Goal: Transaction & Acquisition: Purchase product/service

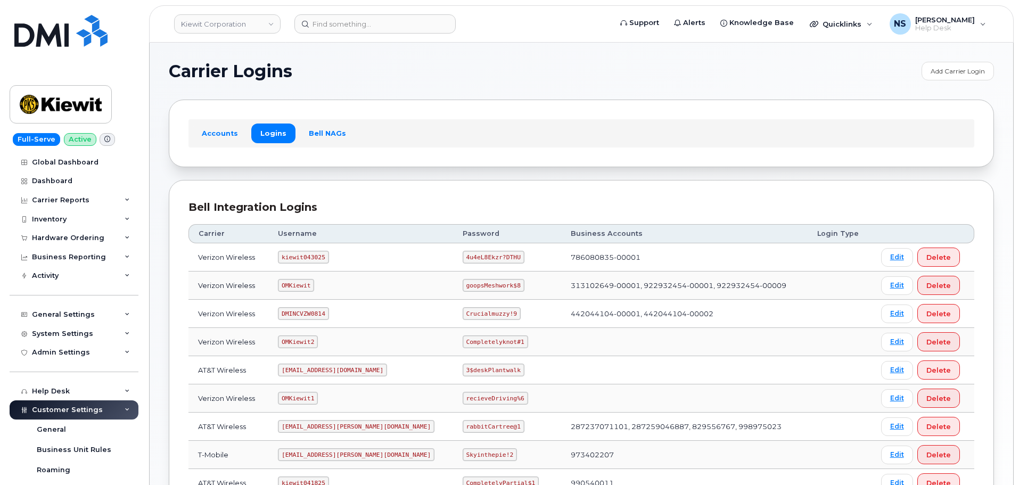
click at [351, 12] on header "Kiewit Corporation Support Alerts Knowledge Base Quicklinks Suspend / Cancel De…" at bounding box center [581, 23] width 865 height 37
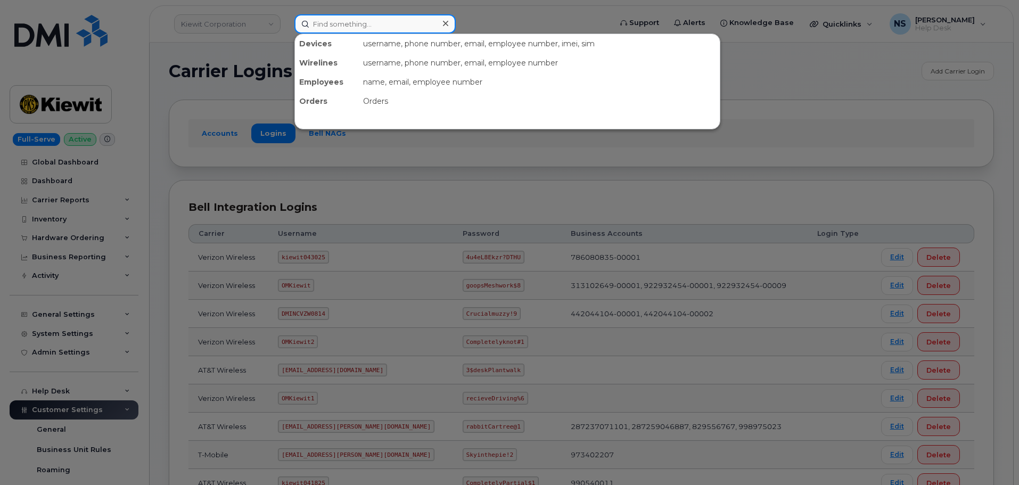
click at [358, 17] on input at bounding box center [375, 23] width 161 height 19
paste input "301414"
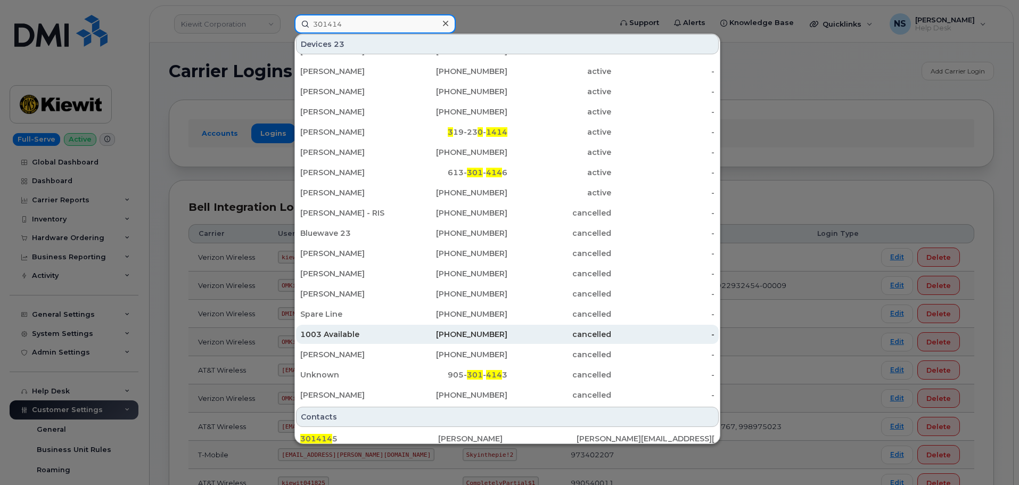
scroll to position [190, 0]
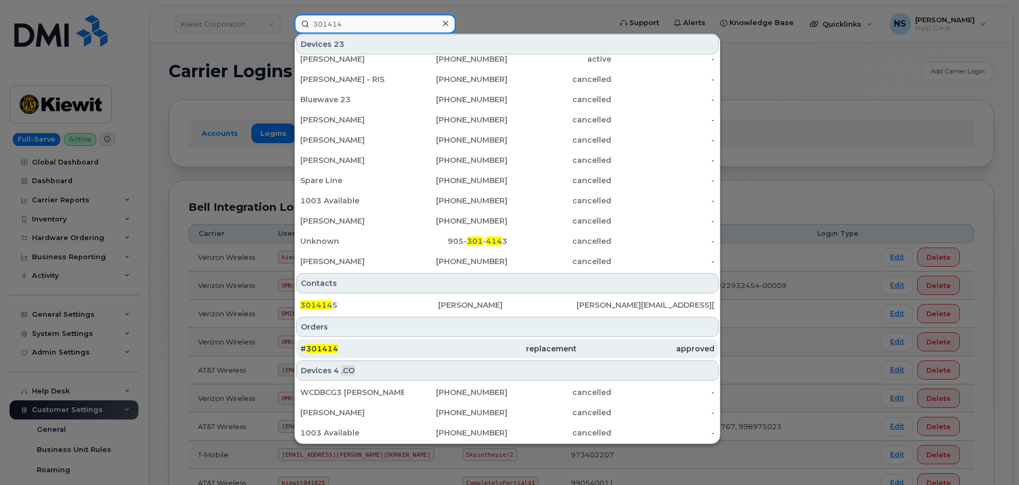
type input "301414"
click at [435, 346] on div "# 301414" at bounding box center [369, 349] width 138 height 11
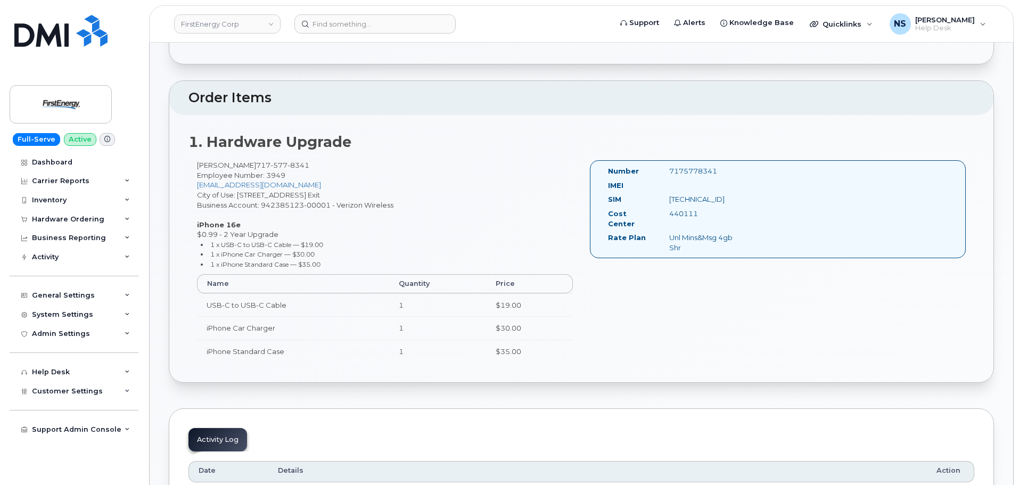
scroll to position [266, 0]
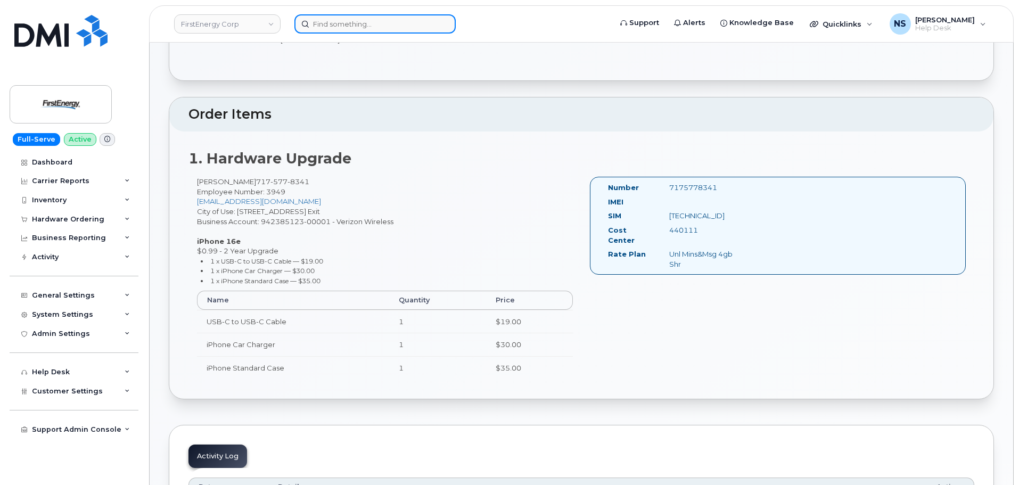
click at [359, 18] on input at bounding box center [375, 23] width 161 height 19
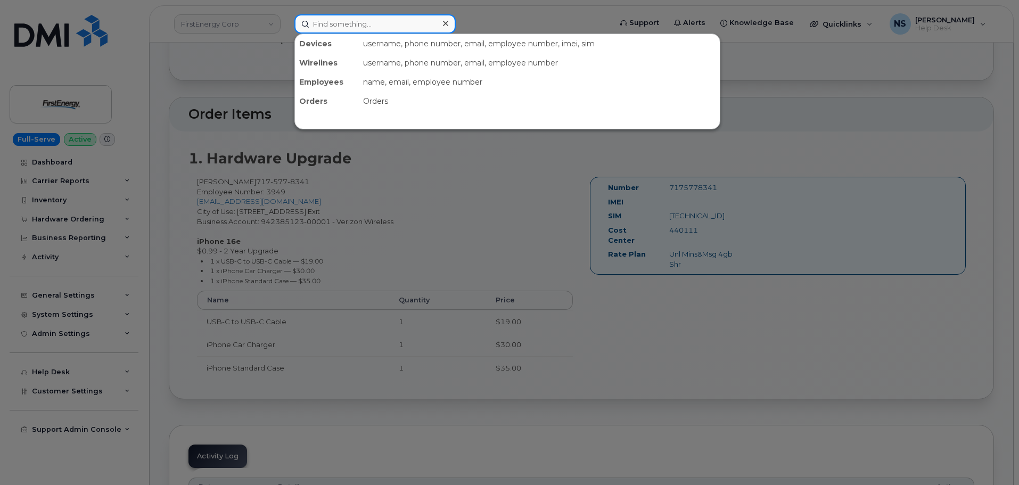
paste input "301414"
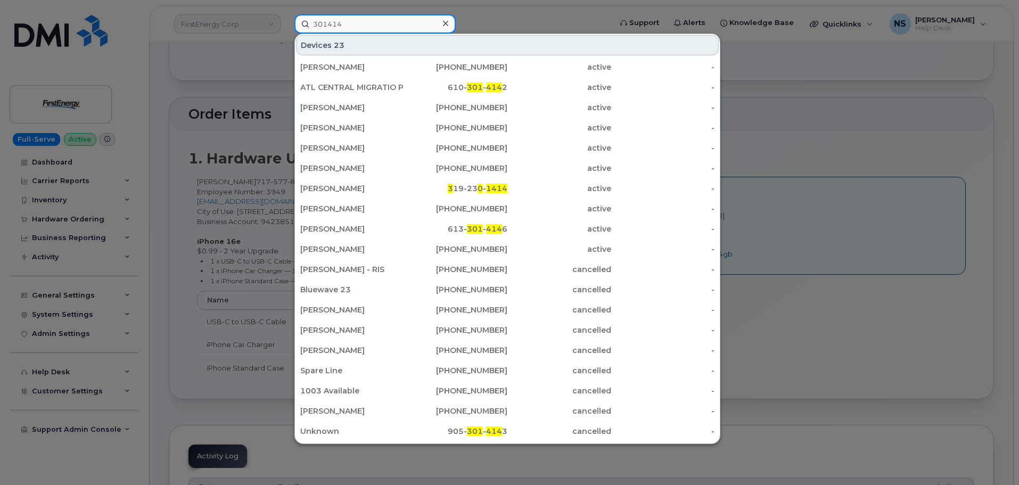
click at [354, 24] on input "301414" at bounding box center [375, 23] width 161 height 19
click at [330, 24] on input "301414" at bounding box center [375, 23] width 161 height 19
type input "301414"
click at [509, 20] on div at bounding box center [509, 242] width 1019 height 485
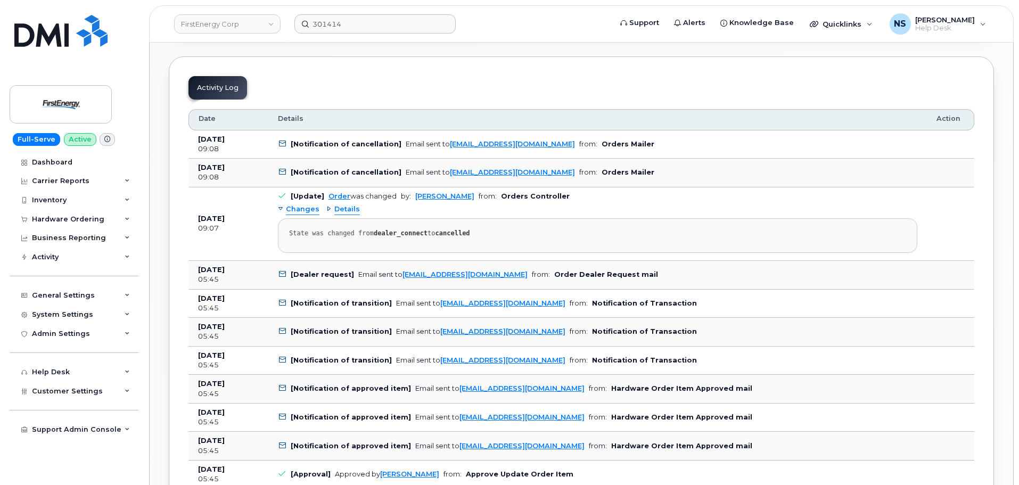
scroll to position [639, 0]
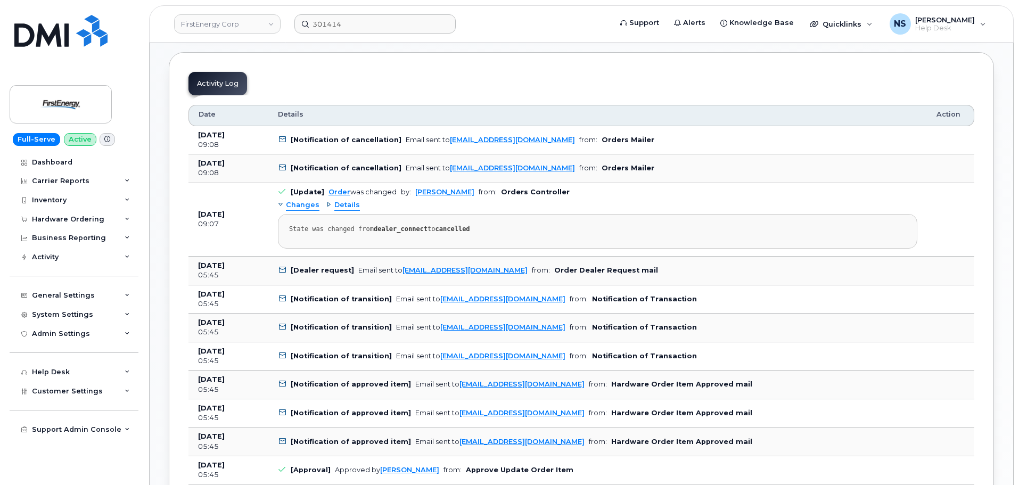
click at [308, 203] on span "Changes" at bounding box center [303, 205] width 34 height 10
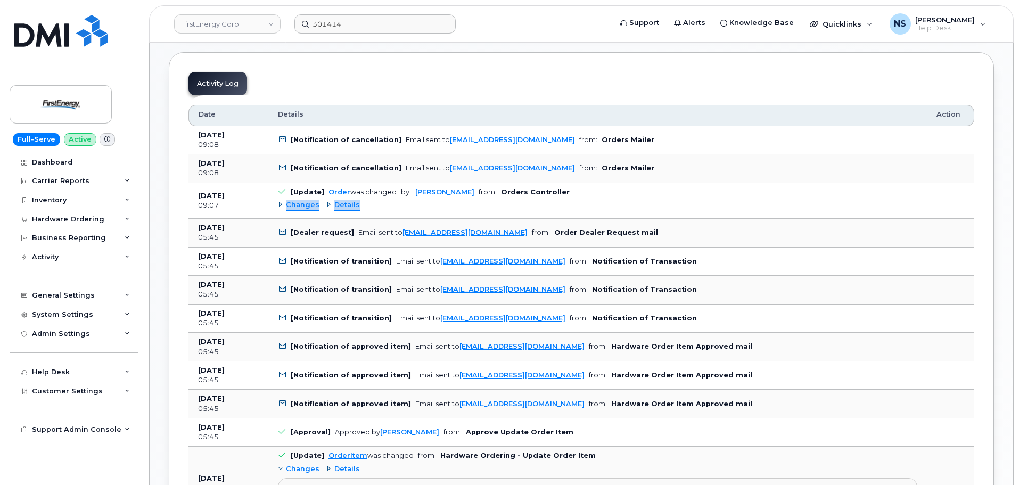
click at [308, 203] on span "Changes" at bounding box center [303, 205] width 34 height 10
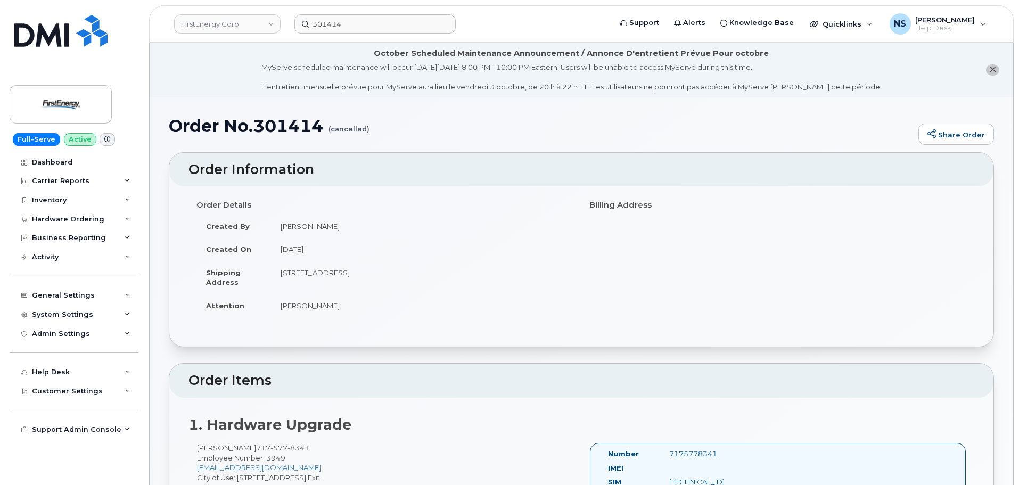
scroll to position [107, 0]
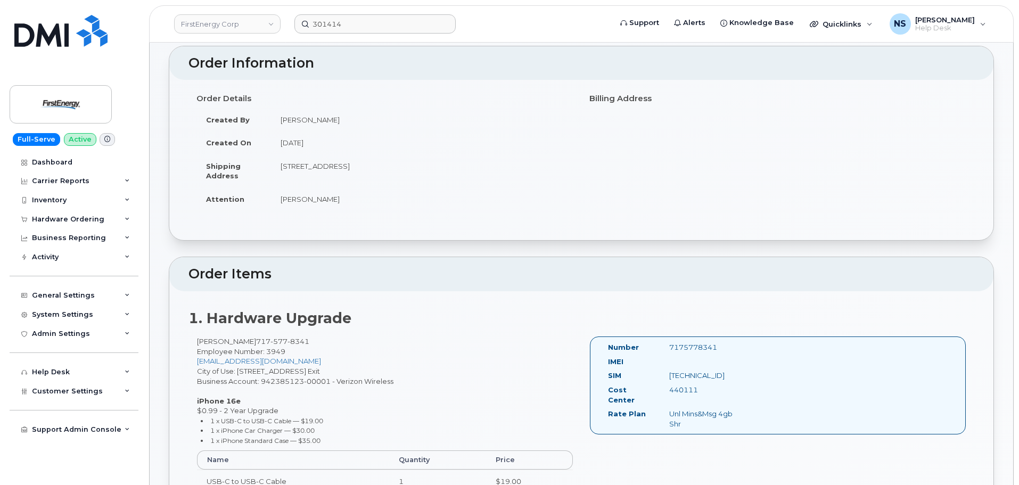
click at [451, 194] on td "Mike Plank" at bounding box center [422, 198] width 302 height 23
drag, startPoint x: 278, startPoint y: 167, endPoint x: 526, endPoint y: 168, distance: 248.2
click at [526, 168] on td "261 S Franklin St GETTYSBURG PA 17325-2506 UNITED STATES" at bounding box center [422, 170] width 302 height 33
copy td "261 S Franklin St GETTYSBURG PA 17325-2506 UNITED STATES"
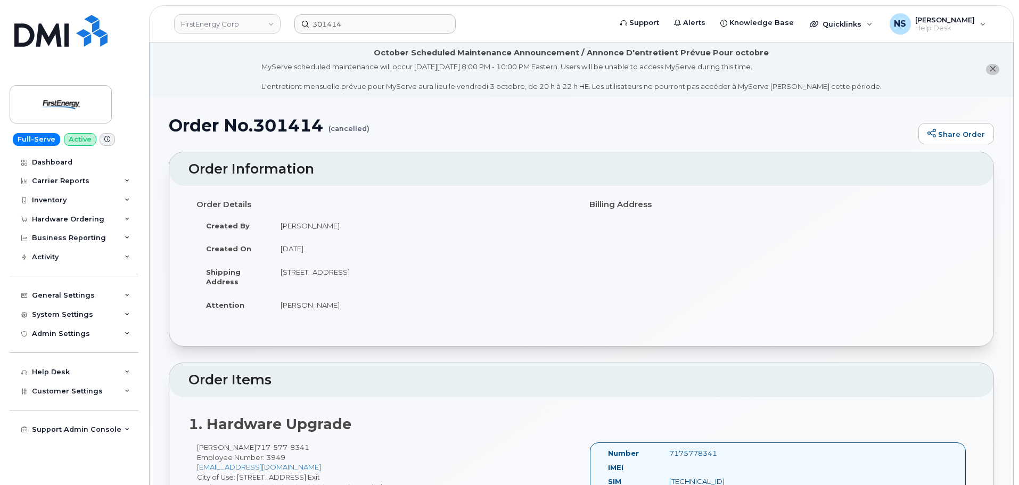
scroll to position [0, 0]
click at [283, 126] on h1 "Order No.301414 (cancelled)" at bounding box center [541, 126] width 745 height 19
click at [283, 125] on h1 "Order No.301414 (cancelled)" at bounding box center [541, 126] width 745 height 19
copy h1 "301414"
drag, startPoint x: 344, startPoint y: 23, endPoint x: 316, endPoint y: 33, distance: 29.3
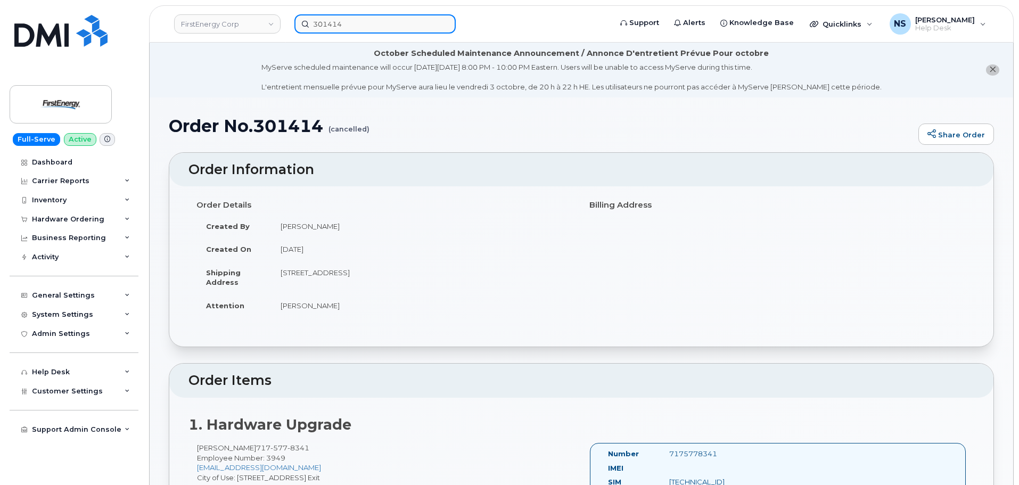
click at [316, 33] on input "301414" at bounding box center [375, 23] width 161 height 19
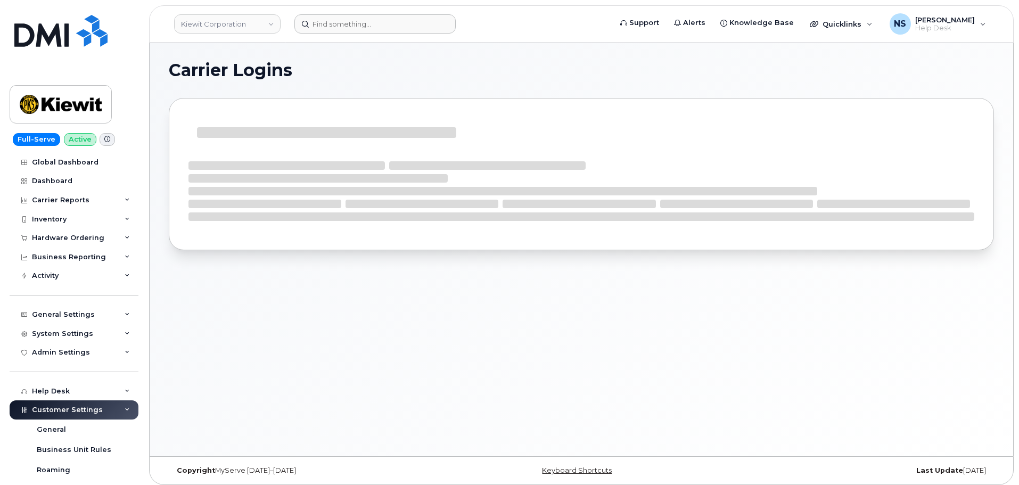
drag, startPoint x: 403, startPoint y: 34, endPoint x: 402, endPoint y: 27, distance: 6.5
click at [403, 30] on header "Kiewit Corporation Support Alerts Knowledge Base Quicklinks Suspend / Cancel De…" at bounding box center [581, 23] width 865 height 37
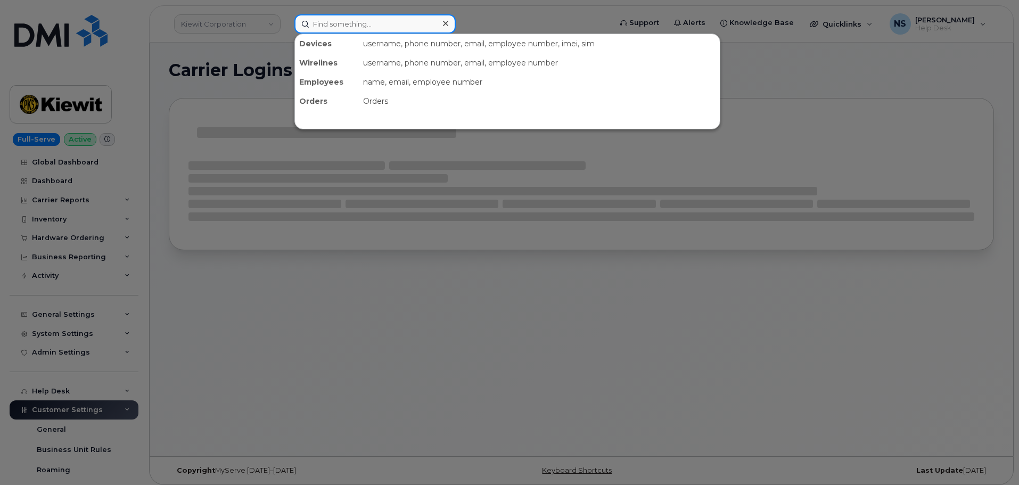
click at [402, 27] on input at bounding box center [375, 23] width 161 height 19
paste input "7175778341"
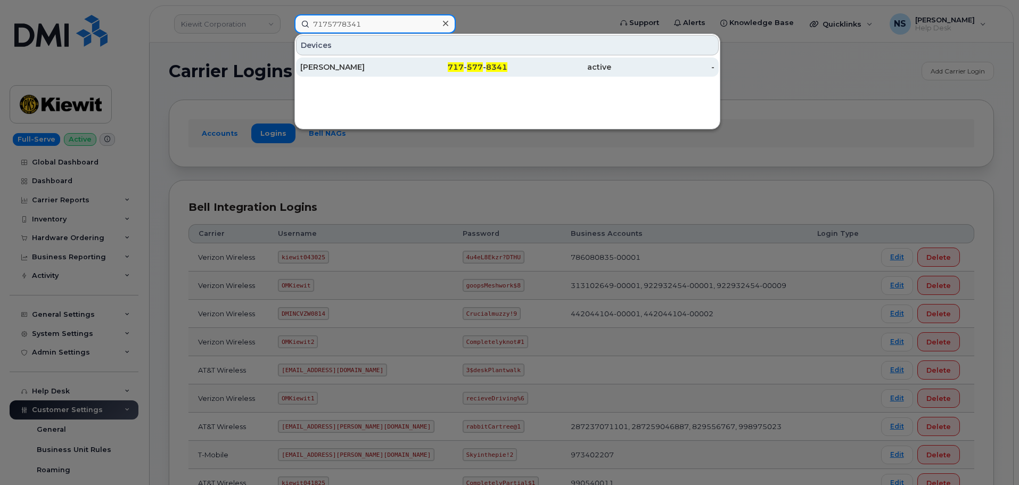
type input "7175778341"
click at [407, 67] on div "717 - 577 - 8341" at bounding box center [456, 67] width 104 height 11
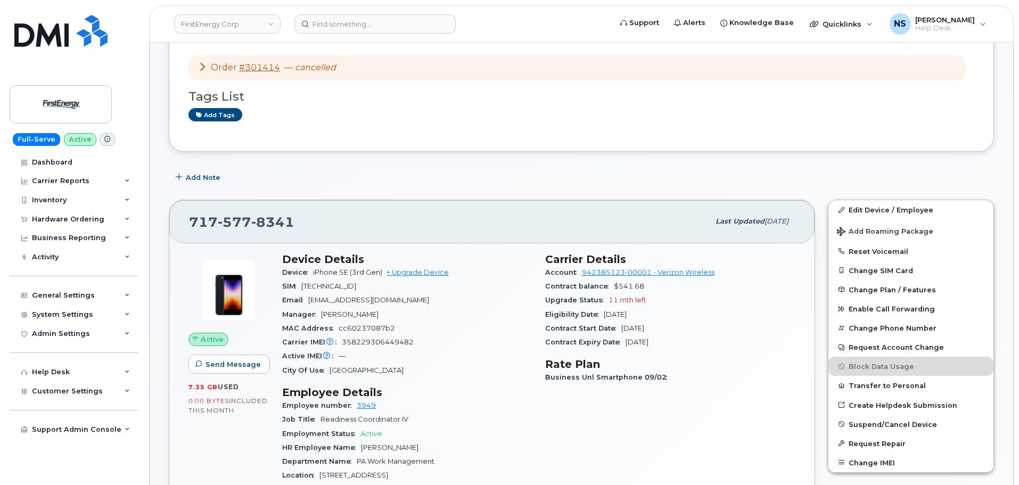
scroll to position [160, 0]
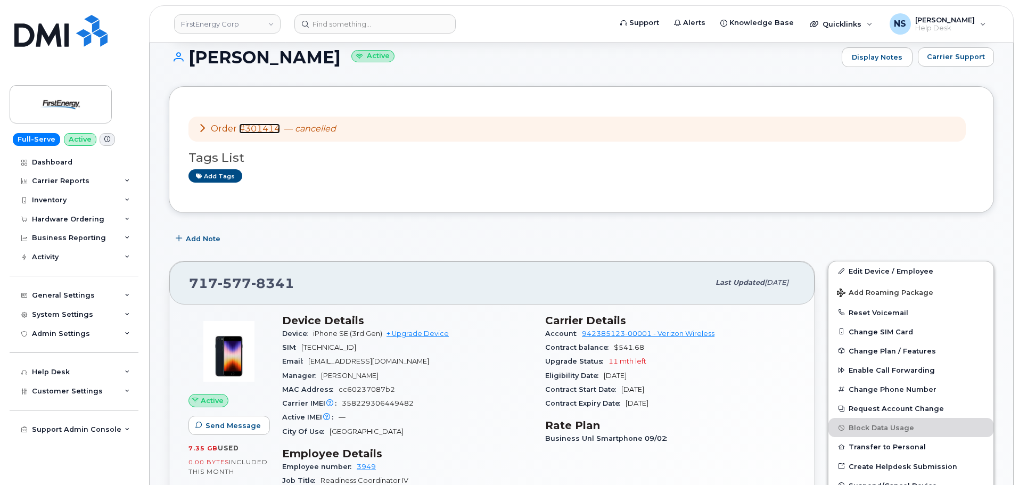
click at [247, 124] on link "#301414" at bounding box center [259, 129] width 41 height 10
click at [199, 128] on icon at bounding box center [202, 128] width 9 height 9
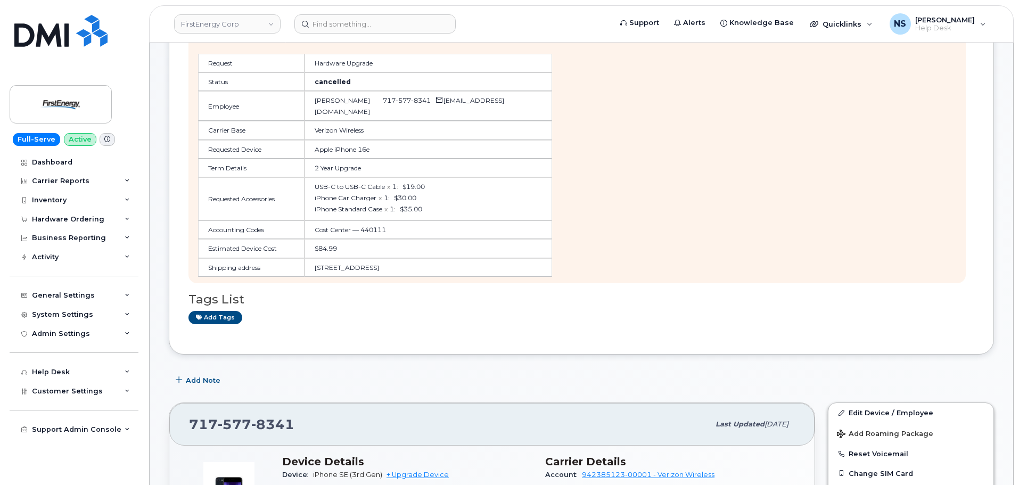
scroll to position [266, 0]
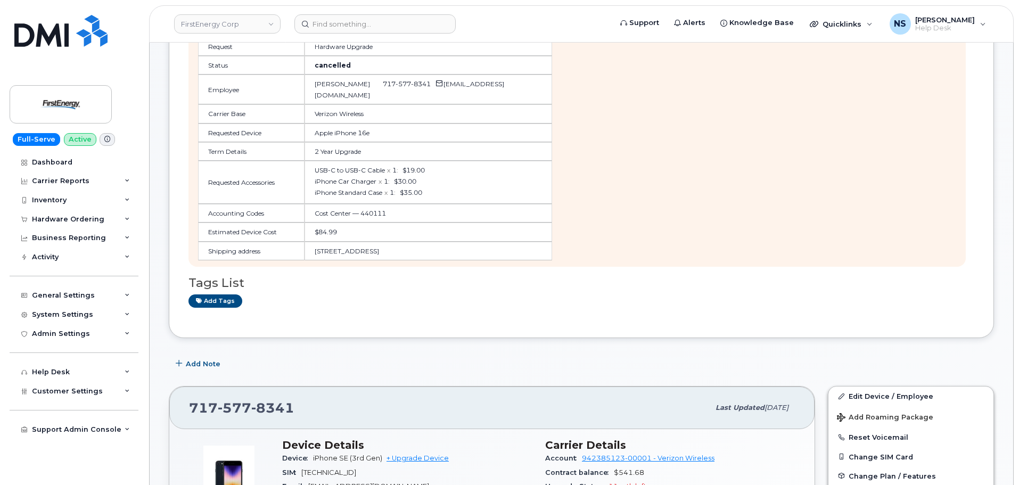
click at [399, 250] on td "261 S Franklin St GETTYSBURG PA 17325-2506 UNITED STATES" at bounding box center [429, 251] width 248 height 19
copy div "261 S Franklin St GETTYSBURG PA 17325-2506 UNITED STATES"
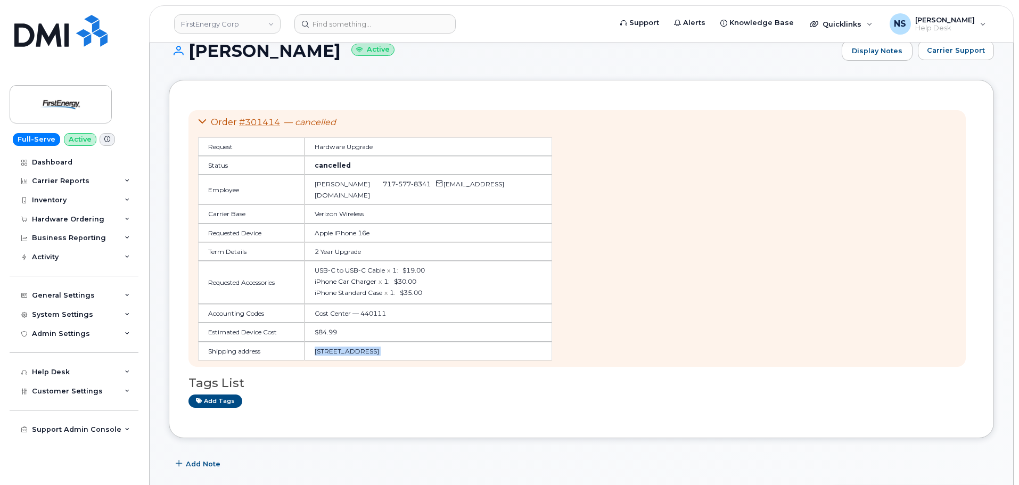
scroll to position [107, 0]
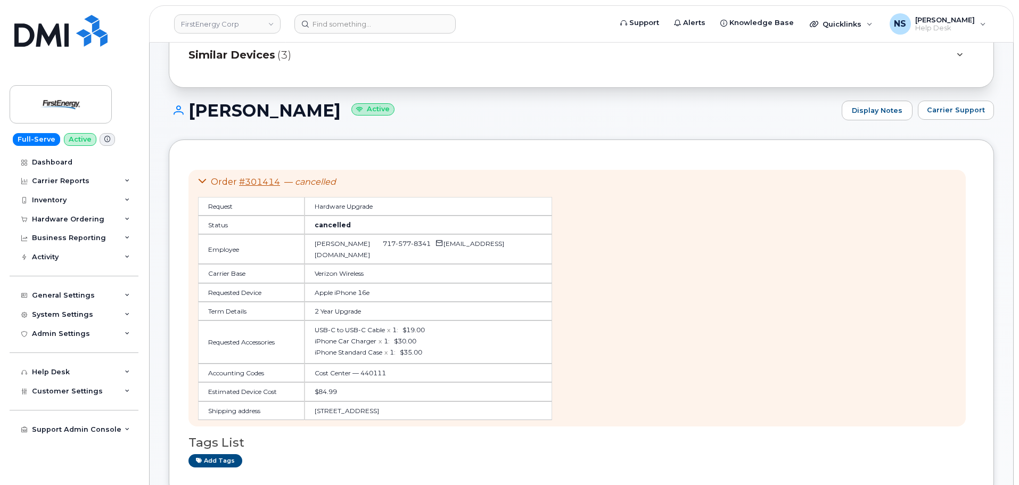
click at [208, 174] on div "Order #301414 — cancelled Request Hardware Upgrade Status cancelled Employee Mi…" at bounding box center [578, 298] width 778 height 257
click at [206, 179] on icon at bounding box center [202, 181] width 9 height 9
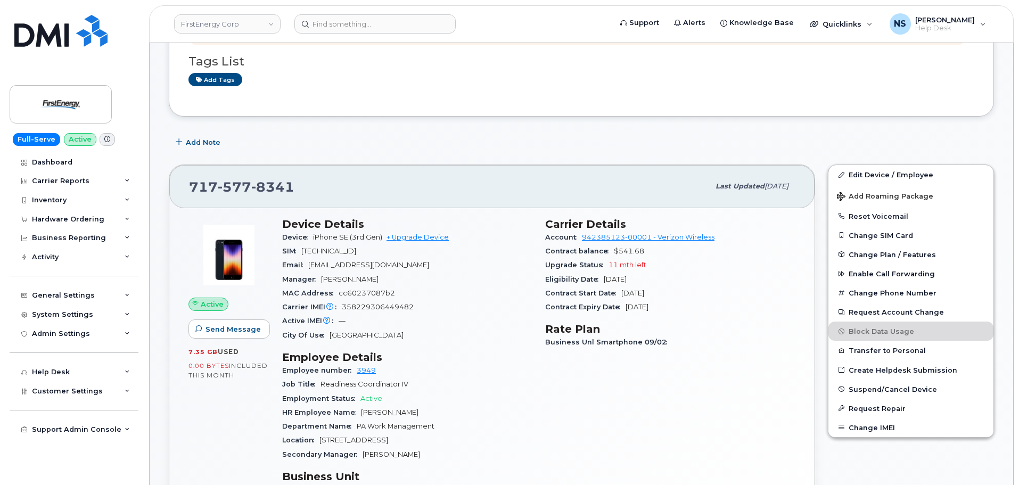
scroll to position [320, 0]
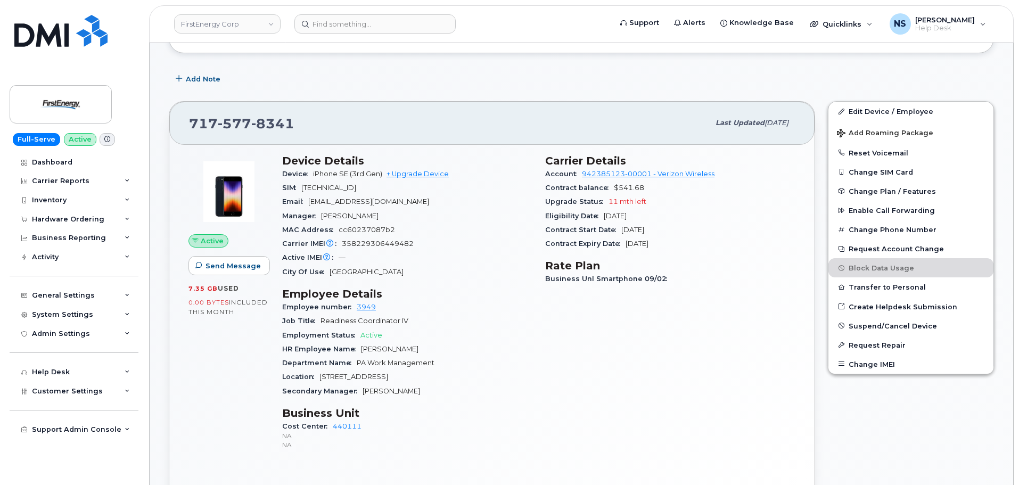
click at [423, 168] on div "Device iPhone SE (3rd Gen) + Upgrade Device" at bounding box center [407, 174] width 250 height 14
click at [418, 174] on link "+ Upgrade Device" at bounding box center [418, 174] width 62 height 8
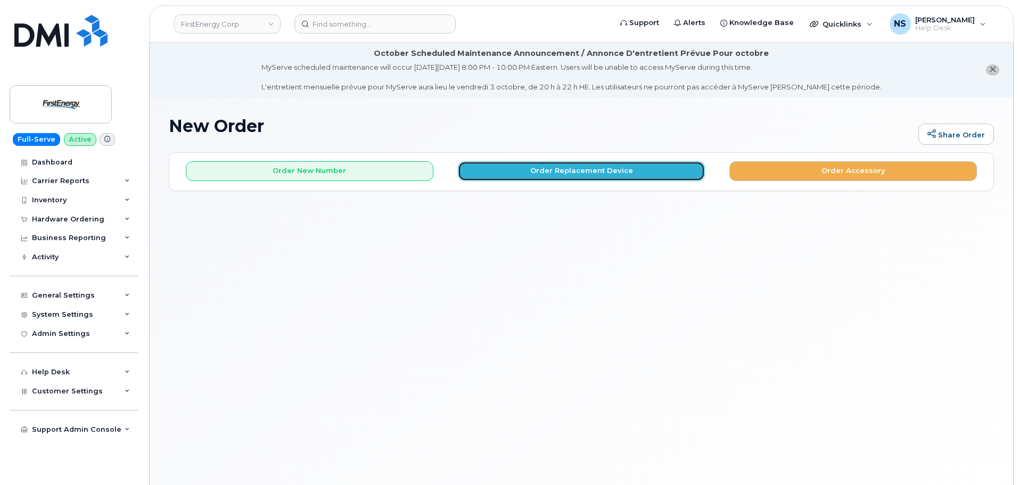
click at [503, 167] on button "Order Replacement Device" at bounding box center [582, 171] width 248 height 20
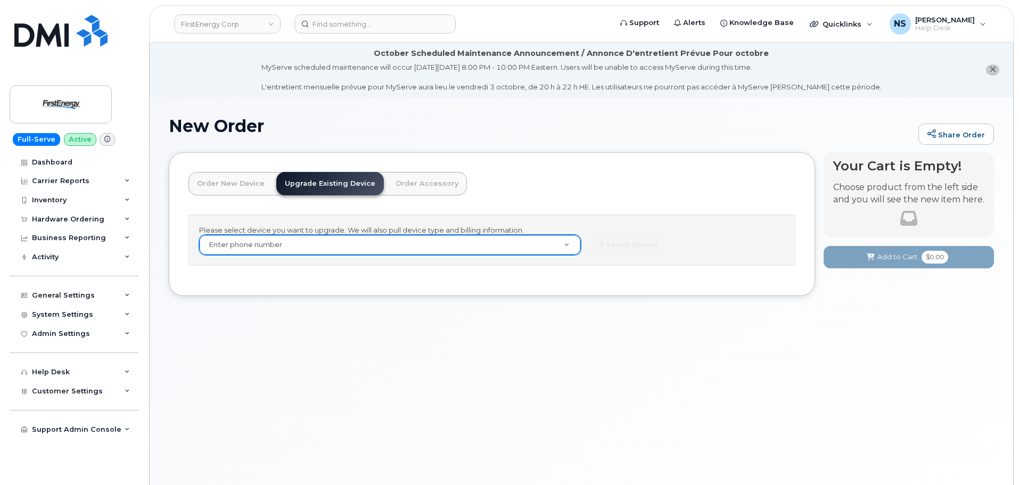
drag, startPoint x: 379, startPoint y: 267, endPoint x: 387, endPoint y: 245, distance: 23.4
click at [381, 265] on div "Please select device you want to upgrade. We will also pull device type and bil…" at bounding box center [492, 246] width 607 height 62
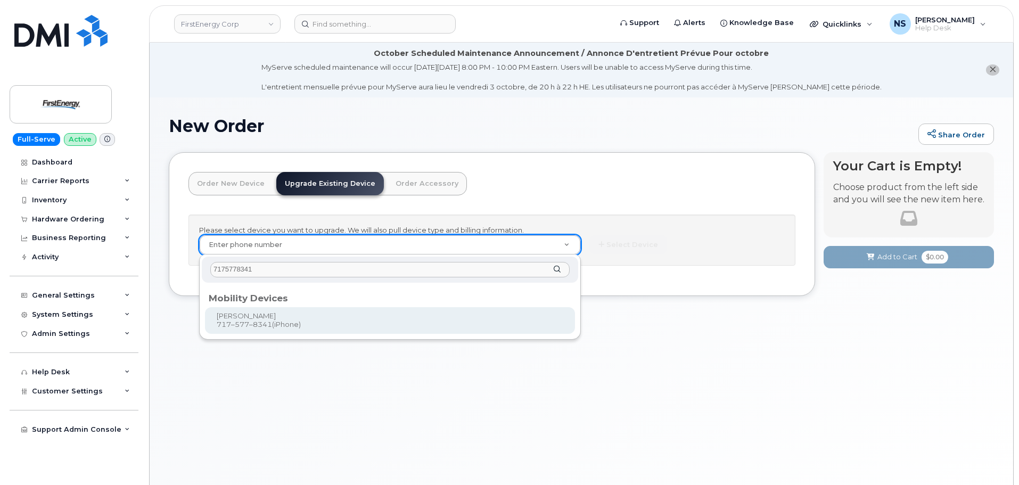
type input "7175778341"
type input "826993"
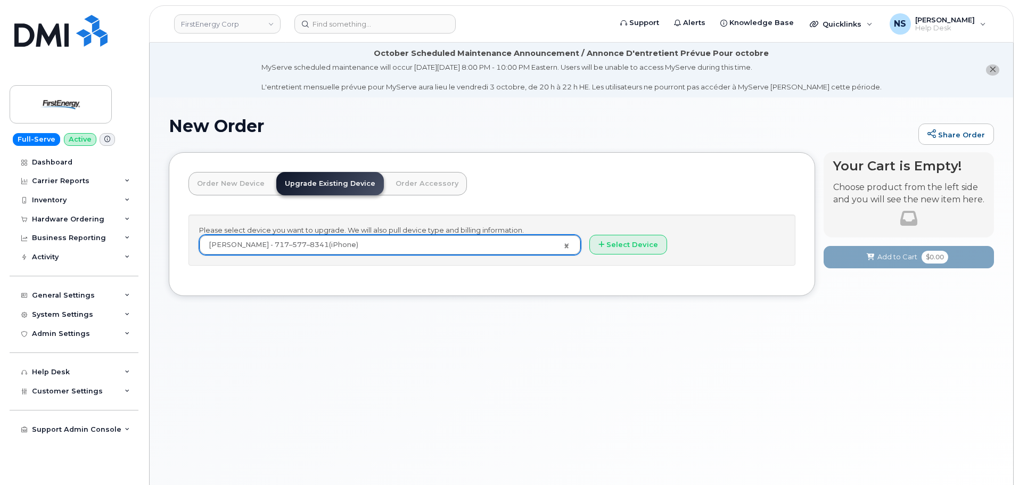
click at [609, 257] on div "Please select device you want to upgrade. We will also pull device type and bil…" at bounding box center [492, 241] width 607 height 52
click at [614, 253] on button "Select Device" at bounding box center [629, 245] width 78 height 20
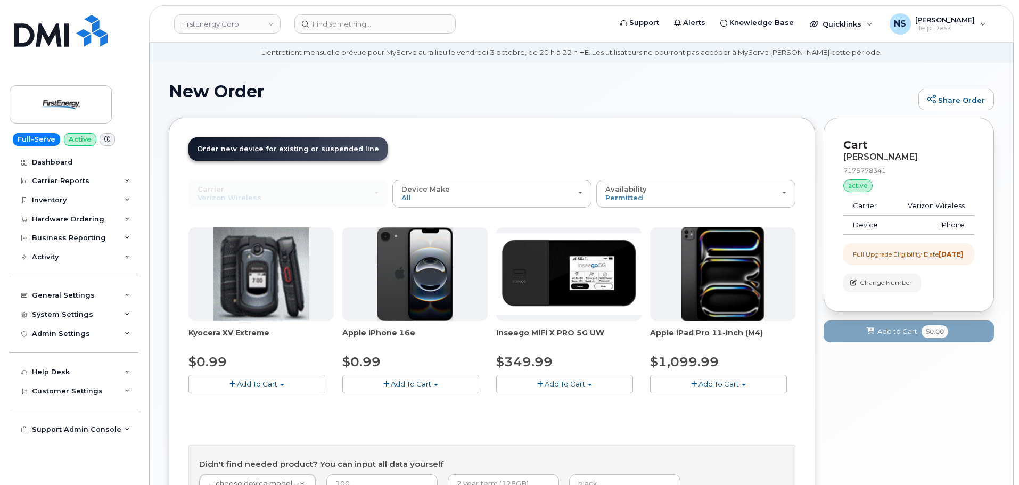
scroll to position [53, 0]
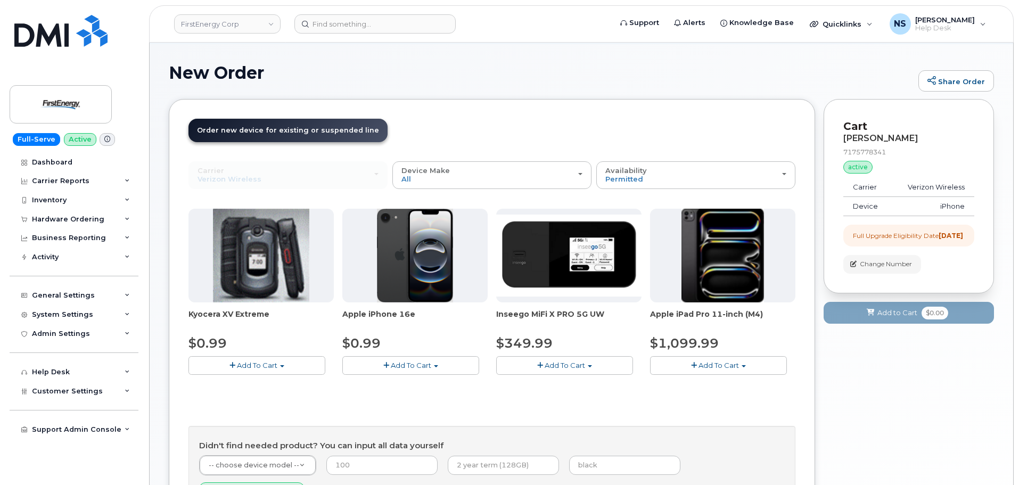
click at [419, 358] on button "Add To Cart" at bounding box center [410, 365] width 137 height 19
click at [407, 379] on link "$0.99 - 2 Year Upgrade" at bounding box center [396, 385] width 103 height 13
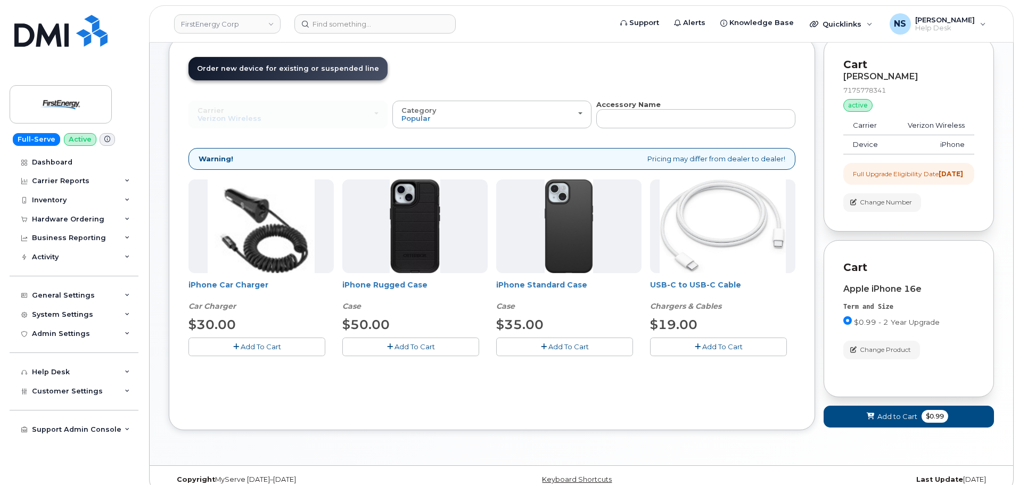
scroll to position [138, 0]
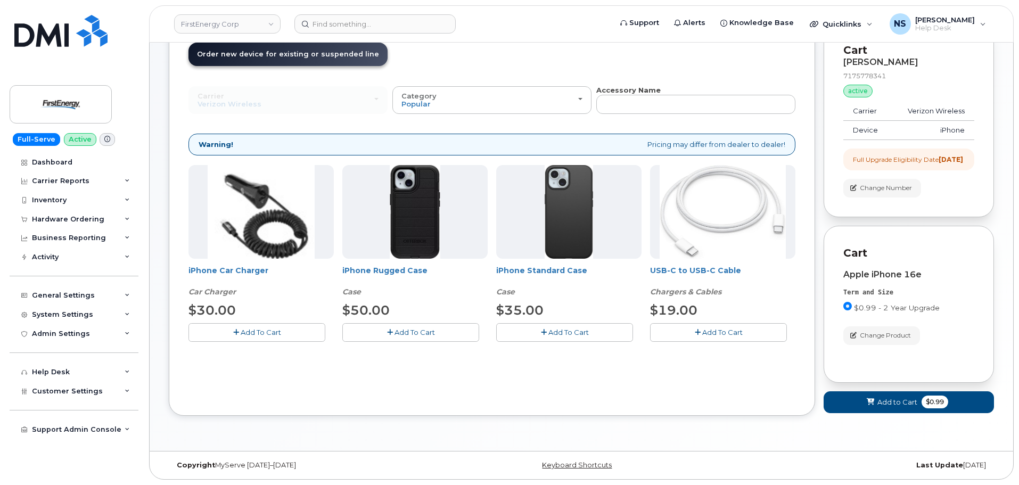
click at [601, 323] on button "Add To Cart" at bounding box center [564, 332] width 137 height 19
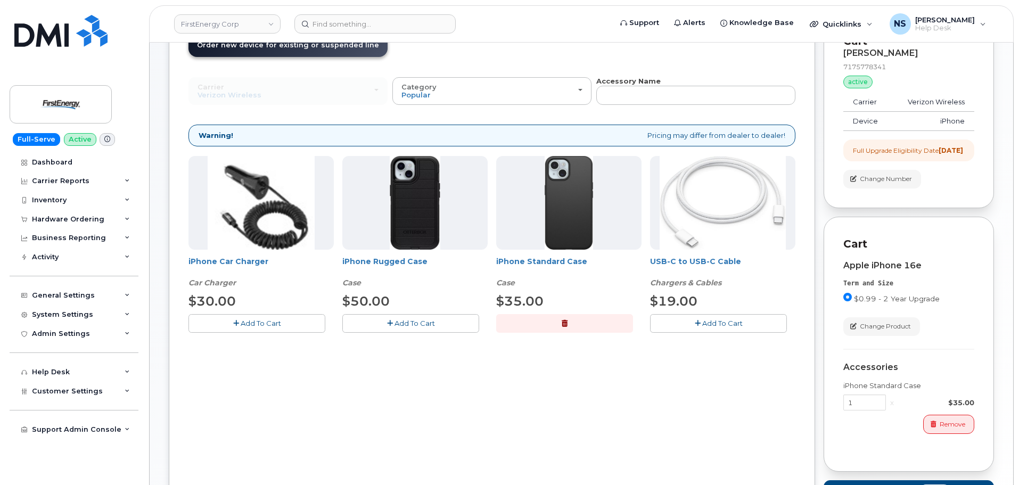
click at [723, 327] on span "Add To Cart" at bounding box center [722, 323] width 40 height 9
click at [260, 321] on span "Add To Cart" at bounding box center [261, 323] width 40 height 9
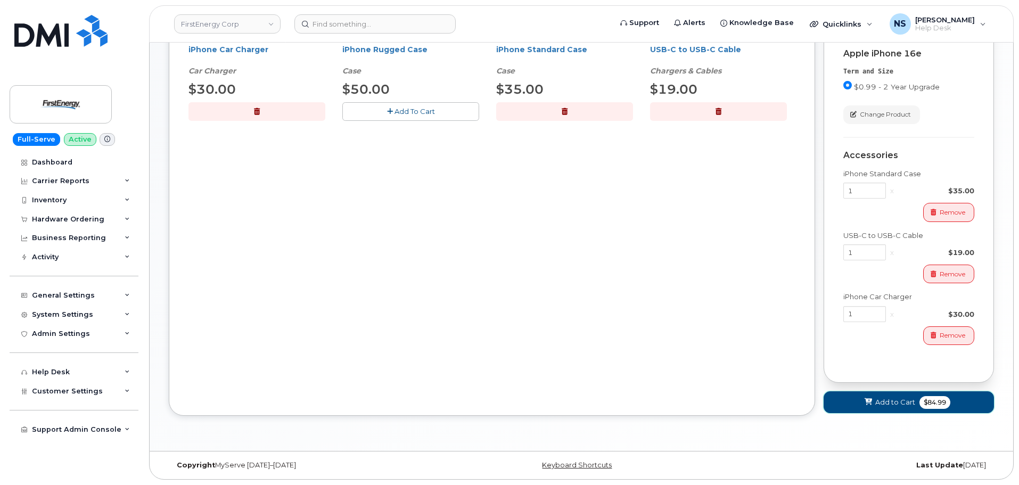
click at [904, 405] on span "Add to Cart" at bounding box center [896, 402] width 40 height 10
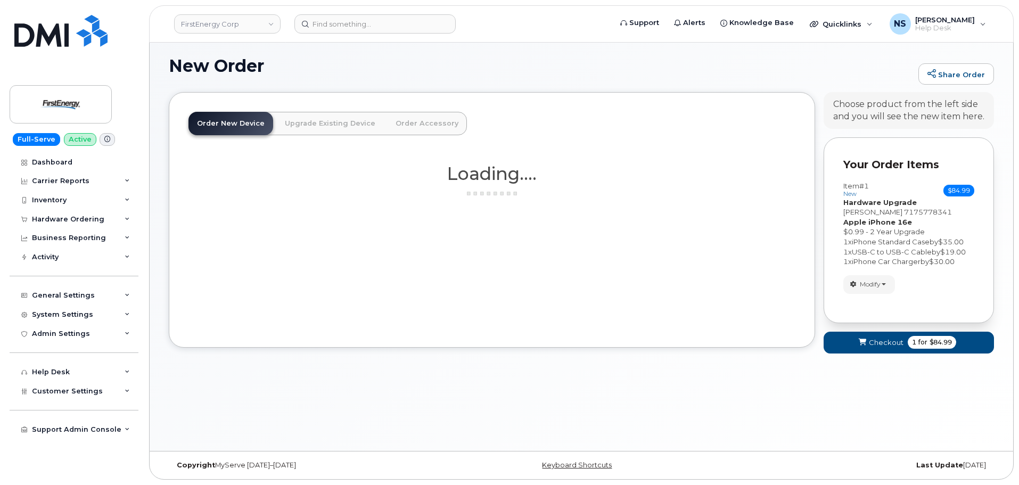
scroll to position [60, 0]
click at [892, 335] on button "Checkout 1 for $84.99" at bounding box center [909, 343] width 170 height 22
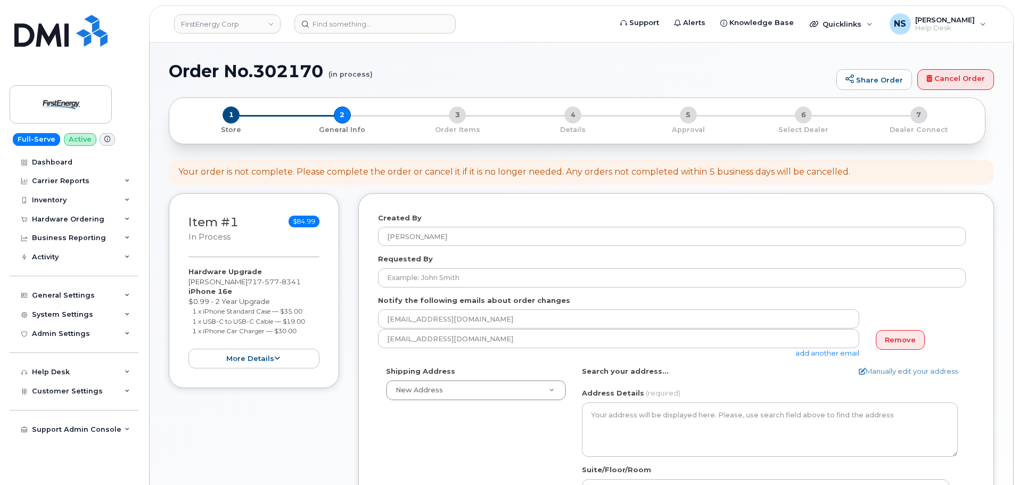
select select
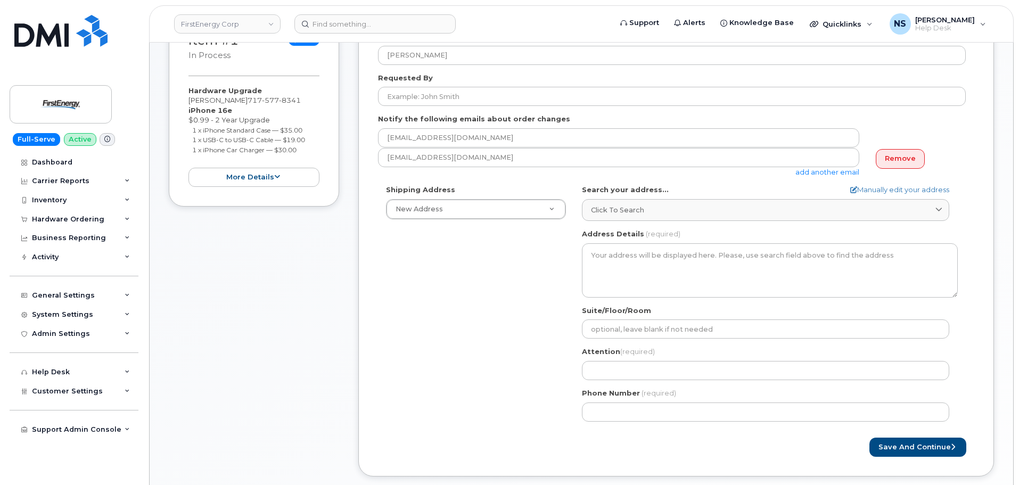
scroll to position [213, 0]
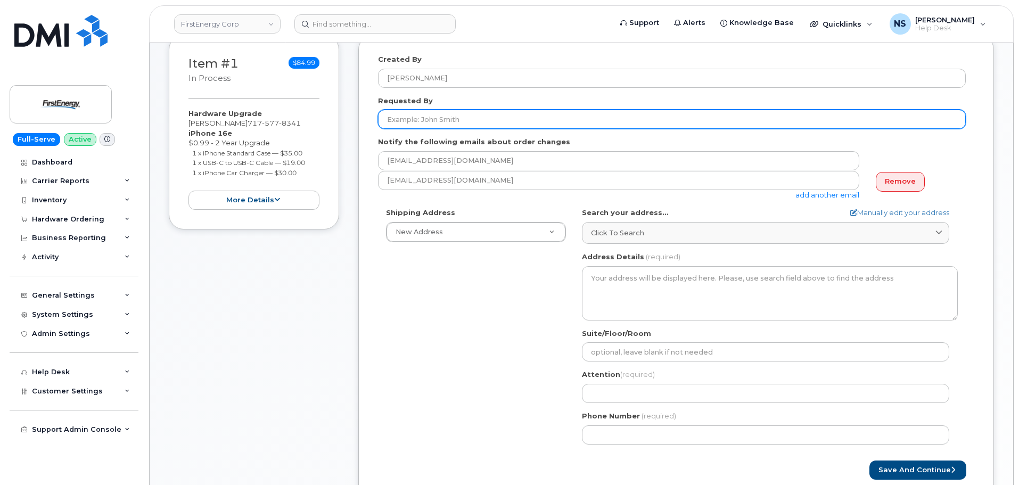
drag, startPoint x: 453, startPoint y: 113, endPoint x: 462, endPoint y: 45, distance: 68.8
click at [453, 113] on input "Requested By" at bounding box center [672, 119] width 588 height 19
click at [449, 122] on input "Requested By" at bounding box center [672, 119] width 588 height 19
paste input "[PERSON_NAME]"
type input "[PERSON_NAME]"
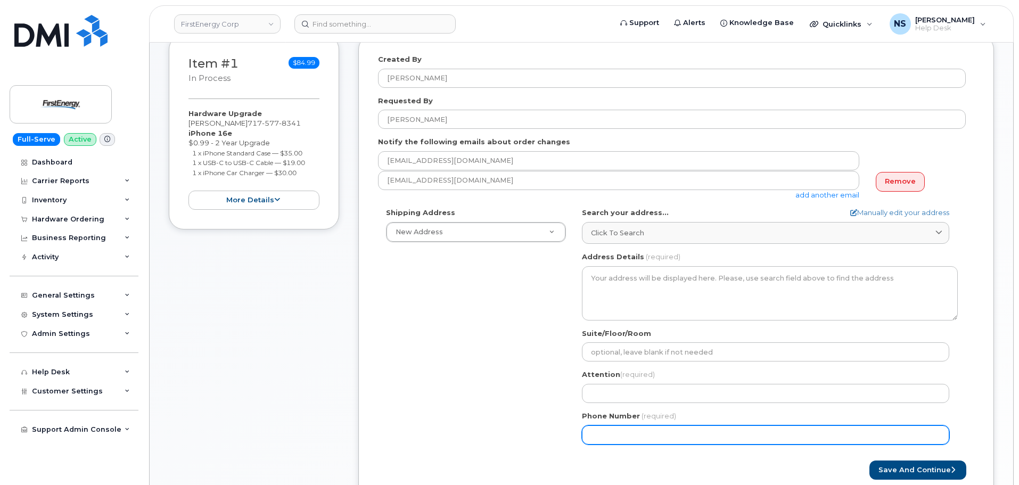
click at [410, 359] on div "Shipping Address New Address New Address 101 Crawfords Corner RD building 1 116…" at bounding box center [672, 330] width 588 height 244
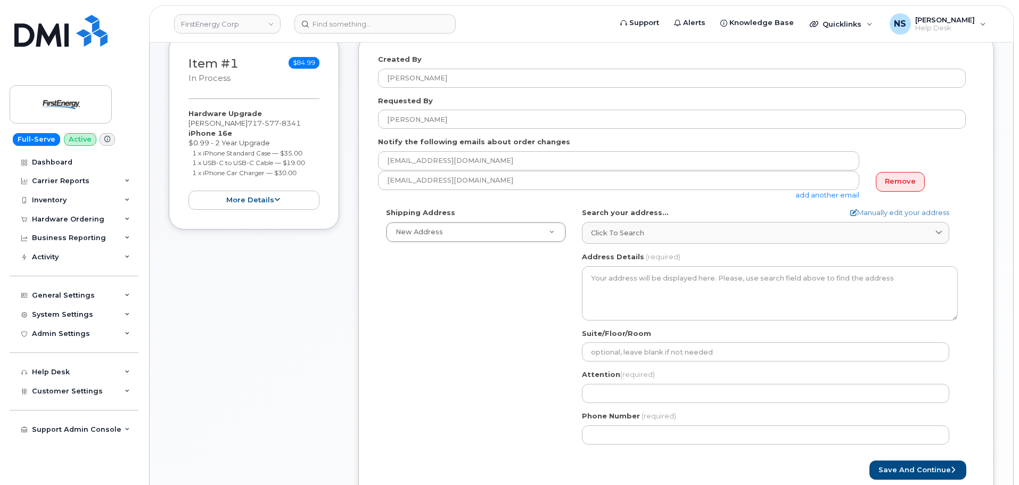
click at [841, 199] on div "nshelton@dminc.com add another email" at bounding box center [623, 185] width 490 height 29
click at [836, 198] on link "add another email" at bounding box center [828, 195] width 64 height 9
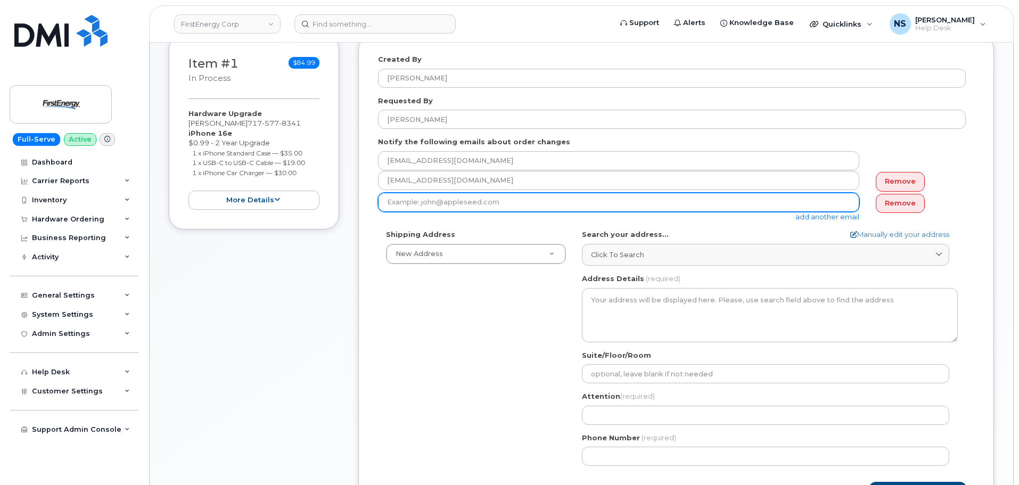
click at [583, 200] on input "email" at bounding box center [618, 202] width 481 height 19
paste input "jgahan@firstenergycorp.com"
type input "jgahan@firstenergycorp.com"
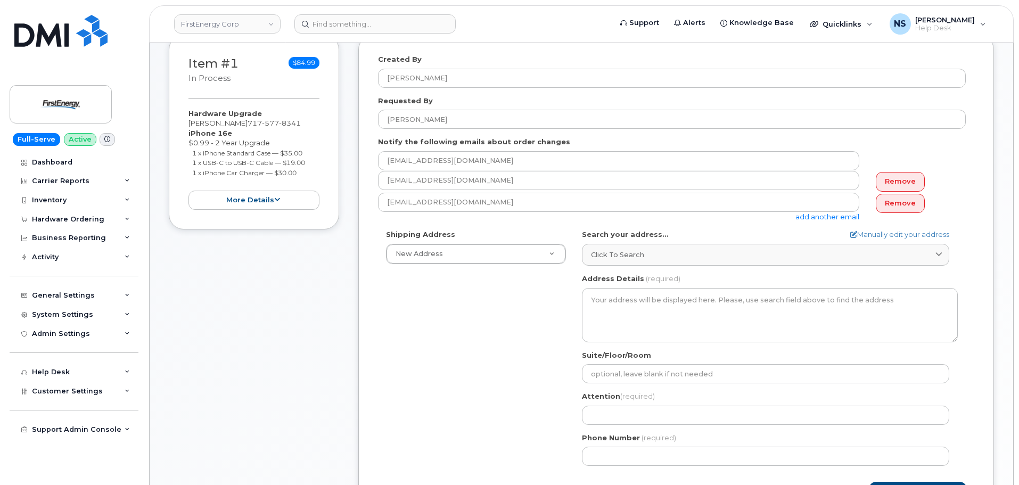
drag, startPoint x: 497, startPoint y: 376, endPoint x: 550, endPoint y: 350, distance: 58.6
click at [497, 376] on div "Shipping Address New Address New Address 101 Crawfords Corner RD building 1 116…" at bounding box center [672, 352] width 588 height 244
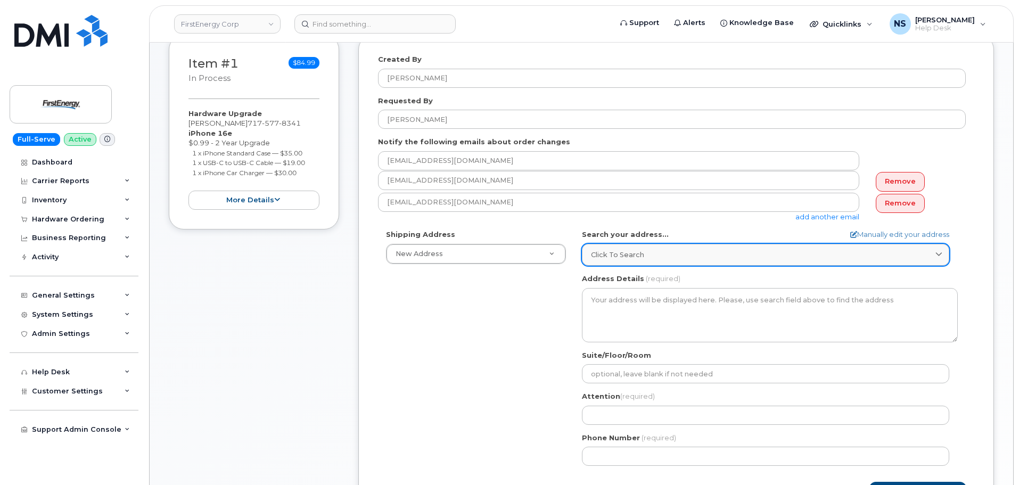
click at [616, 260] on link "Click to search" at bounding box center [765, 255] width 367 height 22
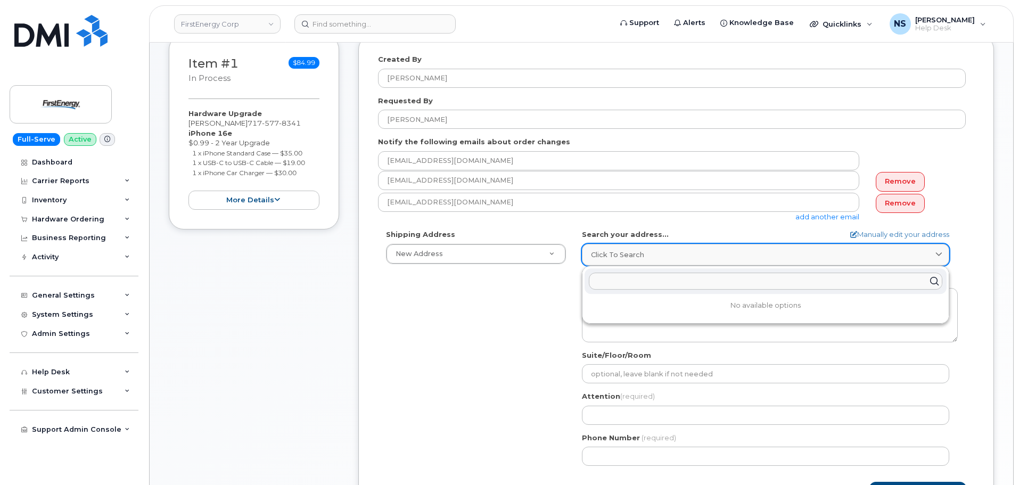
paste input "261 S Franklin St GETTYSBURG PA 17325-2506 UNITED STATES"
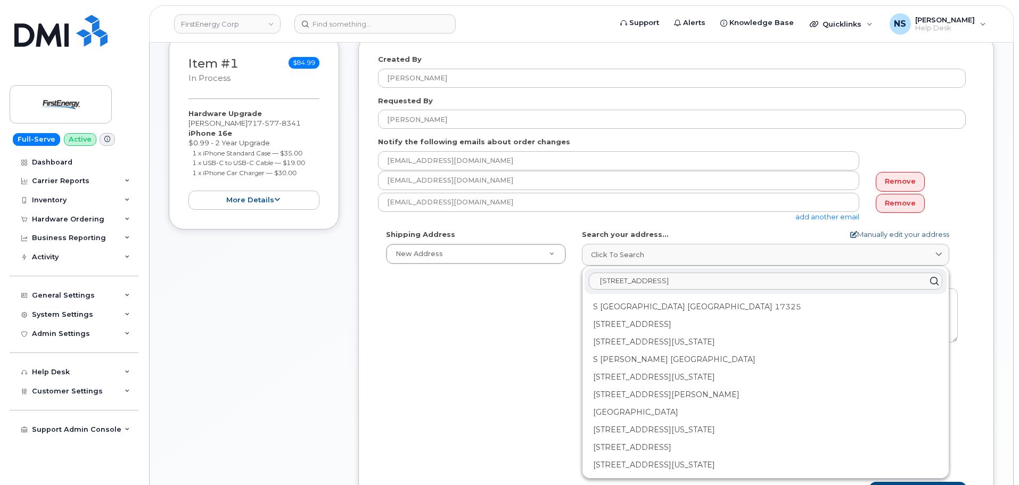
type input "261 S Franklin St GETTYSBURG PA 17325-2506 UNITED STATES"
click at [868, 234] on link "Manually edit your address" at bounding box center [900, 235] width 99 height 10
select select
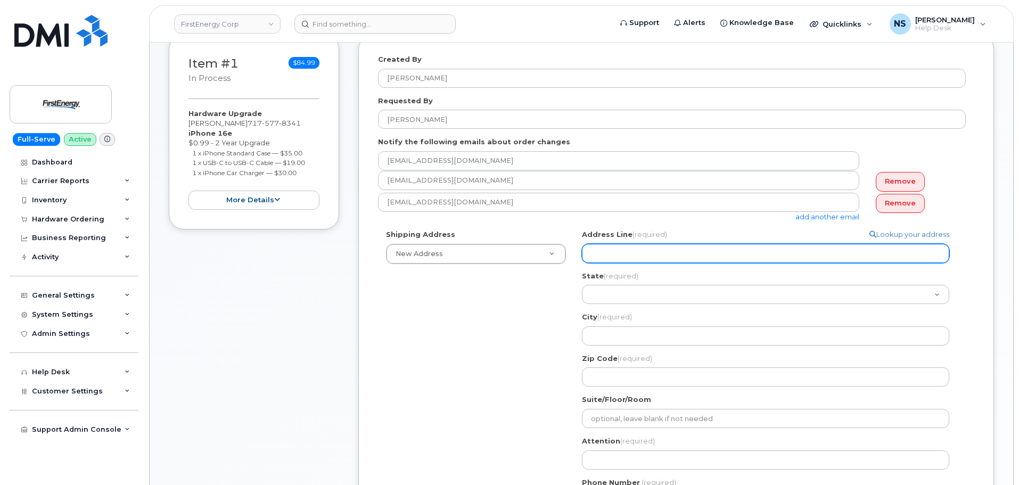
click at [709, 255] on input "Address Line (required)" at bounding box center [765, 253] width 367 height 19
paste input "261 S Franklin St GETTYSBURG PA 17325-2506 UNITED STATES"
select select
type input "261 S Franklin St GETTYSBURG PA 17325-2506 UNITED STATES"
drag, startPoint x: 827, startPoint y: 256, endPoint x: 654, endPoint y: 261, distance: 172.6
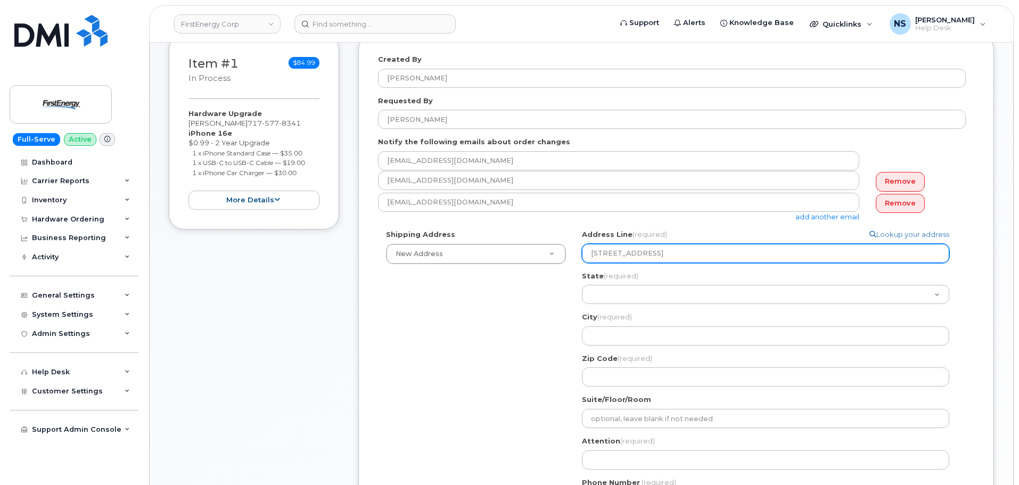
click at [654, 261] on input "261 S Franklin St GETTYSBURG PA 17325-2506 UNITED STATES" at bounding box center [765, 253] width 367 height 19
select select
type input "261 S Franklin St"
select select
type input "261 S Franklin St ="
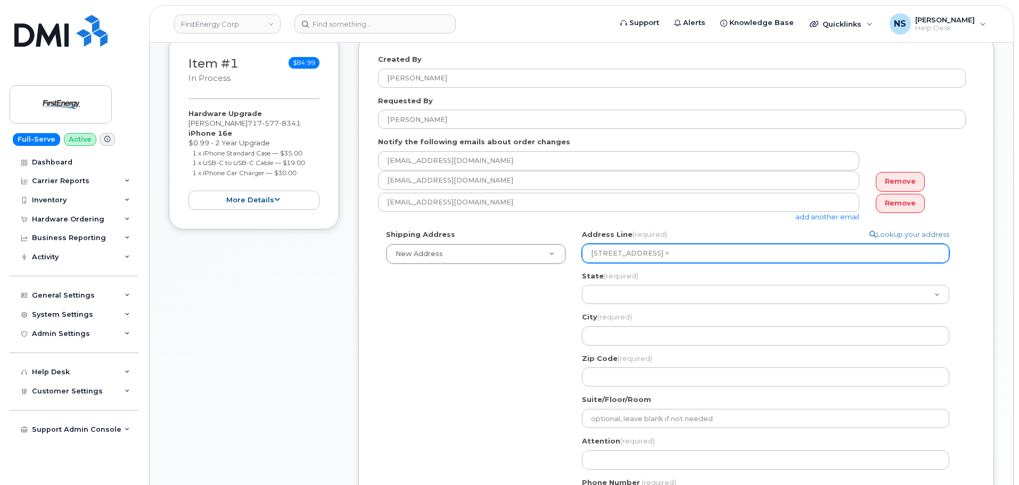
select select
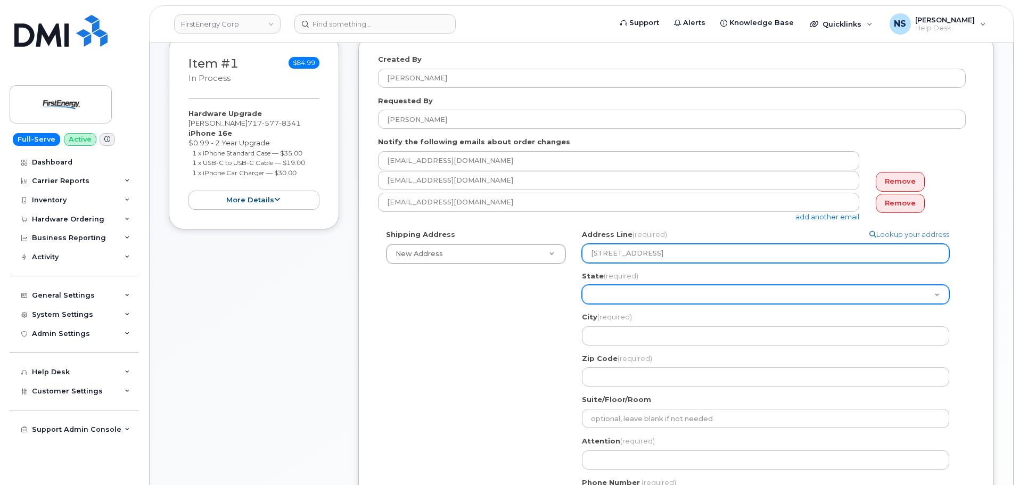
type input "261 S Franklin St"
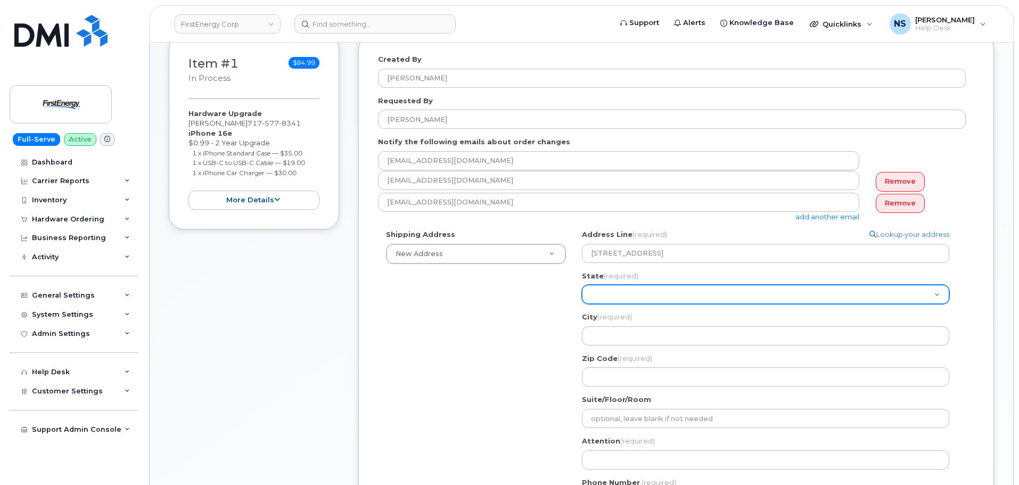
click at [683, 293] on select "Alabama Alaska American Samoa Arizona Arkansas California Colorado Connecticut …" at bounding box center [765, 294] width 367 height 19
select select "PA"
click at [582, 285] on select "Alabama Alaska American Samoa Arizona Arkansas California Colorado Connecticut …" at bounding box center [765, 294] width 367 height 19
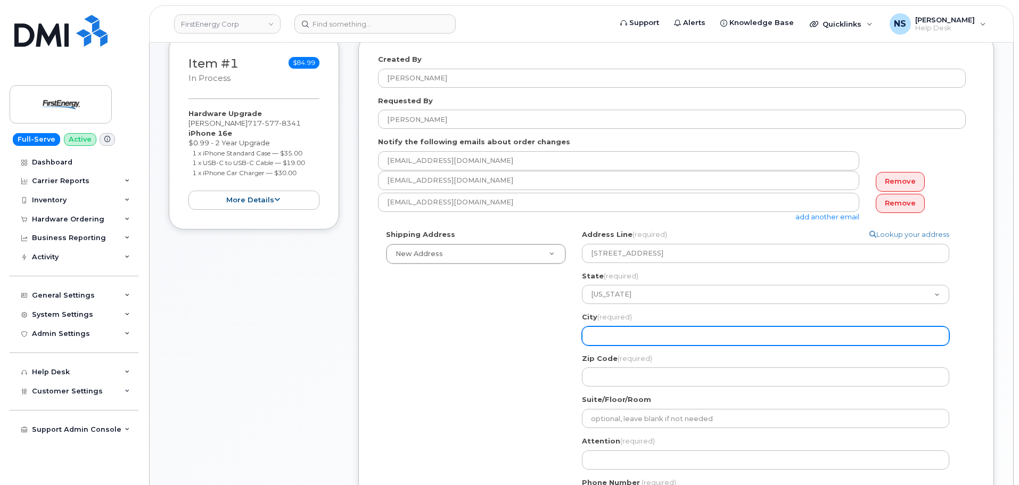
click at [691, 335] on input "City (required)" at bounding box center [765, 335] width 367 height 19
paste input "GETTYSBURG PA 17325-2506 UNITED STATES"
select select
type input "GETTYSBURG PA 17325-2506 UNITED STATES"
drag, startPoint x: 730, startPoint y: 329, endPoint x: 640, endPoint y: 335, distance: 89.7
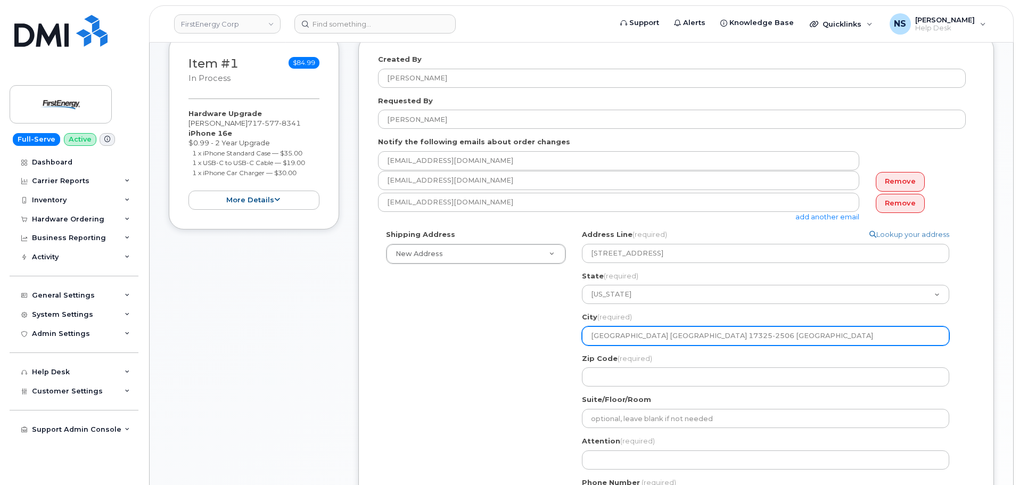
click at [640, 335] on input "GETTYSBURG PA 17325-2506 UNITED STATES" at bounding box center [765, 335] width 367 height 19
select select
type input "GETTYSBURG"
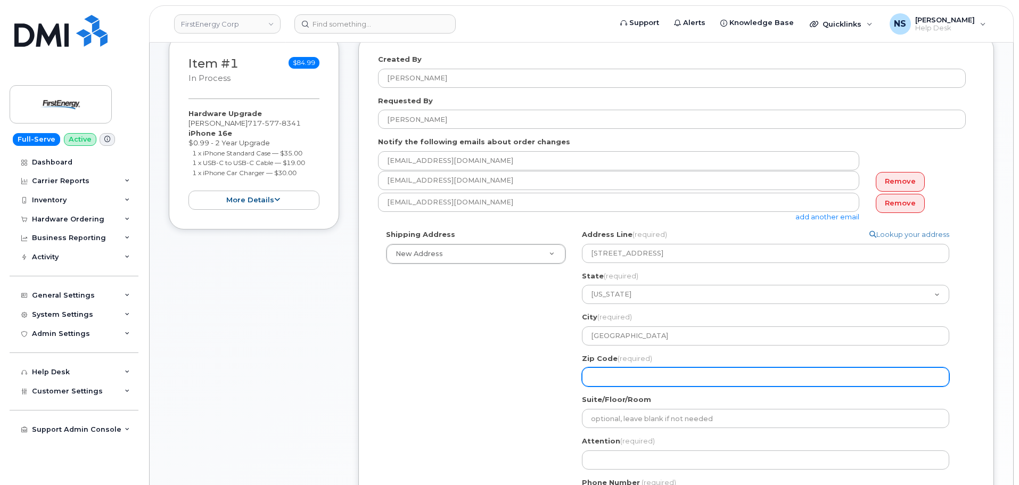
paste input "PA 17325-2506 UNITED STATES"
select select
type input "PA 17325-2506 UNITED STATES"
drag, startPoint x: 606, startPoint y: 377, endPoint x: 574, endPoint y: 375, distance: 32.0
click at [574, 375] on div "Shipping Address New Address New Address 101 Crawfords Corner RD building 1 116…" at bounding box center [672, 374] width 588 height 289
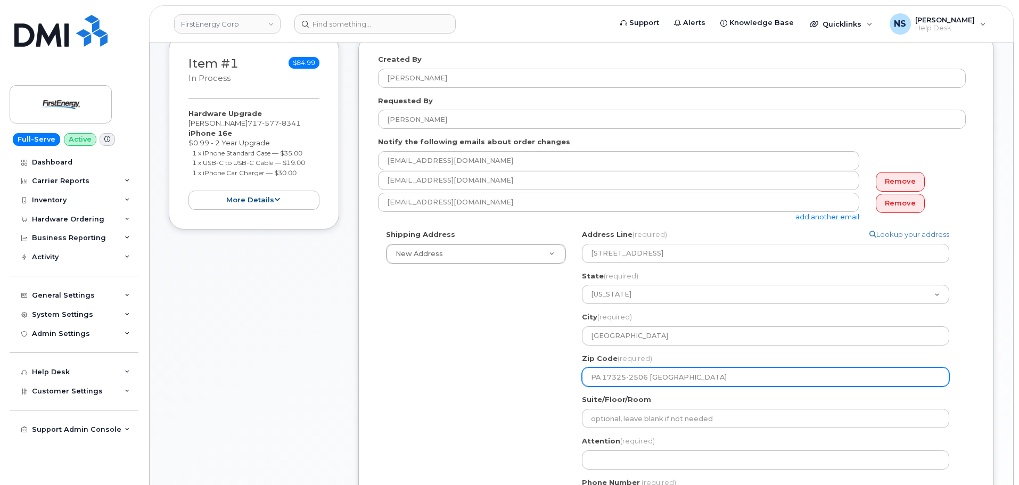
select select
type input "7325-2506 UNITED STATES"
select select
type input "17325-2506 UNITED STATES"
drag, startPoint x: 709, startPoint y: 380, endPoint x: 640, endPoint y: 377, distance: 69.3
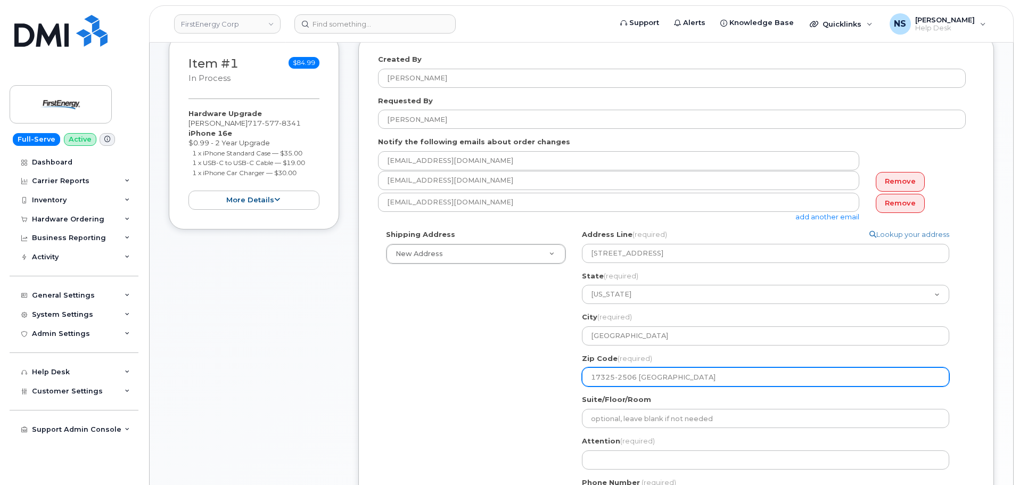
click at [640, 377] on input "17325-2506 UNITED STATES" at bounding box center [765, 376] width 367 height 19
select select
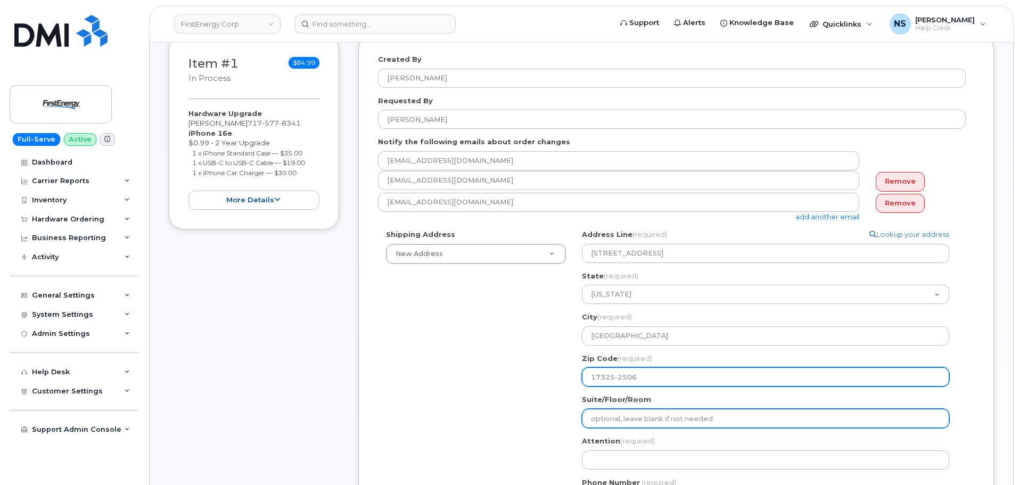
type input "17325-2506"
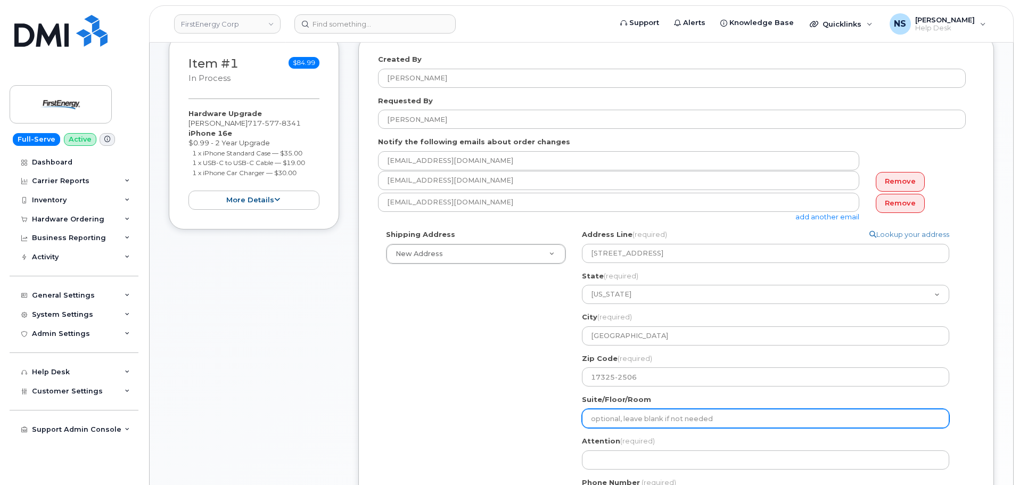
click at [642, 415] on input "Suite/Floor/Room" at bounding box center [765, 418] width 367 height 19
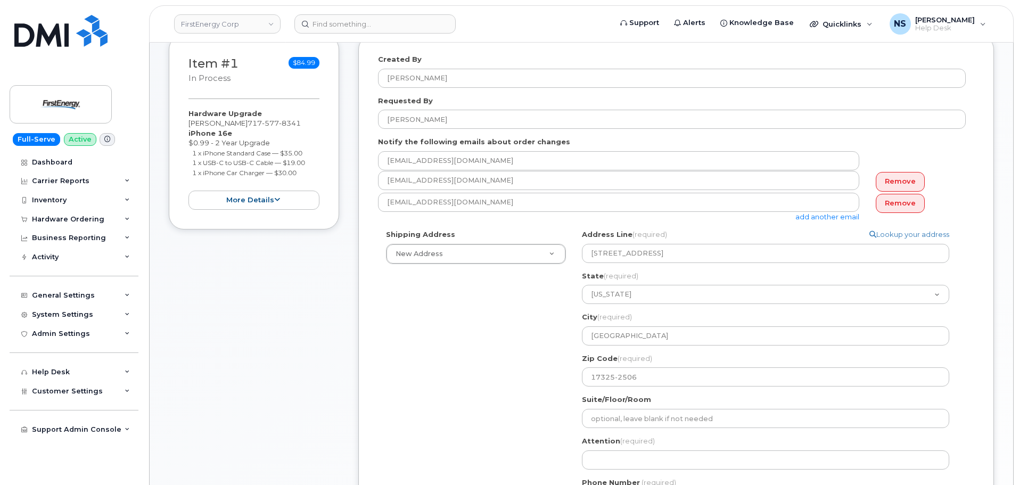
drag, startPoint x: 444, startPoint y: 370, endPoint x: 454, endPoint y: 375, distance: 11.0
click at [447, 372] on div "Shipping Address New Address New Address 101 Crawfords Corner RD building 1 116…" at bounding box center [672, 374] width 588 height 289
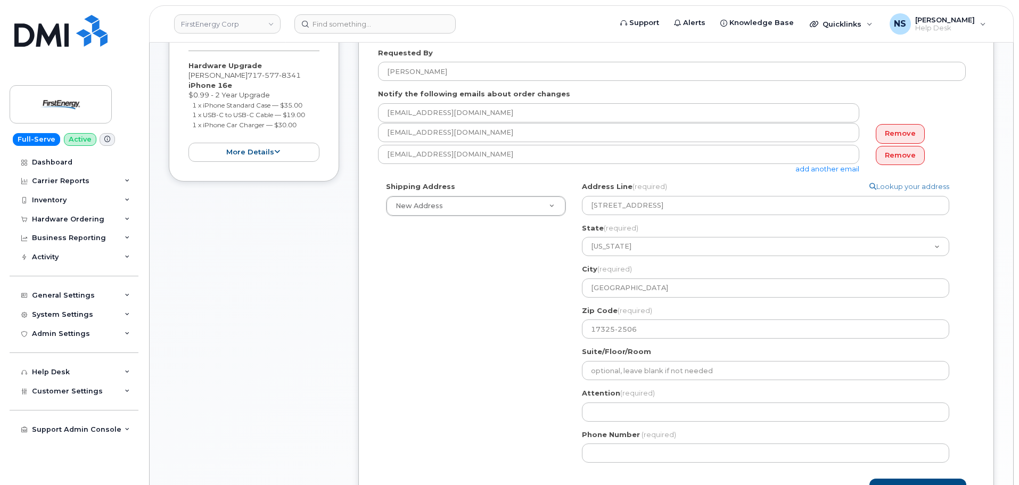
scroll to position [266, 0]
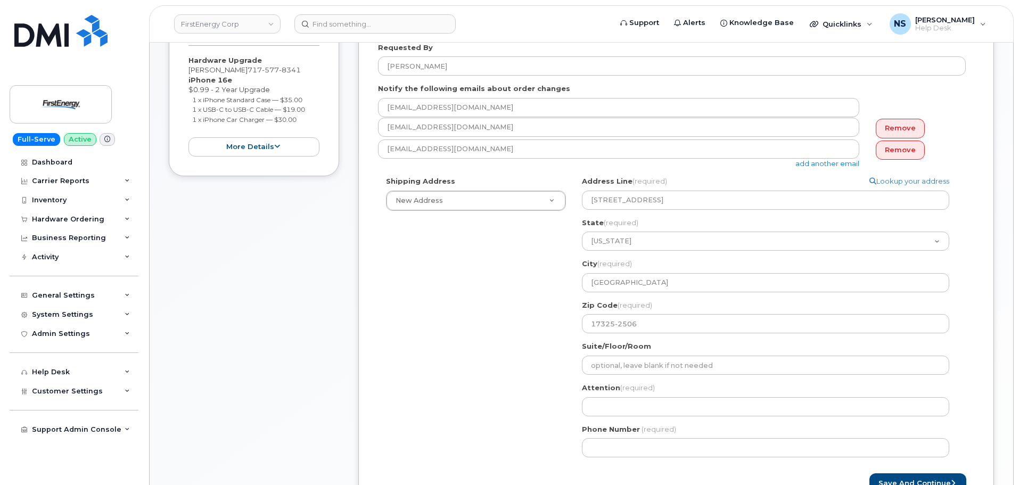
click at [643, 356] on div "Suite/Floor/Room" at bounding box center [770, 358] width 376 height 34
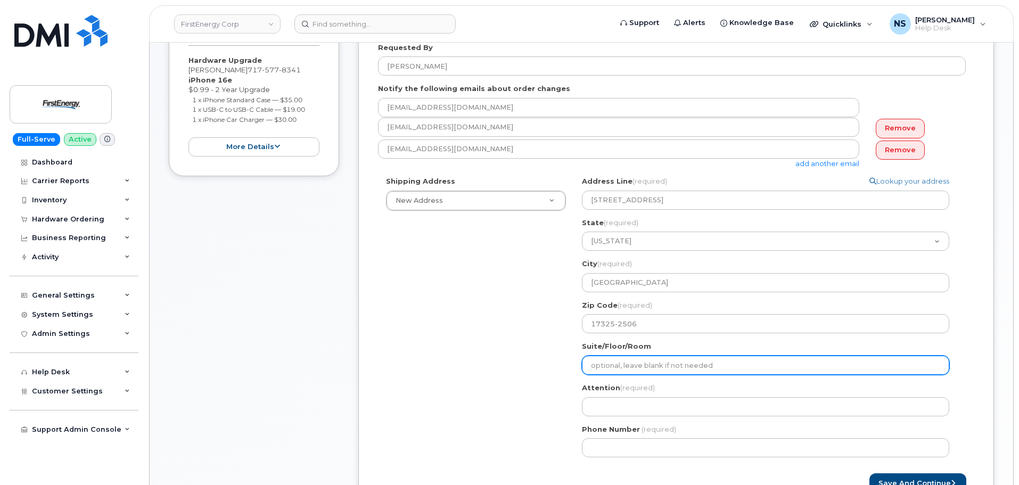
click at [644, 361] on input "Suite/Floor/Room" at bounding box center [765, 365] width 367 height 19
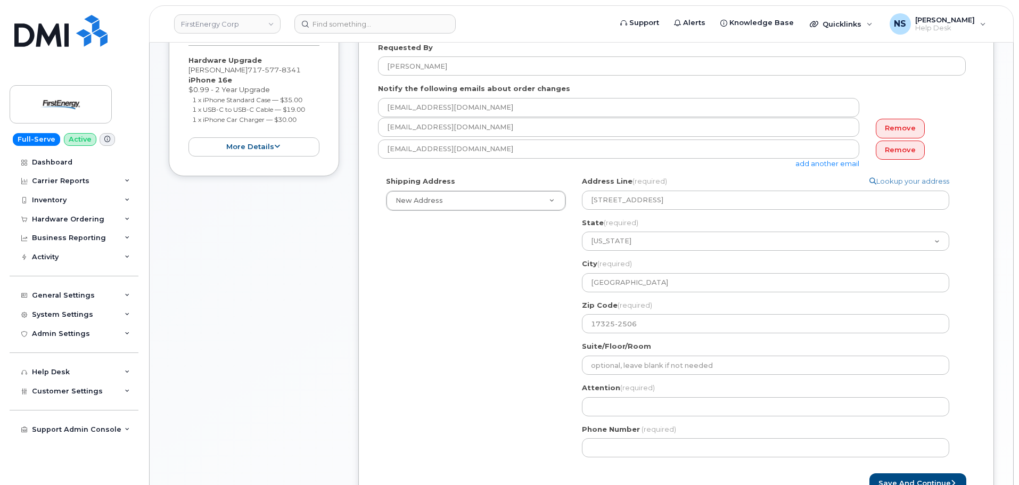
drag, startPoint x: 503, startPoint y: 370, endPoint x: 517, endPoint y: 363, distance: 16.2
click at [503, 369] on div "Shipping Address New Address New Address 101 Crawfords Corner RD building 1 116…" at bounding box center [672, 320] width 588 height 289
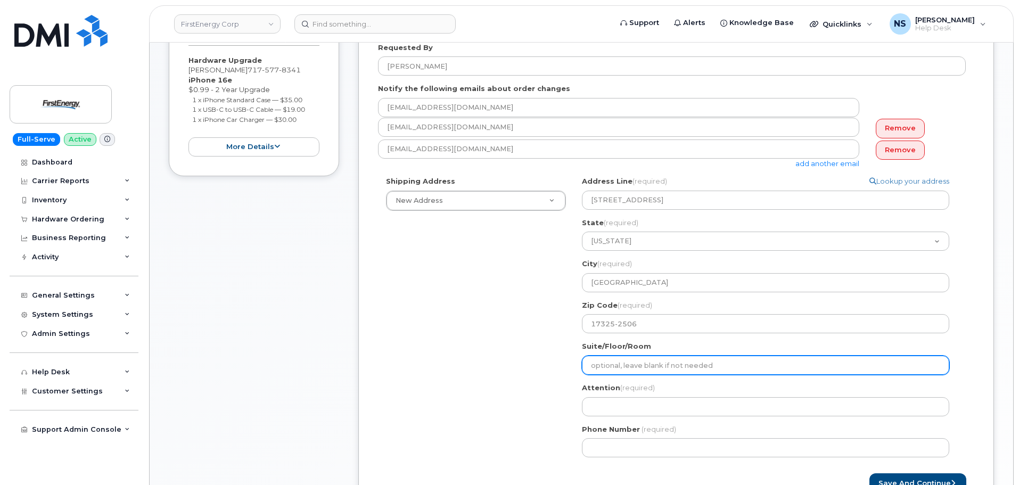
click at [614, 370] on input "Suite/Floor/Room" at bounding box center [765, 365] width 367 height 19
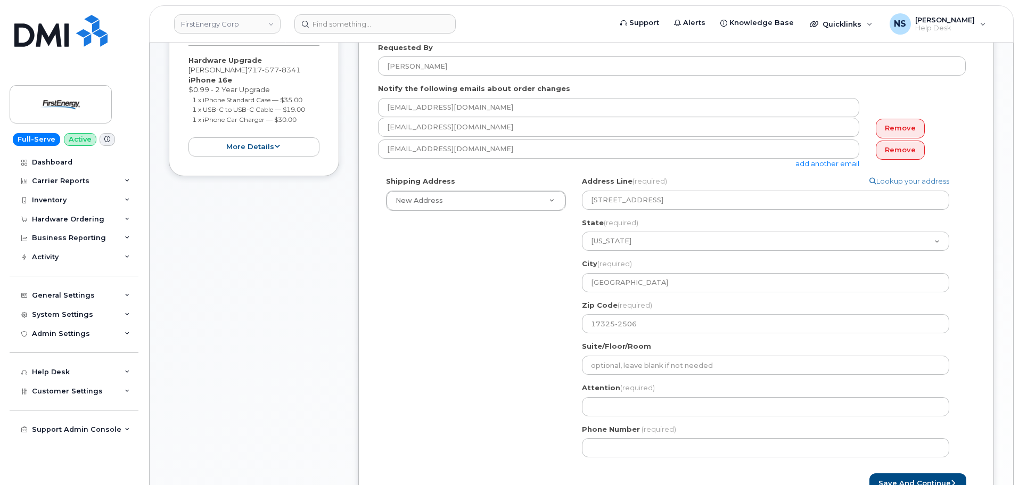
click at [508, 361] on div "Shipping Address New Address New Address 101 Crawfords Corner RD building 1 116…" at bounding box center [672, 320] width 588 height 289
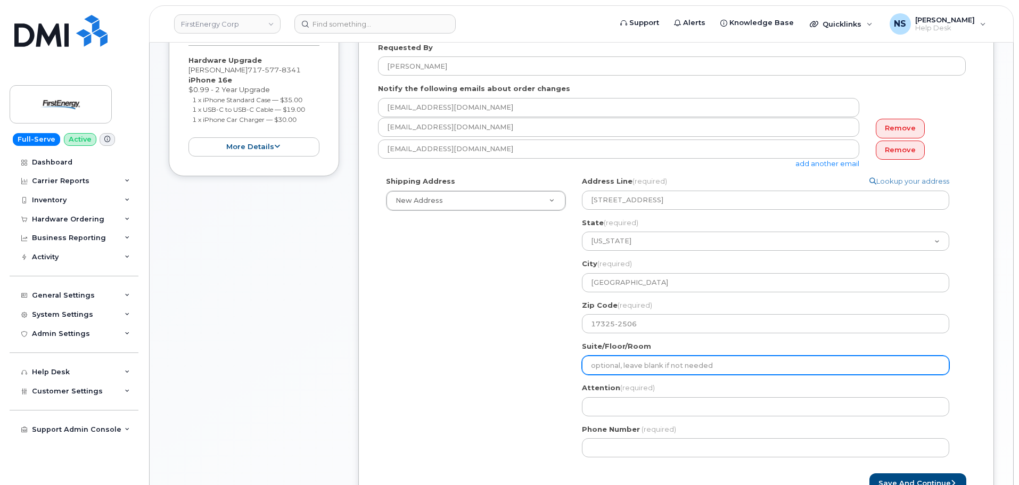
click at [628, 357] on input "Suite/Floor/Room" at bounding box center [765, 365] width 367 height 19
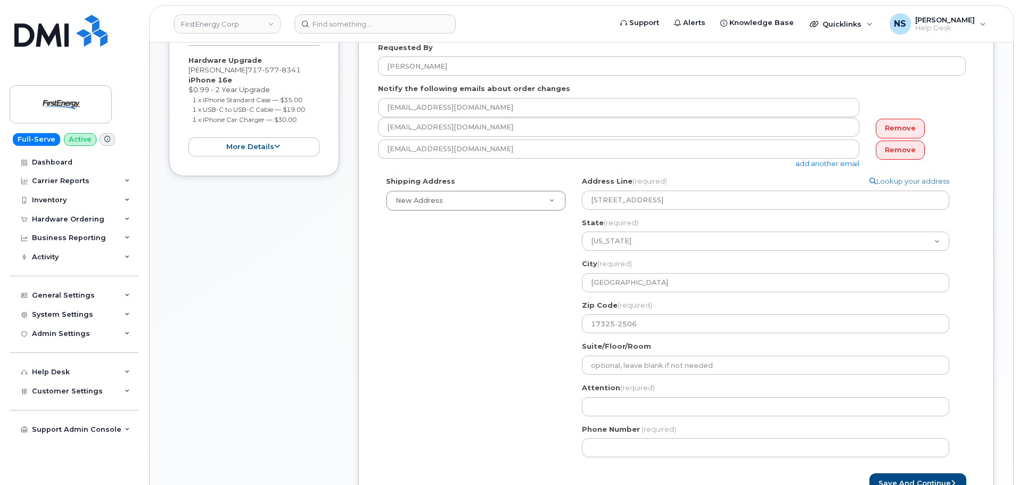
click at [506, 400] on div "Shipping Address New Address New Address 101 Crawfords Corner RD building 1 116…" at bounding box center [672, 320] width 588 height 289
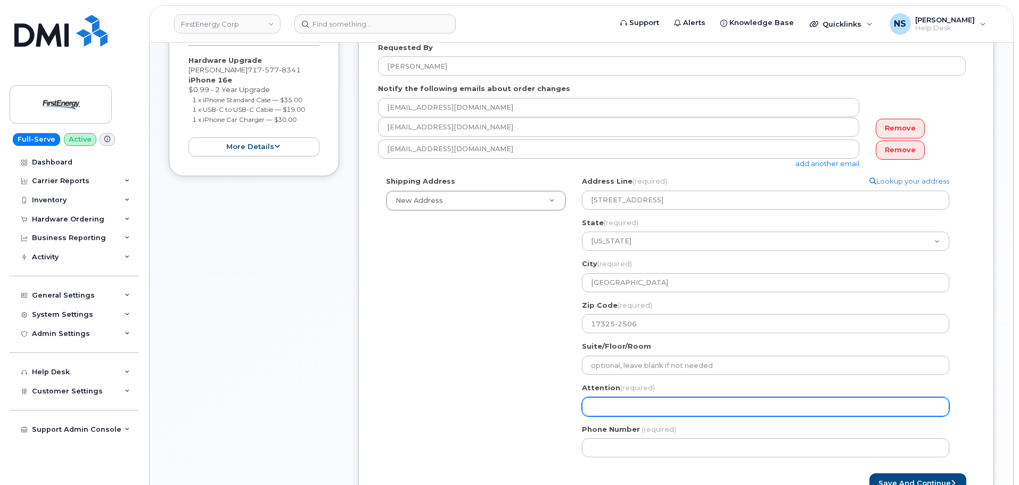
click at [612, 413] on input "Attention (required)" at bounding box center [765, 406] width 367 height 19
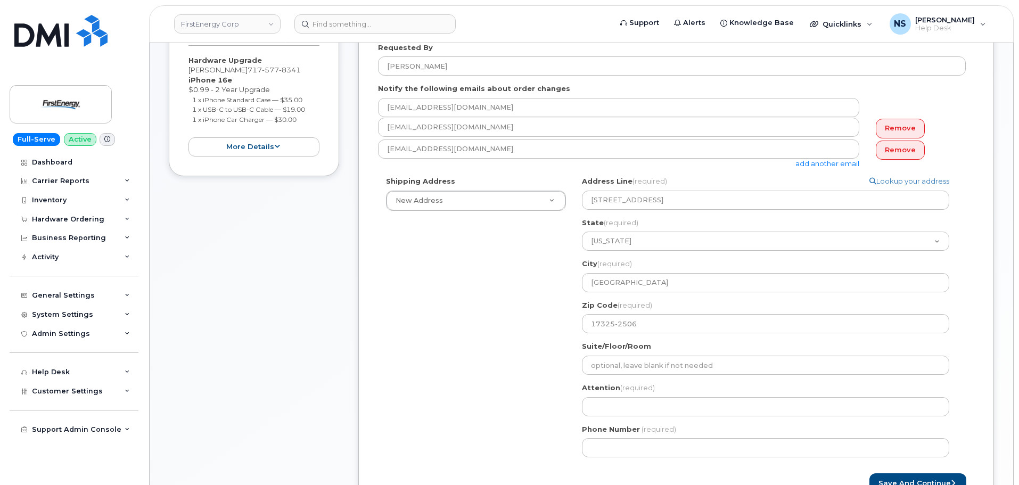
drag, startPoint x: 526, startPoint y: 380, endPoint x: 536, endPoint y: 351, distance: 30.0
click at [528, 378] on div "Shipping Address New Address New Address 101 Crawfords Corner RD building 1 116…" at bounding box center [672, 320] width 588 height 289
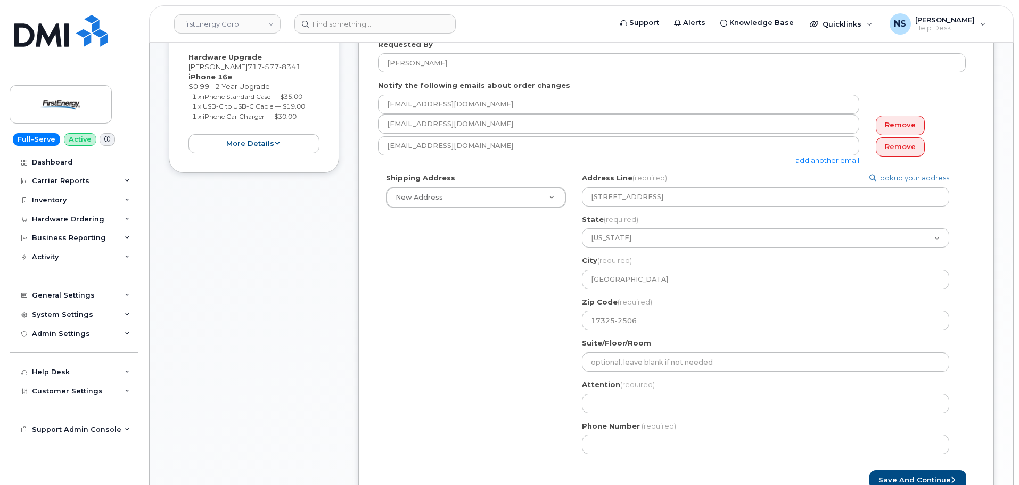
scroll to position [373, 0]
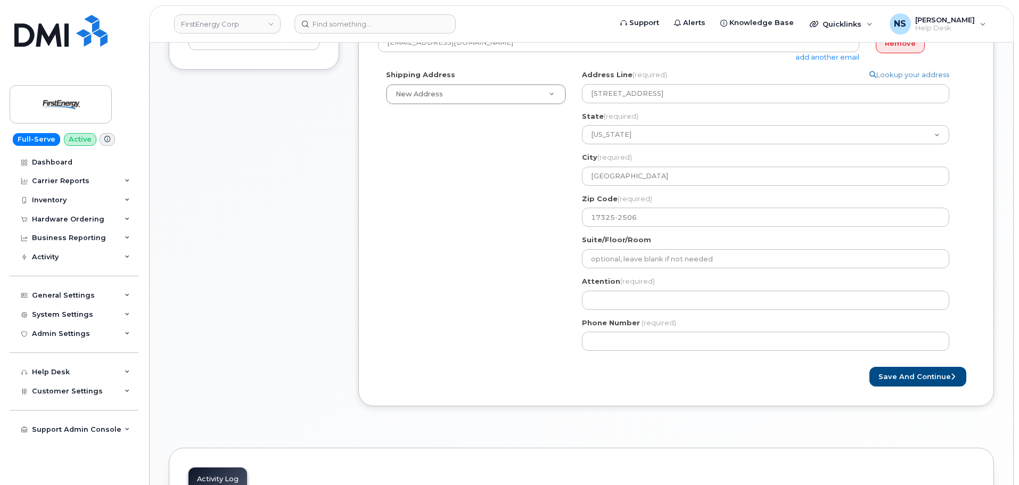
click at [598, 330] on div "Phone Number (required)" at bounding box center [770, 335] width 376 height 34
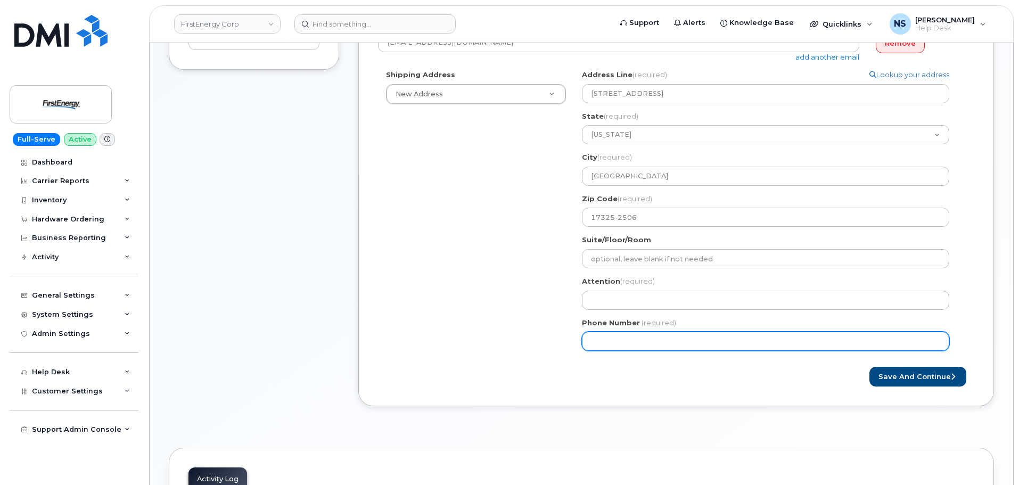
click at [601, 333] on input "Phone Number" at bounding box center [765, 341] width 367 height 19
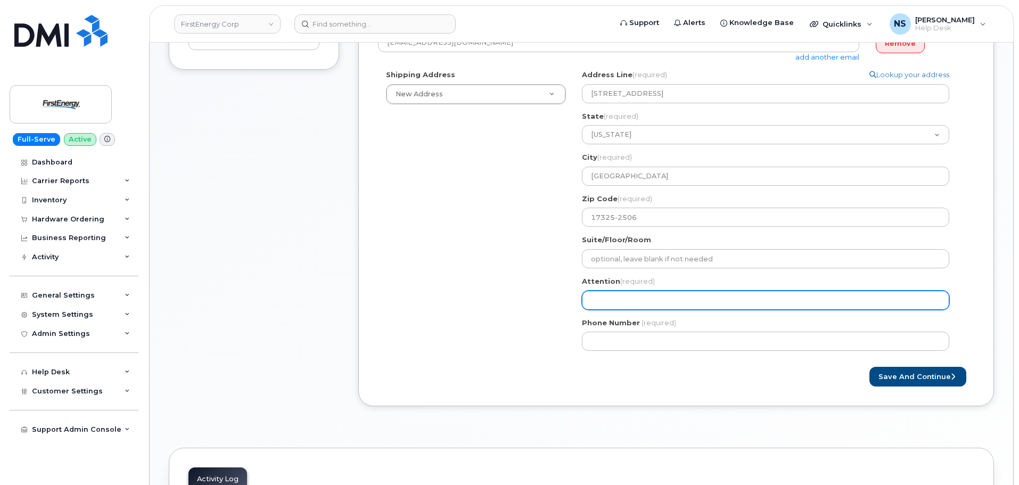
click at [612, 292] on input "Attention (required)" at bounding box center [765, 300] width 367 height 19
paste input "Michael C"
select select
type input "Michael C"
select select
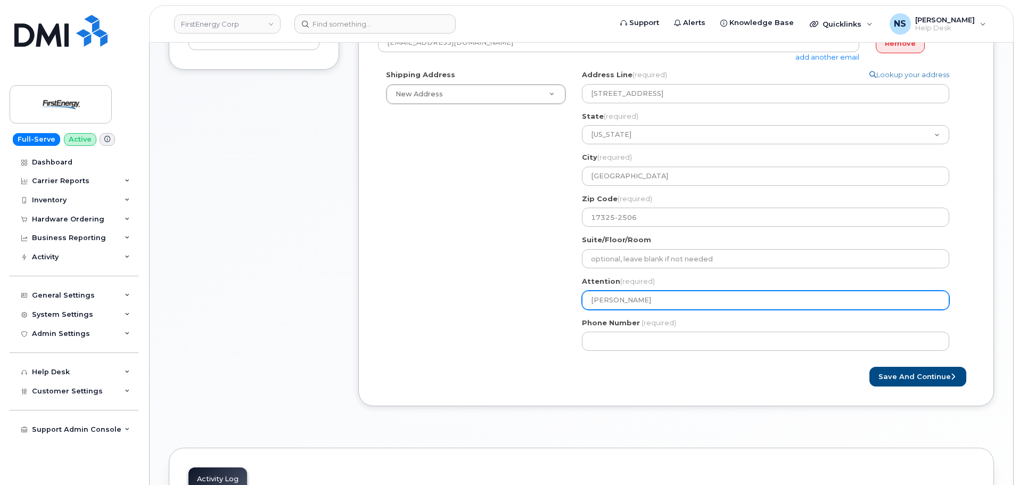
type input "Michael C P"
select select
type input "Michael C Pl"
select select
type input "Michael C Pla"
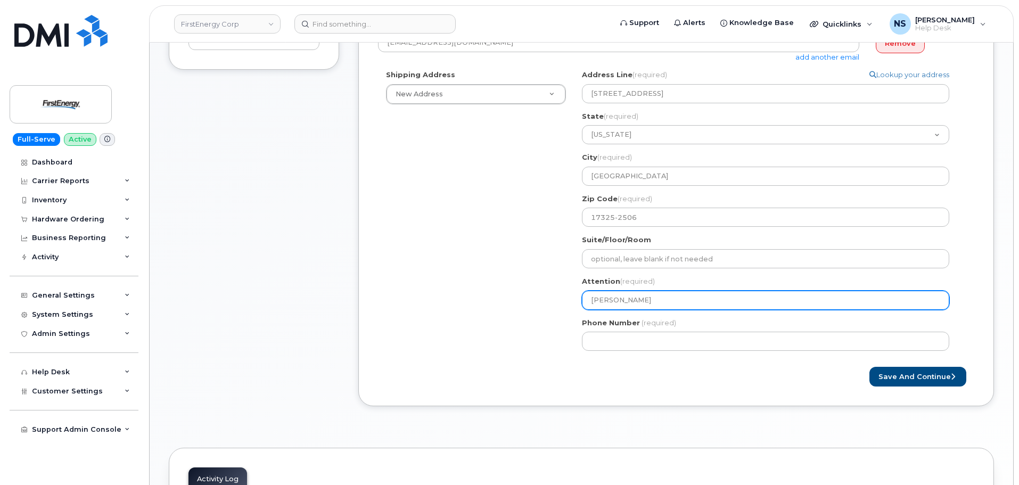
select select
type input "Michael C Plan"
select select
type input "[PERSON_NAME]"
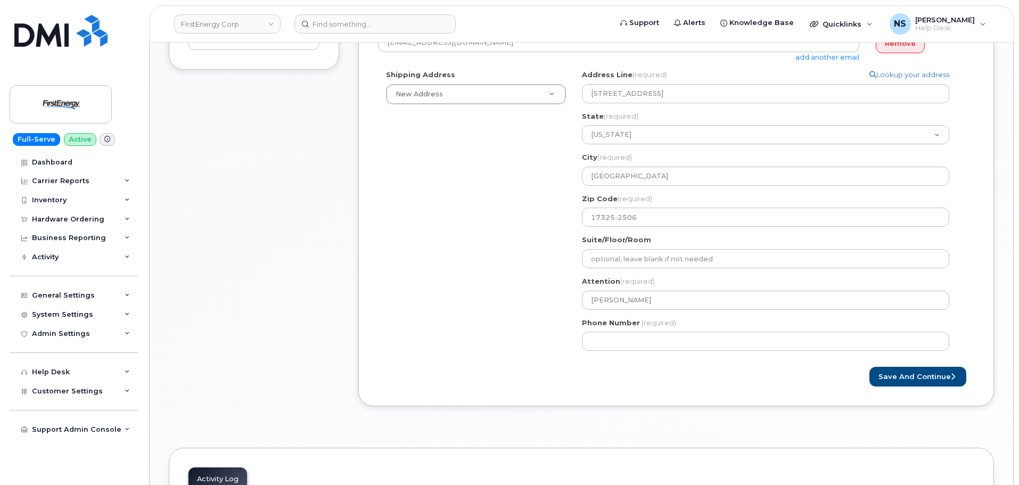
click at [479, 313] on div "Shipping Address New Address New Address 101 Crawfords Corner RD building 1 116…" at bounding box center [672, 214] width 588 height 289
click at [895, 374] on button "Save and Continue" at bounding box center [918, 377] width 97 height 20
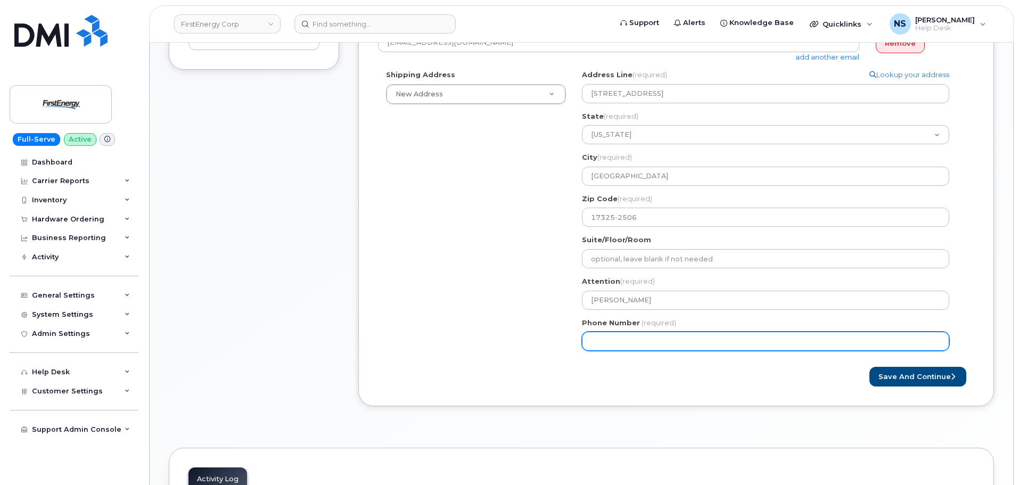
drag, startPoint x: 682, startPoint y: 347, endPoint x: 618, endPoint y: 338, distance: 64.1
click at [618, 339] on input "Phone Number" at bounding box center [765, 341] width 367 height 19
click at [626, 339] on input "Phone Number" at bounding box center [765, 341] width 367 height 19
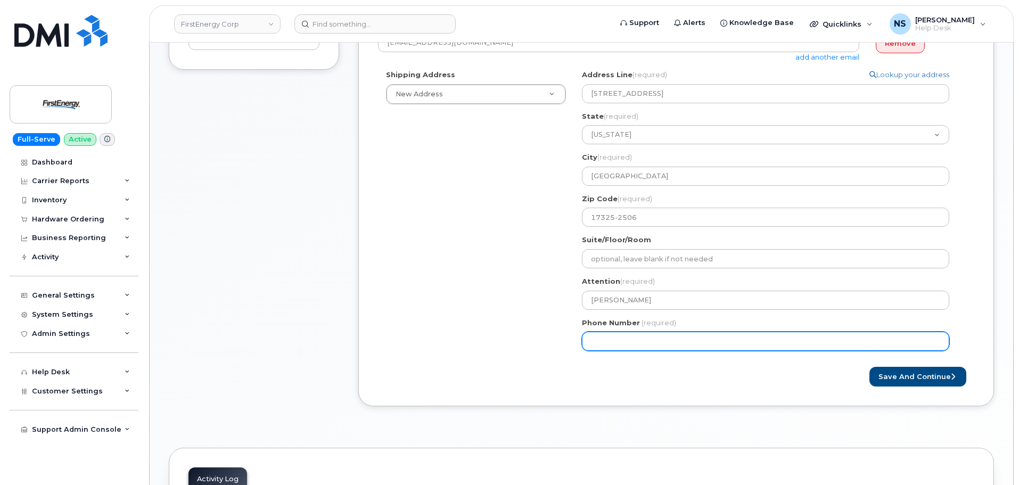
click at [626, 339] on input "Phone Number" at bounding box center [765, 341] width 367 height 19
click at [627, 342] on input "Phone Number" at bounding box center [765, 341] width 367 height 19
click at [623, 340] on input "Phone Number" at bounding box center [765, 341] width 367 height 19
click at [606, 341] on input "Phone Number" at bounding box center [765, 341] width 367 height 19
select select
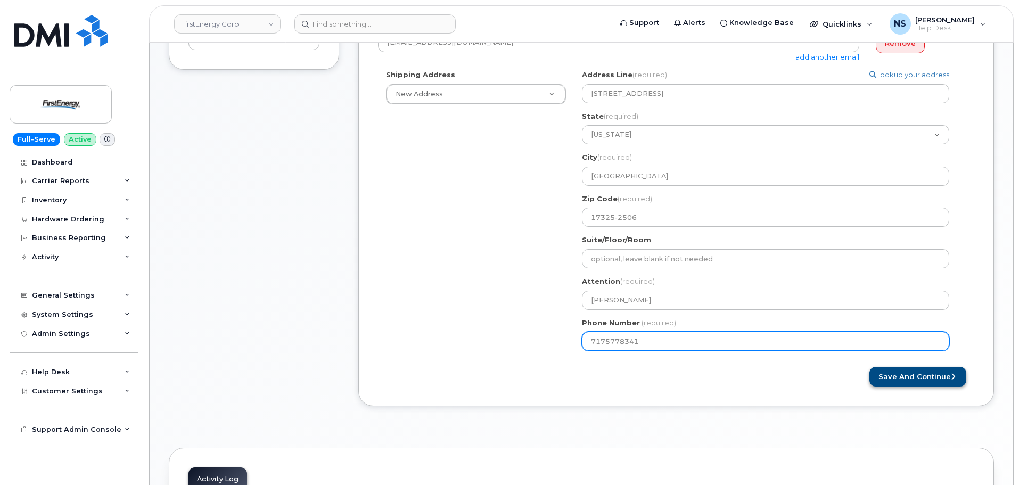
type input "7175778341"
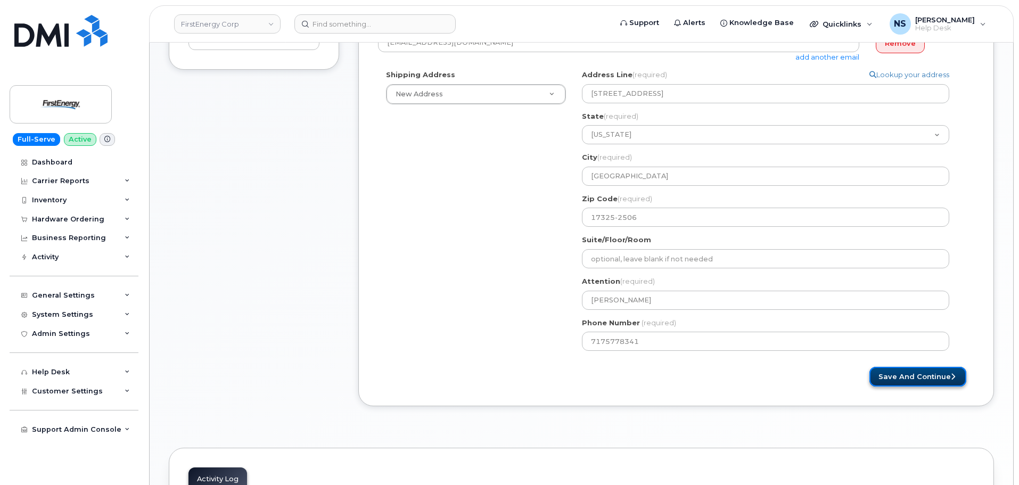
click at [895, 382] on button "Save and Continue" at bounding box center [918, 377] width 97 height 20
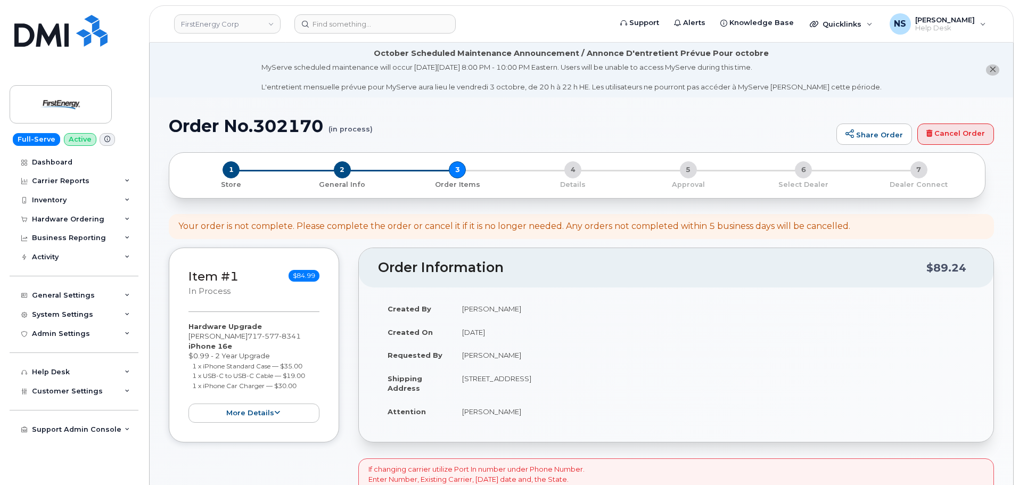
scroll to position [373, 0]
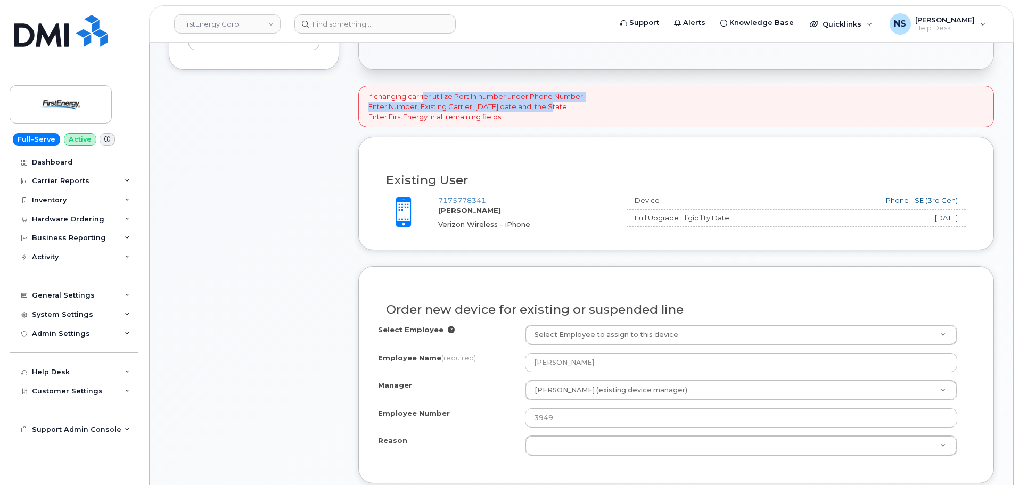
drag, startPoint x: 427, startPoint y: 94, endPoint x: 571, endPoint y: 108, distance: 145.0
click at [571, 108] on p "If changing carrier utilize Port In number under Phone Number. Enter Number, Ex…" at bounding box center [477, 107] width 216 height 30
click at [571, 109] on p "If changing carrier utilize Port In number under Phone Number. Enter Number, Ex…" at bounding box center [477, 107] width 216 height 30
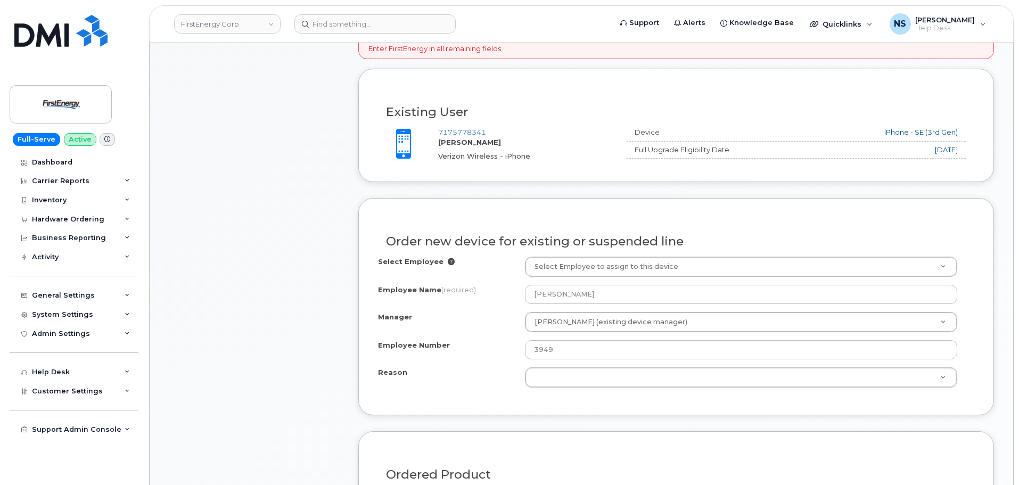
scroll to position [479, 0]
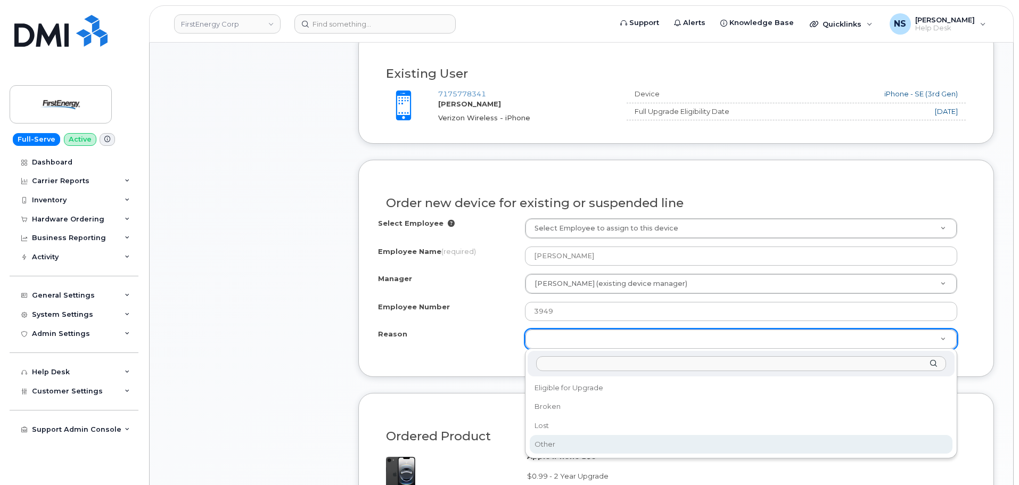
select select "other"
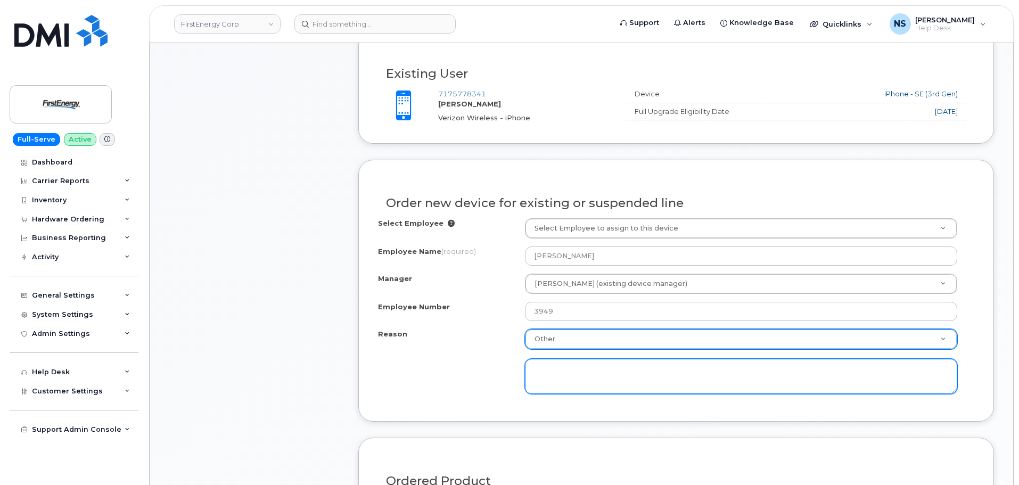
click at [567, 393] on textarea at bounding box center [741, 376] width 432 height 35
paste textarea "User states that the sim refreshed, but he'a always had the same phone."
click at [835, 369] on textarea "Phone doesn't hold charge, battery is defective, User states that the sim refre…" at bounding box center [741, 376] width 432 height 35
type textarea "Phone doesn't hold charge, battery is defective, User states that the sim refre…"
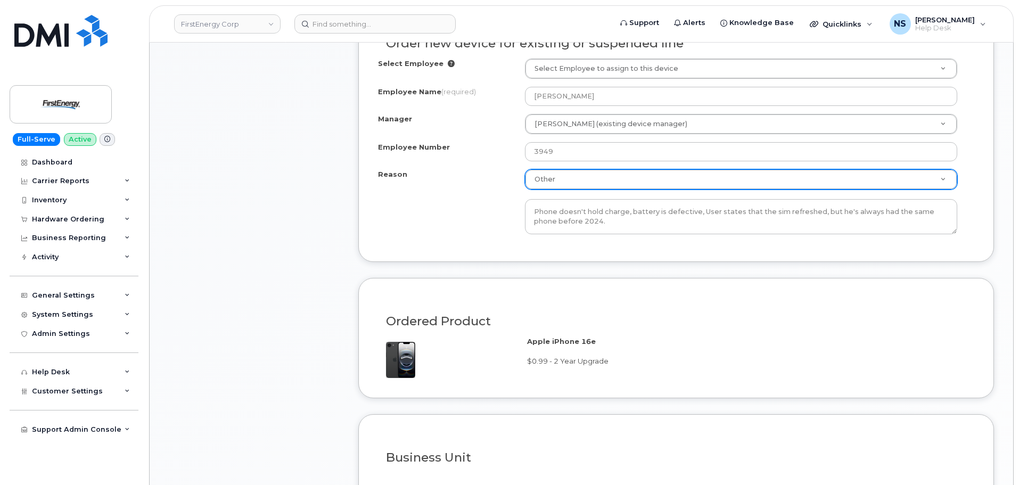
drag, startPoint x: 455, startPoint y: 233, endPoint x: 461, endPoint y: 230, distance: 6.2
click at [456, 233] on div "Select Employee Select Employee to assign to this device Employee Name (require…" at bounding box center [676, 151] width 596 height 184
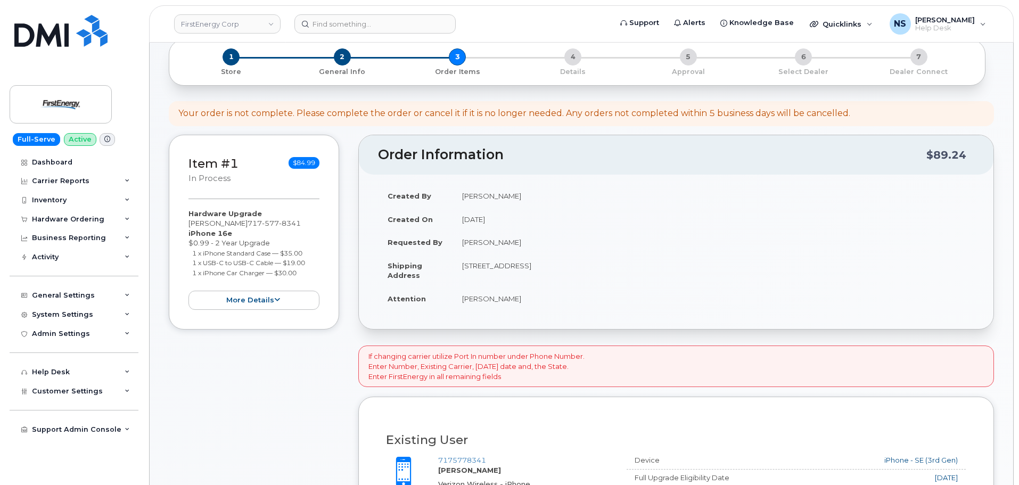
scroll to position [0, 0]
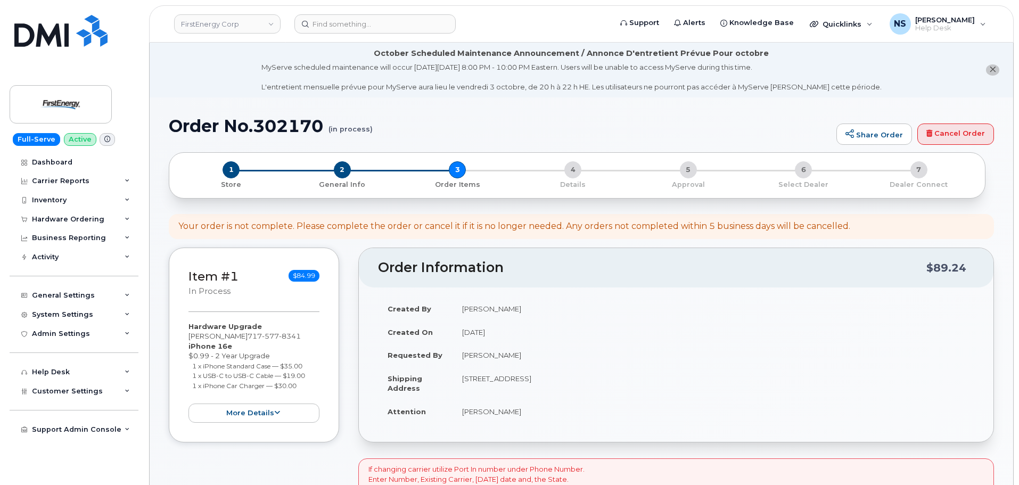
click at [295, 128] on h1 "Order No.302170 (in process)" at bounding box center [500, 126] width 663 height 19
copy h1 "302170"
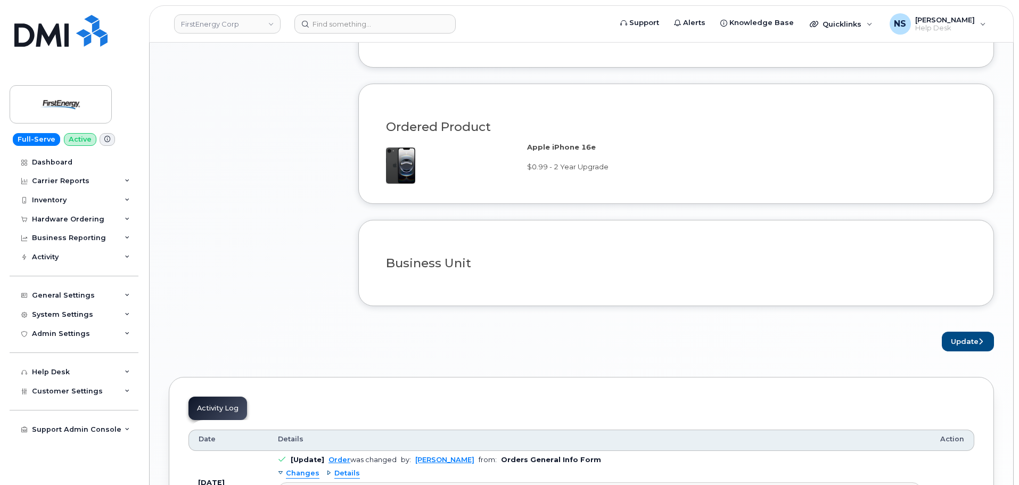
scroll to position [852, 0]
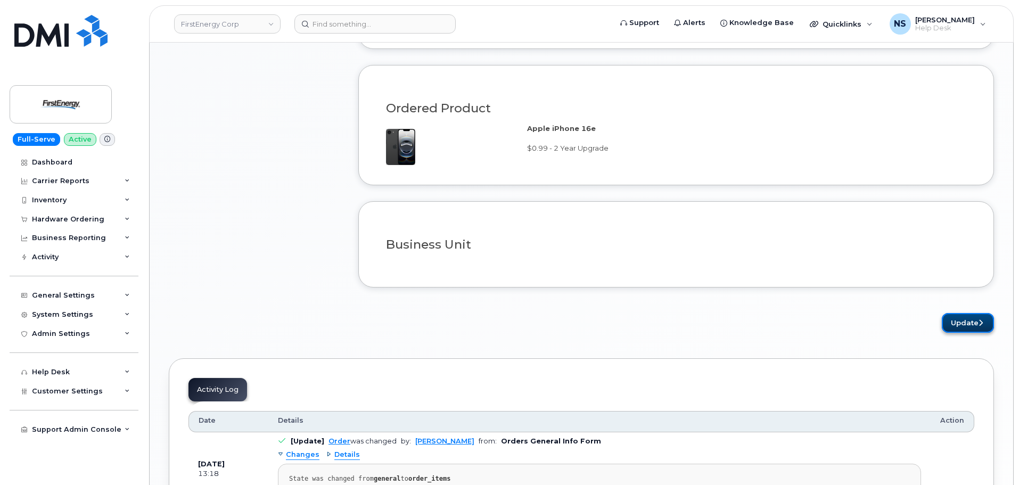
click at [956, 317] on button "Update" at bounding box center [968, 323] width 52 height 20
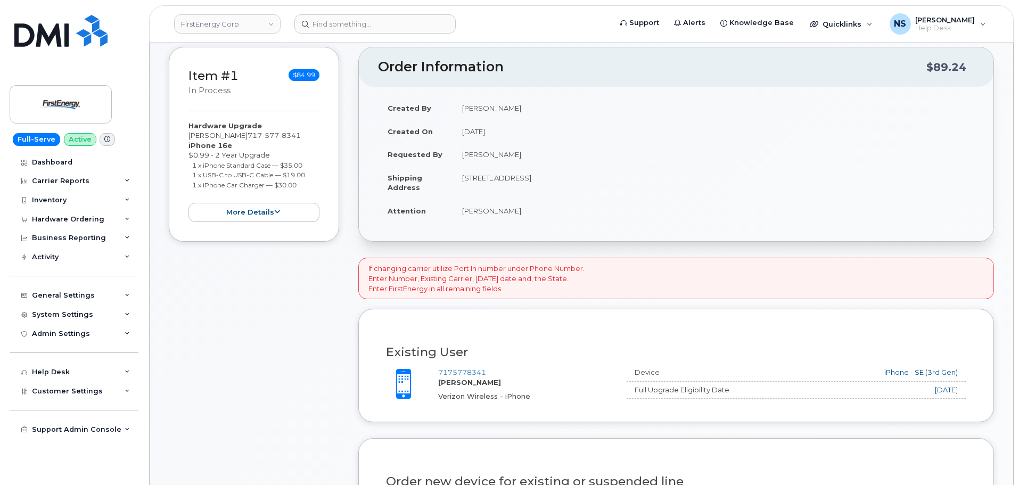
scroll to position [107, 0]
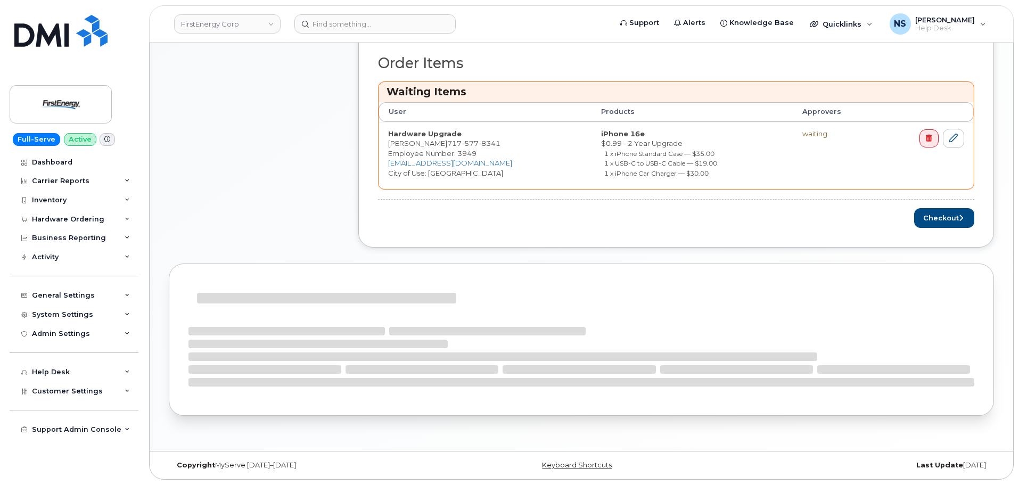
scroll to position [479, 0]
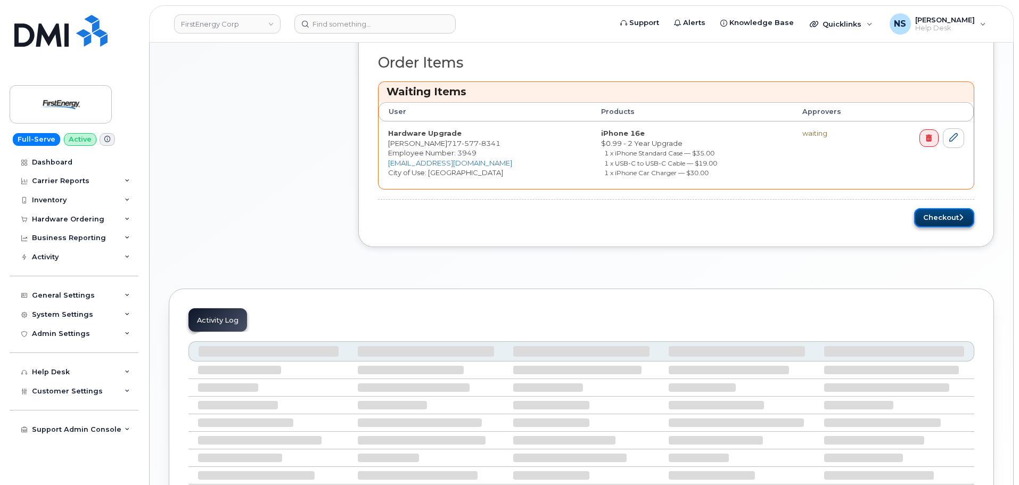
click at [950, 221] on button "Checkout" at bounding box center [944, 218] width 60 height 20
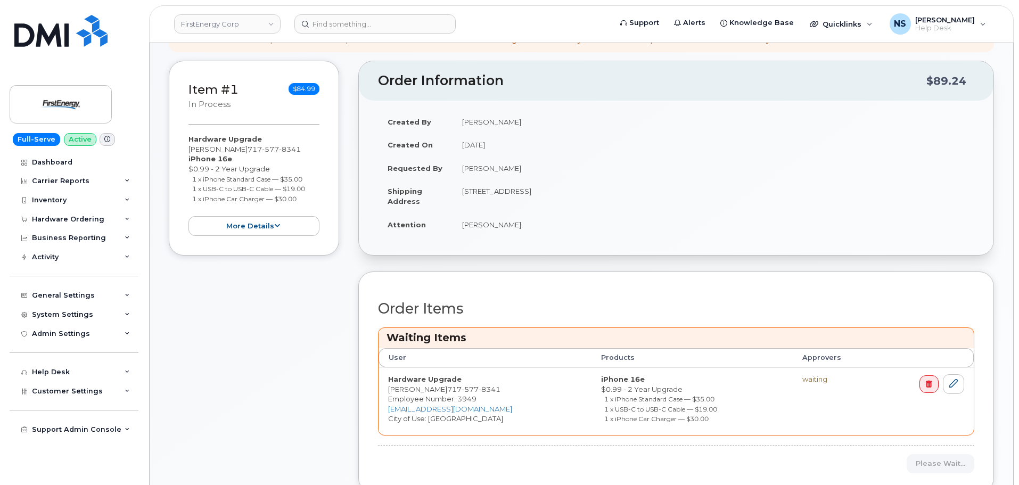
scroll to position [319, 0]
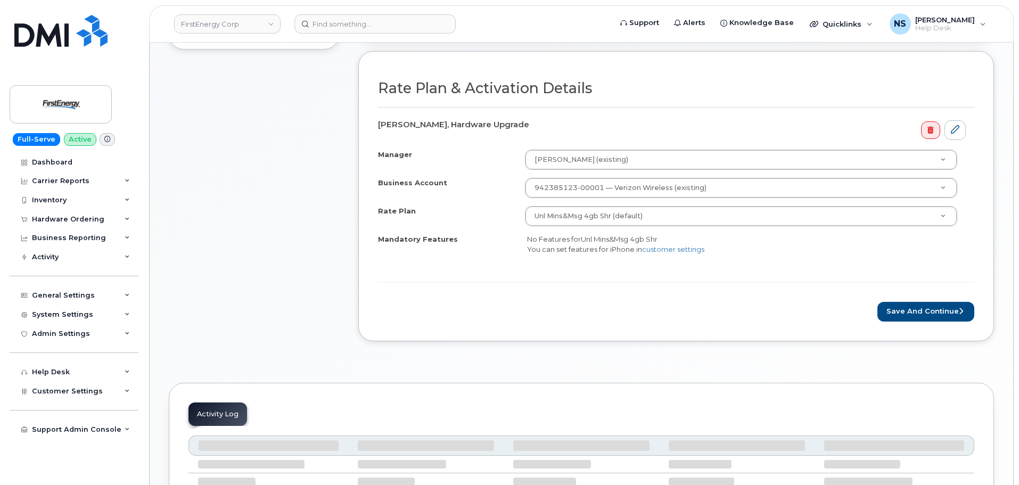
scroll to position [374, 0]
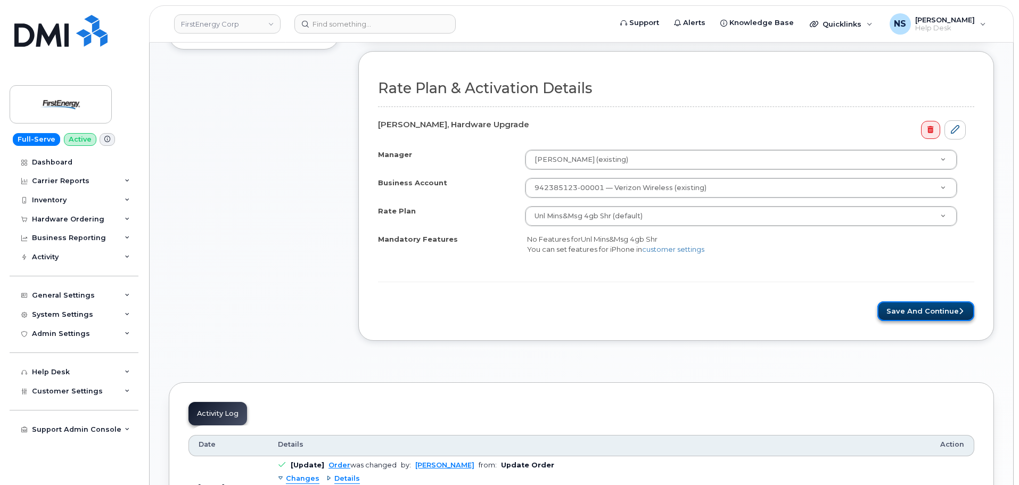
click at [911, 317] on button "Save and Continue" at bounding box center [926, 311] width 97 height 20
drag, startPoint x: 911, startPoint y: 316, endPoint x: 905, endPoint y: 315, distance: 6.5
click at [911, 316] on div "Please wait..." at bounding box center [676, 311] width 596 height 20
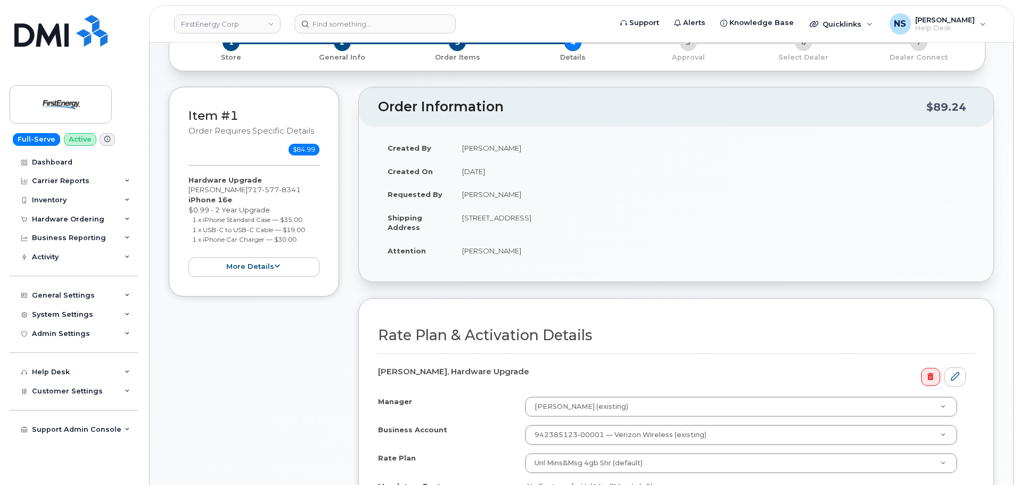
scroll to position [55, 0]
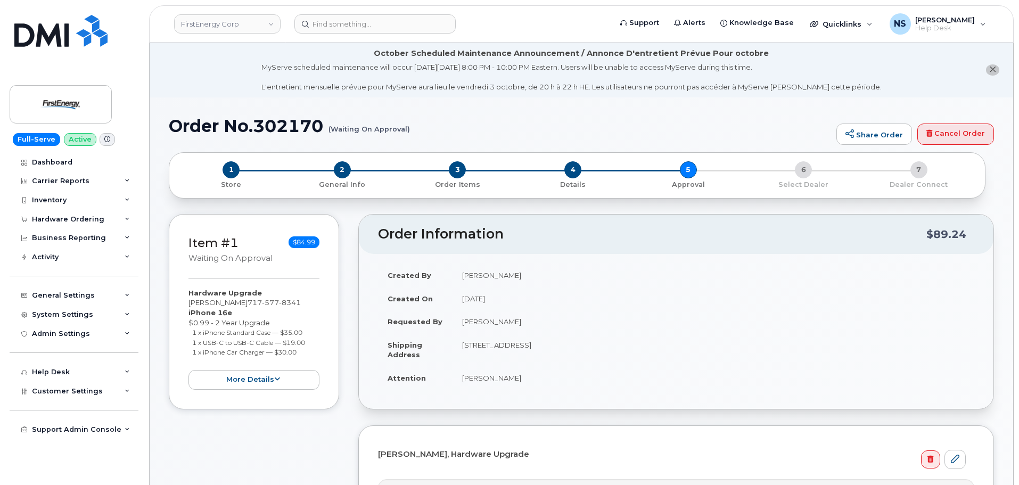
scroll to position [213, 0]
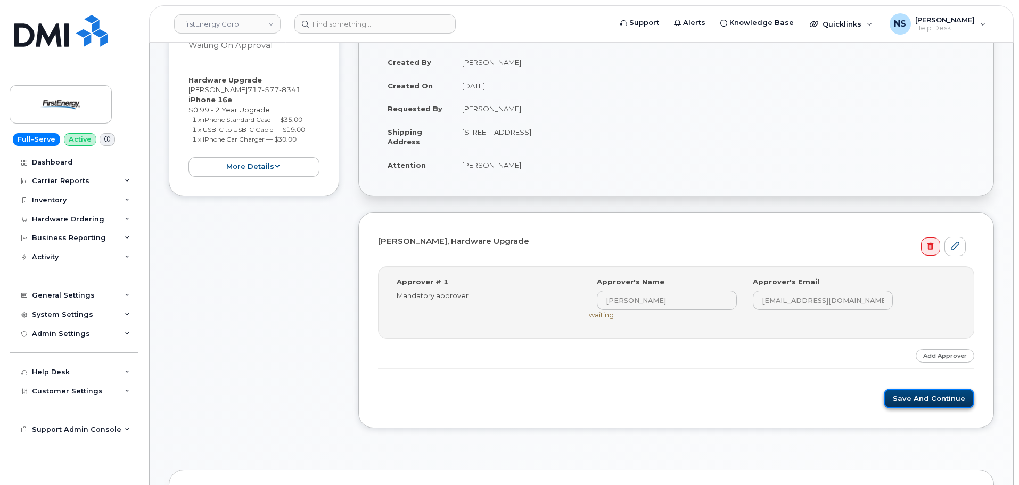
click at [910, 406] on button "Save and Continue" at bounding box center [929, 399] width 91 height 20
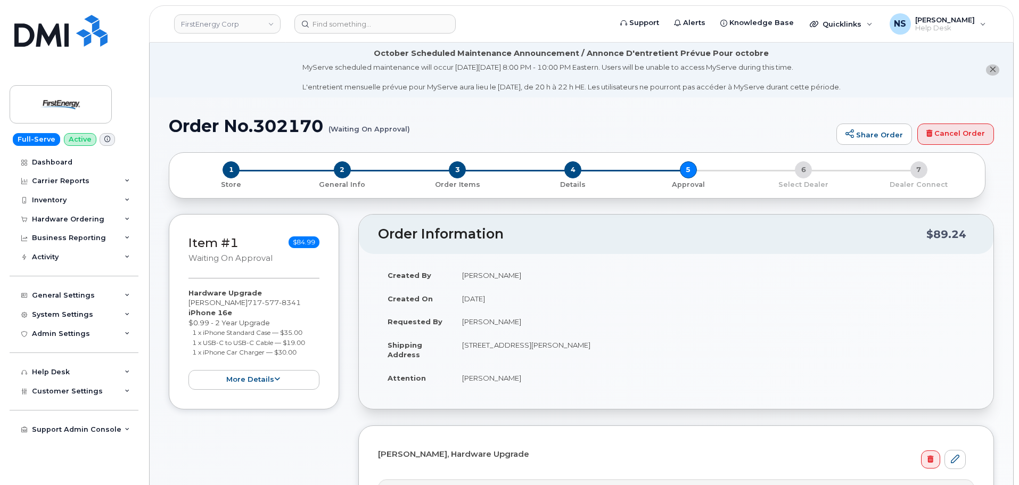
click at [292, 133] on h1 "Order No.302170 (Waiting On Approval)" at bounding box center [500, 126] width 663 height 19
copy h1 "302170"
click at [496, 374] on td "[PERSON_NAME]" at bounding box center [714, 377] width 522 height 23
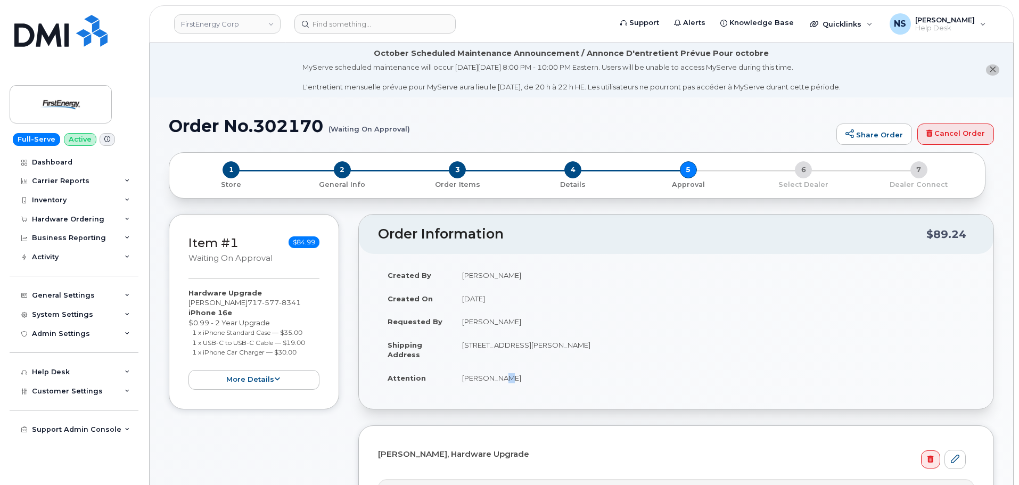
click at [496, 374] on td "[PERSON_NAME]" at bounding box center [714, 377] width 522 height 23
copy div "[PERSON_NAME]"
click at [389, 15] on header "FirstEnergy Corp Support Alerts Knowledge Base Quicklinks Suspend / Cancel Devi…" at bounding box center [581, 23] width 865 height 37
drag, startPoint x: 388, startPoint y: 20, endPoint x: 395, endPoint y: 28, distance: 10.6
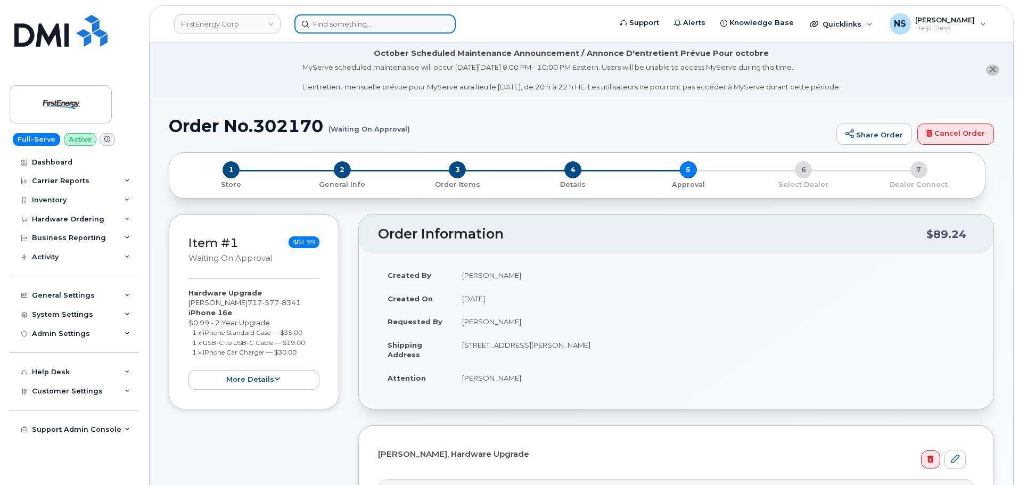
click at [388, 20] on input at bounding box center [375, 23] width 161 height 19
paste input "Michael C Plank"
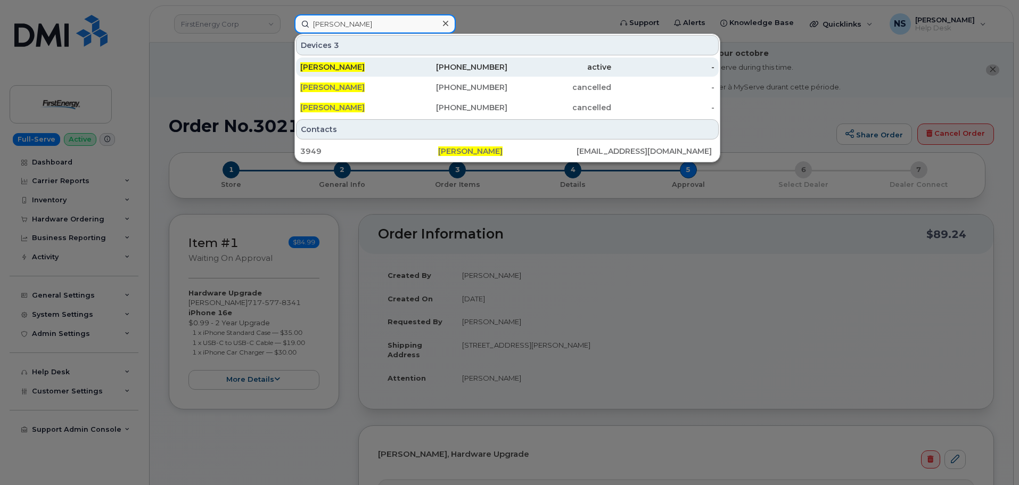
type input "Michael C Plank"
click at [424, 61] on div "717-577-8341" at bounding box center [456, 67] width 104 height 19
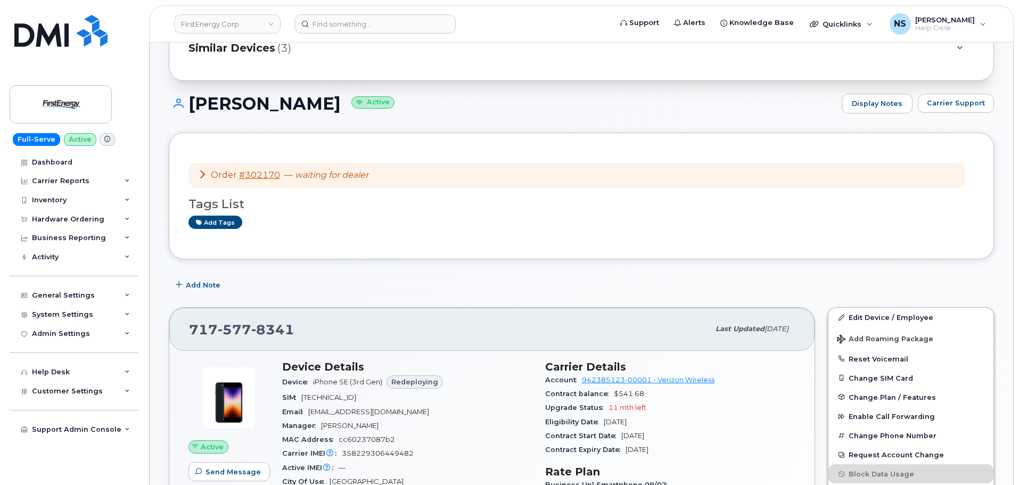
scroll to position [373, 0]
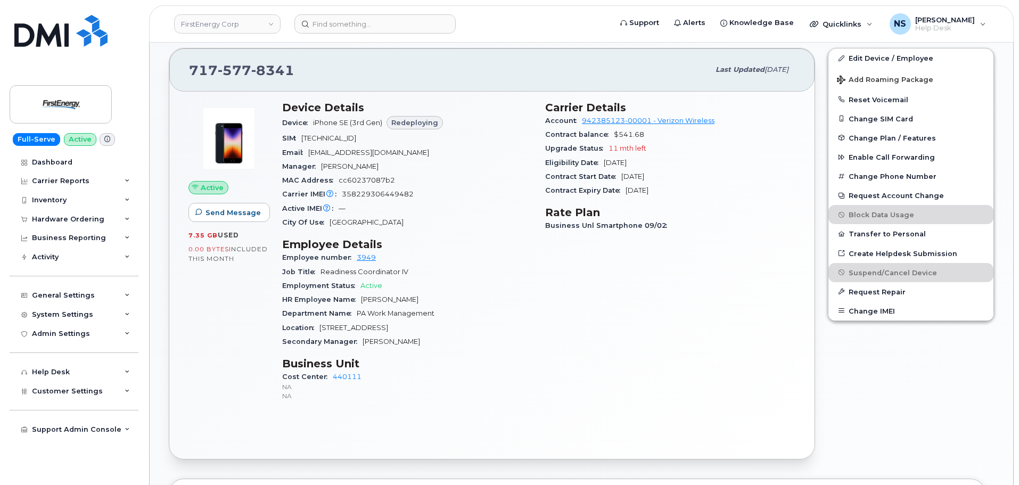
click at [377, 188] on div "Carrier IMEI Carrier IMEI is reported during the last billing cycle or change o…" at bounding box center [407, 194] width 250 height 14
copy span "358229306449482"
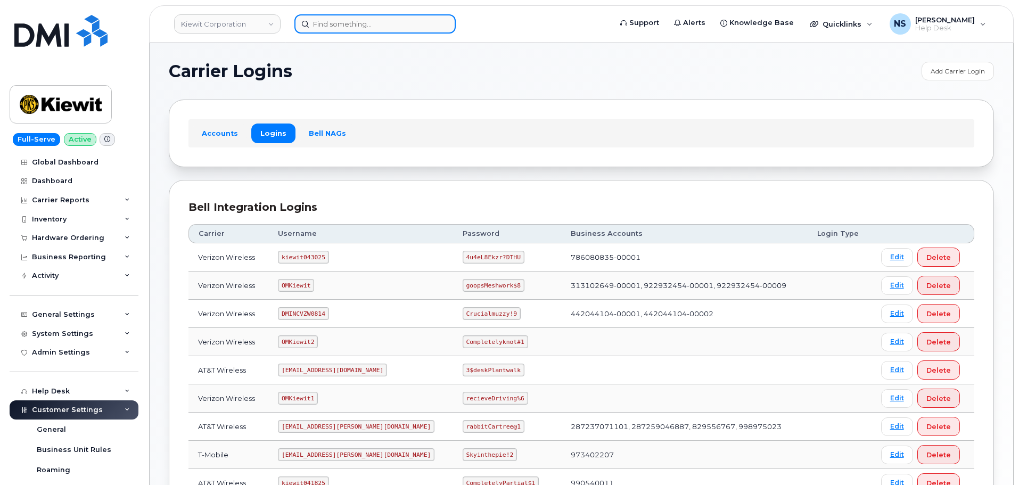
click at [402, 16] on input at bounding box center [375, 23] width 161 height 19
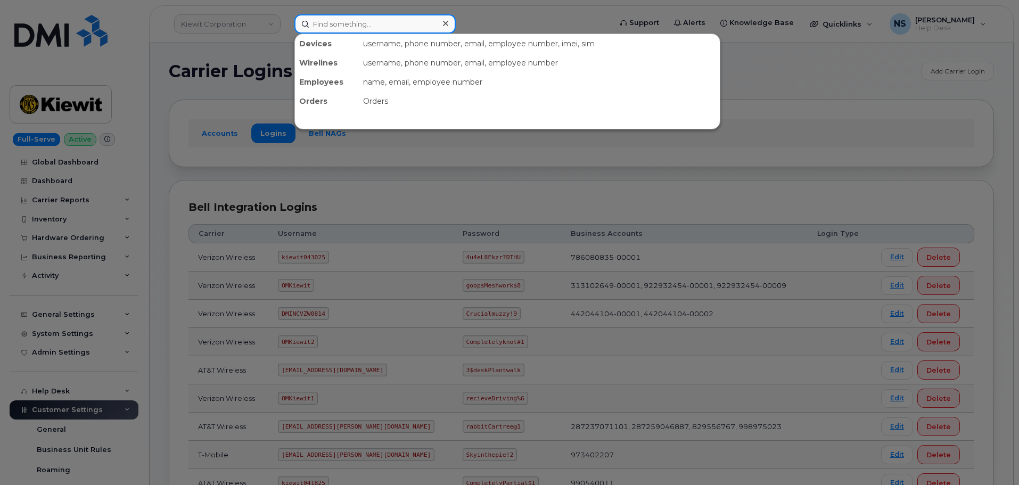
paste input "6823819969"
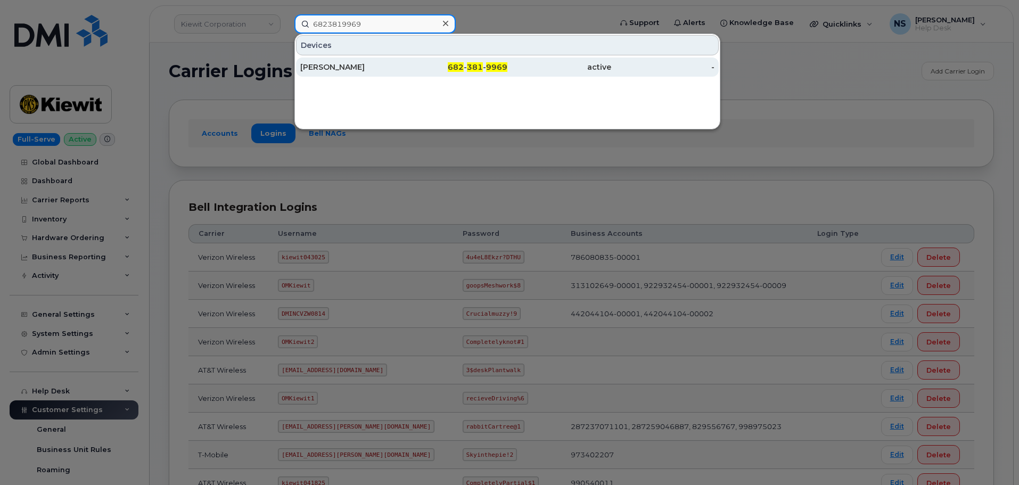
type input "6823819969"
click at [368, 70] on div "[PERSON_NAME]" at bounding box center [352, 67] width 104 height 11
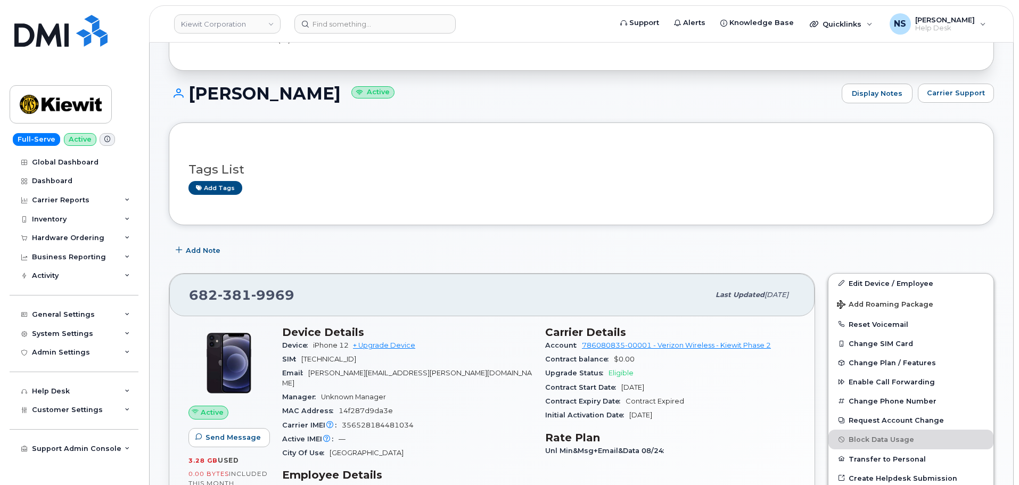
scroll to position [132, 0]
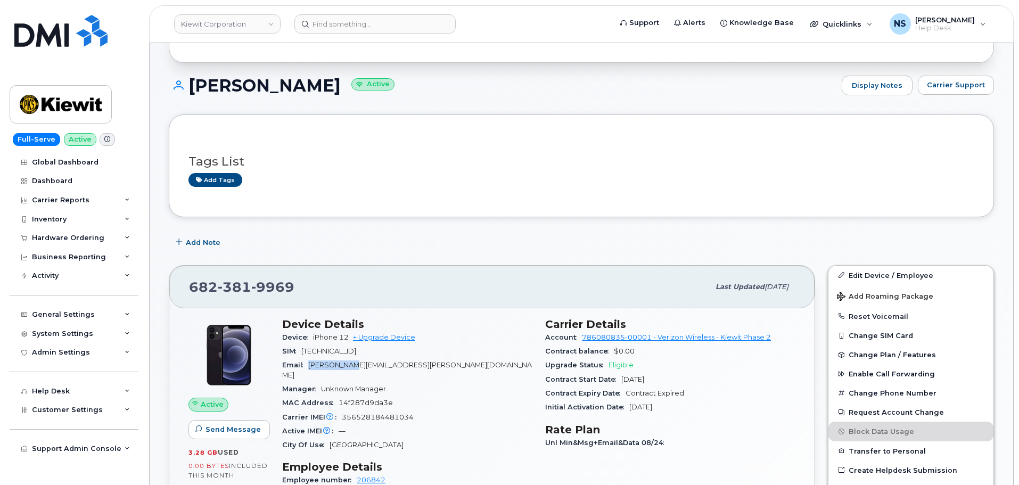
drag, startPoint x: 309, startPoint y: 362, endPoint x: 357, endPoint y: 364, distance: 48.5
click at [357, 364] on div "Email [PERSON_NAME][EMAIL_ADDRESS][PERSON_NAME][DOMAIN_NAME]" at bounding box center [407, 370] width 250 height 24
copy span "[PERSON_NAME].[PERSON_NAME]"
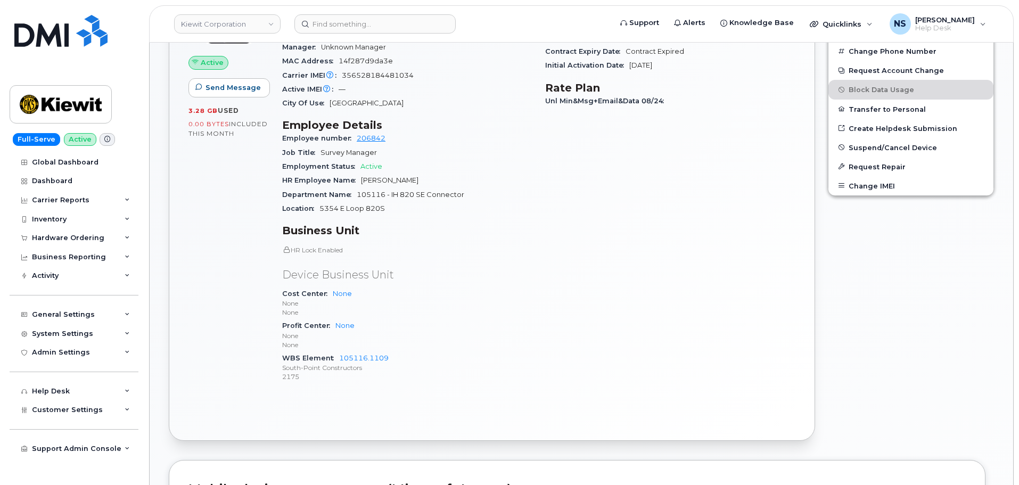
scroll to position [475, 0]
drag, startPoint x: 406, startPoint y: 341, endPoint x: 352, endPoint y: 334, distance: 54.7
click at [352, 334] on div "HR Lock Enabled Device Business Unit Cost Center None None None Profit Center N…" at bounding box center [407, 313] width 250 height 138
click at [391, 350] on div "WBS Element 105116.1109 South-Point Constructors 2175" at bounding box center [407, 366] width 250 height 32
drag, startPoint x: 396, startPoint y: 347, endPoint x: 337, endPoint y: 346, distance: 58.6
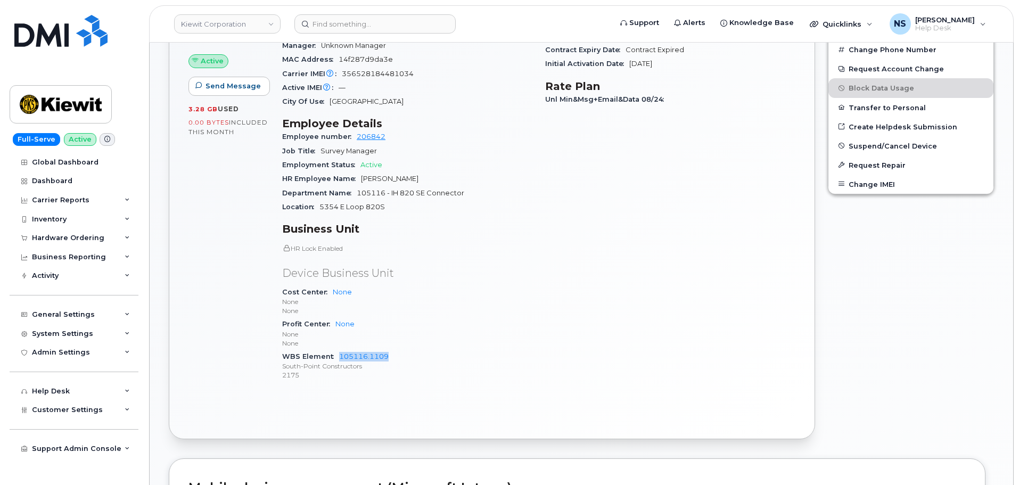
click at [337, 350] on div "WBS Element 105116.1109 South-Point Constructors 2175" at bounding box center [407, 366] width 250 height 32
copy link "105116.1109"
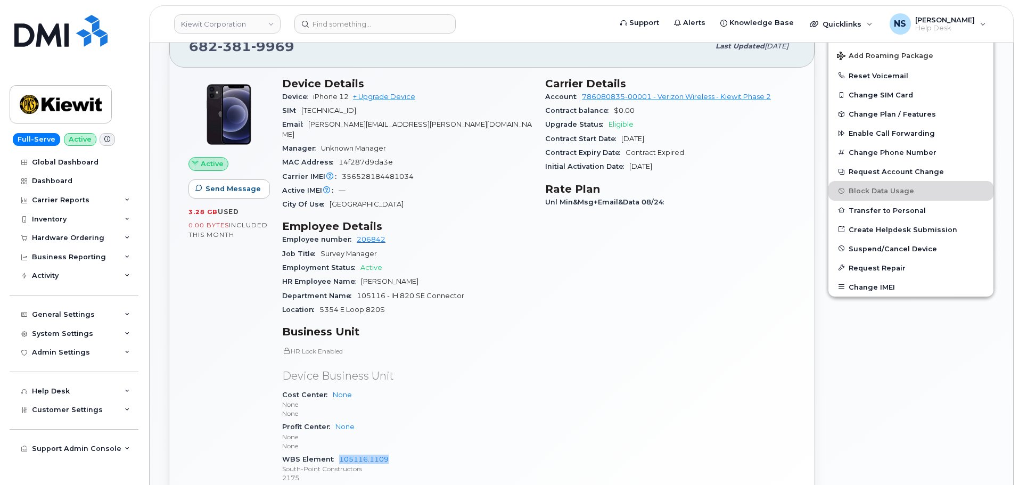
scroll to position [369, 0]
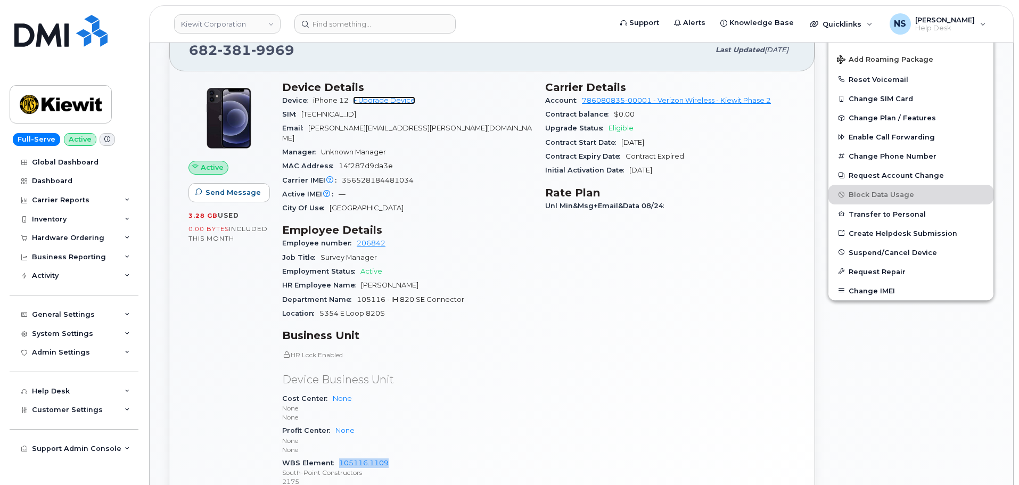
drag, startPoint x: 364, startPoint y: 100, endPoint x: 377, endPoint y: 117, distance: 20.9
click at [365, 100] on link "+ Upgrade Device" at bounding box center [384, 100] width 62 height 8
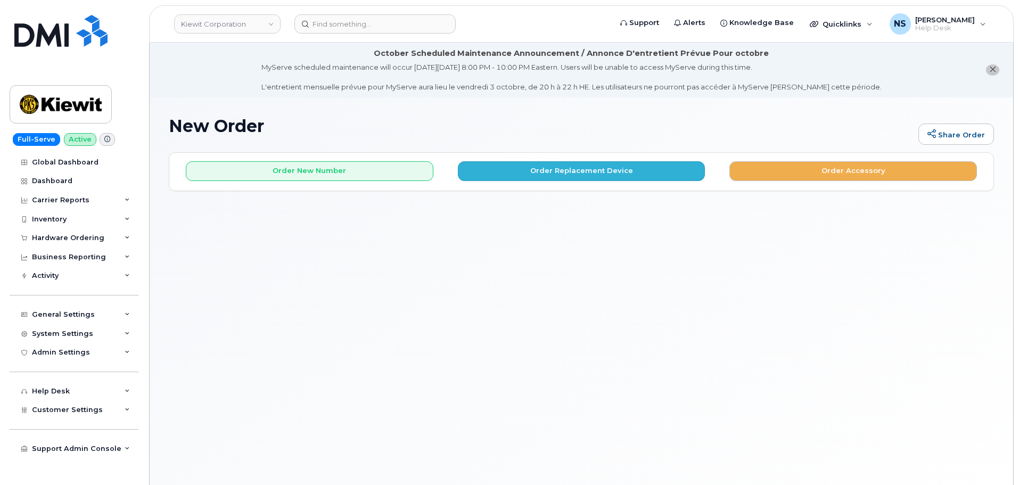
drag, startPoint x: 533, startPoint y: 156, endPoint x: 534, endPoint y: 161, distance: 5.4
click at [533, 157] on div "Order New Number Order Replacement Device Order Accessory Please choose the car…" at bounding box center [581, 171] width 825 height 39
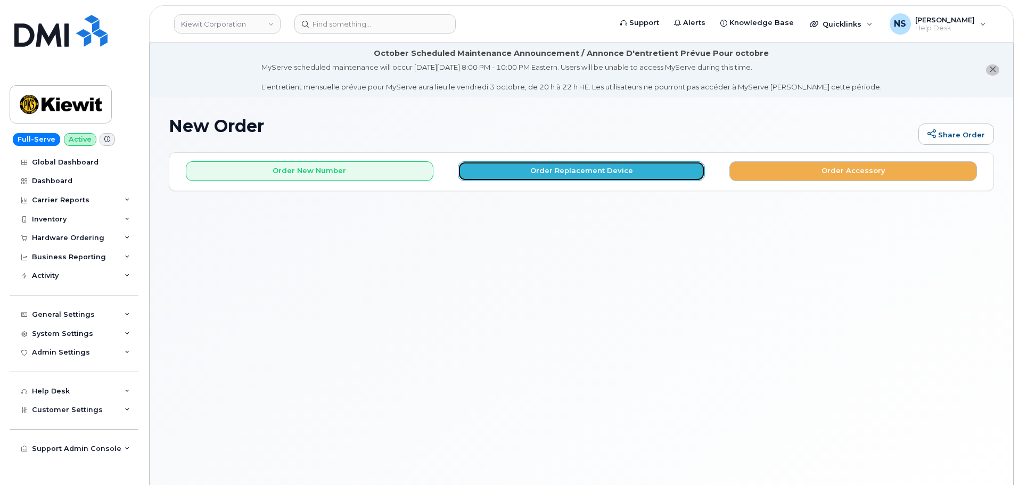
click at [536, 166] on button "Order Replacement Device" at bounding box center [582, 171] width 248 height 20
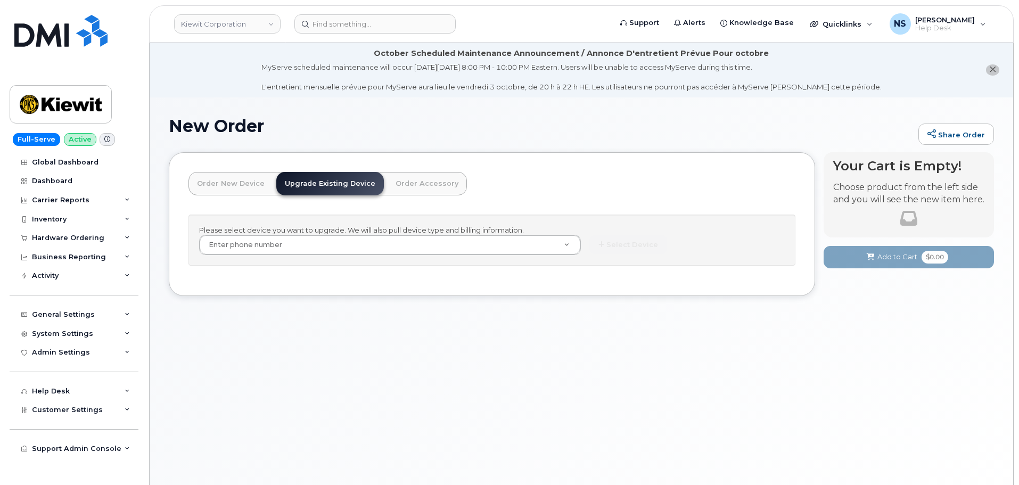
click at [452, 231] on div "Please select device you want to upgrade. We will also pull device type and bil…" at bounding box center [492, 241] width 607 height 52
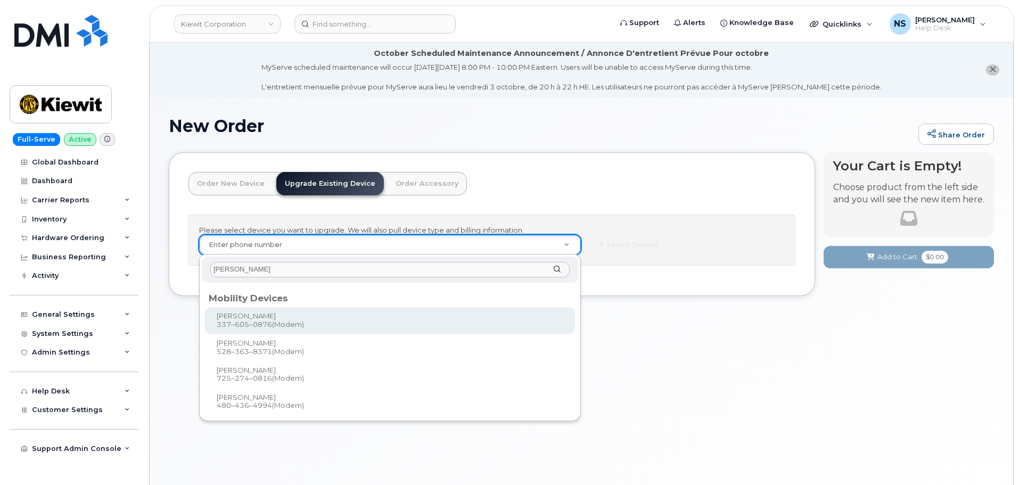
click at [374, 274] on input "[PERSON_NAME]" at bounding box center [389, 269] width 359 height 15
paste input "[PHONE_NUMBER]"
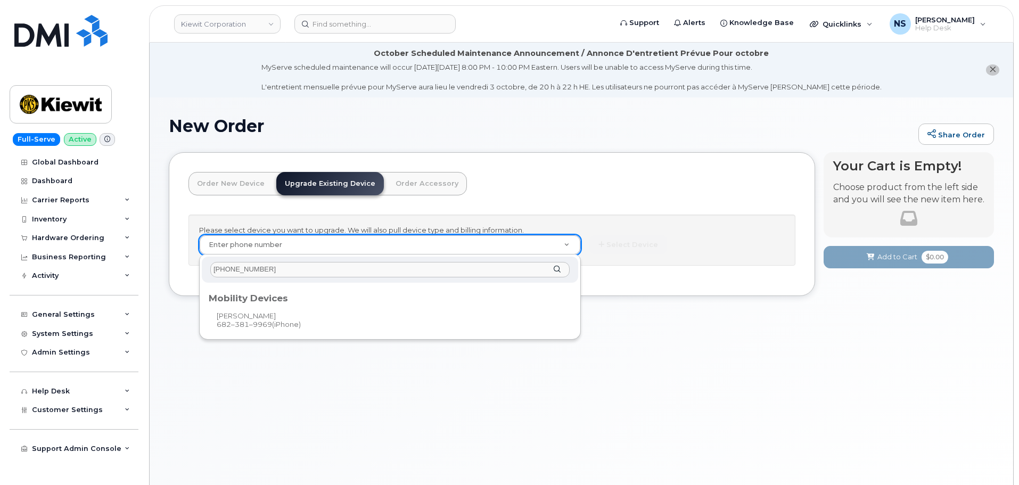
type input "[PHONE_NUMBER]"
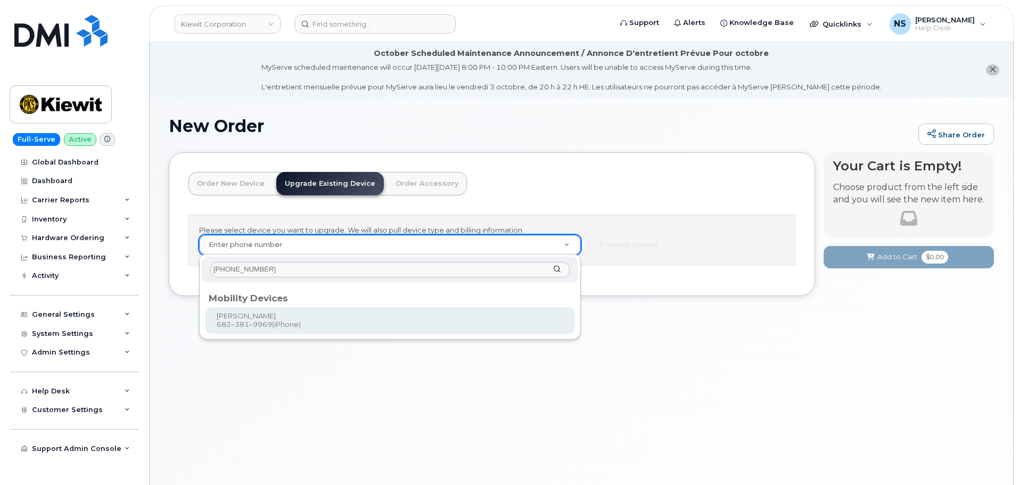
type input "1170999"
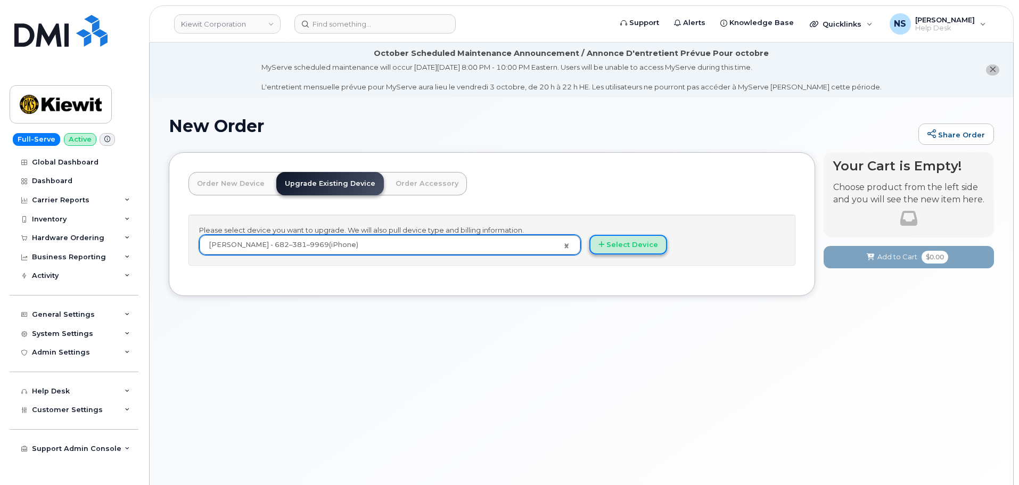
click at [634, 238] on button "Select Device" at bounding box center [629, 245] width 78 height 20
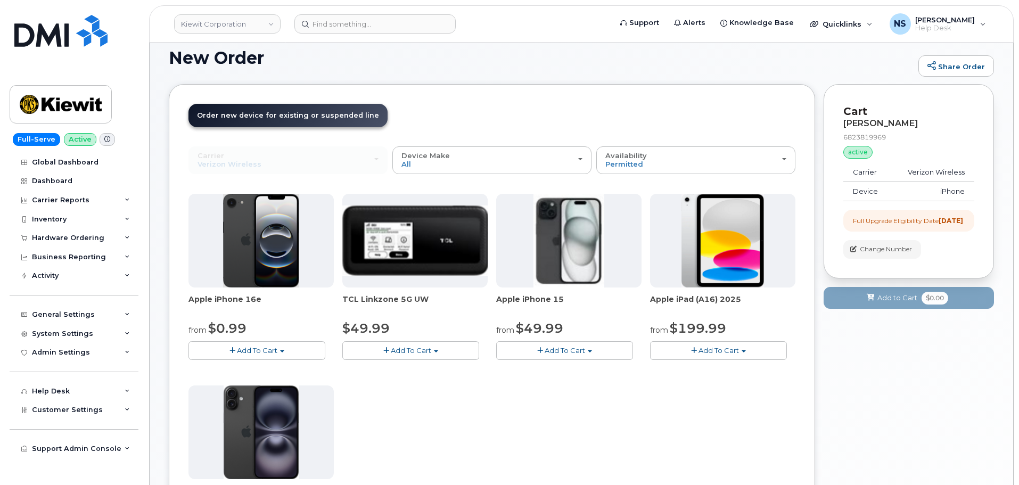
scroll to position [53, 0]
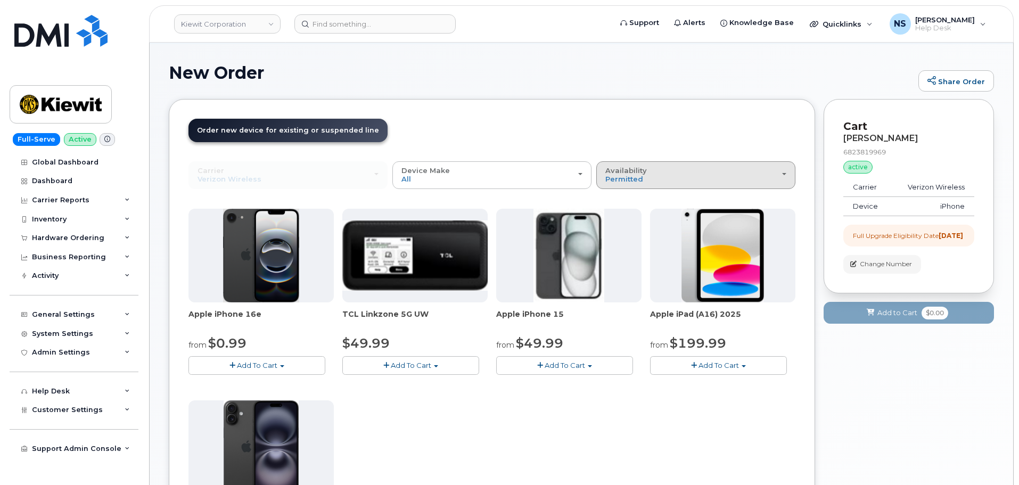
click at [674, 176] on div "Availability Permitted All" at bounding box center [696, 175] width 181 height 17
click at [614, 215] on label "All" at bounding box center [610, 217] width 22 height 13
click at [0, 0] on input "All" at bounding box center [0, 0] width 0 height 0
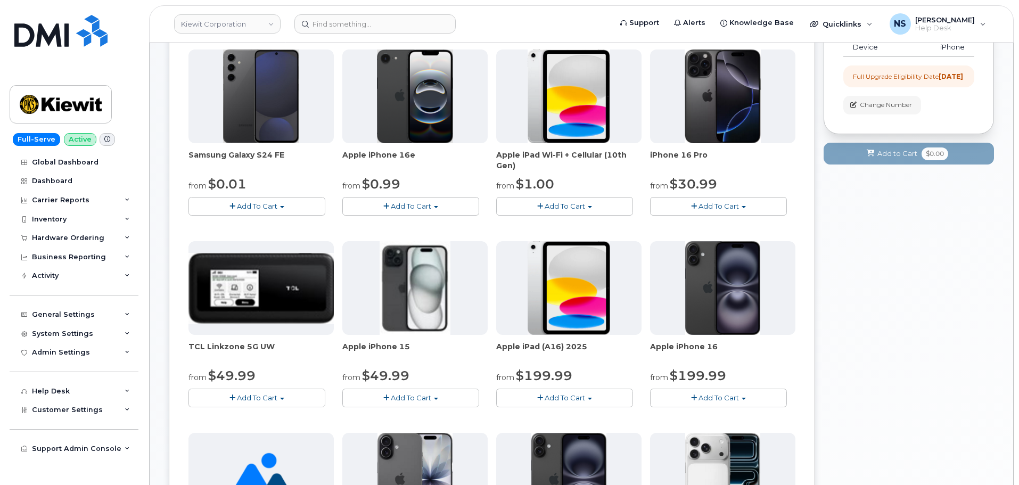
scroll to position [213, 0]
click at [457, 211] on button "Add To Cart" at bounding box center [410, 206] width 137 height 19
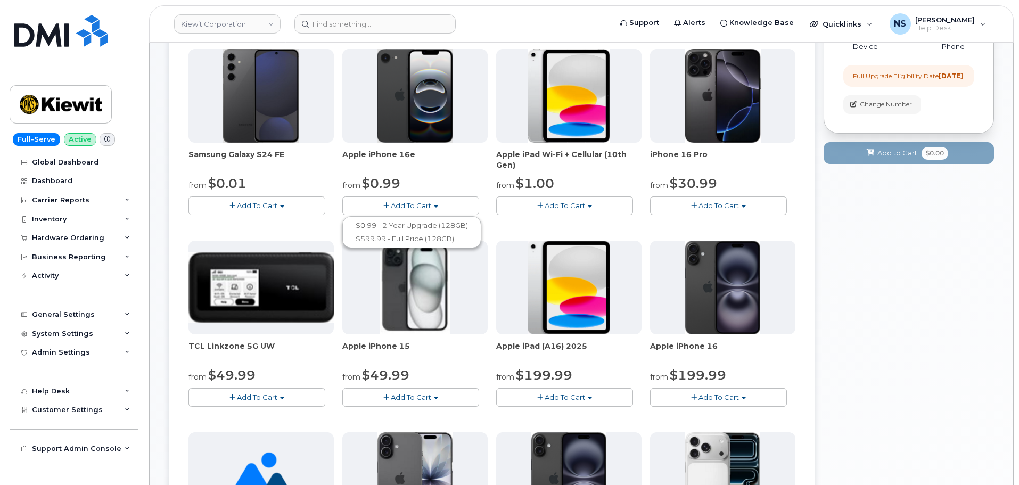
click at [448, 202] on button "Add To Cart" at bounding box center [410, 206] width 137 height 19
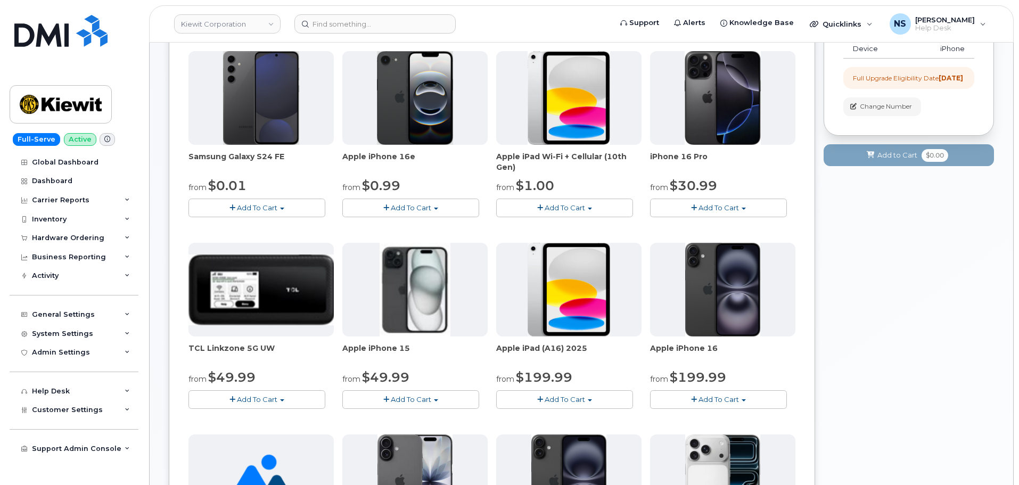
scroll to position [160, 0]
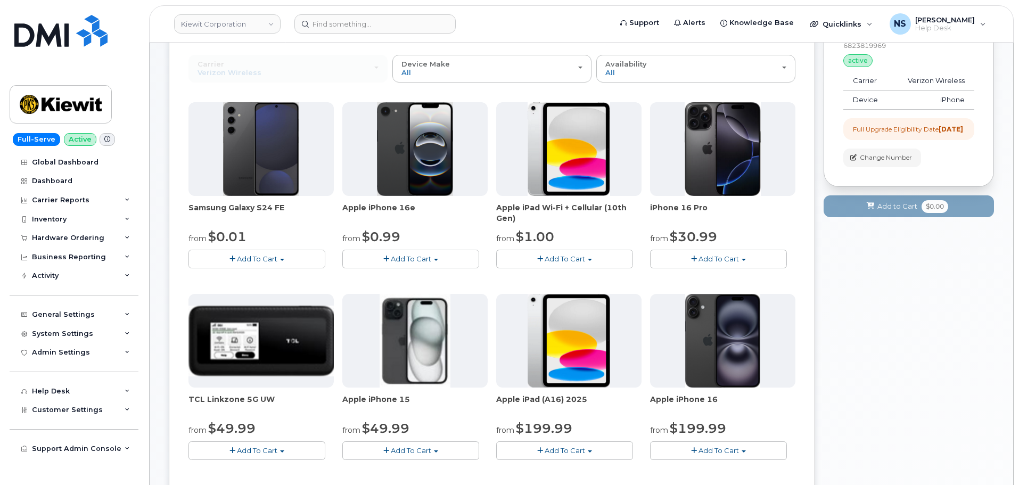
click at [675, 256] on button "Add To Cart" at bounding box center [718, 259] width 137 height 19
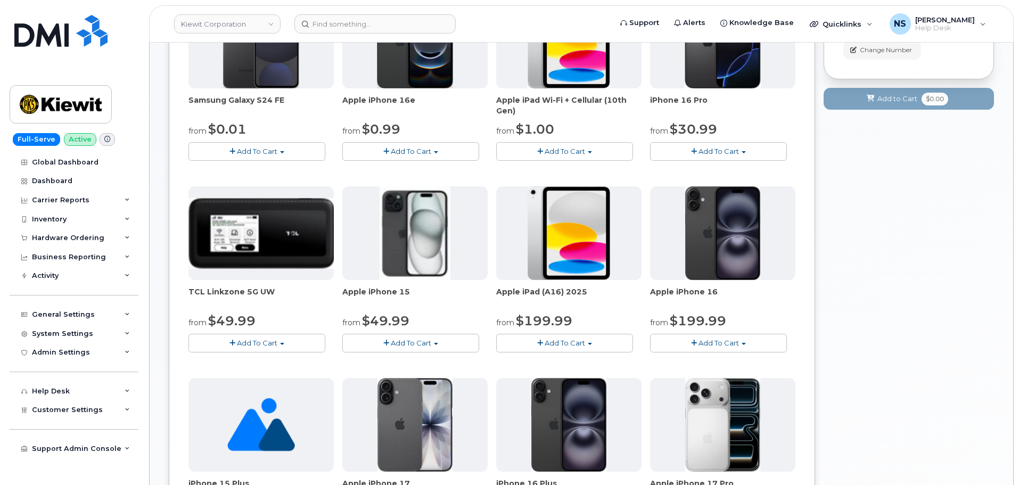
scroll to position [266, 0]
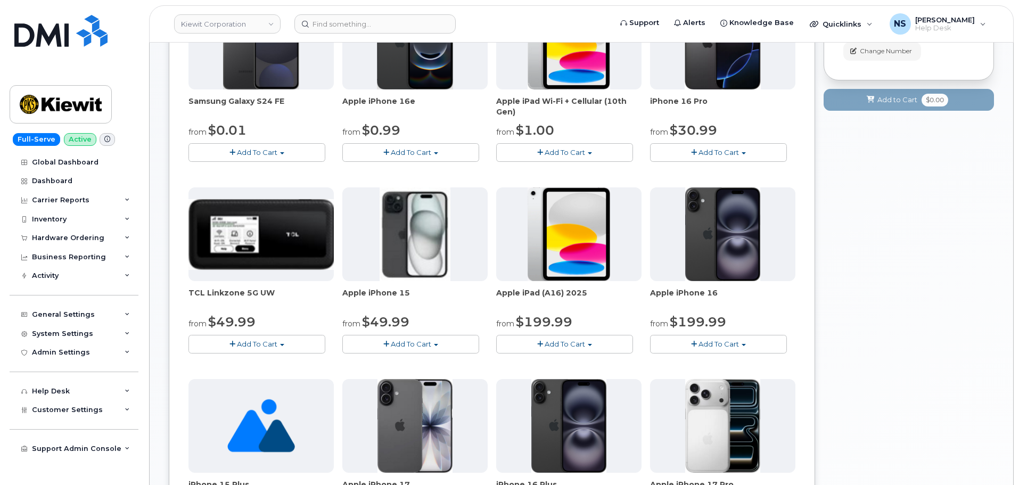
drag, startPoint x: 708, startPoint y: 156, endPoint x: 719, endPoint y: 165, distance: 14.8
click at [711, 158] on button "Add To Cart" at bounding box center [718, 152] width 137 height 19
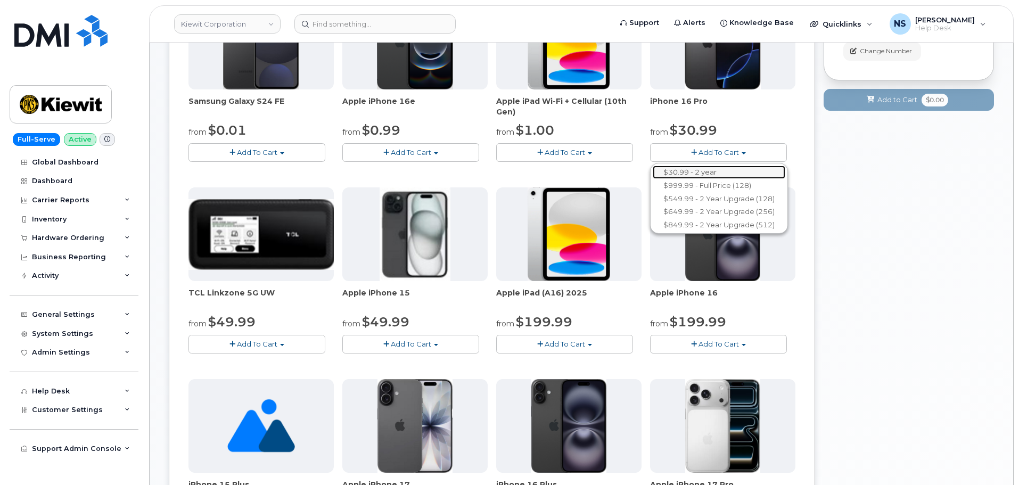
click at [722, 171] on link "$30.99 - 2 year" at bounding box center [719, 172] width 133 height 13
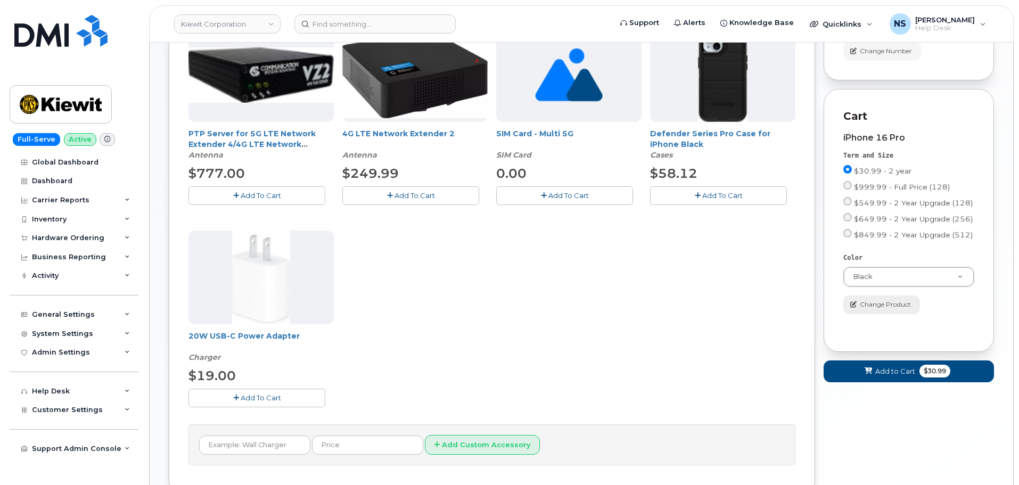
click at [884, 309] on span "Change Product" at bounding box center [885, 305] width 51 height 10
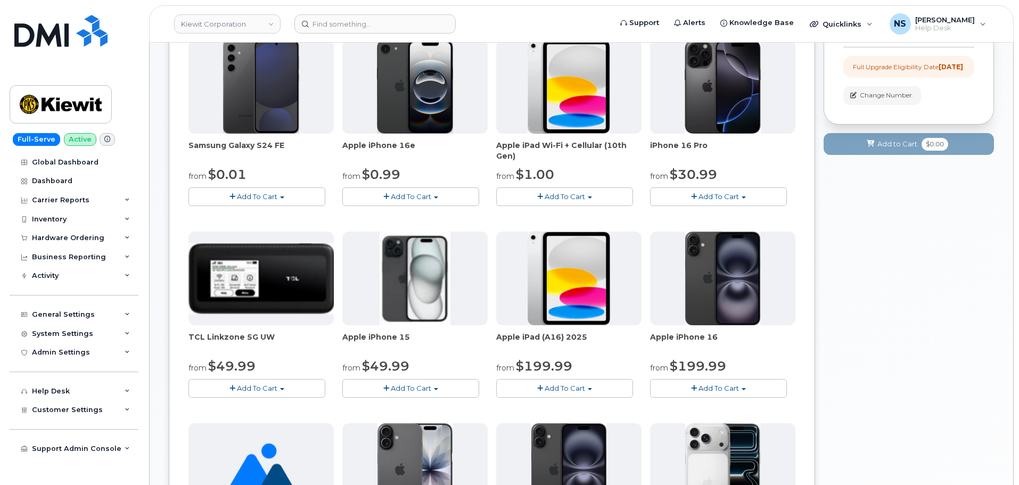
scroll to position [203, 0]
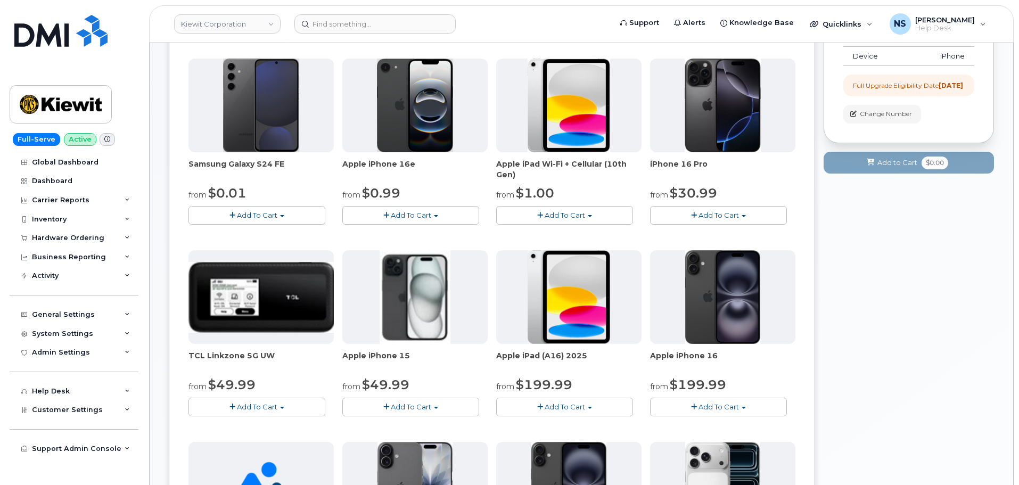
click at [710, 223] on button "Add To Cart" at bounding box center [718, 215] width 137 height 19
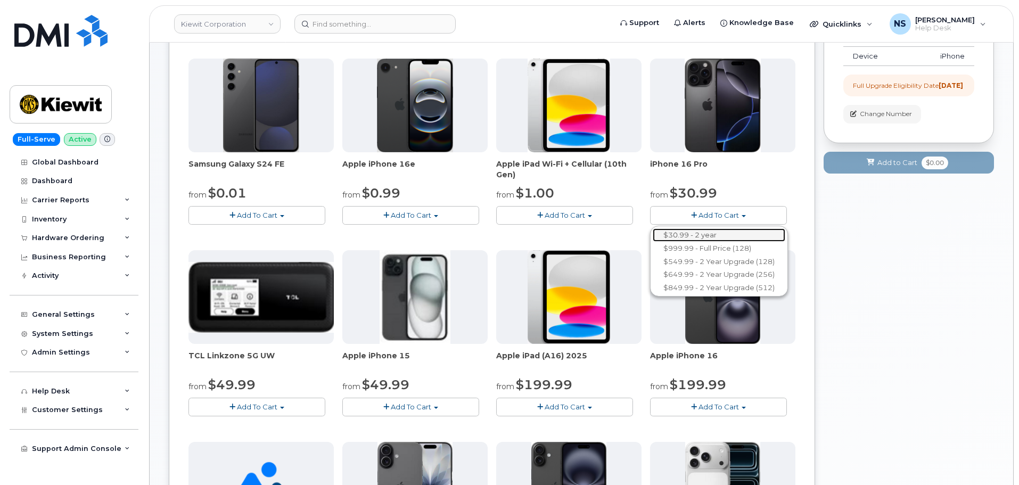
click at [715, 236] on link "$30.99 - 2 year" at bounding box center [719, 234] width 133 height 13
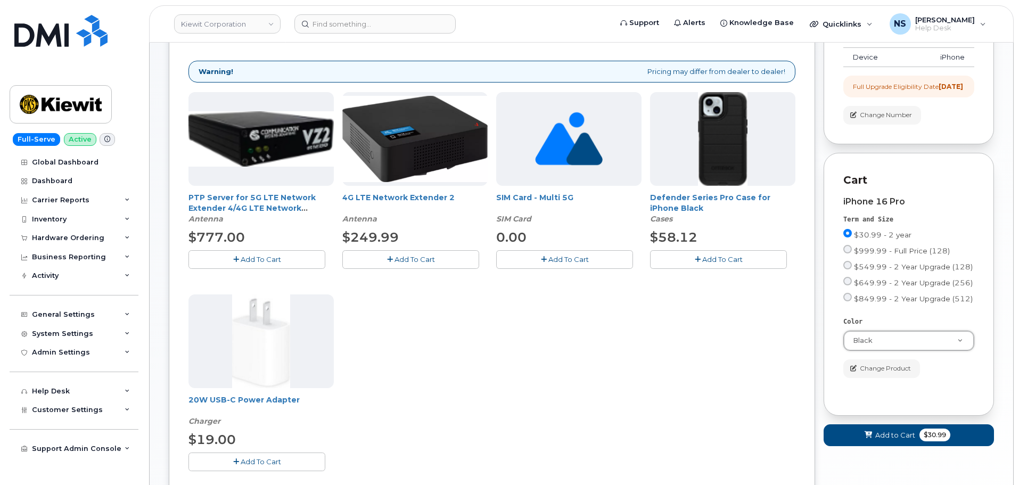
scroll to position [266, 0]
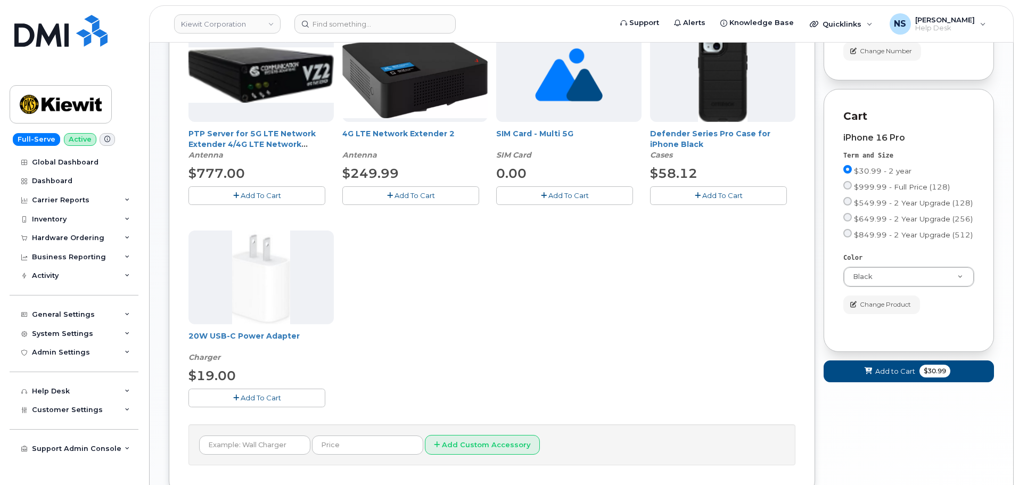
click at [281, 398] on button "Add To Cart" at bounding box center [257, 398] width 137 height 19
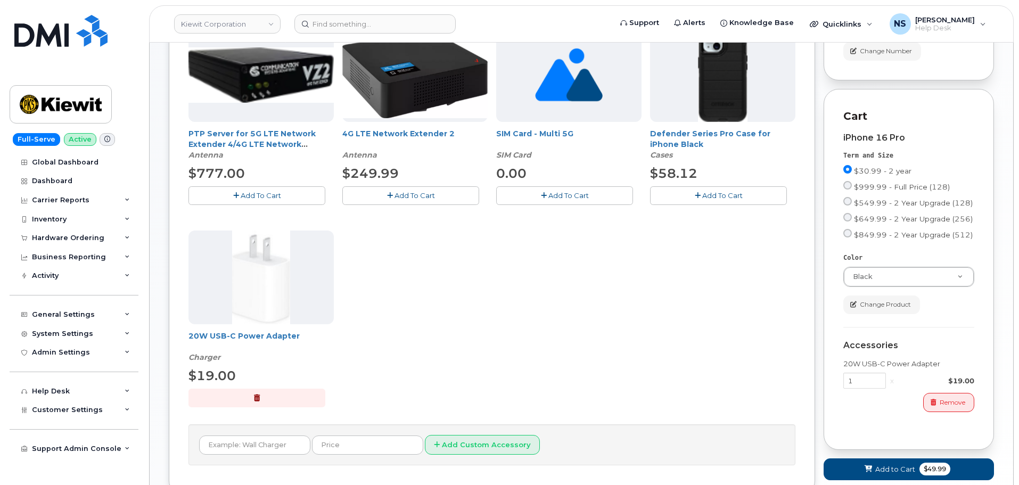
click at [710, 211] on div "PTP Server for 5G LTE Network Extender 4/4G LTE Network Extender 3 Antenna $777…" at bounding box center [492, 226] width 607 height 396
click at [714, 206] on div "PTP Server for 5G LTE Network Extender 4/4G LTE Network Extender 3 Antenna $777…" at bounding box center [492, 226] width 607 height 396
click at [733, 199] on span "Add To Cart" at bounding box center [722, 195] width 40 height 9
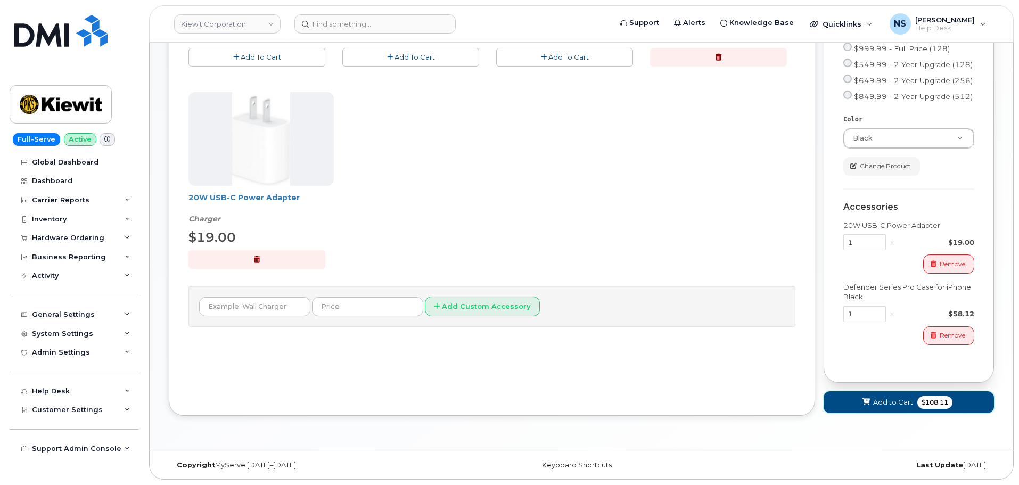
click at [920, 411] on button "Add to Cart $108.11" at bounding box center [909, 402] width 170 height 22
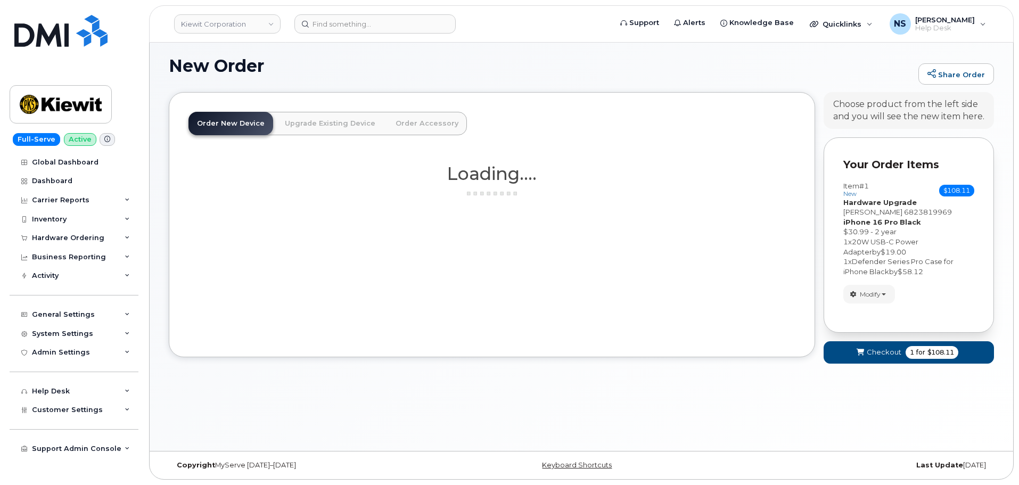
scroll to position [60, 0]
drag, startPoint x: 904, startPoint y: 360, endPoint x: 900, endPoint y: 356, distance: 5.7
click at [904, 360] on button "Checkout 1 for $108.11" at bounding box center [909, 352] width 170 height 22
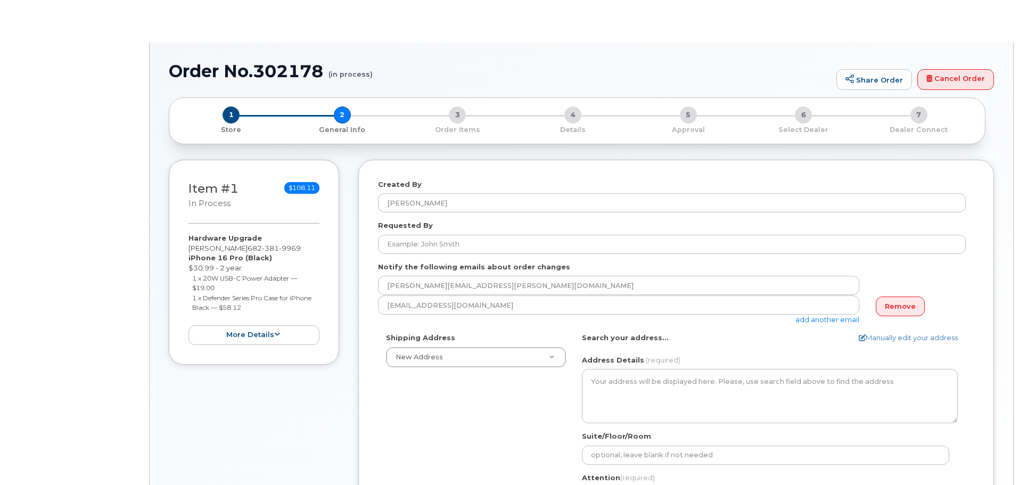
select select
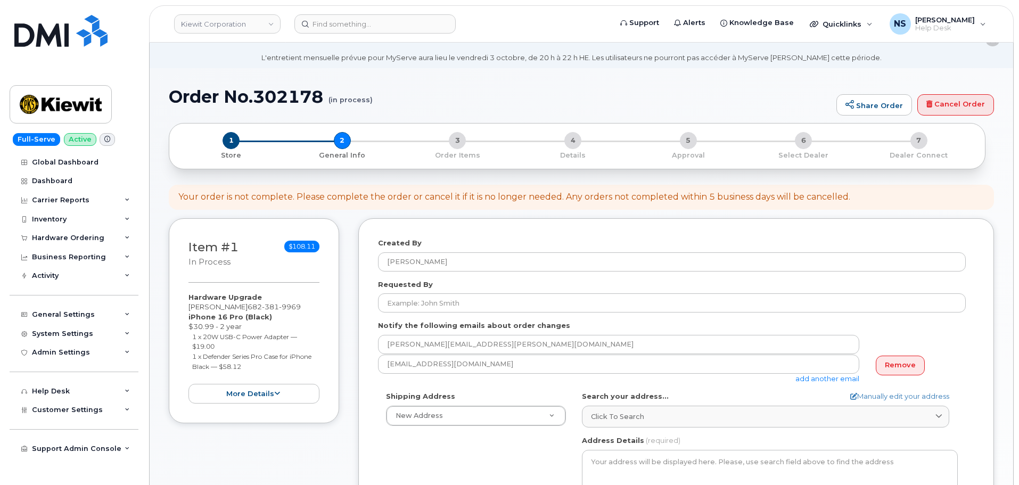
scroll to position [107, 0]
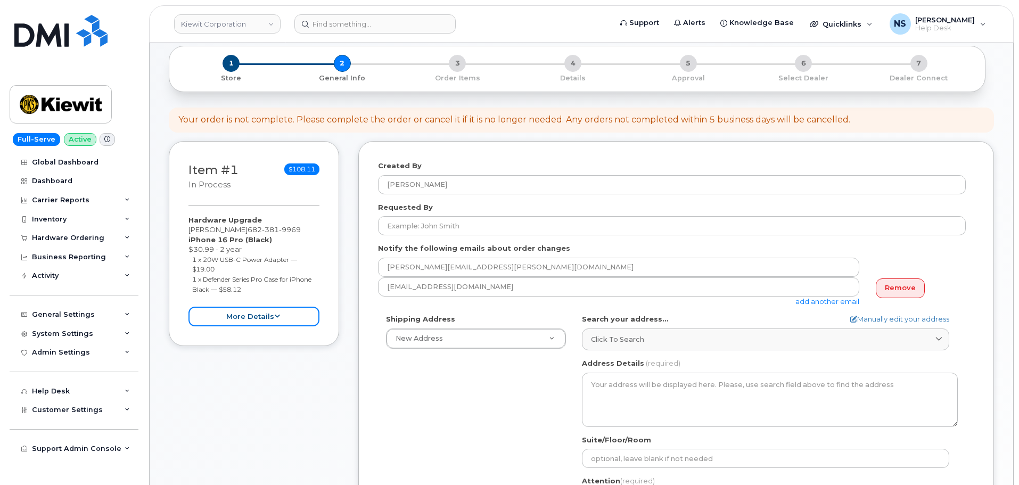
click at [304, 315] on button "more details" at bounding box center [254, 317] width 131 height 20
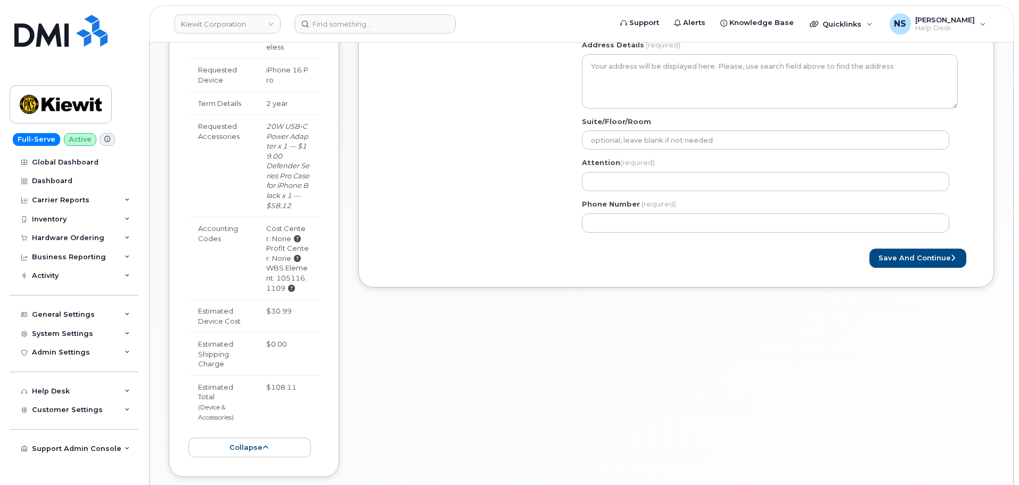
scroll to position [533, 0]
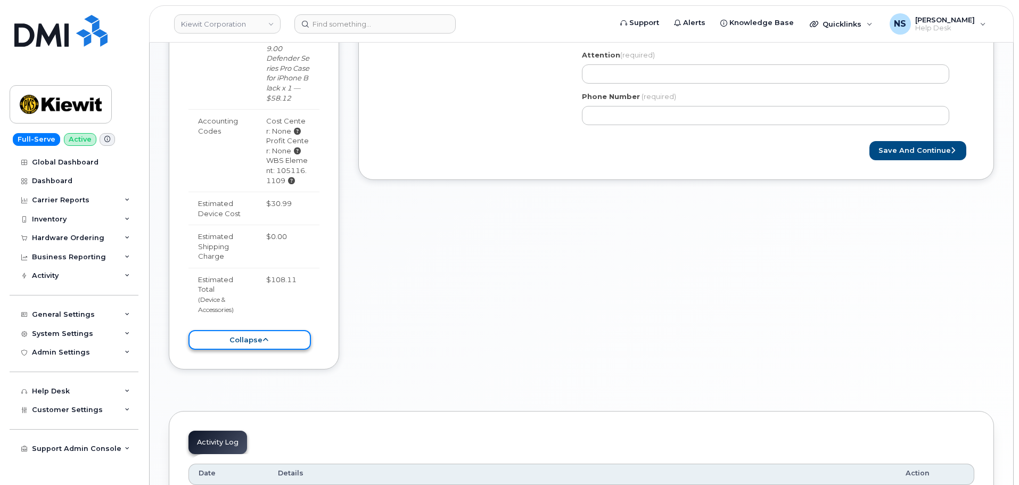
click at [275, 330] on button "collapse" at bounding box center [250, 340] width 122 height 20
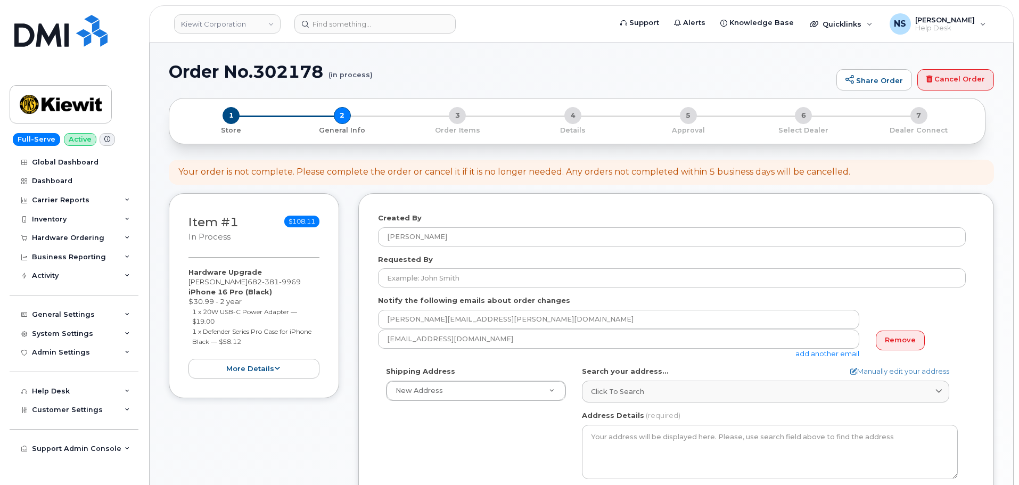
scroll to position [53, 0]
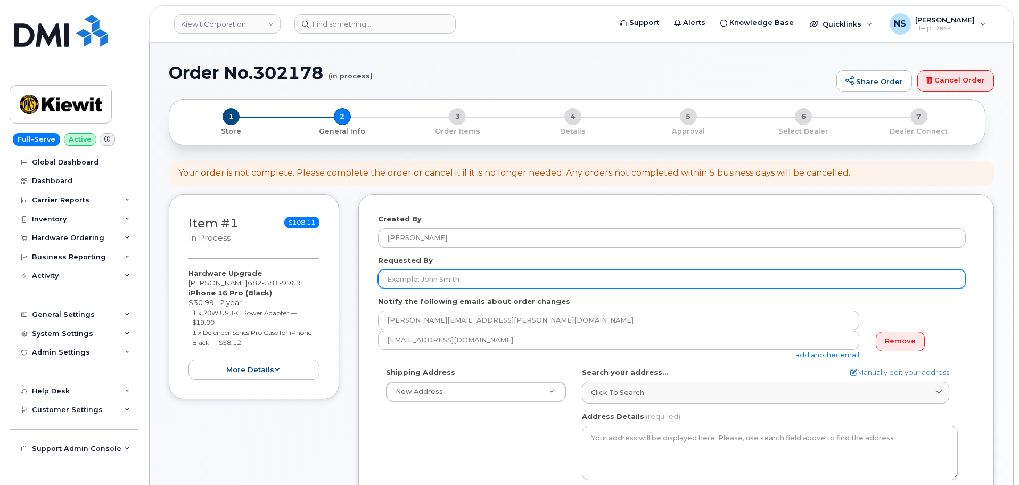
click at [440, 275] on input "Requested By" at bounding box center [672, 278] width 588 height 19
click at [432, 280] on input "Requested By" at bounding box center [672, 278] width 588 height 19
click at [412, 278] on input "Requested By" at bounding box center [672, 278] width 588 height 19
paste input "682-381-9969"
drag, startPoint x: 446, startPoint y: 275, endPoint x: 391, endPoint y: 264, distance: 56.0
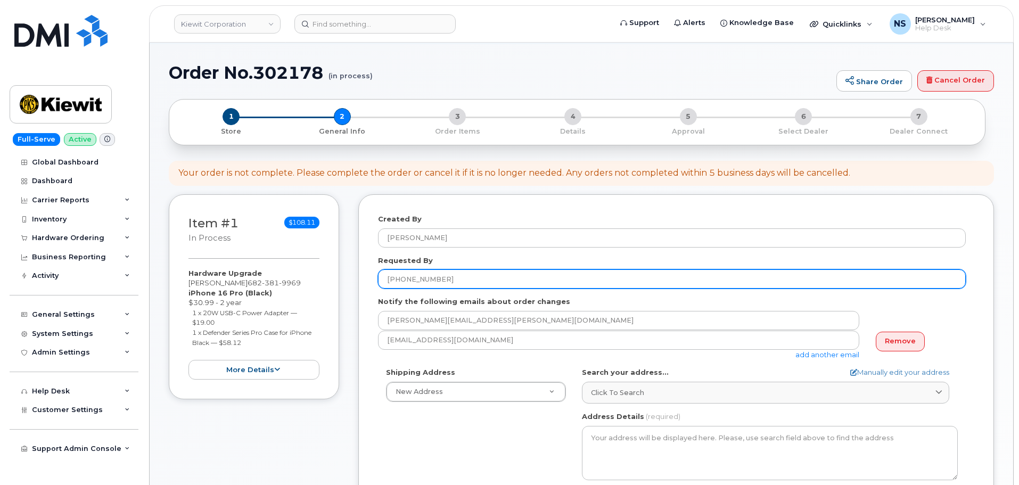
click at [391, 264] on div "Requested By 682-381-9969" at bounding box center [676, 273] width 596 height 34
click at [411, 276] on input "682-381-9969" at bounding box center [672, 278] width 588 height 19
paste input "[PERSON_NAME]"
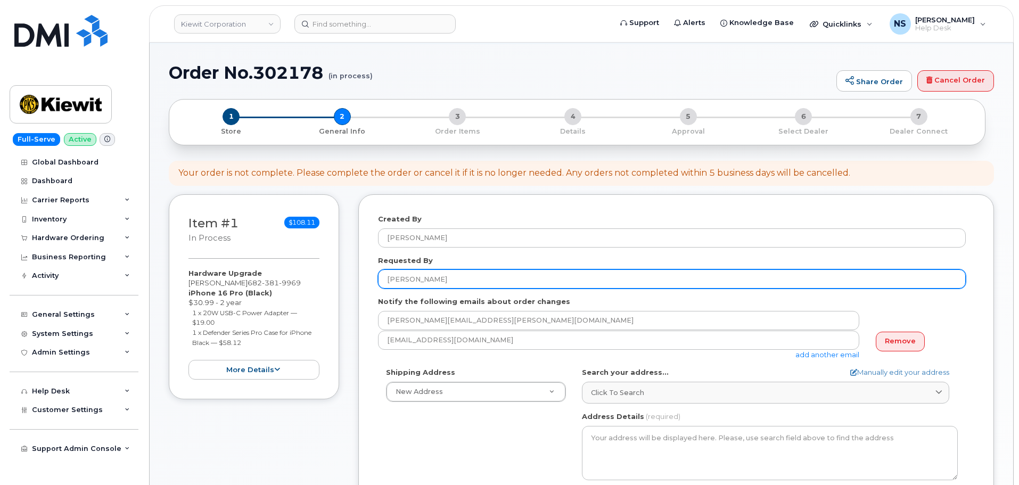
type input "[PERSON_NAME]"
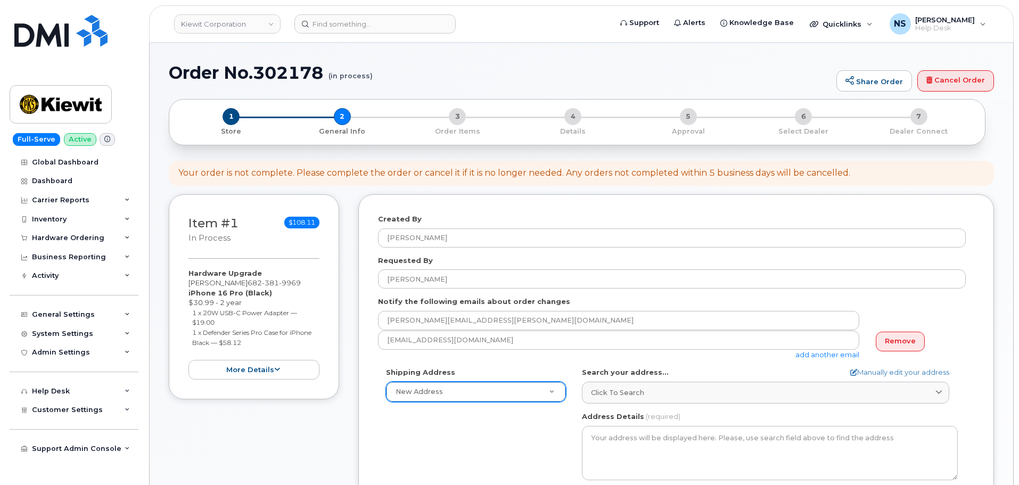
drag, startPoint x: 486, startPoint y: 435, endPoint x: 479, endPoint y: 401, distance: 34.4
click at [486, 432] on div "Shipping Address New Address New Address 8880 Penrose Ln 4650 Business Center D…" at bounding box center [672, 489] width 588 height 244
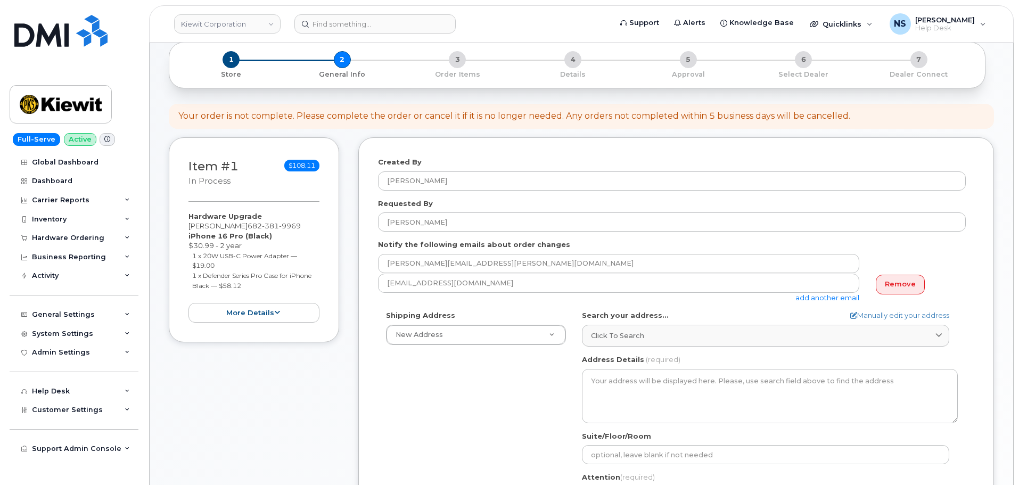
scroll to position [213, 0]
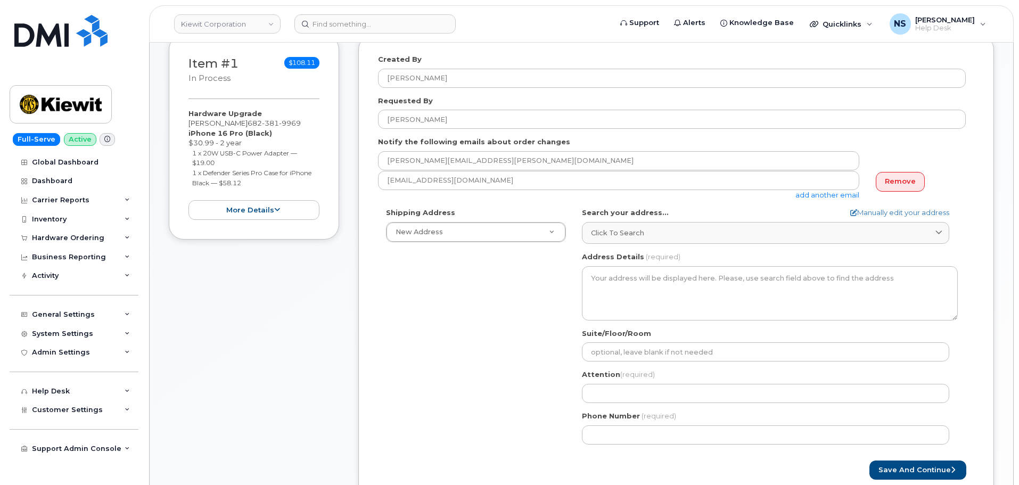
click at [608, 214] on label "Search your address..." at bounding box center [625, 213] width 87 height 10
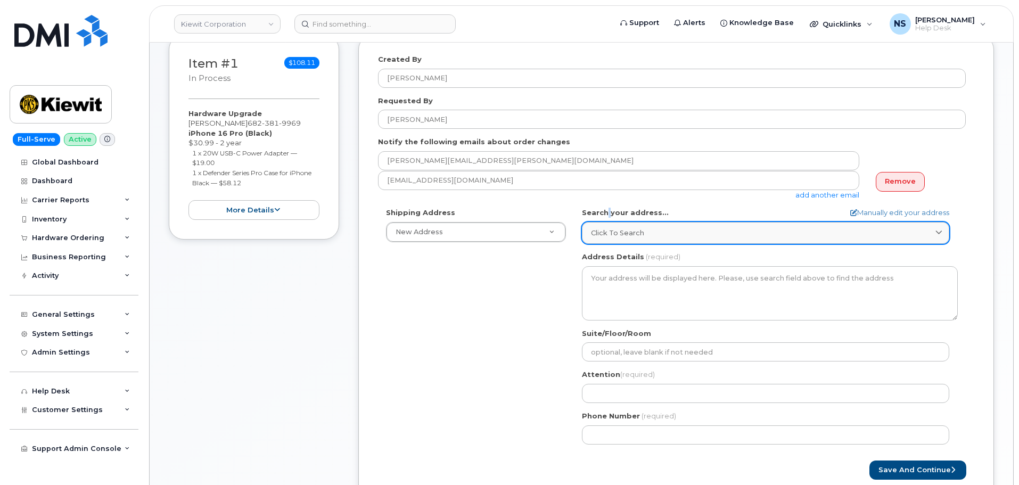
drag, startPoint x: 617, startPoint y: 228, endPoint x: 620, endPoint y: 235, distance: 7.6
click at [619, 233] on span "Click to search" at bounding box center [617, 233] width 53 height 10
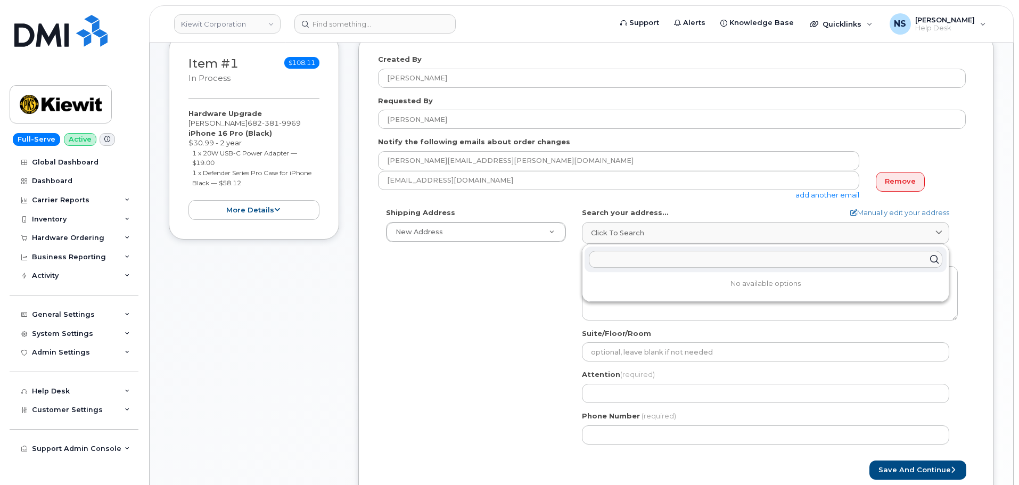
click at [632, 253] on input "text" at bounding box center [766, 259] width 354 height 17
paste input "Juan Rostro"
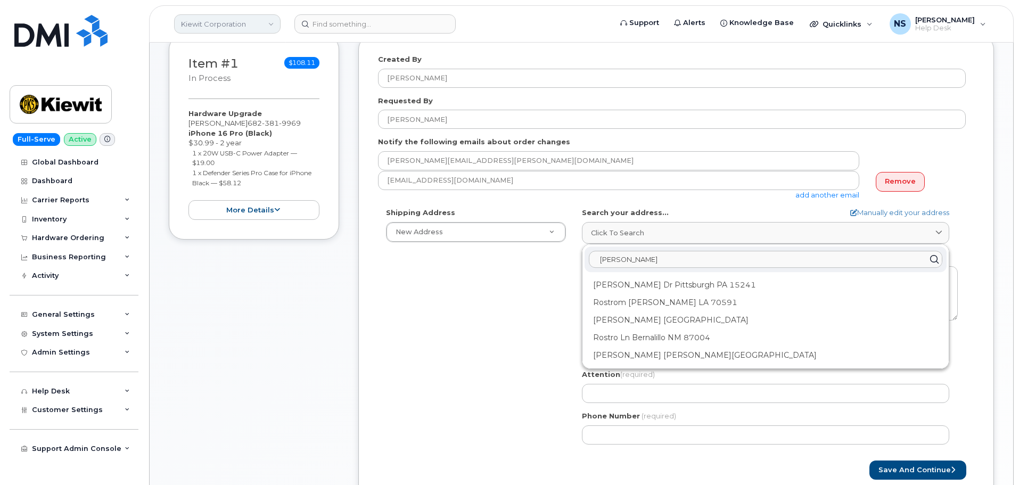
type input "Juan Rostro"
drag, startPoint x: 913, startPoint y: 213, endPoint x: 889, endPoint y: 219, distance: 24.8
click at [913, 213] on link "Manually edit your address" at bounding box center [900, 213] width 99 height 10
select select
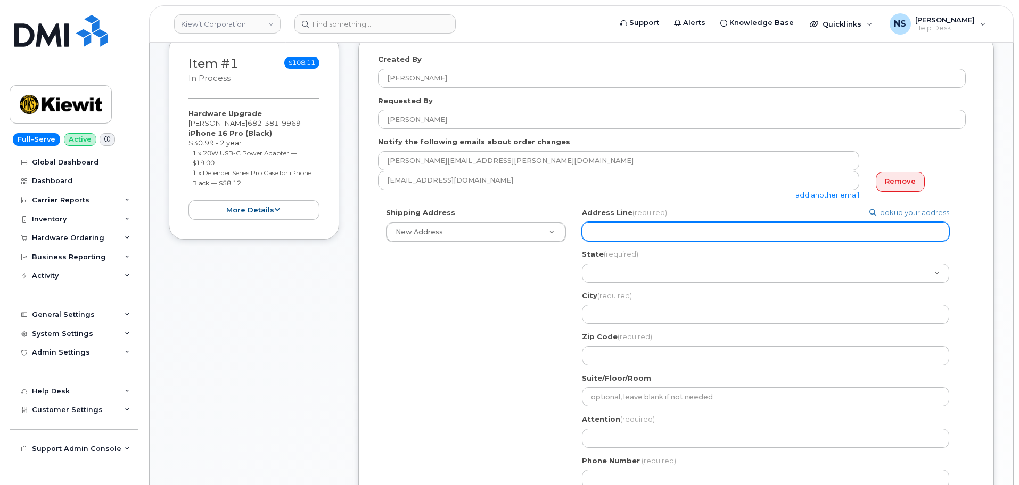
click at [713, 232] on input "Address Line (required)" at bounding box center [765, 231] width 367 height 19
paste input "5354 E Loop 820 SFort Worth, TX 76119"
select select
type input "5354 E Loop 820 SFort Worth, TX 76119"
drag, startPoint x: 751, startPoint y: 233, endPoint x: 660, endPoint y: 233, distance: 90.5
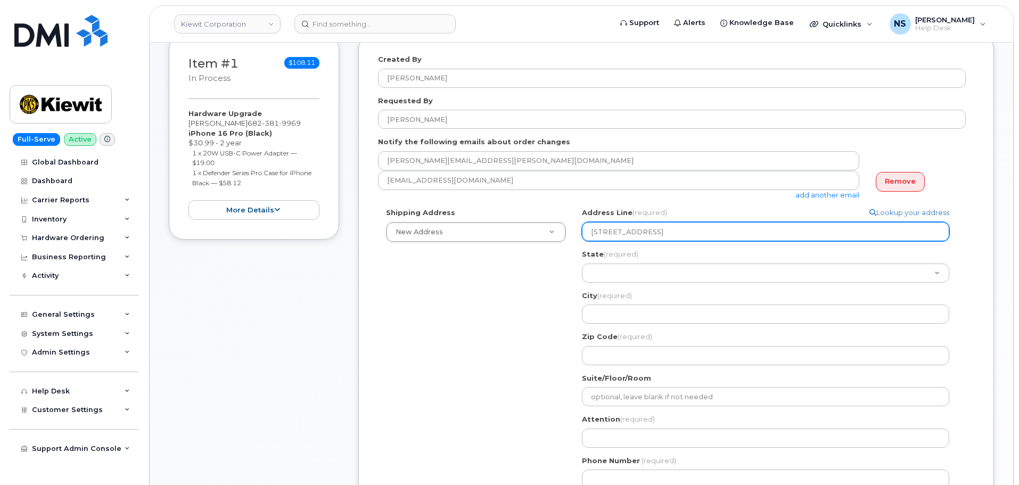
click at [660, 233] on input "5354 E Loop 820 SFort Worth, TX 76119" at bounding box center [765, 231] width 367 height 19
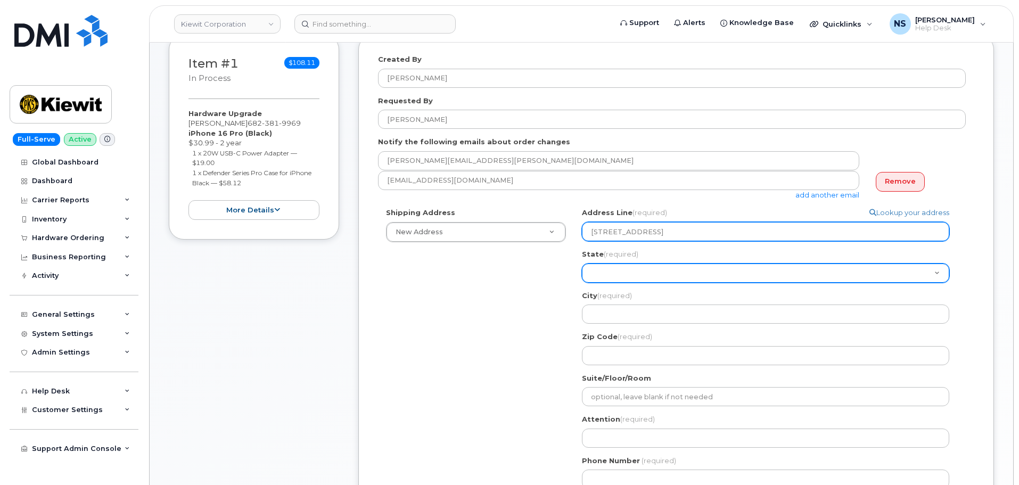
select select
type input "5354 E Loop 820 S"
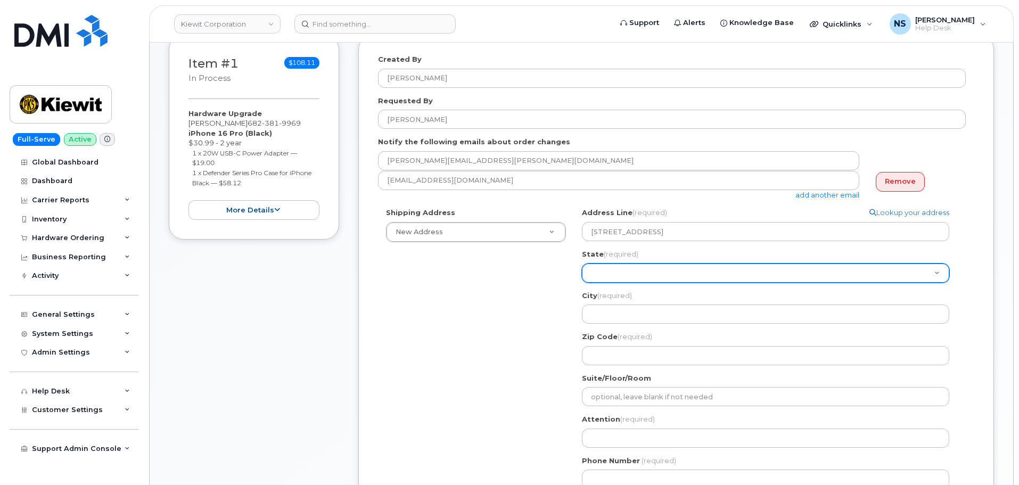
click at [718, 277] on select "Alabama Alaska American Samoa Arizona Arkansas California Colorado Connecticut …" at bounding box center [765, 273] width 367 height 19
select select "TX"
click at [582, 264] on select "Alabama Alaska American Samoa Arizona Arkansas California Colorado Connecticut …" at bounding box center [765, 273] width 367 height 19
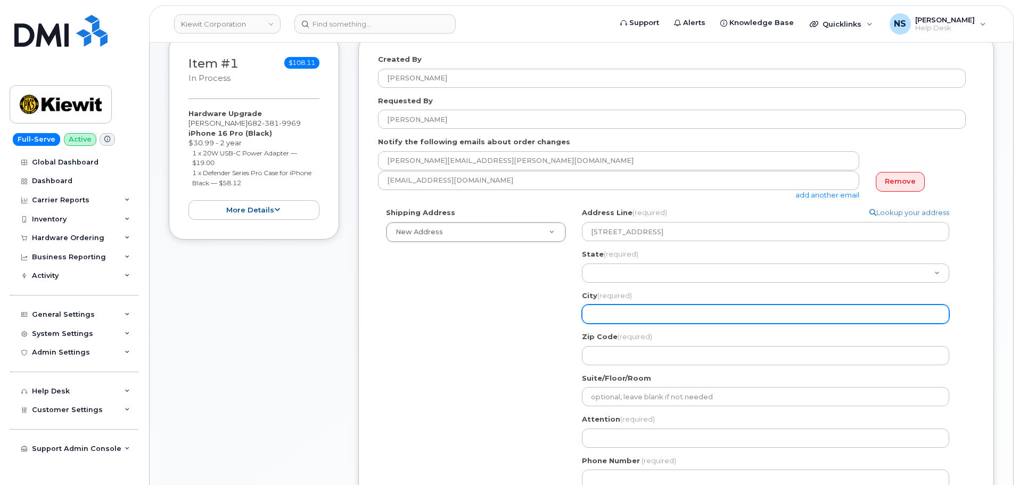
click at [659, 314] on input "City (required)" at bounding box center [765, 314] width 367 height 19
paste input "Fort Worth, TX 76119"
select select
type input "Fort Worth, TX 76119"
drag, startPoint x: 692, startPoint y: 309, endPoint x: 629, endPoint y: 316, distance: 63.8
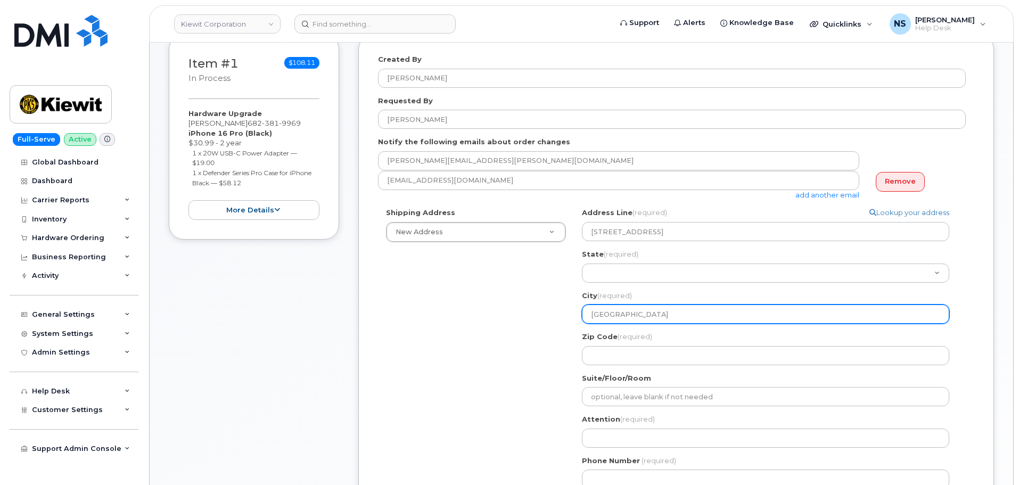
click at [629, 316] on input "Fort Worth, TX 76119" at bounding box center [765, 314] width 367 height 19
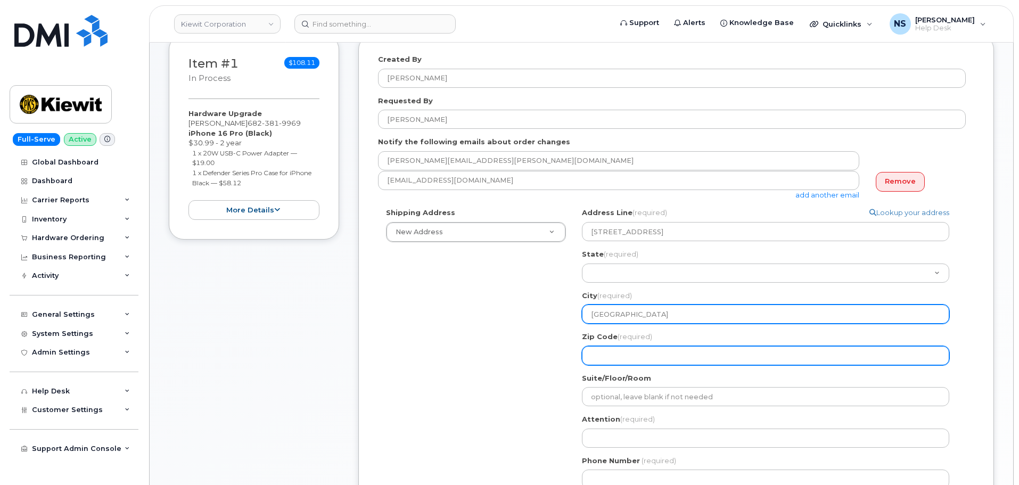
select select
type input "Fort Worth"
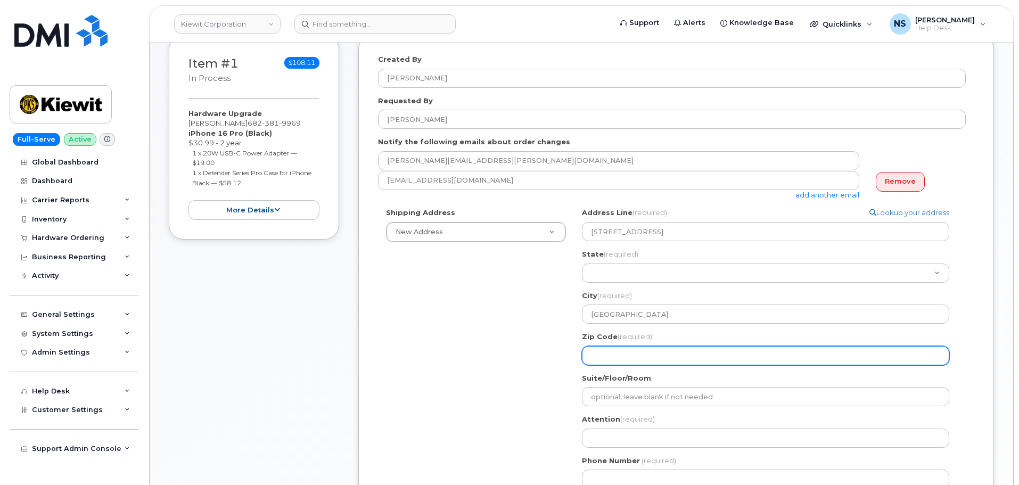
click at [675, 357] on input "Zip Code (required)" at bounding box center [765, 355] width 367 height 19
paste input ", TX 76119"
select select
type input ", TX 76119"
drag, startPoint x: 602, startPoint y: 357, endPoint x: 570, endPoint y: 363, distance: 32.0
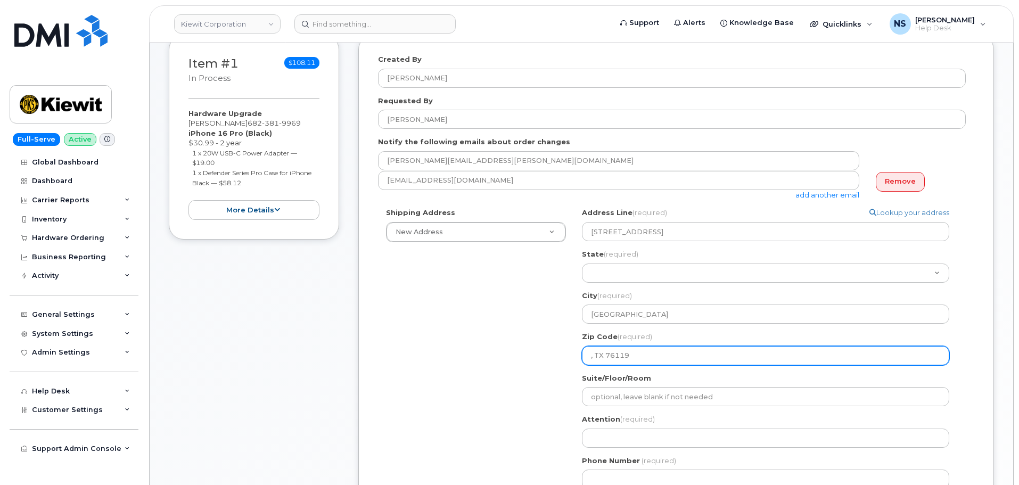
click at [570, 363] on div "Shipping Address New Address New Address 8880 Penrose Ln 4650 Business Center D…" at bounding box center [672, 352] width 588 height 289
select select
drag, startPoint x: 594, startPoint y: 358, endPoint x: 593, endPoint y: 369, distance: 10.2
click at [594, 361] on input "76119" at bounding box center [765, 355] width 367 height 19
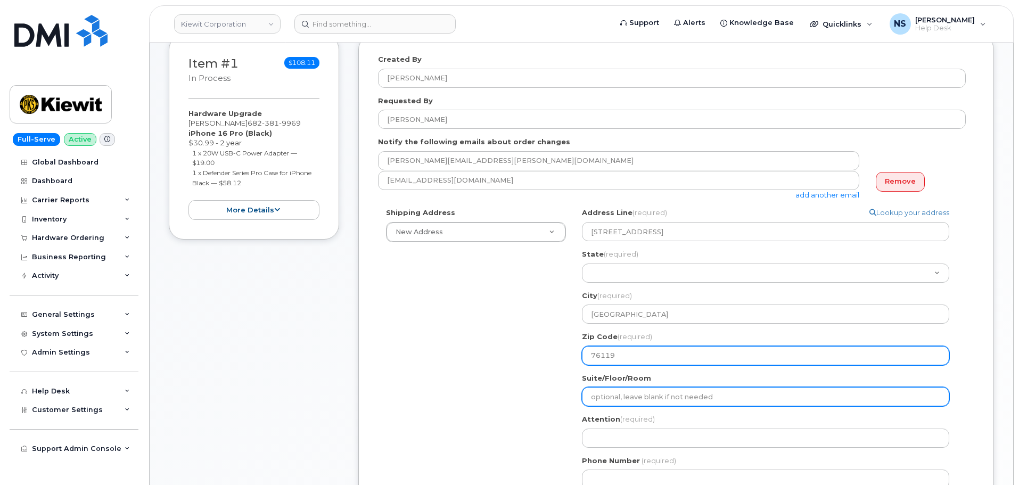
type input "76119"
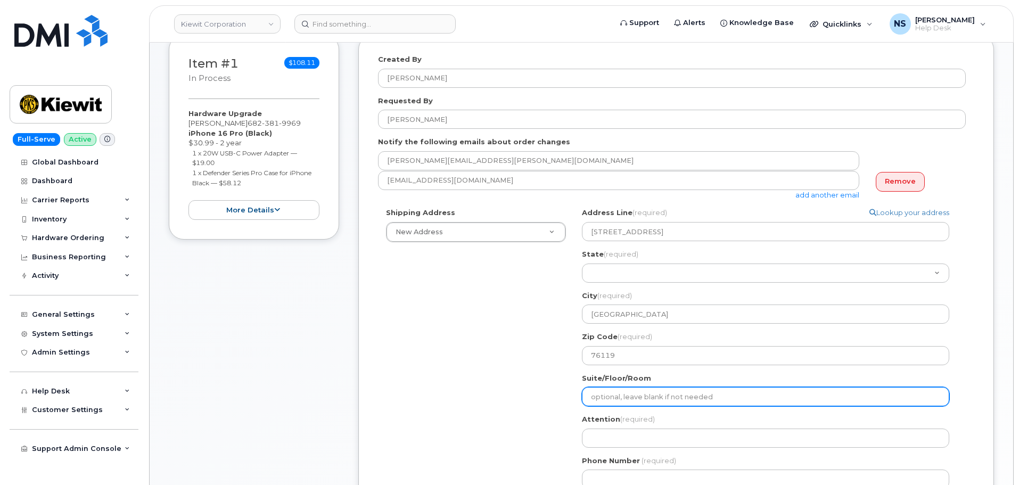
click at [631, 399] on input "Suite/Floor/Room" at bounding box center [765, 396] width 367 height 19
drag, startPoint x: 610, startPoint y: 398, endPoint x: 608, endPoint y: 413, distance: 15.1
click at [609, 399] on input "Suite/Floor/Room" at bounding box center [765, 396] width 367 height 19
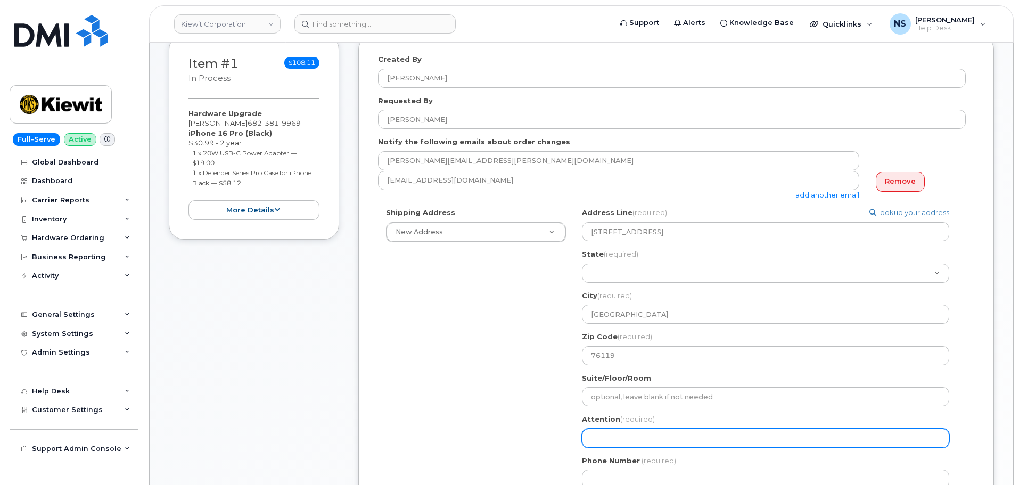
click at [602, 440] on input "Attention (required)" at bounding box center [765, 438] width 367 height 19
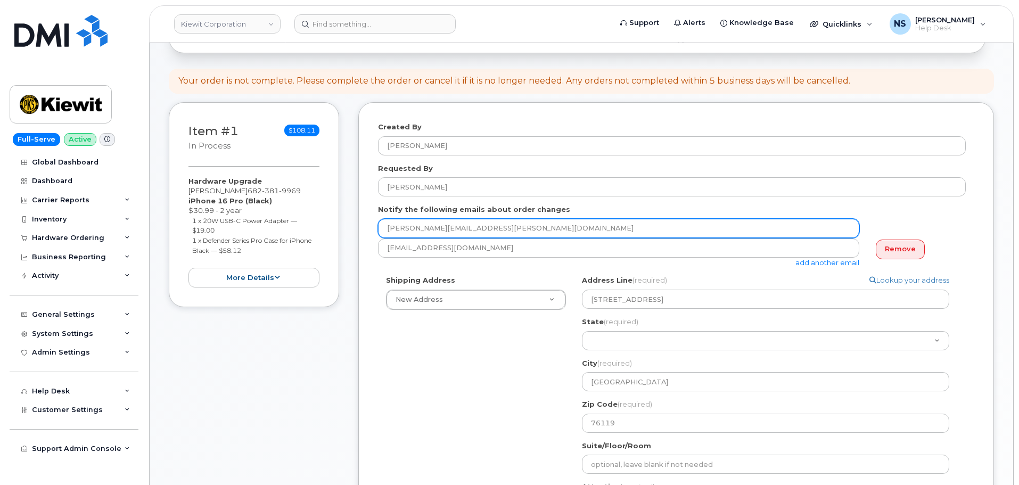
scroll to position [107, 0]
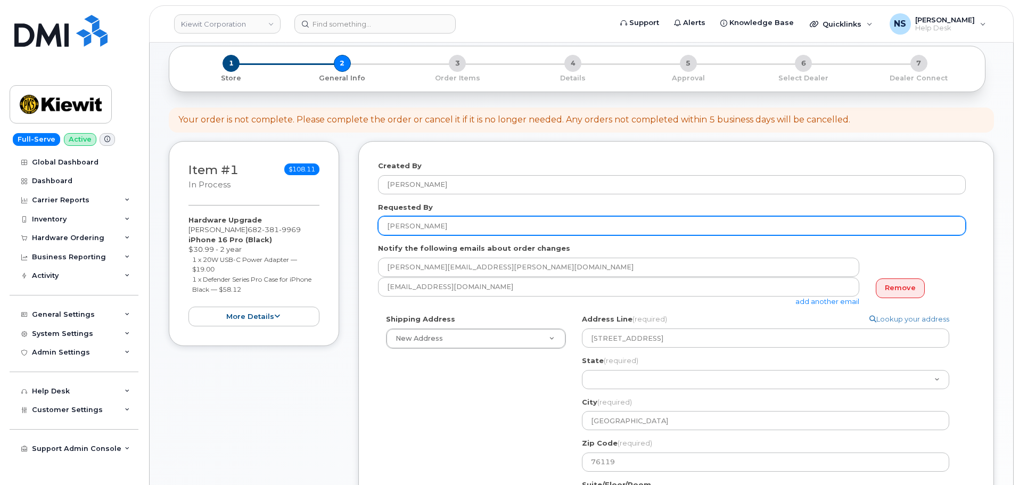
drag, startPoint x: 419, startPoint y: 222, endPoint x: 379, endPoint y: 219, distance: 40.0
click at [379, 219] on input "Juan Rostro" at bounding box center [672, 225] width 588 height 19
drag, startPoint x: 398, startPoint y: 228, endPoint x: 408, endPoint y: 231, distance: 10.5
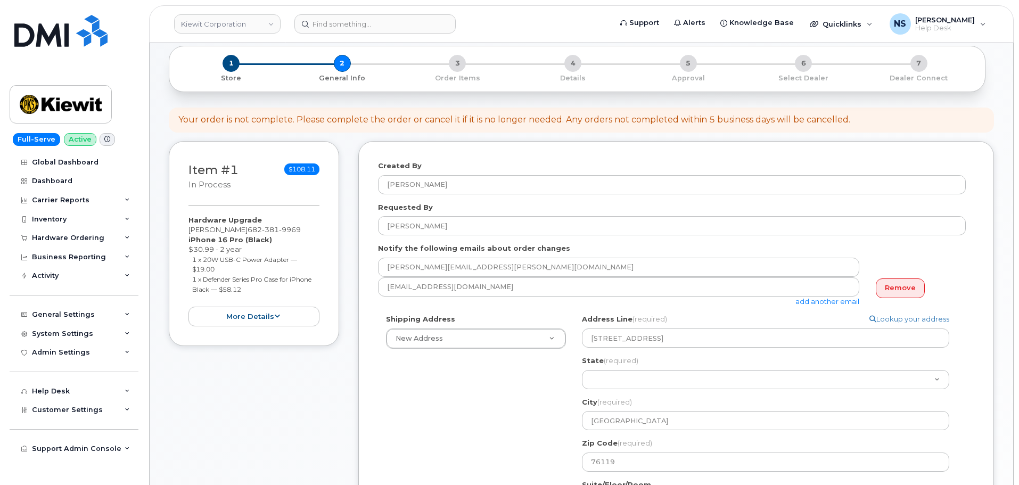
click at [427, 372] on div "Shipping Address New Address New Address 8880 Penrose Ln 4650 Business Center D…" at bounding box center [672, 458] width 588 height 289
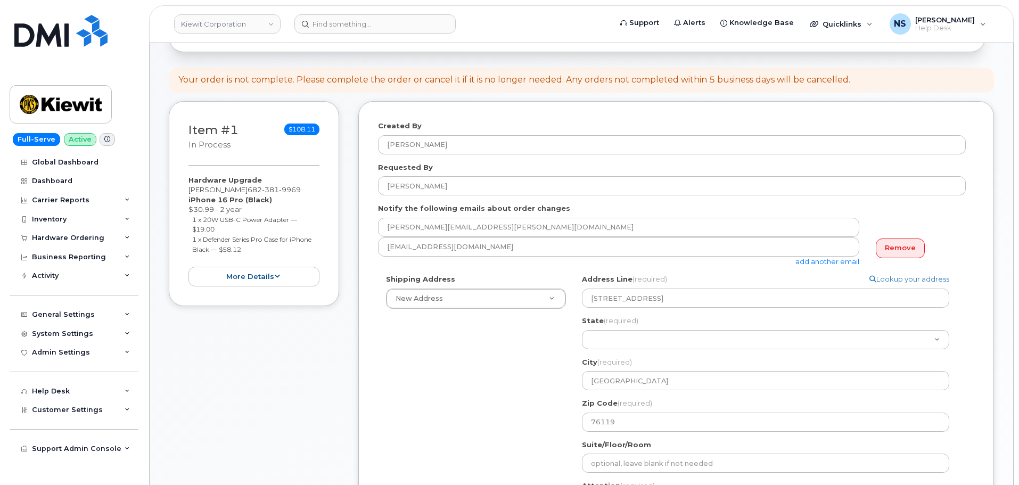
scroll to position [320, 0]
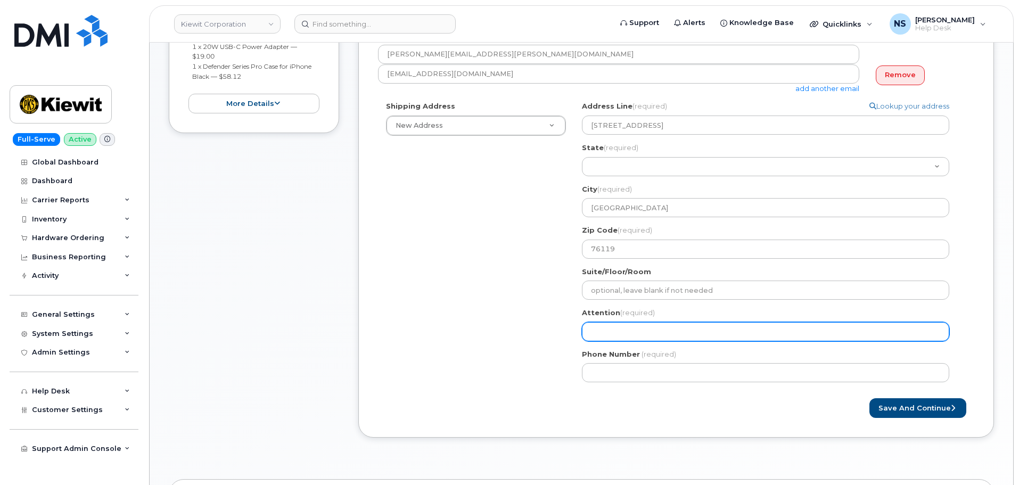
click at [640, 326] on input "Attention (required)" at bounding box center [765, 331] width 367 height 19
paste input "Juan Rostro"
select select
type input "Juan Rostro"
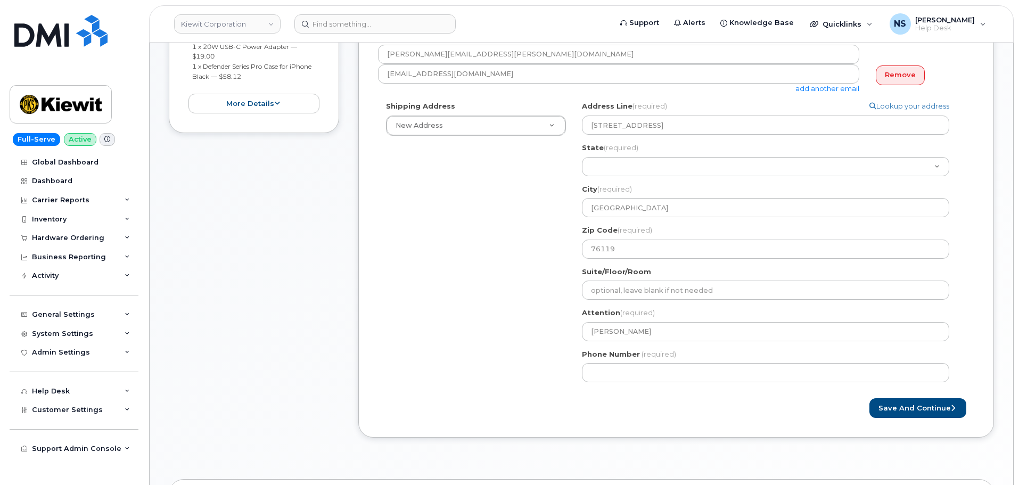
drag, startPoint x: 513, startPoint y: 369, endPoint x: 565, endPoint y: 378, distance: 52.5
click at [529, 370] on div "Shipping Address New Address New Address 8880 Penrose Ln 4650 Business Center D…" at bounding box center [672, 245] width 588 height 289
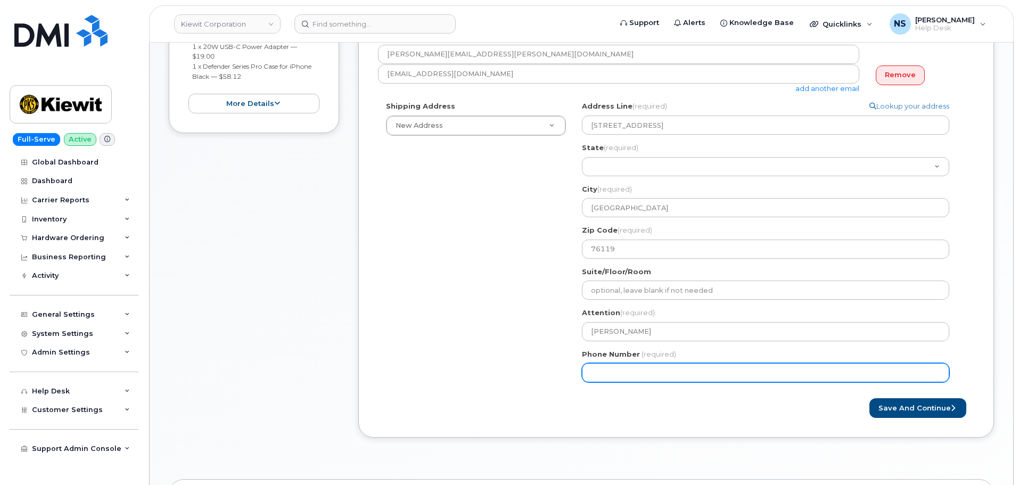
click at [612, 369] on input "Phone Number" at bounding box center [765, 372] width 367 height 19
drag, startPoint x: 653, startPoint y: 376, endPoint x: 632, endPoint y: 373, distance: 20.9
click at [649, 375] on input "Phone Number" at bounding box center [765, 372] width 367 height 19
paste input "6823819969"
select select
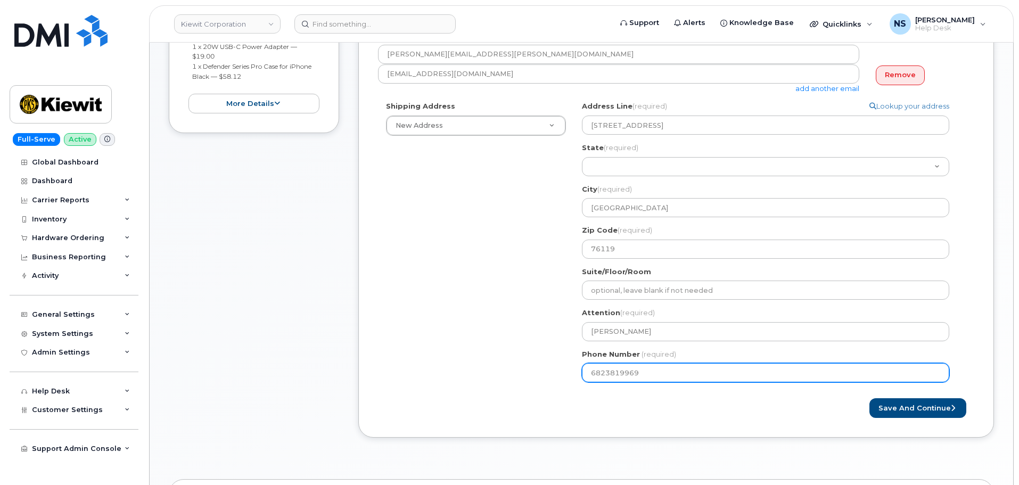
type input "6823819969"
drag, startPoint x: 384, startPoint y: 330, endPoint x: 402, endPoint y: 332, distance: 17.7
click at [387, 330] on div "Shipping Address New Address New Address 8880 Penrose Ln 4650 Business Center D…" at bounding box center [672, 245] width 588 height 289
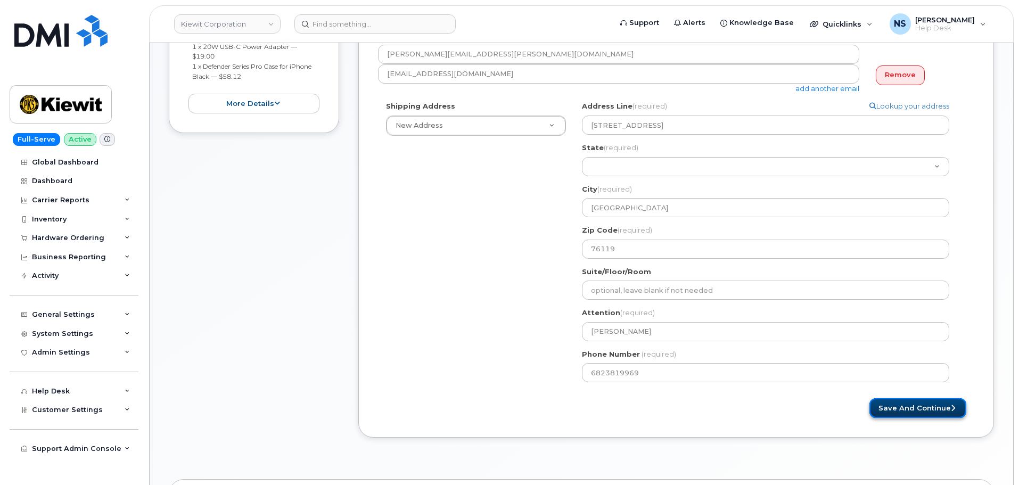
click at [876, 408] on button "Save and Continue" at bounding box center [918, 408] width 97 height 20
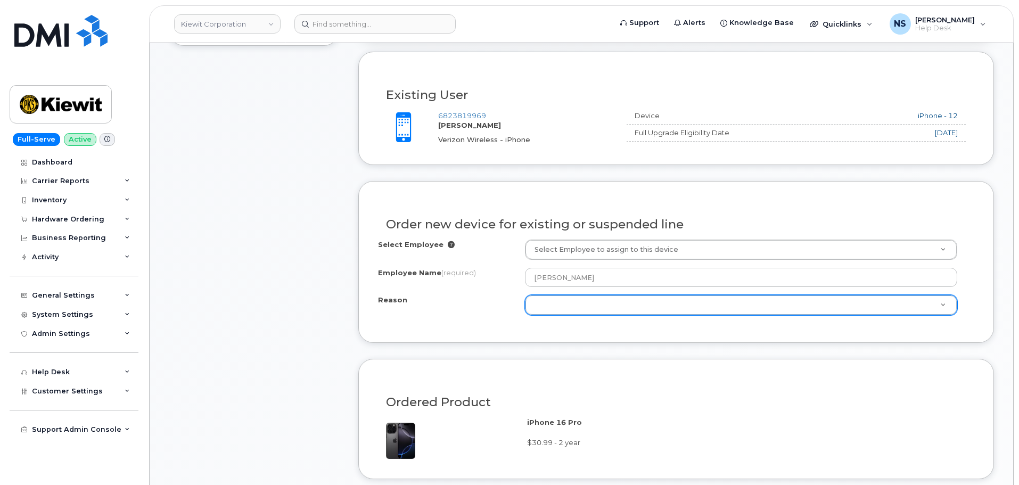
scroll to position [426, 0]
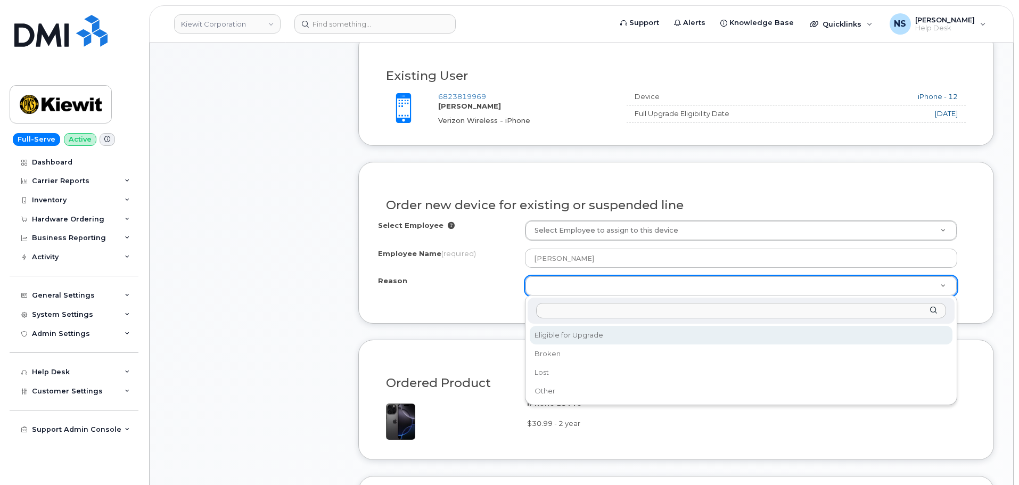
select select "eligible_for_upgrade"
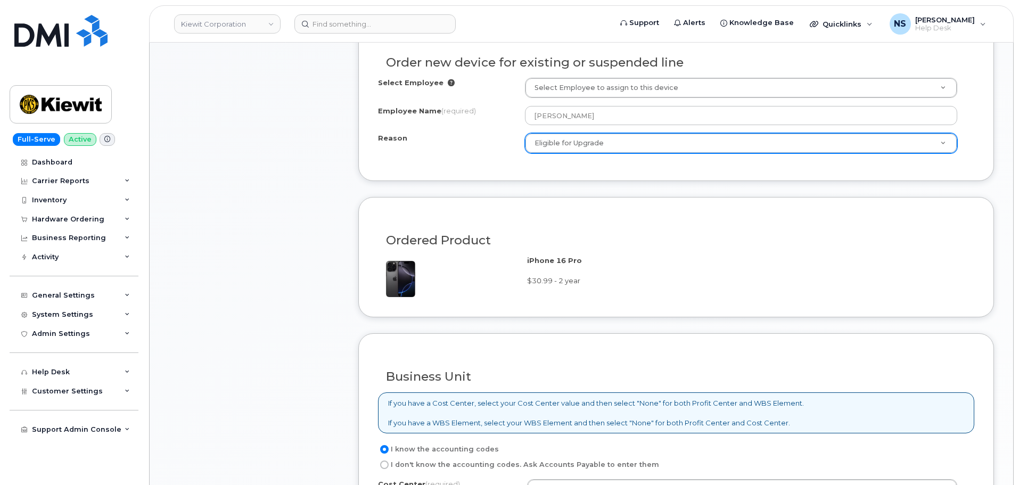
scroll to position [692, 0]
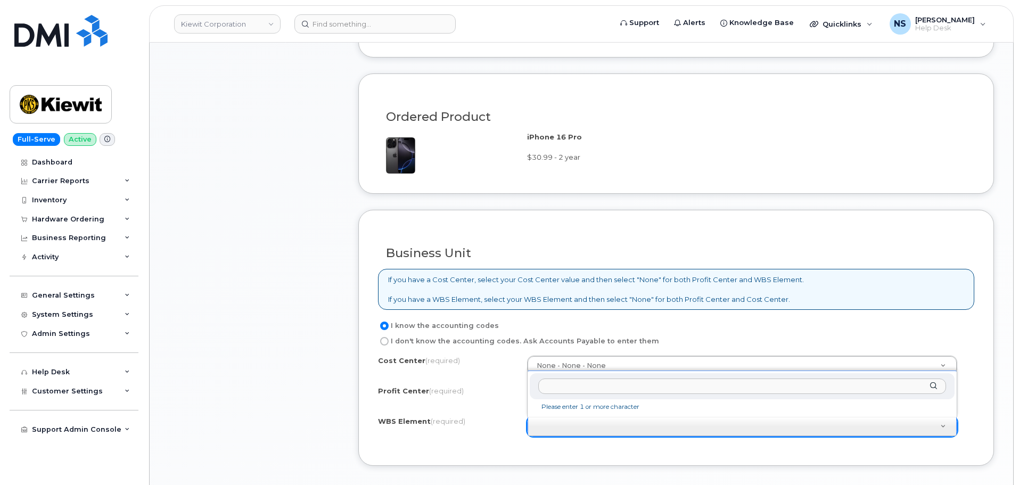
paste input "105116.1109"
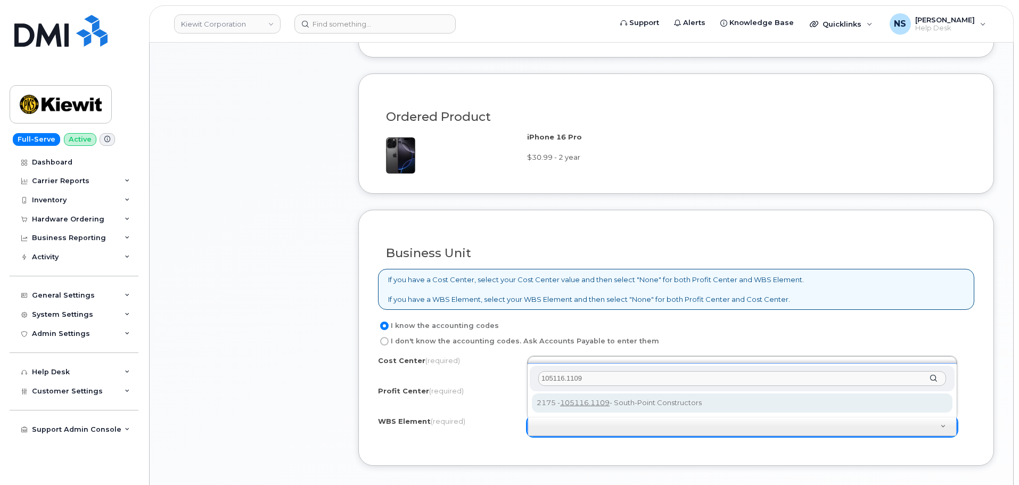
type input "105116.1109"
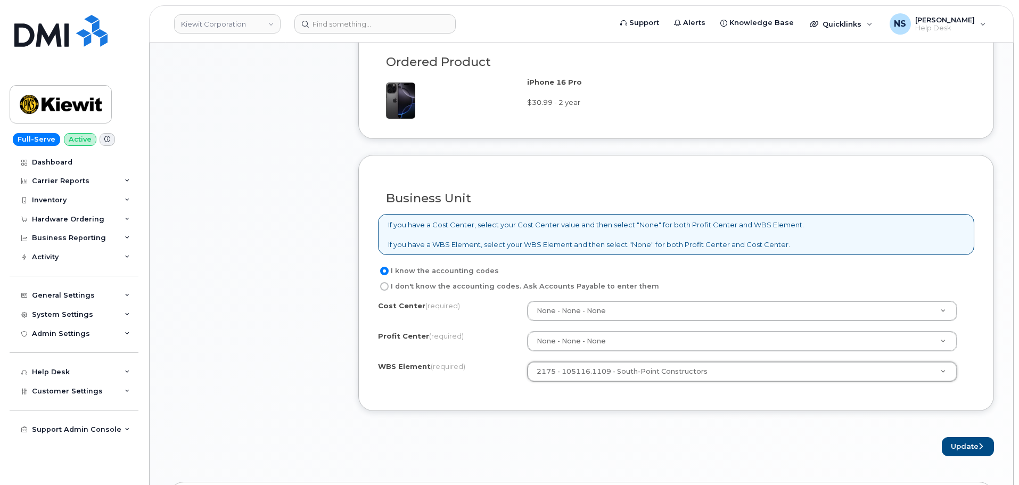
scroll to position [905, 0]
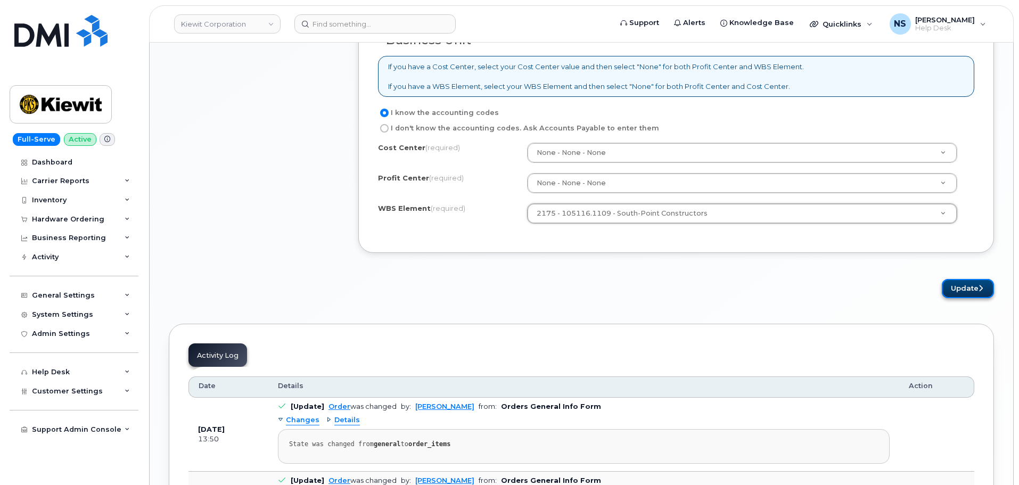
click at [949, 289] on button "Update" at bounding box center [968, 289] width 52 height 20
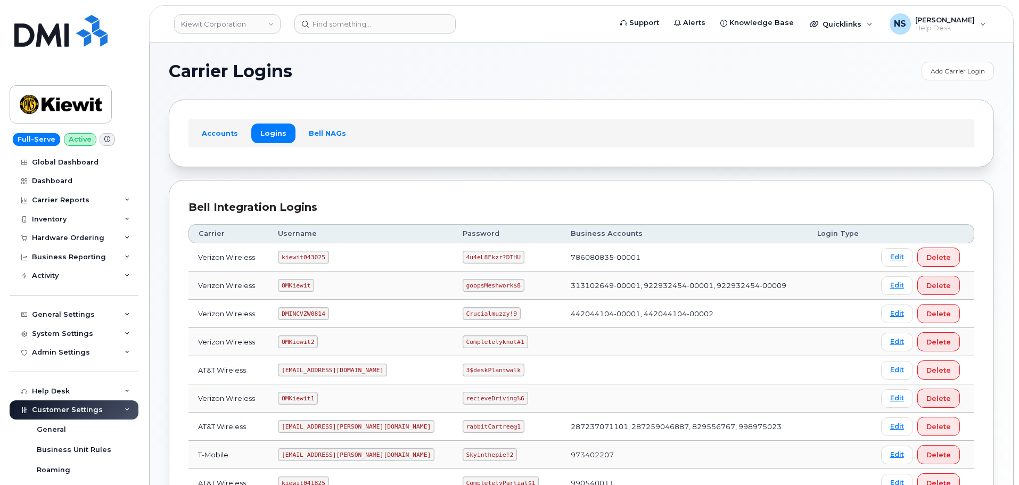
click at [368, 40] on header "[PERSON_NAME] Corporation Support Alerts Knowledge Base Quicklinks Suspend / Ca…" at bounding box center [581, 23] width 865 height 37
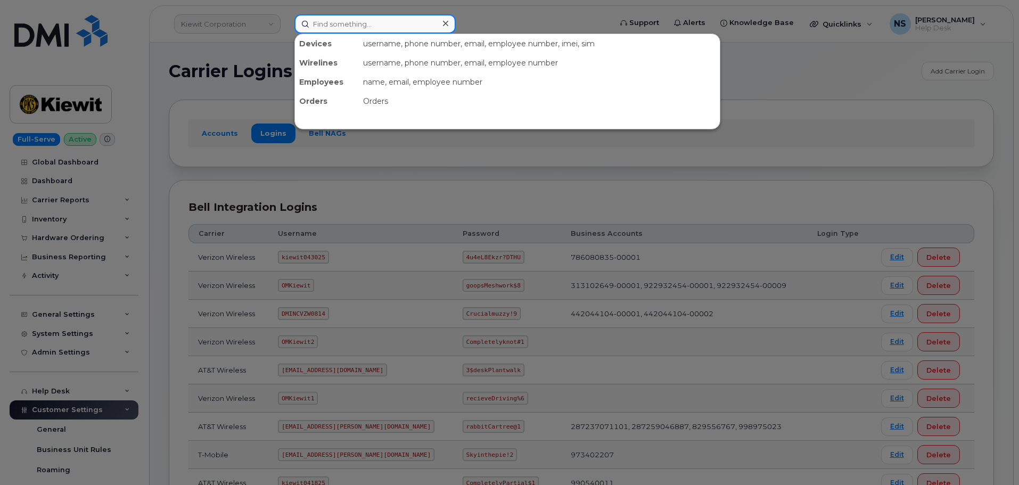
click at [362, 20] on input at bounding box center [375, 23] width 161 height 19
paste input "6823819969"
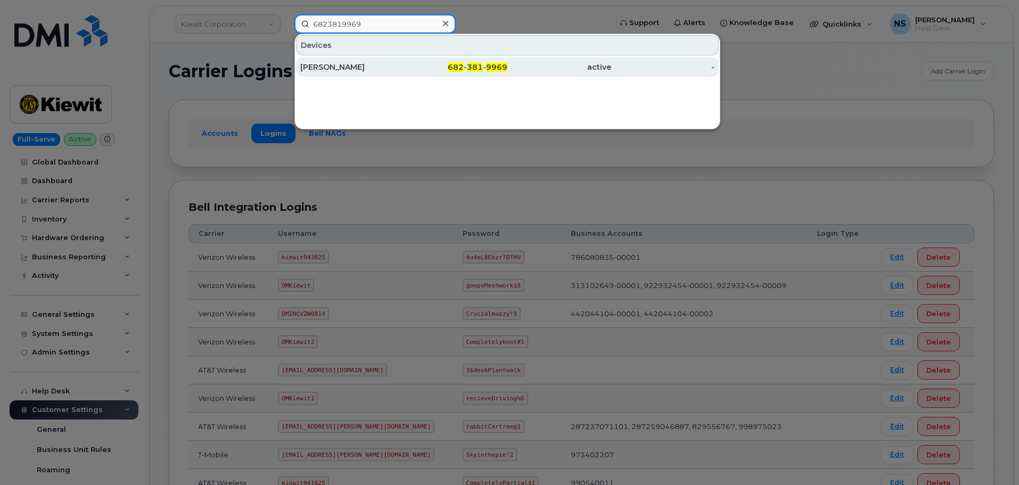
type input "6823819969"
click at [363, 72] on div "[PERSON_NAME]" at bounding box center [352, 67] width 104 height 19
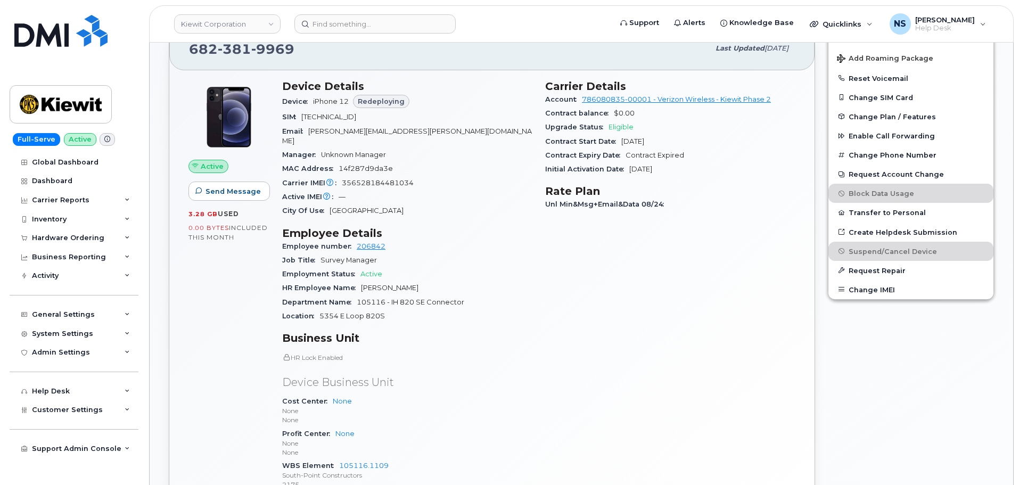
scroll to position [639, 0]
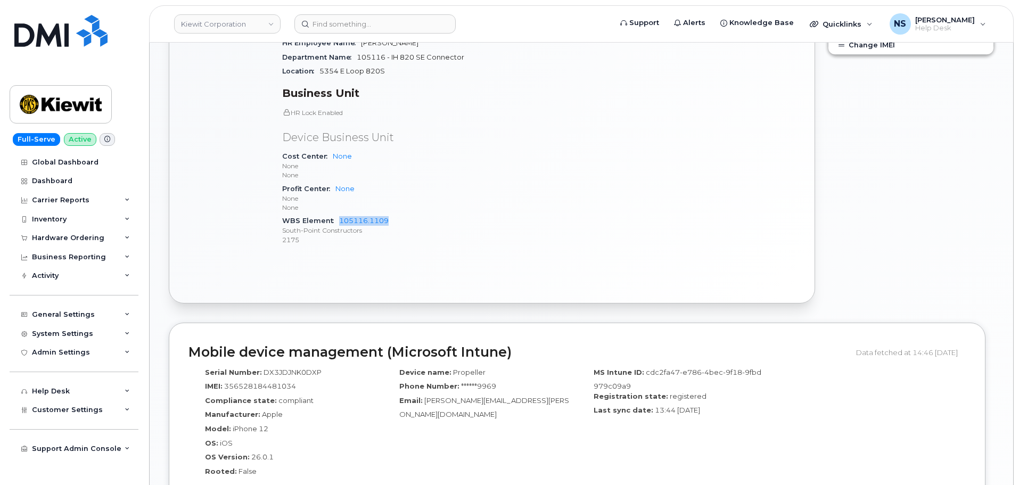
drag, startPoint x: 405, startPoint y: 212, endPoint x: 337, endPoint y: 207, distance: 68.3
click at [337, 214] on div "WBS Element 105116.1109 South-Point Constructors 2175" at bounding box center [407, 230] width 250 height 32
copy link "105116.1109"
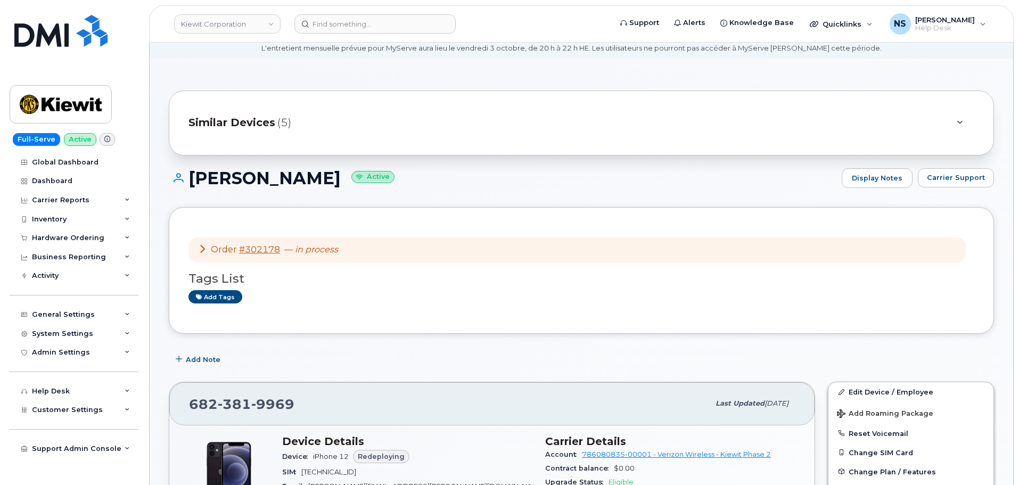
scroll to position [0, 0]
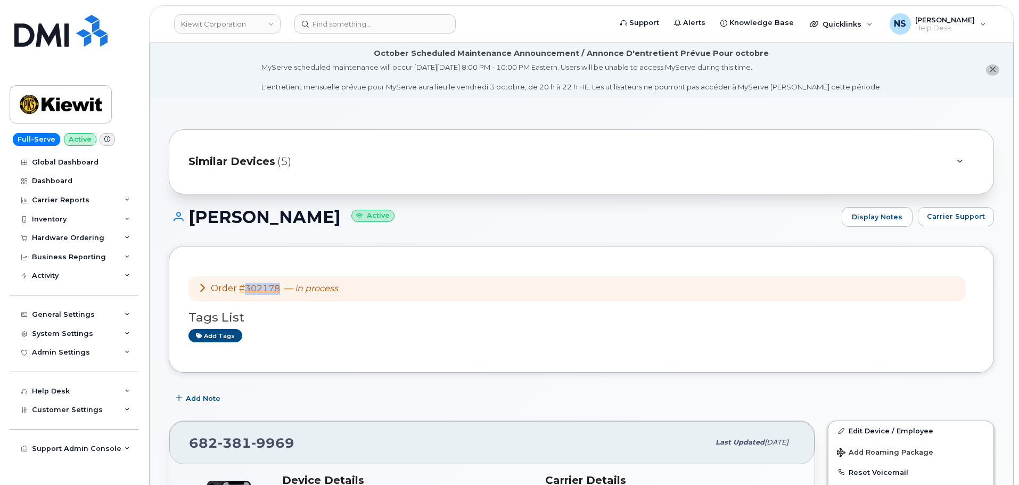
drag, startPoint x: 281, startPoint y: 288, endPoint x: 246, endPoint y: 288, distance: 35.1
click at [246, 288] on div "Order #302178 — in process" at bounding box center [268, 289] width 140 height 12
click at [354, 17] on input at bounding box center [375, 23] width 161 height 19
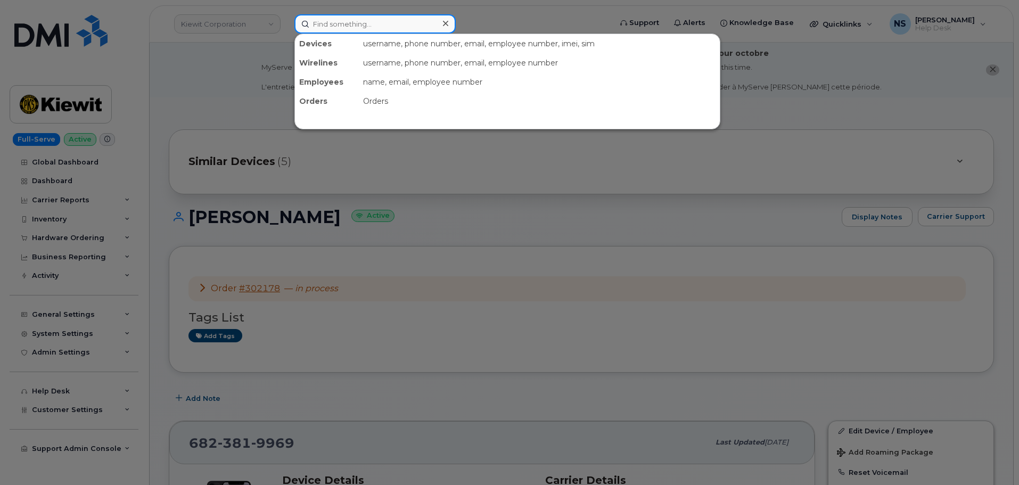
click at [361, 23] on input at bounding box center [375, 23] width 161 height 19
paste input "-S: EU wants to upgrade his device -A: Grabbing information from the EU -A: Pla…"
type input "-S: EU wants to upgrade his device -A: Grabbing information from the EU -A: Pla…"
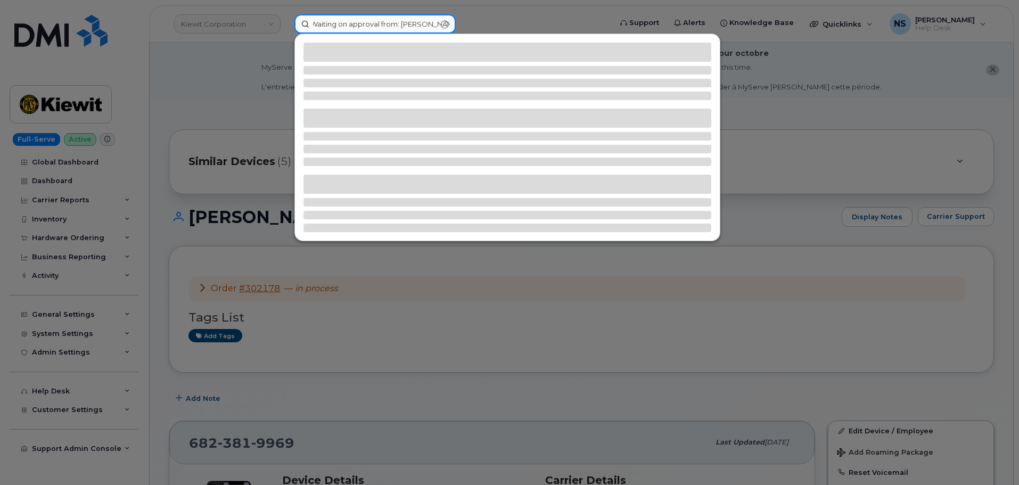
click at [356, 23] on input "-S: EU wants to upgrade his device -A: Grabbing information from the EU -A: Pla…" at bounding box center [375, 23] width 161 height 19
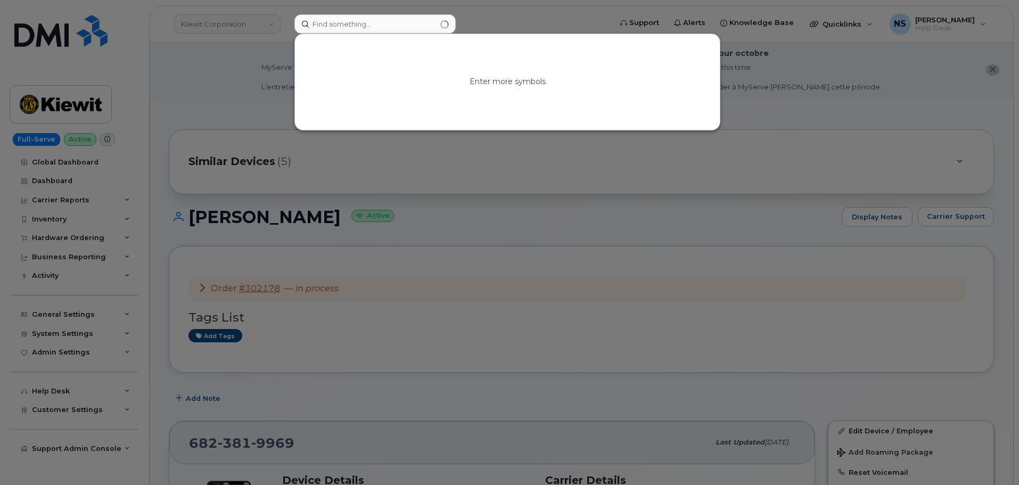
drag, startPoint x: 421, startPoint y: 244, endPoint x: 353, endPoint y: 269, distance: 73.1
click at [420, 244] on div at bounding box center [509, 242] width 1019 height 485
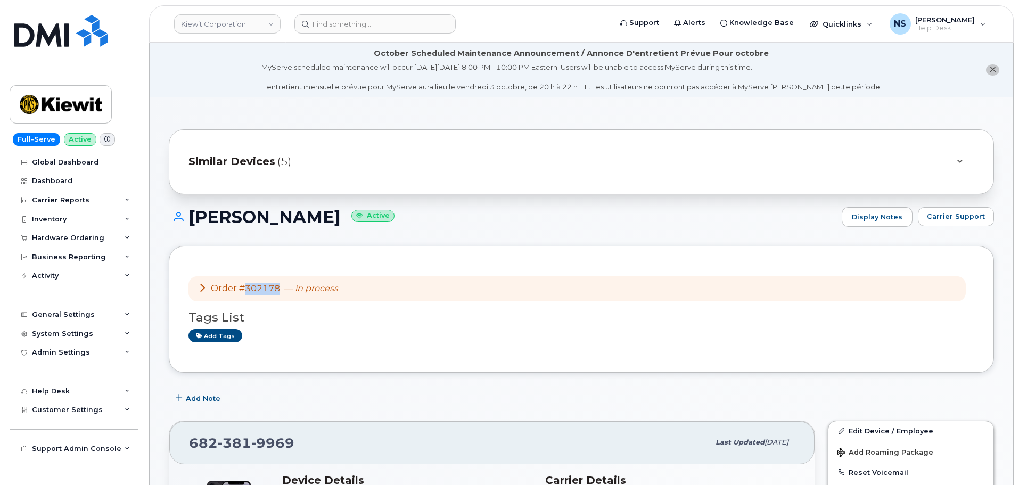
drag, startPoint x: 281, startPoint y: 291, endPoint x: 246, endPoint y: 290, distance: 35.2
click at [246, 290] on div "Order #302178 — in process" at bounding box center [268, 289] width 140 height 12
copy link "302178"
click at [419, 23] on input at bounding box center [375, 23] width 161 height 19
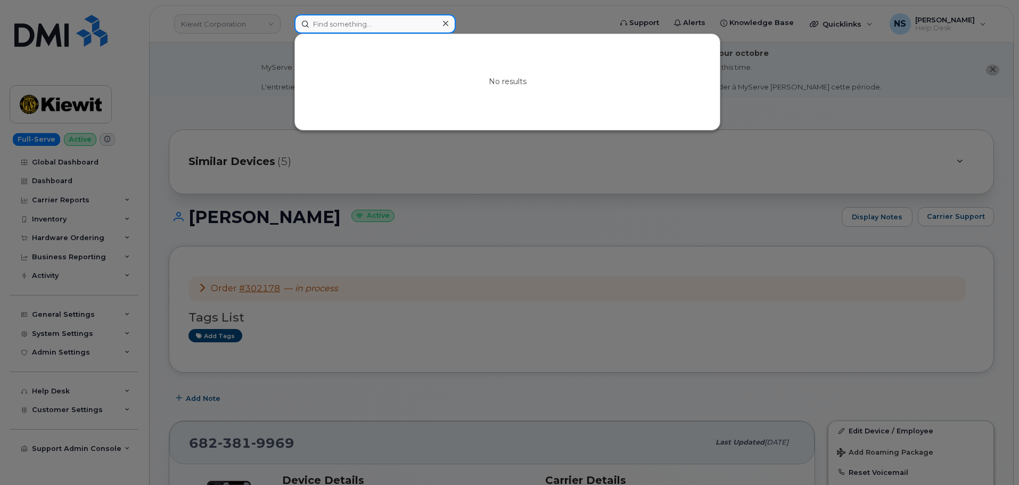
paste input "302178"
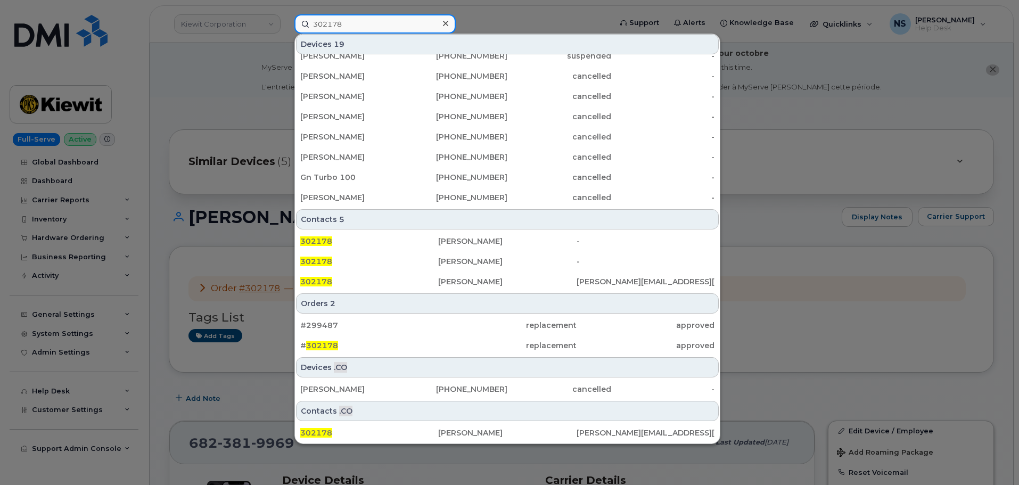
scroll to position [160, 0]
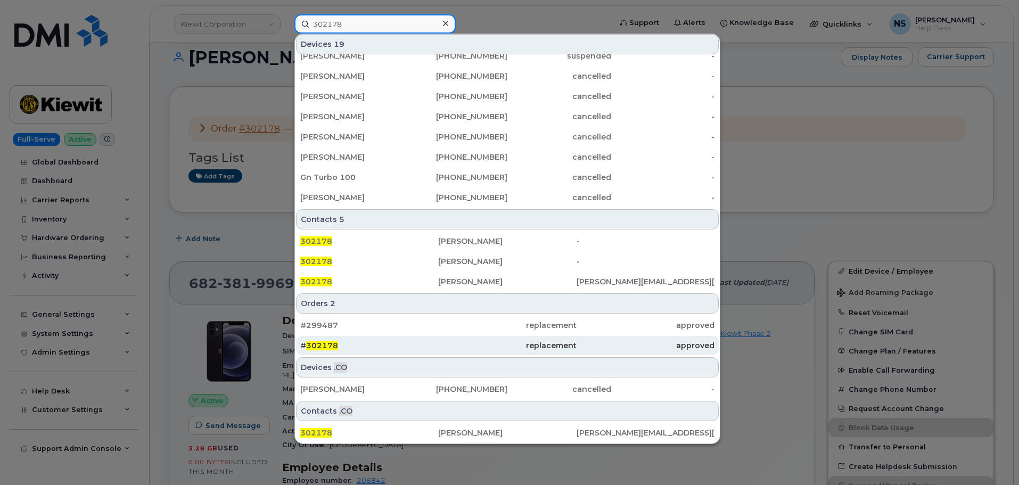
type input "302178"
click at [443, 354] on div "replacement" at bounding box center [507, 345] width 138 height 19
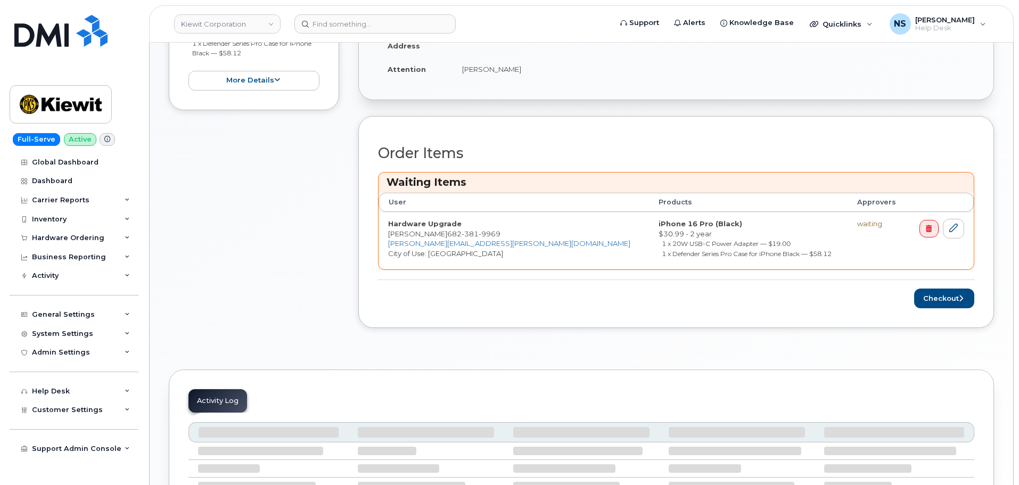
scroll to position [427, 0]
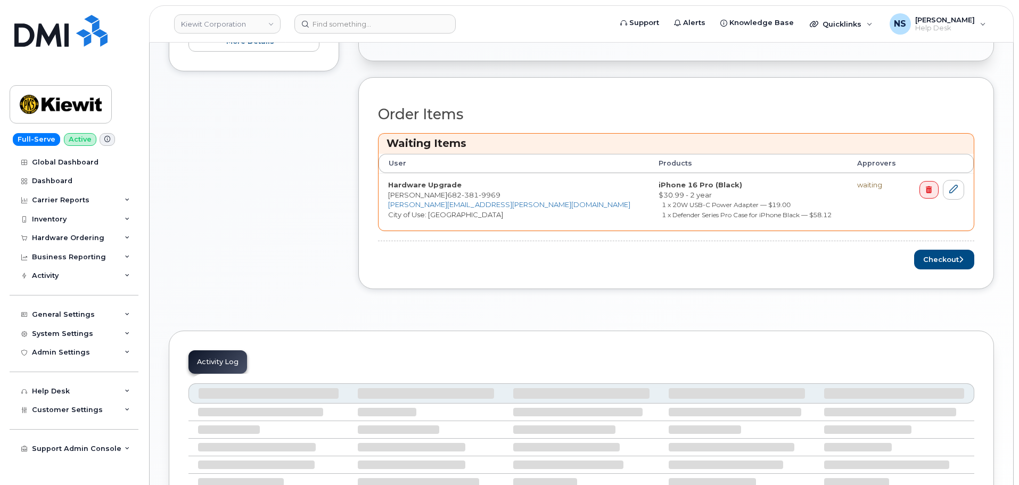
click at [936, 275] on div "Order Items Waiting Items User Products Approvers Hardware Upgrade [PERSON_NAME…" at bounding box center [676, 183] width 636 height 212
click at [942, 266] on button "Checkout" at bounding box center [944, 260] width 60 height 20
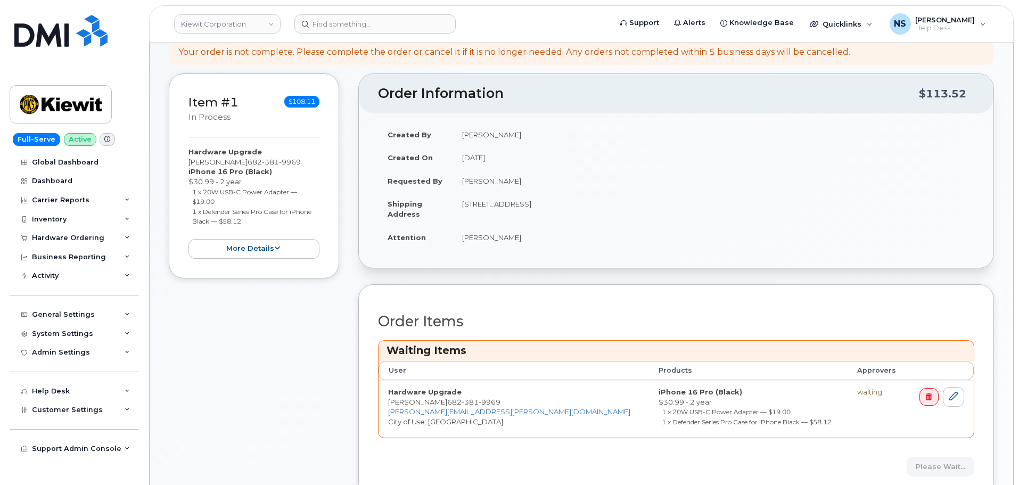
scroll to position [54, 0]
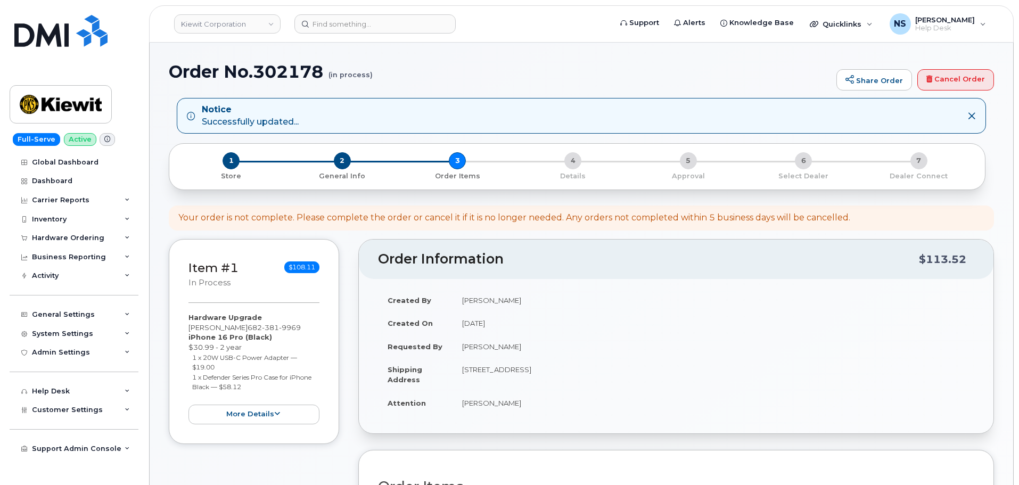
click at [289, 69] on h1 "Order No.302178 (in process)" at bounding box center [500, 71] width 663 height 19
copy h1 "302178"
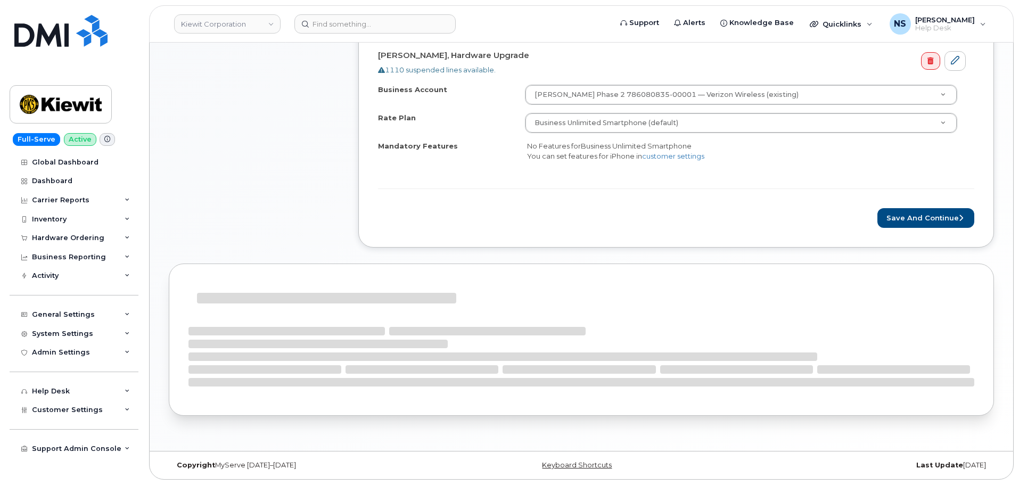
scroll to position [443, 0]
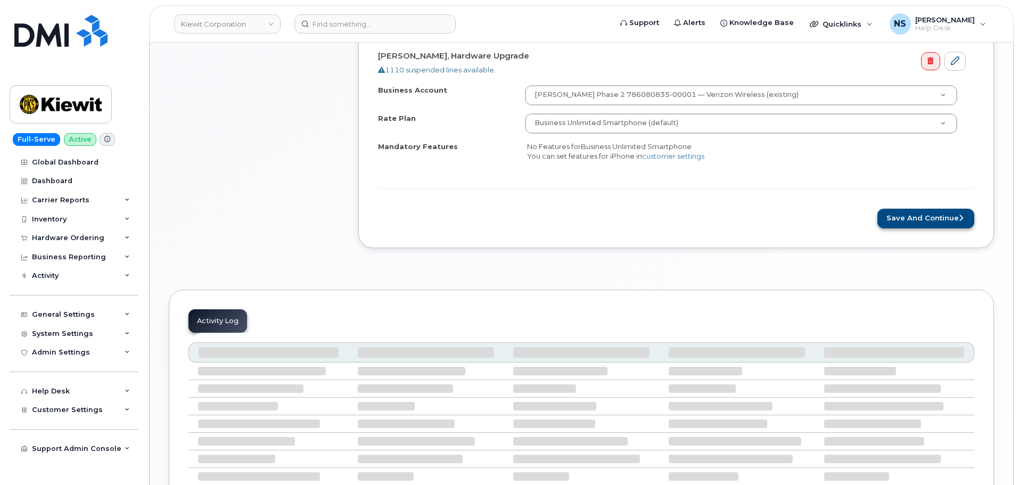
click at [919, 228] on div "Rate Plan & Activation Details [PERSON_NAME], Hardware Upgrade 1110 suspended l…" at bounding box center [676, 115] width 636 height 266
click at [913, 220] on button "Save and Continue" at bounding box center [926, 219] width 97 height 20
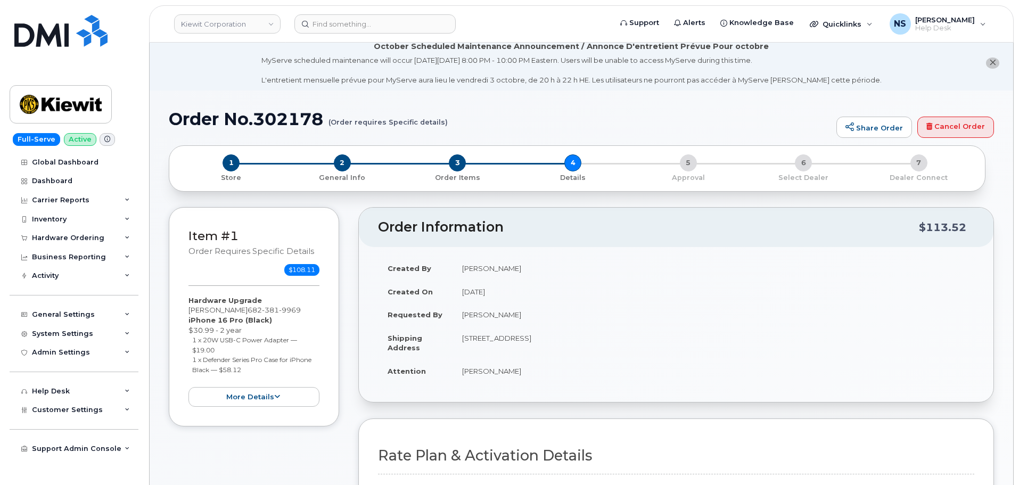
scroll to position [0, 0]
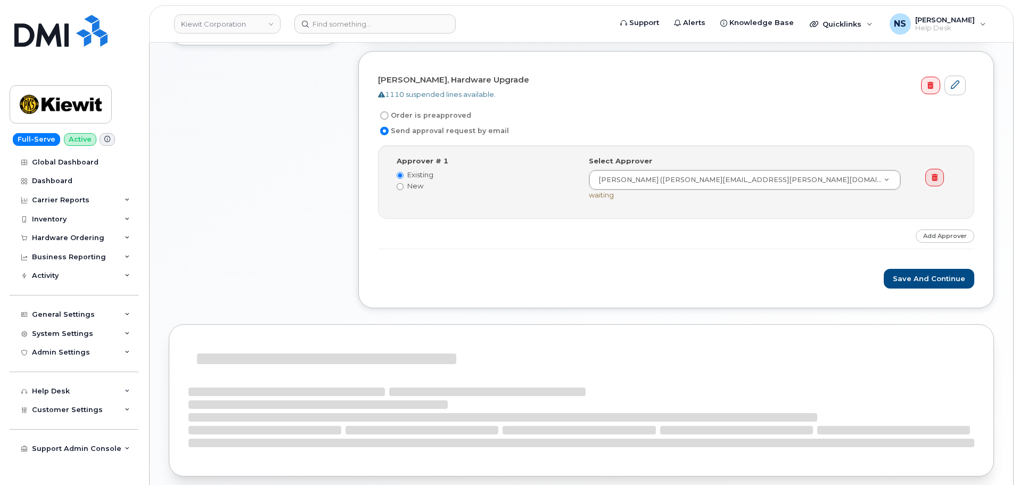
scroll to position [374, 0]
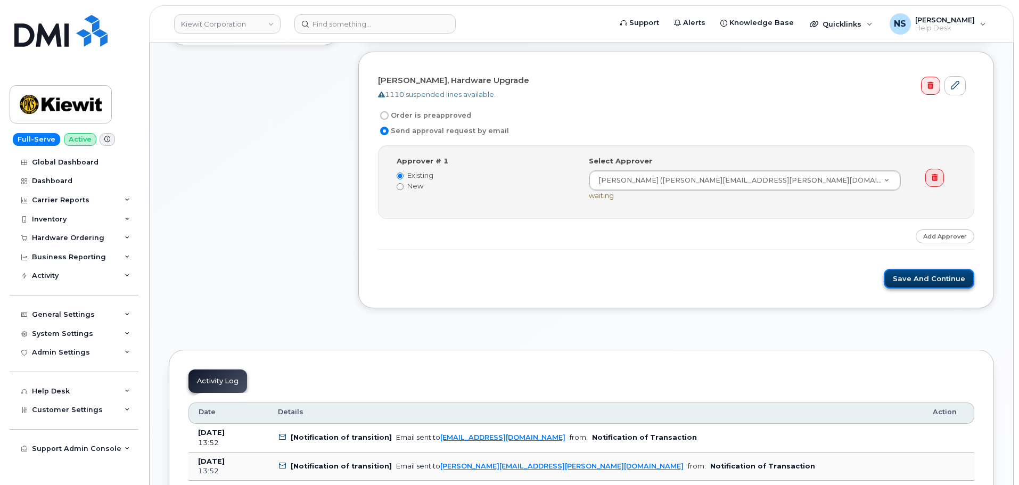
click at [908, 287] on button "Save and Continue" at bounding box center [929, 279] width 91 height 20
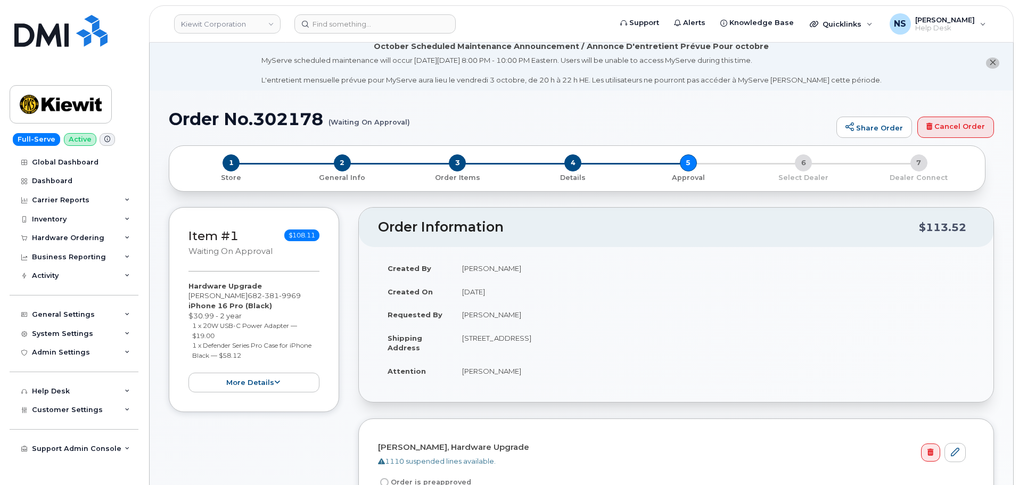
scroll to position [213, 0]
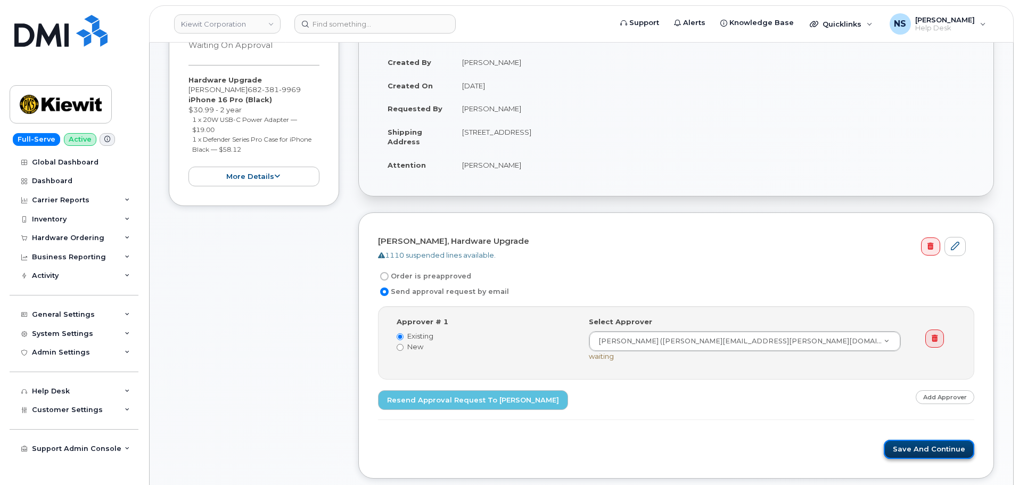
click at [963, 447] on button "Save and Continue" at bounding box center [929, 450] width 91 height 20
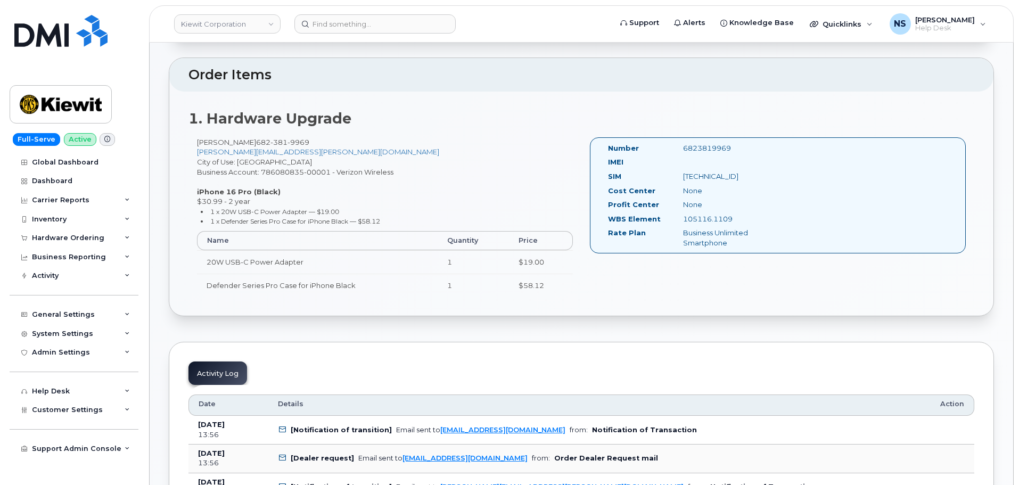
scroll to position [305, 0]
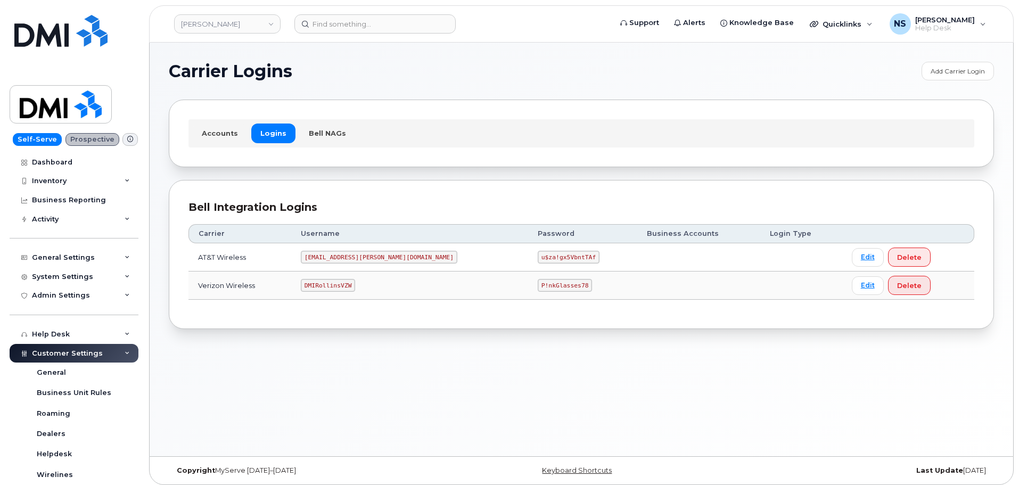
click at [346, 295] on td "DMIRollinsVZW" at bounding box center [409, 286] width 237 height 28
click at [347, 293] on td "DMIRollinsVZW" at bounding box center [409, 286] width 237 height 28
click at [344, 284] on code "DMIRollinsVZW" at bounding box center [328, 285] width 54 height 13
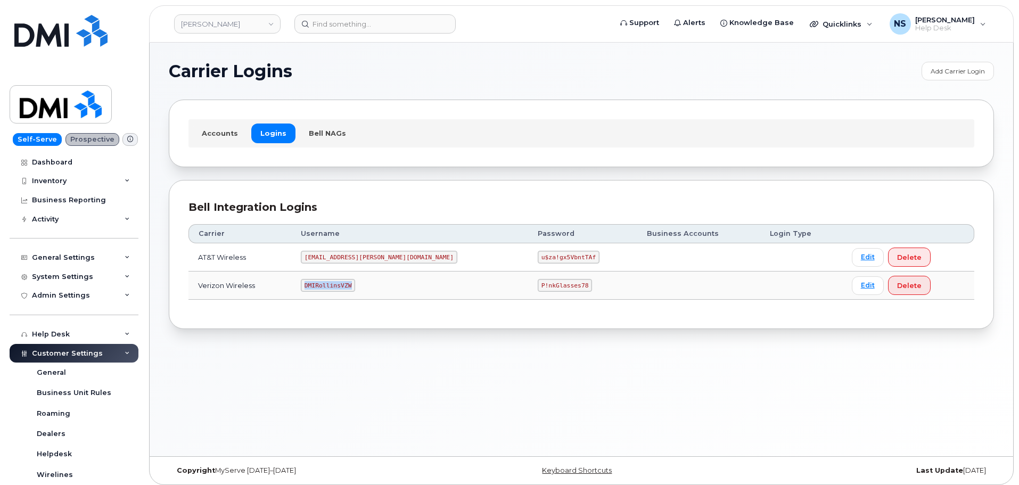
click at [344, 284] on code "DMIRollinsVZW" at bounding box center [328, 285] width 54 height 13
click at [538, 288] on code "P!nkGlasses78" at bounding box center [565, 285] width 54 height 13
copy code "P!nkGlasses78"
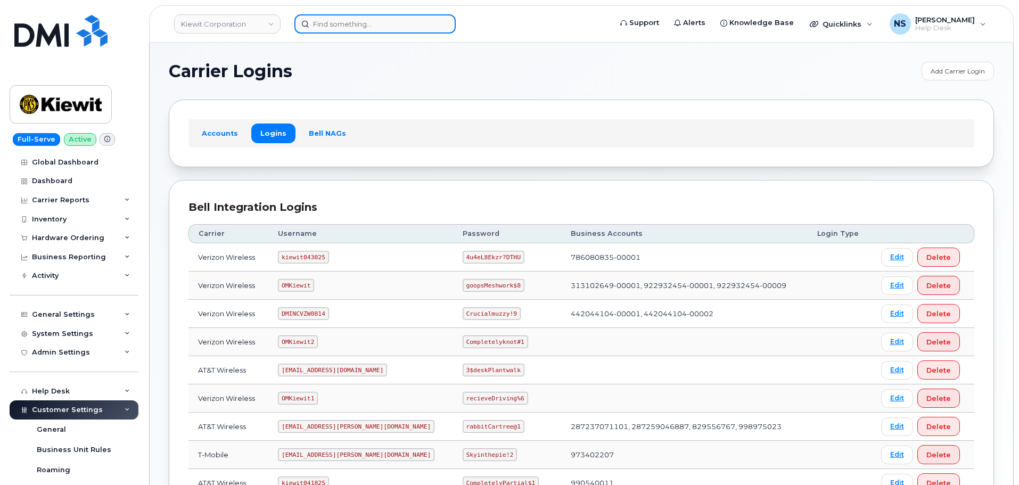
click at [341, 20] on input at bounding box center [375, 23] width 161 height 19
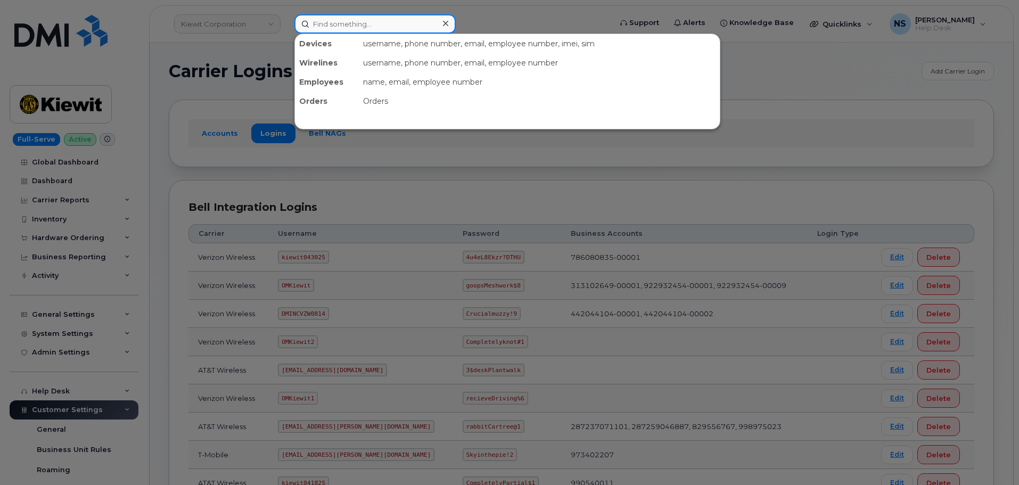
paste input "[PERSON_NAME]"
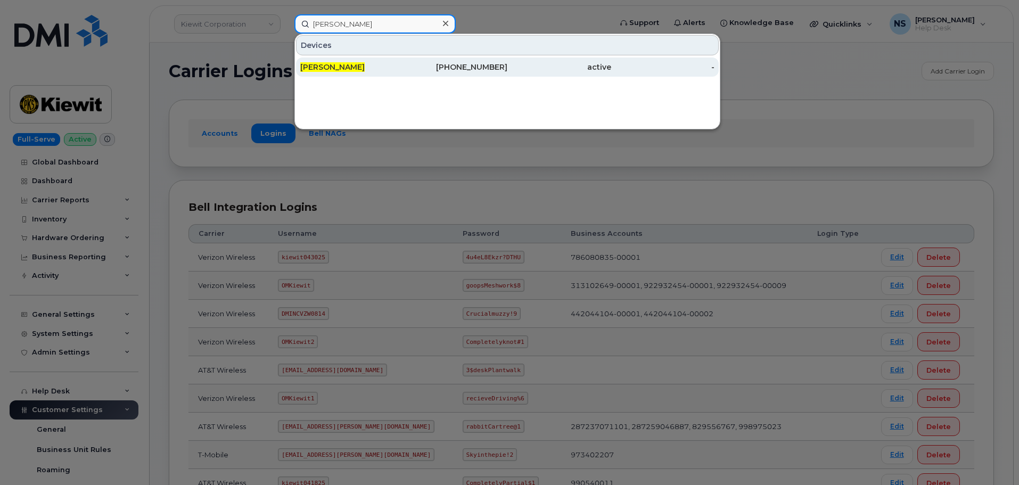
type input "[PERSON_NAME]"
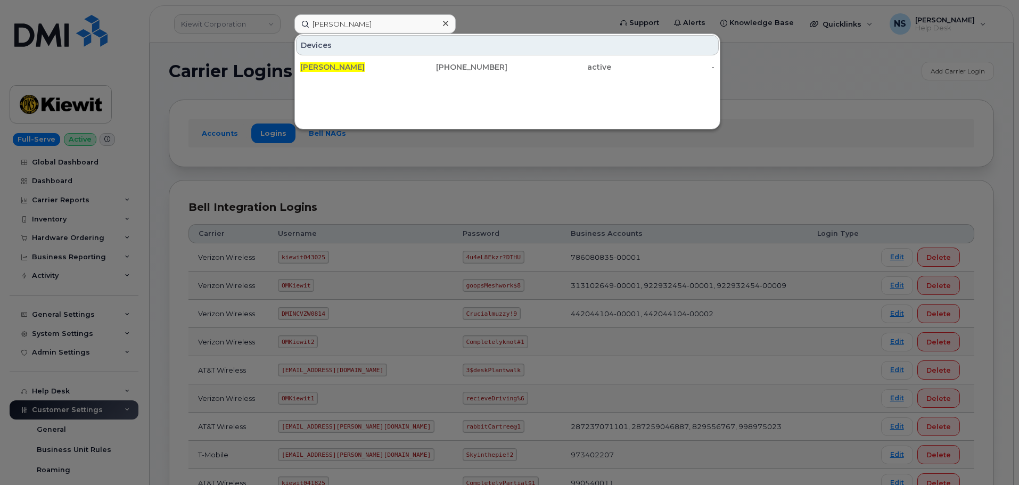
drag, startPoint x: 366, startPoint y: 63, endPoint x: 334, endPoint y: 56, distance: 32.7
click at [365, 63] on span "[PERSON_NAME]" at bounding box center [332, 67] width 64 height 10
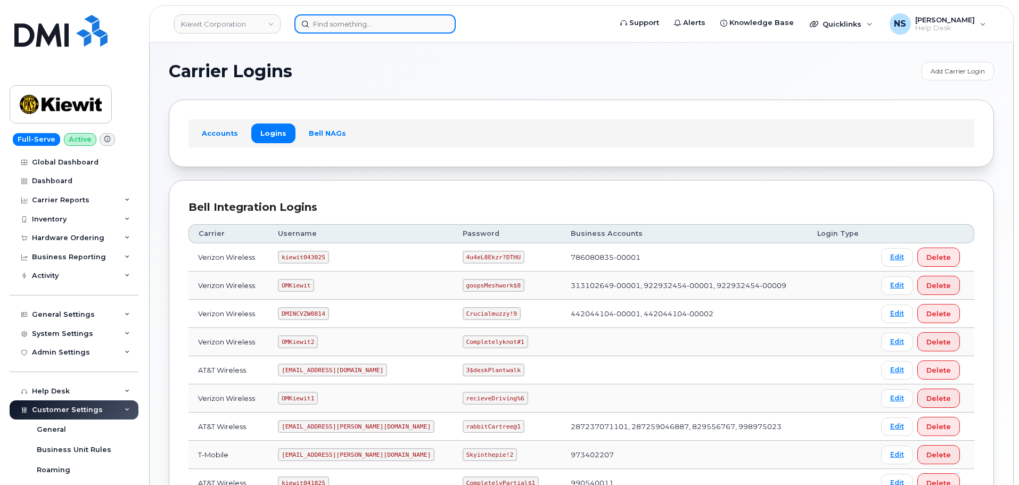
click at [332, 18] on input at bounding box center [375, 23] width 161 height 19
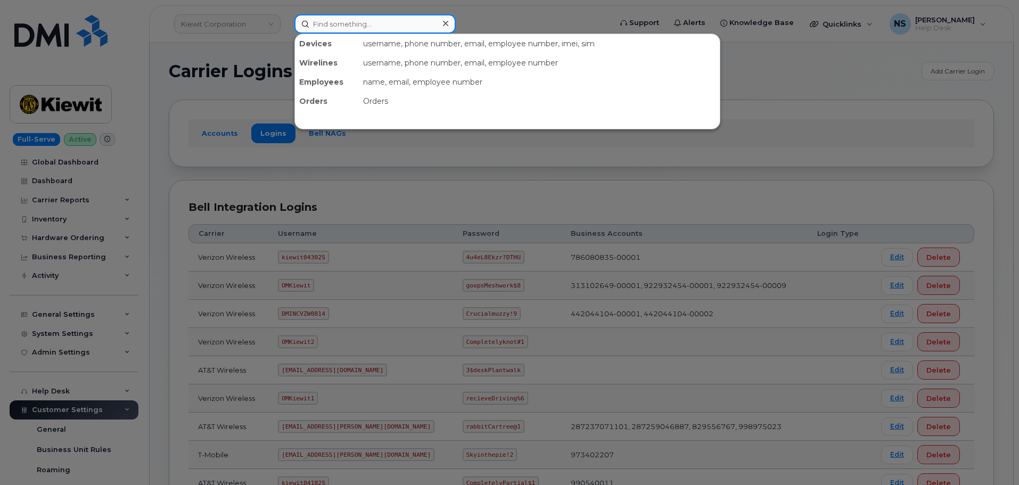
paste input "[PHONE_NUMBER]"
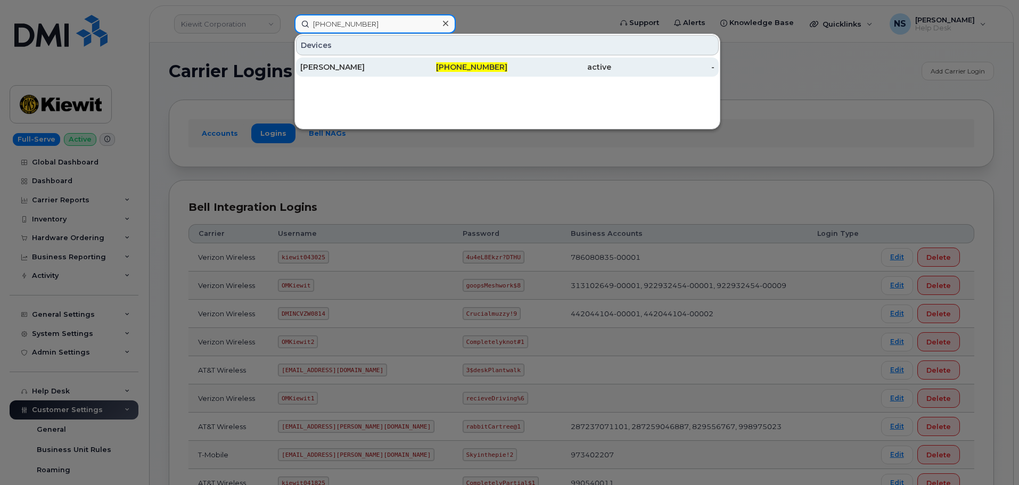
type input "714-321-1734"
click at [346, 66] on div "[PERSON_NAME]" at bounding box center [352, 67] width 104 height 11
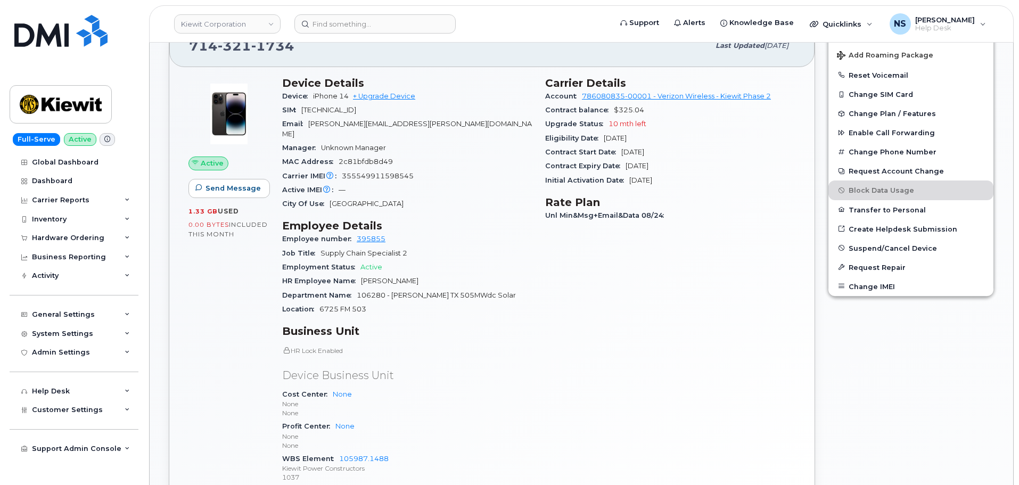
scroll to position [213, 0]
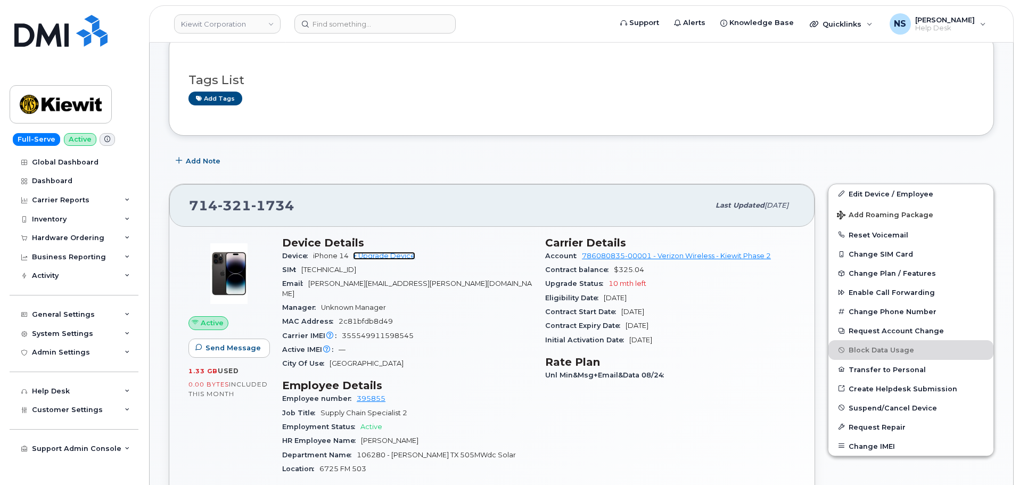
click at [403, 256] on link "+ Upgrade Device" at bounding box center [384, 256] width 62 height 8
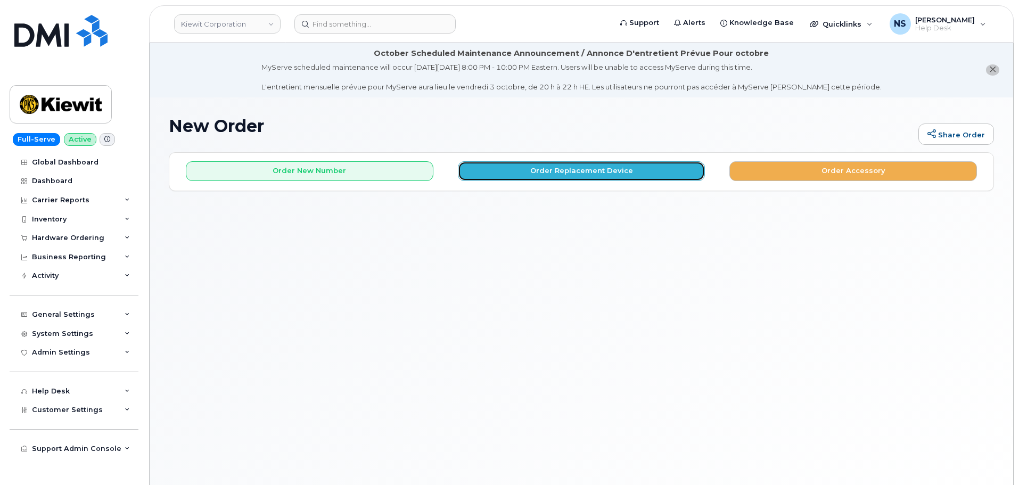
click at [594, 168] on button "Order Replacement Device" at bounding box center [582, 171] width 248 height 20
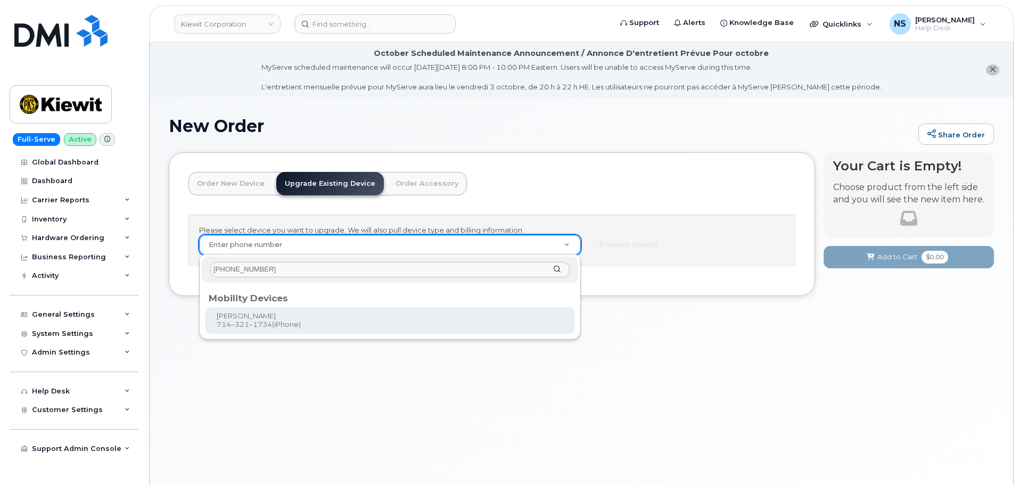
type input "[PHONE_NUMBER]"
type input "1171403"
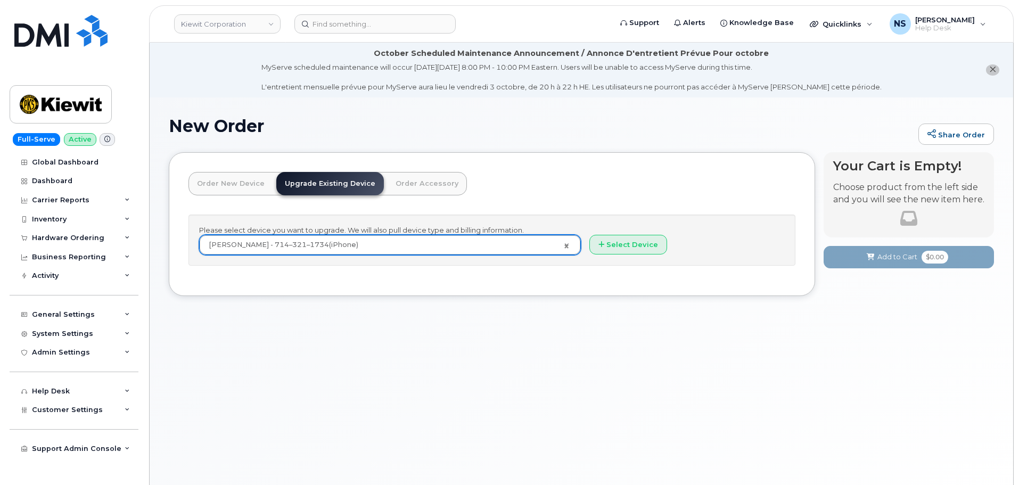
click at [624, 256] on div "Please select device you want to upgrade. We will also pull device type and bil…" at bounding box center [492, 241] width 607 height 52
click at [623, 250] on button "Select Device" at bounding box center [629, 245] width 78 height 20
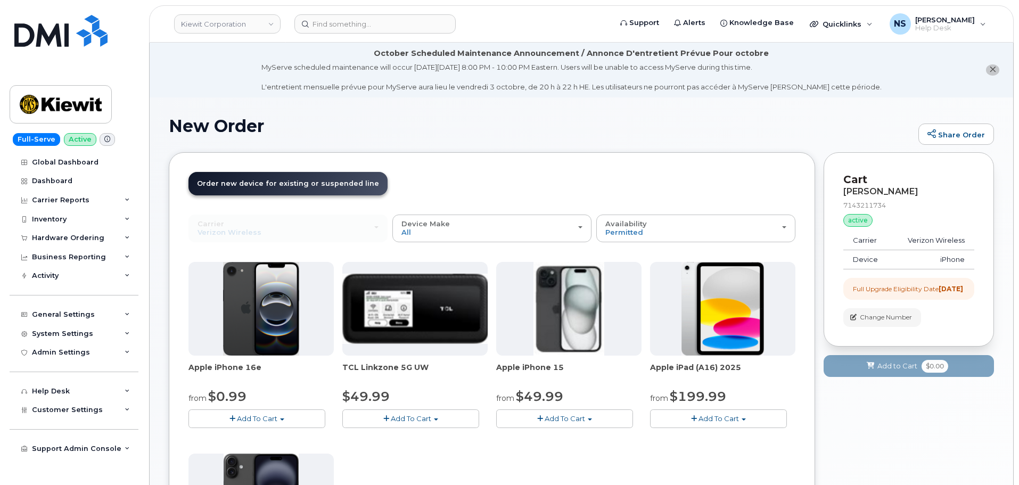
scroll to position [53, 0]
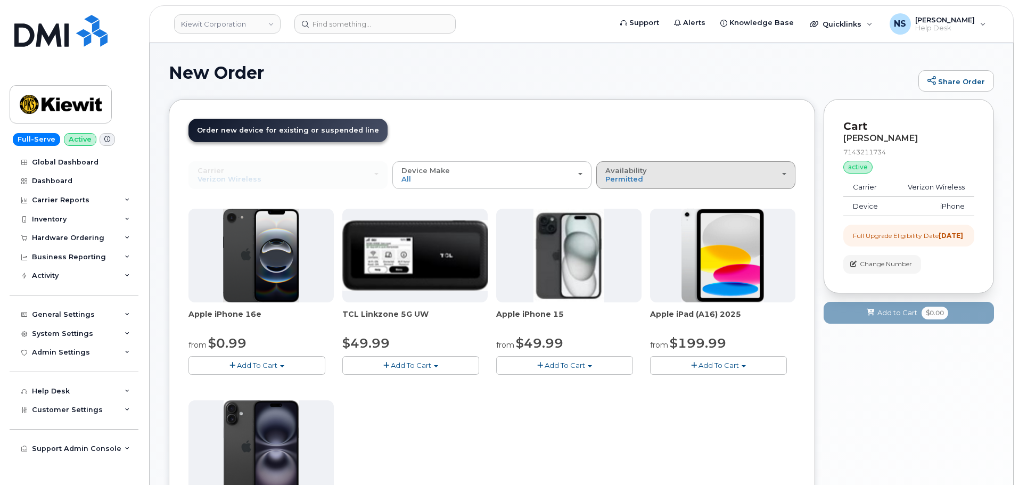
click at [631, 188] on button "Availability Permitted All" at bounding box center [695, 175] width 199 height 28
click at [622, 219] on div "All" at bounding box center [696, 217] width 194 height 13
click at [624, 181] on span "Permitted" at bounding box center [625, 179] width 38 height 9
click at [618, 216] on label "All" at bounding box center [610, 217] width 22 height 13
click at [0, 0] on input "All" at bounding box center [0, 0] width 0 height 0
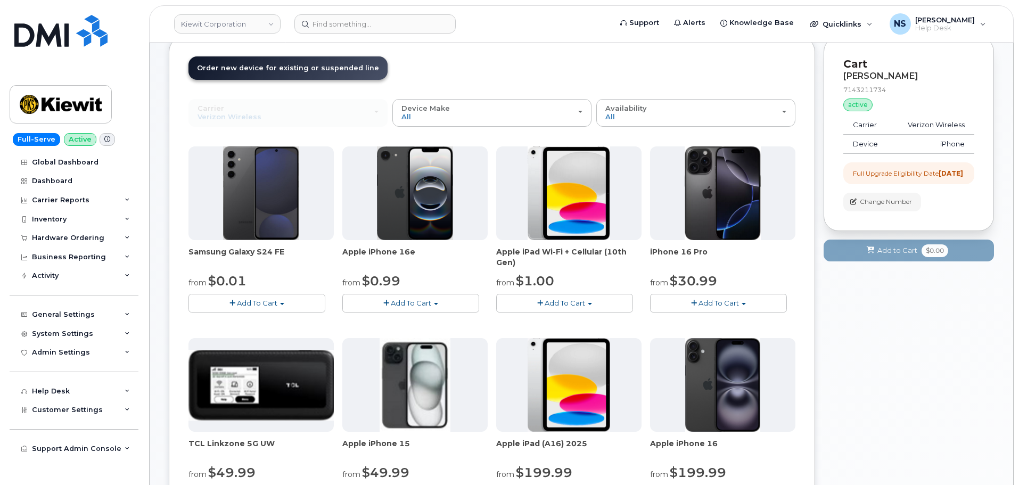
scroll to position [107, 0]
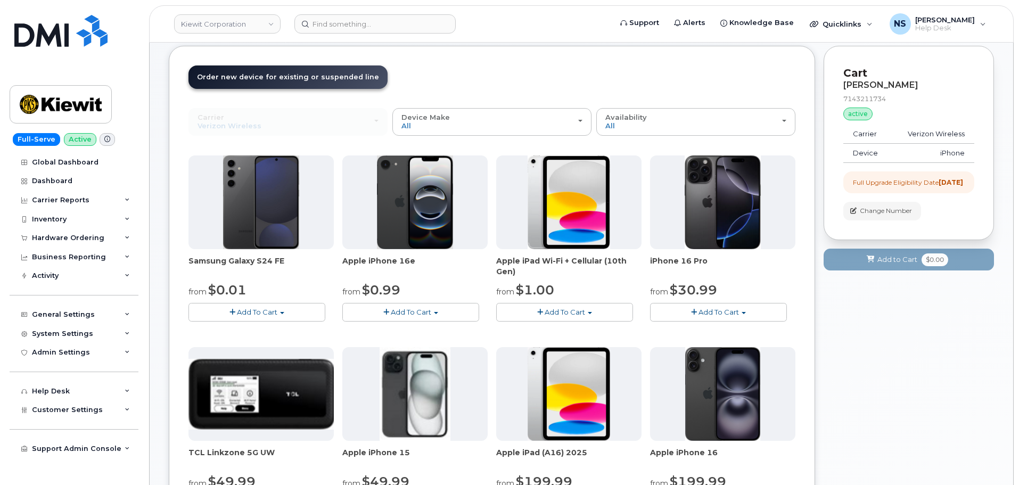
click at [543, 69] on header "Order New Device Upgrade Existing Device Order Accessory Order new device and n…" at bounding box center [492, 87] width 607 height 43
click at [569, 80] on header "Order New Device Upgrade Existing Device Order Accessory Order new device and n…" at bounding box center [492, 87] width 607 height 43
click at [612, 100] on header "Order New Device Upgrade Existing Device Order Accessory Order new device and n…" at bounding box center [492, 87] width 607 height 43
drag, startPoint x: 842, startPoint y: 321, endPoint x: 977, endPoint y: 327, distance: 134.9
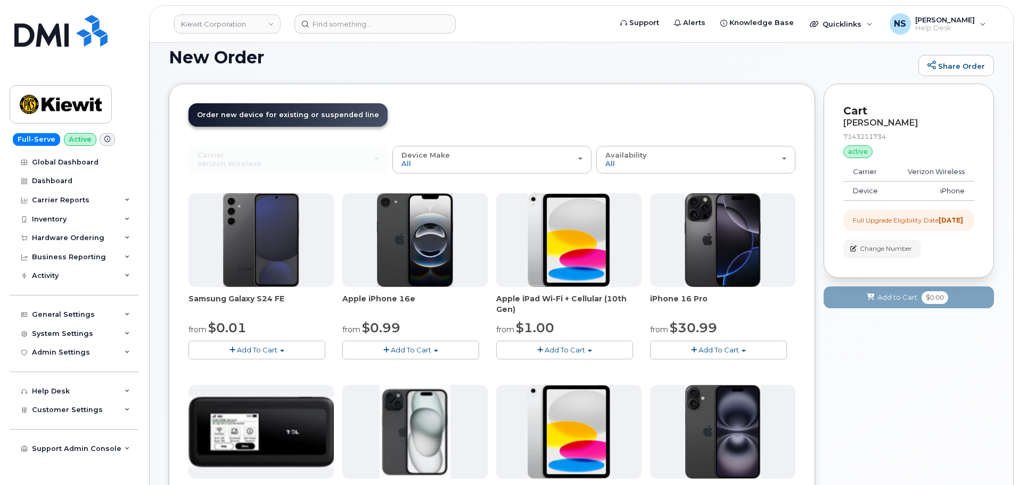
scroll to position [53, 0]
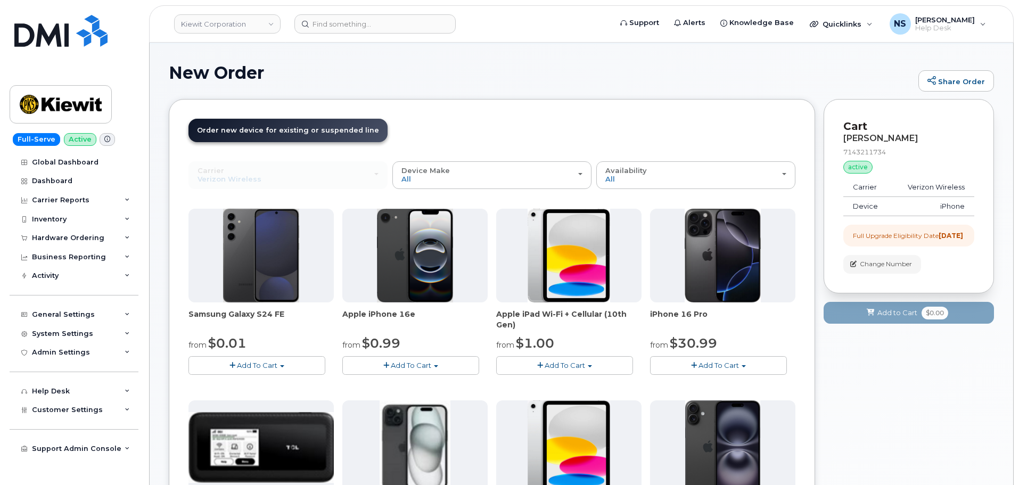
click at [879, 134] on div "[PERSON_NAME]" at bounding box center [909, 139] width 131 height 10
copy div "[PERSON_NAME]"
click at [751, 140] on header "Order New Device Upgrade Existing Device Order Accessory Order new device and n…" at bounding box center [492, 140] width 607 height 43
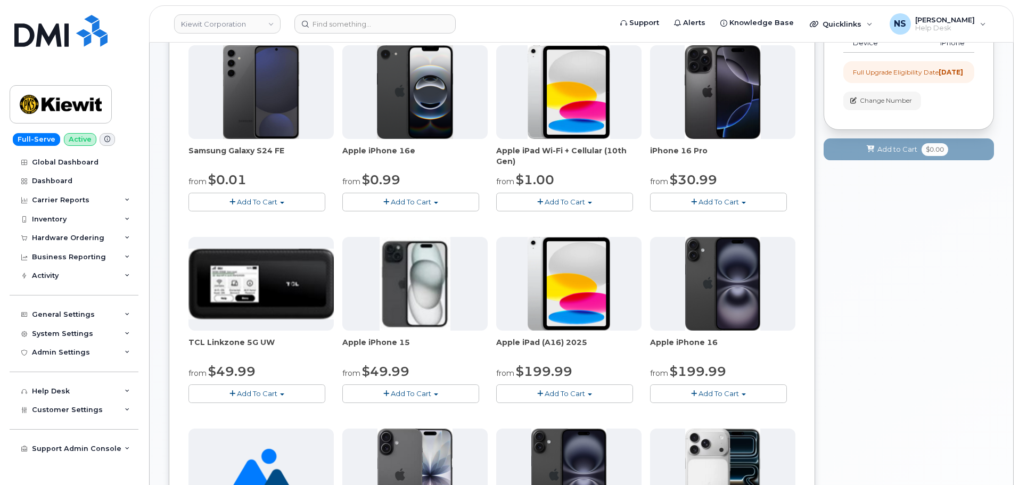
scroll to position [213, 0]
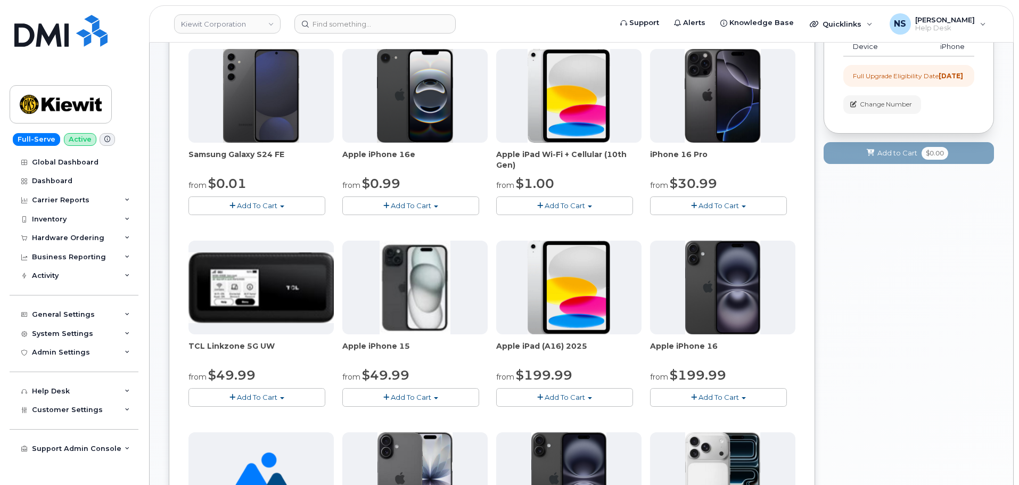
click at [710, 202] on span "Add To Cart" at bounding box center [719, 205] width 40 height 9
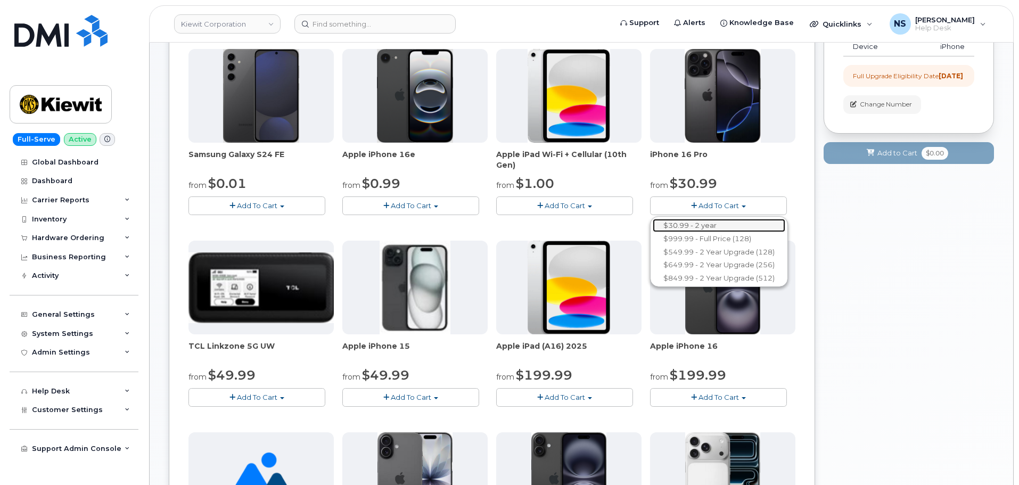
click at [708, 226] on link "$30.99 - 2 year" at bounding box center [719, 225] width 133 height 13
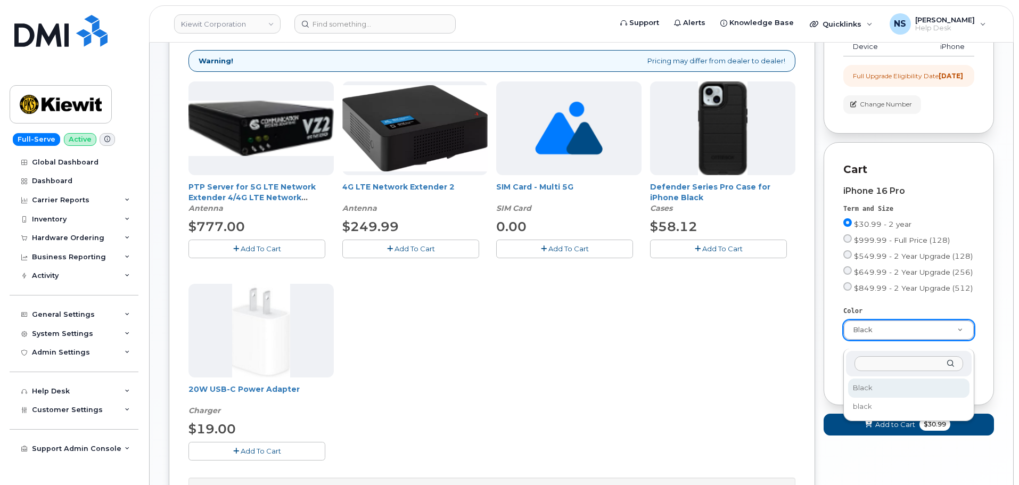
click at [884, 366] on input "text" at bounding box center [909, 363] width 109 height 15
type input "Pink"
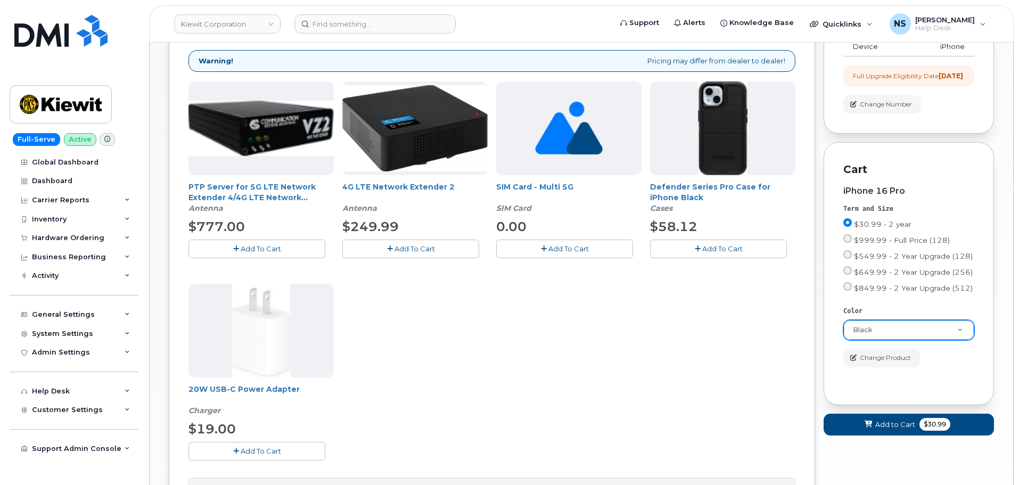
click at [667, 257] on button "Add To Cart" at bounding box center [718, 249] width 137 height 19
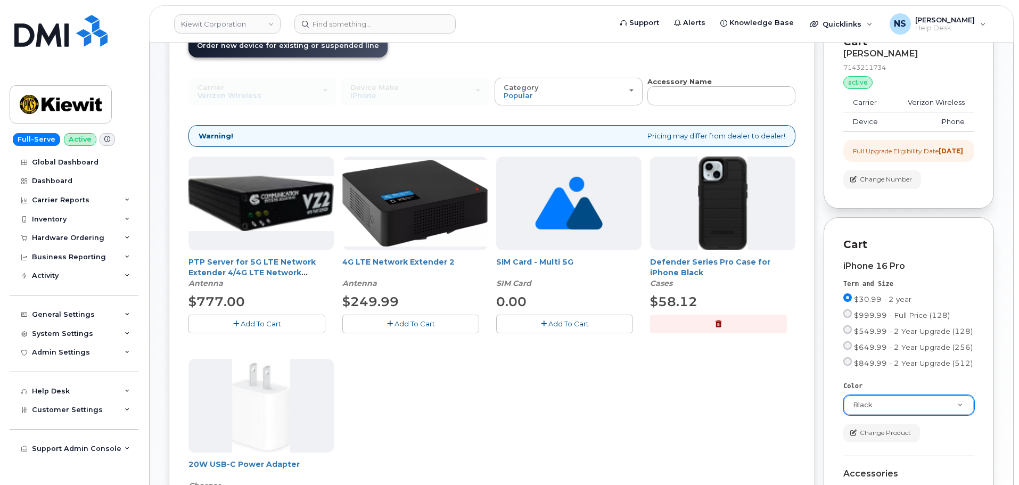
scroll to position [320, 0]
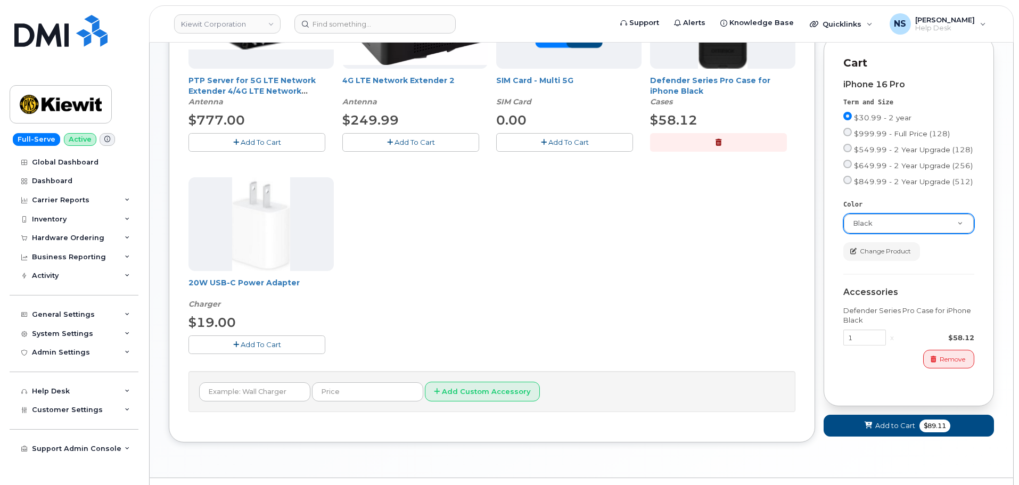
click at [284, 348] on button "Add To Cart" at bounding box center [257, 345] width 137 height 19
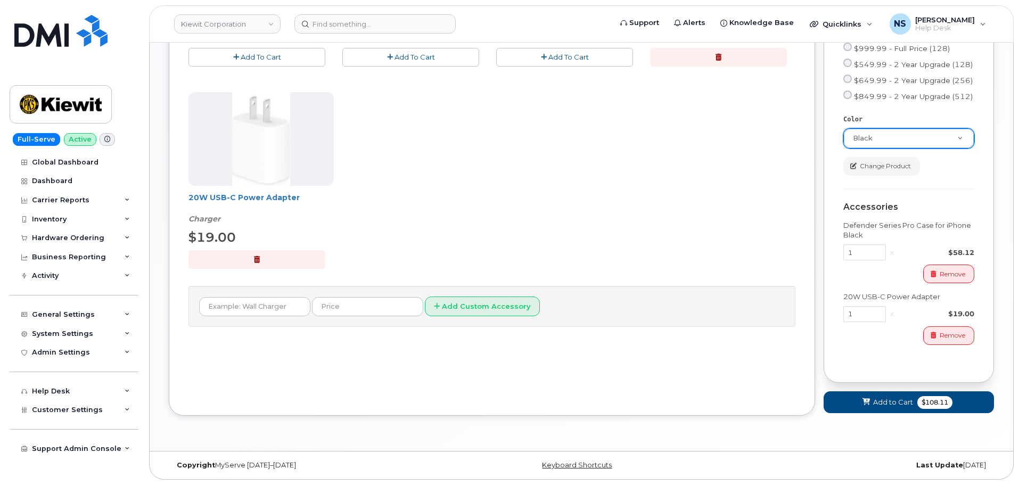
scroll to position [414, 0]
click at [899, 408] on button "Add to Cart $108.11" at bounding box center [909, 402] width 170 height 22
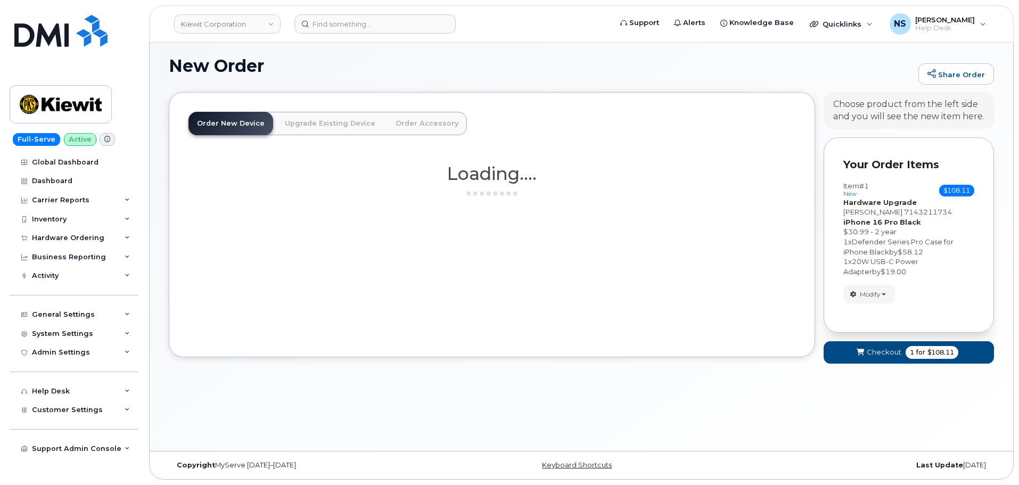
scroll to position [60, 0]
click at [876, 348] on span "Checkout" at bounding box center [884, 352] width 35 height 10
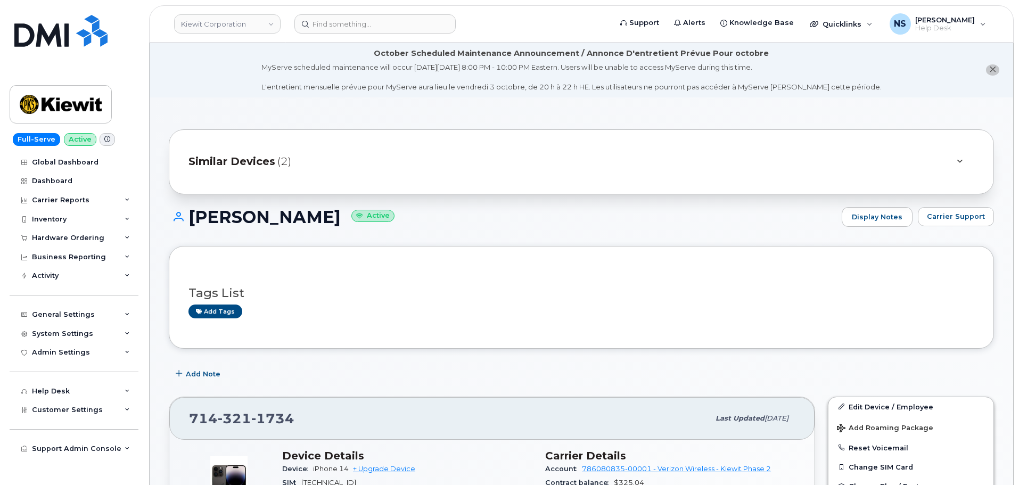
click at [284, 208] on h1 "[PERSON_NAME] Active" at bounding box center [503, 217] width 668 height 19
copy h1 "[PERSON_NAME]"
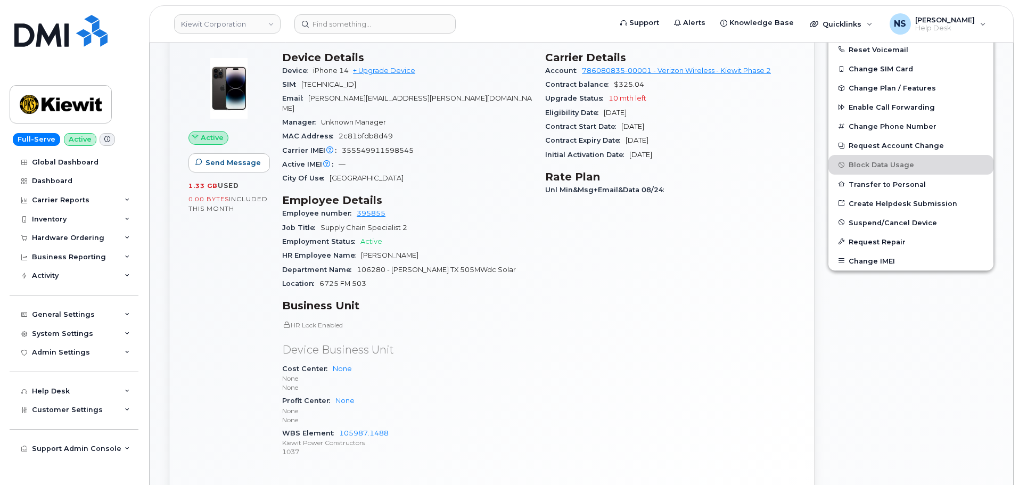
scroll to position [533, 0]
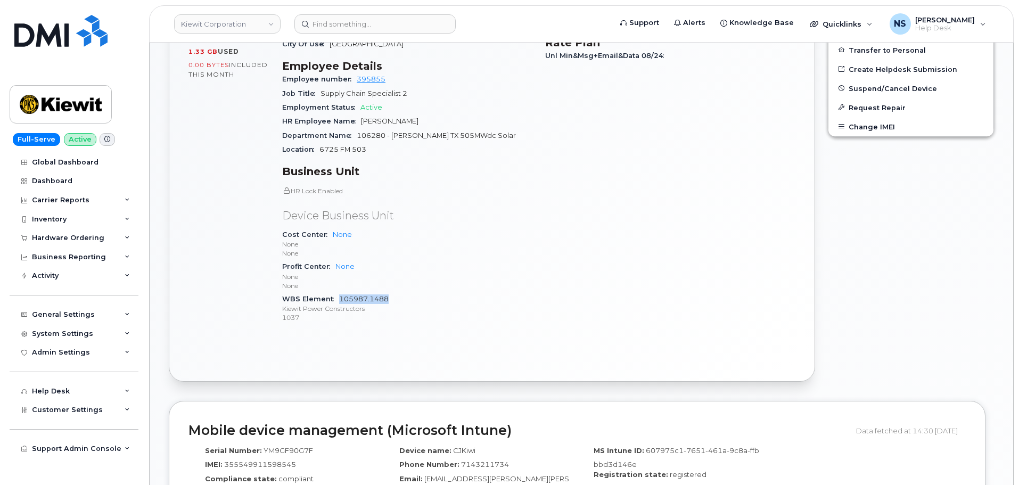
drag, startPoint x: 397, startPoint y: 290, endPoint x: 340, endPoint y: 290, distance: 57.5
click at [340, 292] on div "WBS Element 105987.1488 [PERSON_NAME] Power Constructors 1037" at bounding box center [407, 308] width 250 height 32
copy link "105987.1488"
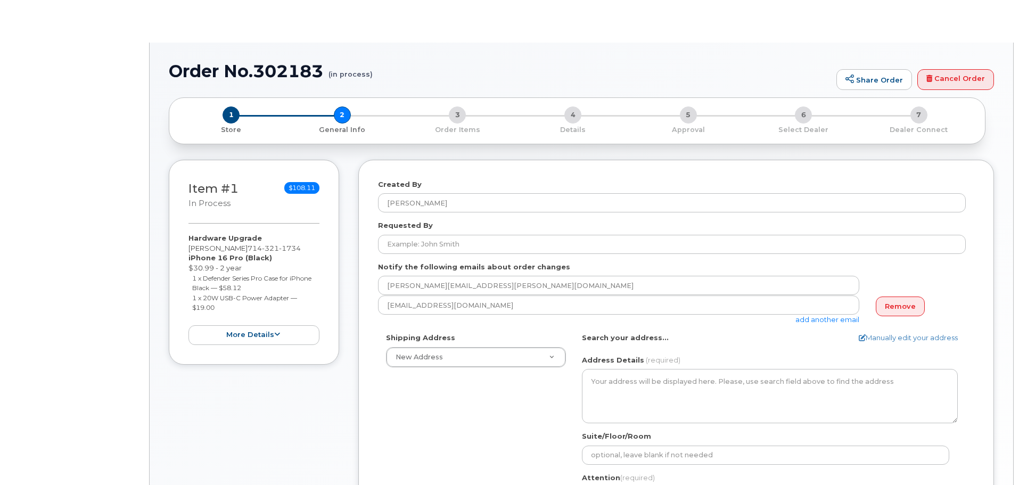
select select
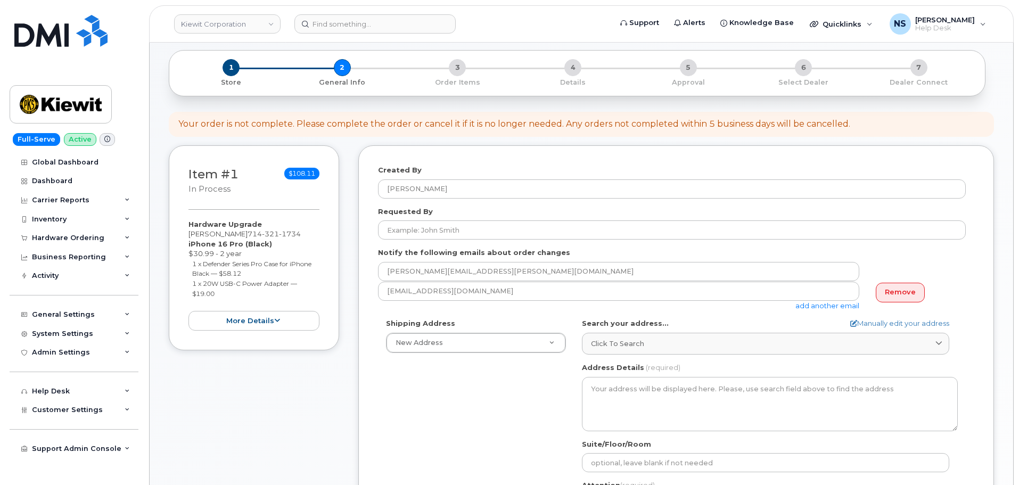
scroll to position [107, 0]
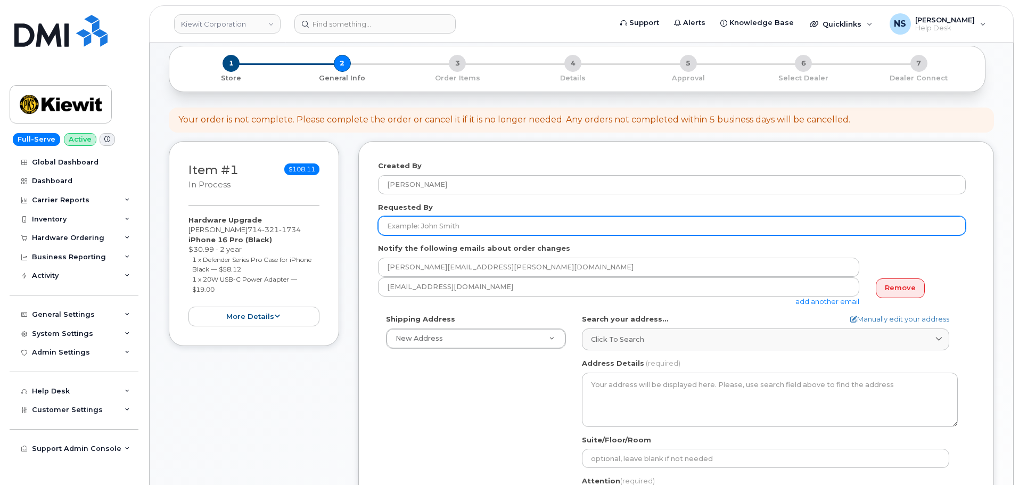
click at [458, 230] on input "Requested By" at bounding box center [672, 225] width 588 height 19
click at [464, 217] on input "Requested By" at bounding box center [672, 225] width 588 height 19
paste input "[PERSON_NAME]"
type input "[PERSON_NAME]"
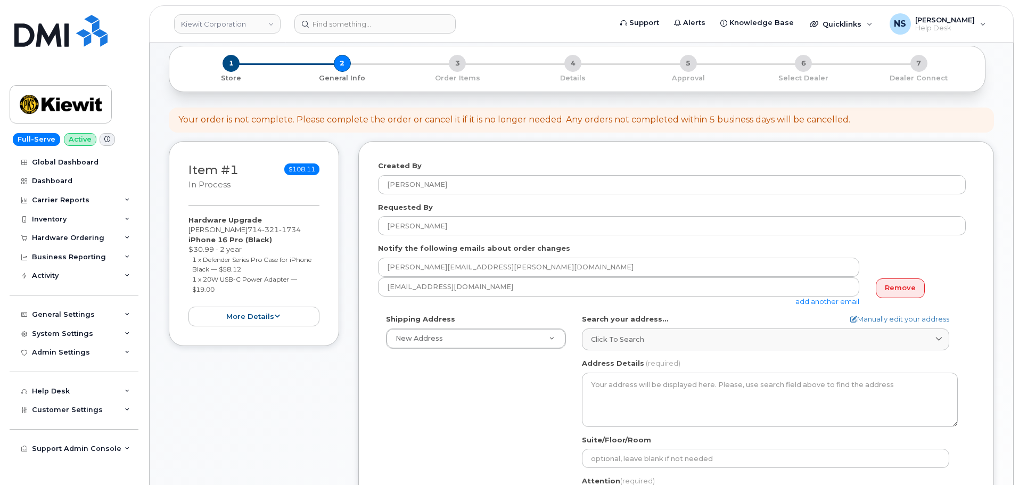
drag, startPoint x: 514, startPoint y: 415, endPoint x: 539, endPoint y: 378, distance: 45.3
click at [514, 415] on div "Shipping Address New Address New Address 8880 Penrose Ln 4650 Business Center D…" at bounding box center [672, 436] width 588 height 244
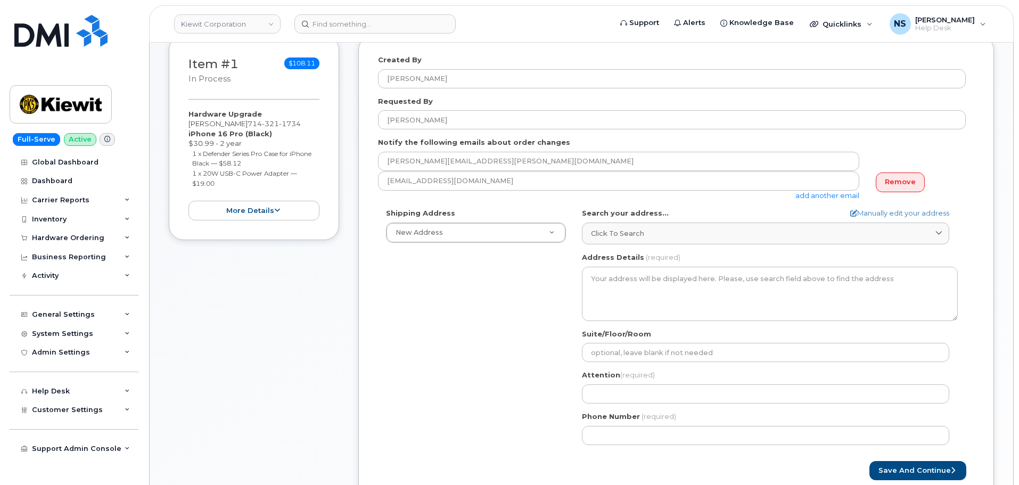
scroll to position [213, 0]
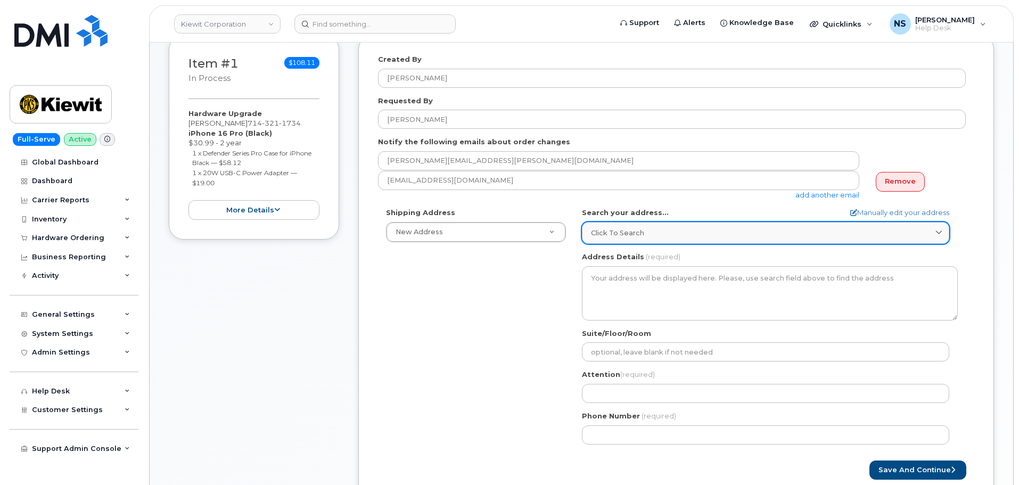
drag, startPoint x: 628, startPoint y: 244, endPoint x: 627, endPoint y: 238, distance: 6.4
click at [628, 244] on div "AB Search your address... Manually edit your address Click to search No availab…" at bounding box center [770, 330] width 392 height 244
click at [631, 233] on span "Click to search" at bounding box center [617, 233] width 53 height 10
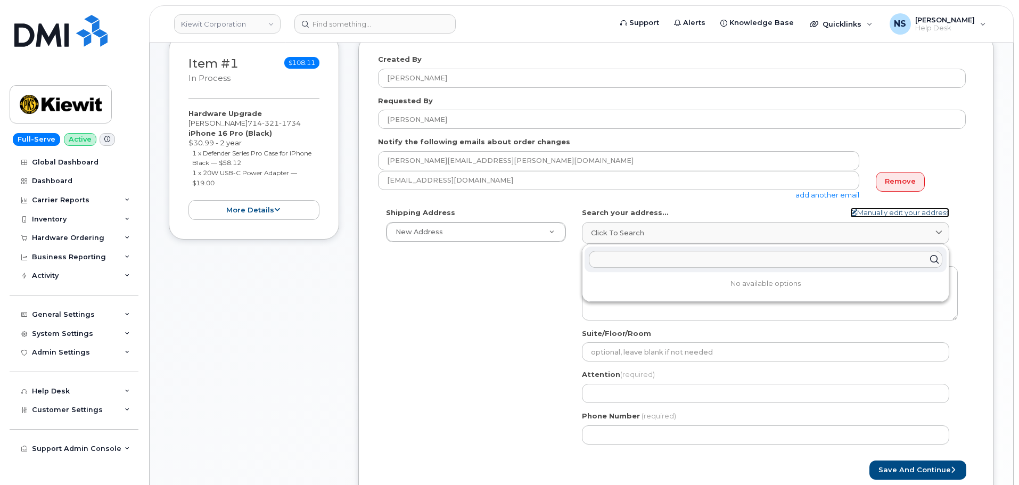
click at [855, 216] on link "Manually edit your address" at bounding box center [900, 213] width 99 height 10
select select
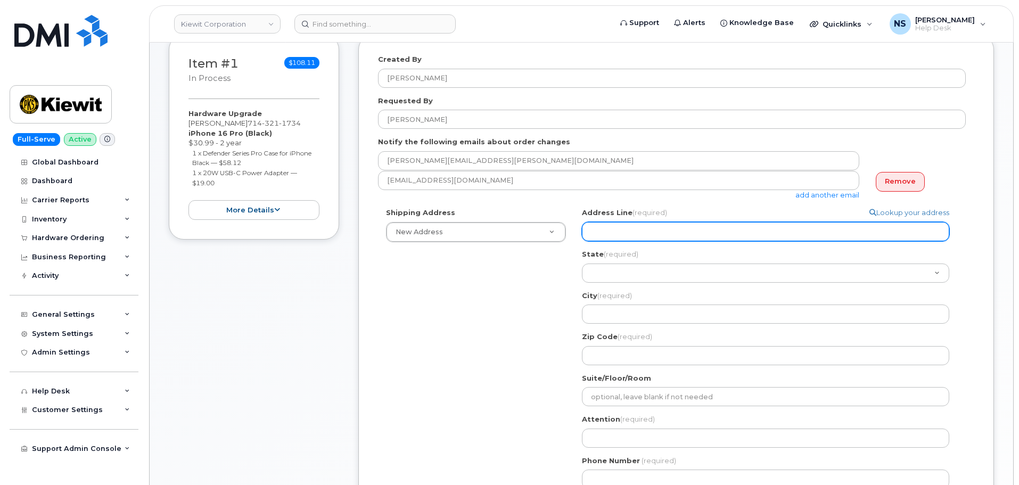
click at [707, 237] on input "Address Line (required)" at bounding box center [765, 231] width 367 height 19
paste input "19009 S Laurel Park Rd, Rancho Dominguez, CA 90220"
select select
type input "19009 S Laurel Park Rd, Rancho Dominguez, CA 90220"
drag, startPoint x: 793, startPoint y: 231, endPoint x: 673, endPoint y: 238, distance: 120.6
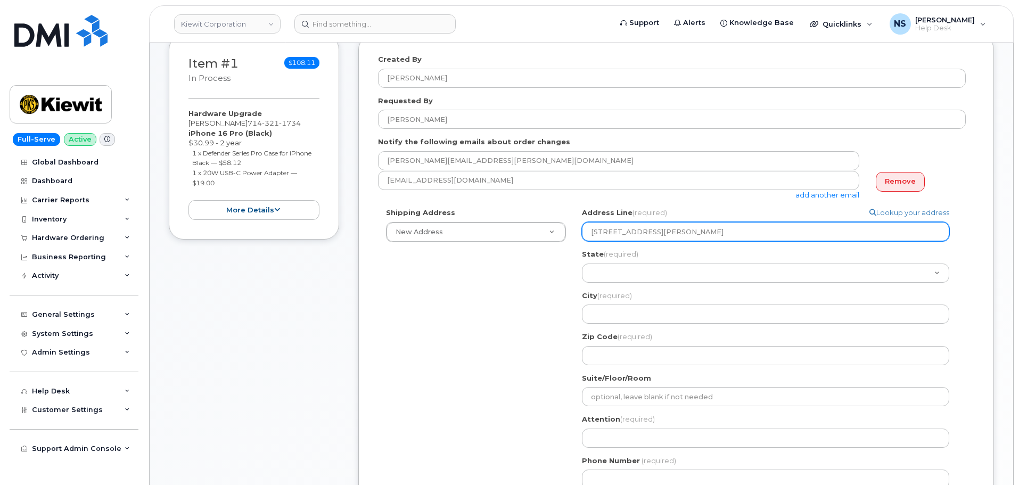
click at [673, 238] on input "19009 S Laurel Park Rd, Rancho Dominguez, CA 90220" at bounding box center [765, 231] width 367 height 19
select select
type input "19009 S Laurel Park Rd"
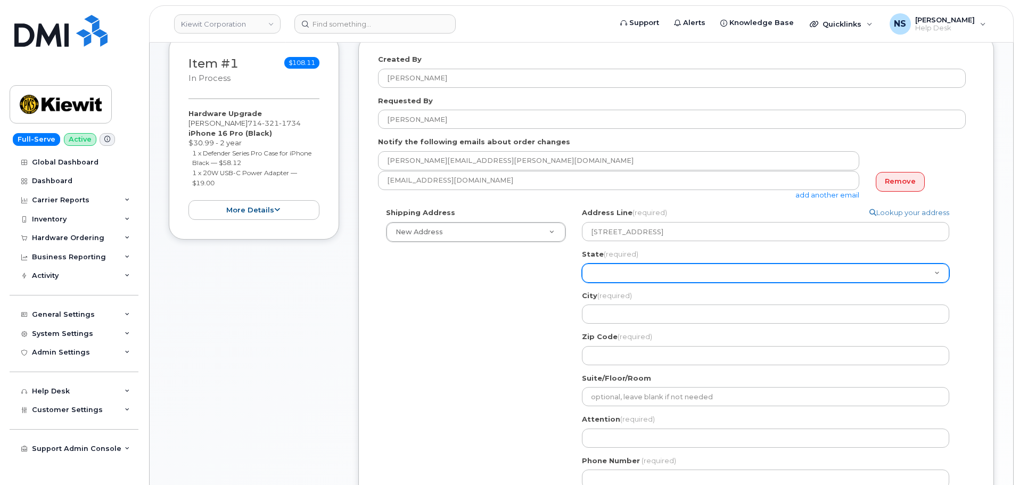
click at [656, 281] on select "Alabama Alaska American Samoa Arizona Arkansas California Colorado Connecticut …" at bounding box center [765, 273] width 367 height 19
select select "CA"
click at [582, 264] on select "Alabama Alaska American Samoa Arizona Arkansas California Colorado Connecticut …" at bounding box center [765, 273] width 367 height 19
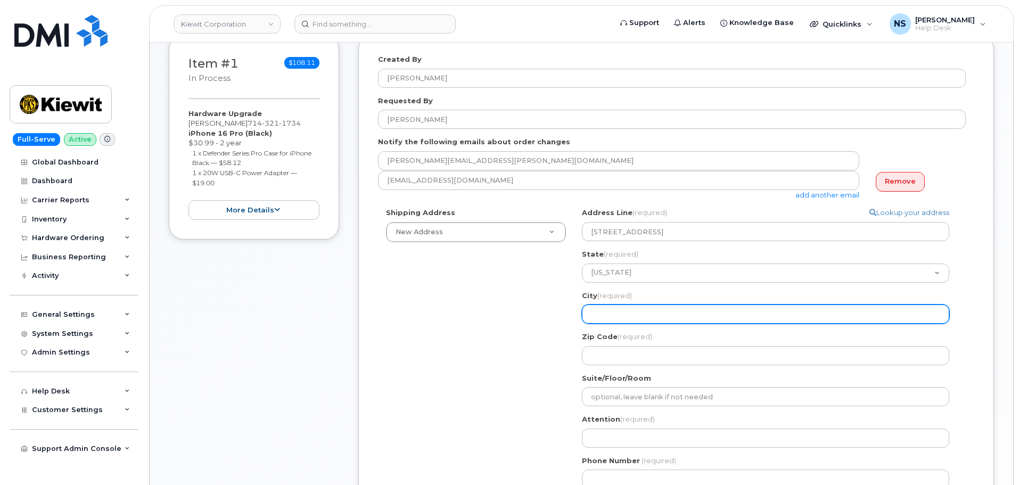
click at [644, 310] on input "City (required)" at bounding box center [765, 314] width 367 height 19
paste input ", Rancho Dominguez, CA 90220"
select select
type input ", Rancho Dominguez, CA 90220"
drag, startPoint x: 595, startPoint y: 318, endPoint x: 577, endPoint y: 318, distance: 18.6
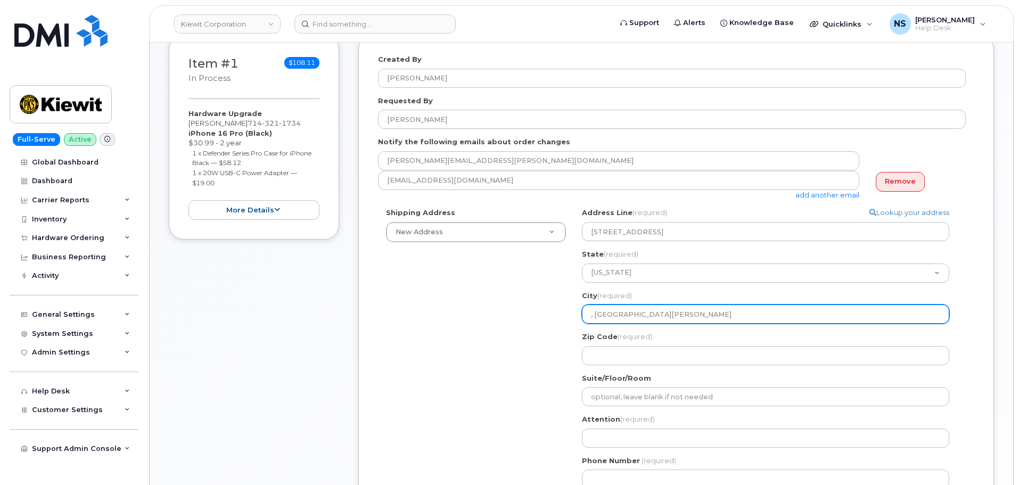
click at [577, 318] on div "CA , Rancho Dominguez, CA 90220 Search your address... Manually edit your addre…" at bounding box center [770, 352] width 392 height 289
select select
type input "Rancho Dominguez, CA 90220"
drag, startPoint x: 673, startPoint y: 315, endPoint x: 659, endPoint y: 319, distance: 14.3
click at [659, 319] on input "Rancho Dominguez, CA 90220" at bounding box center [765, 314] width 367 height 19
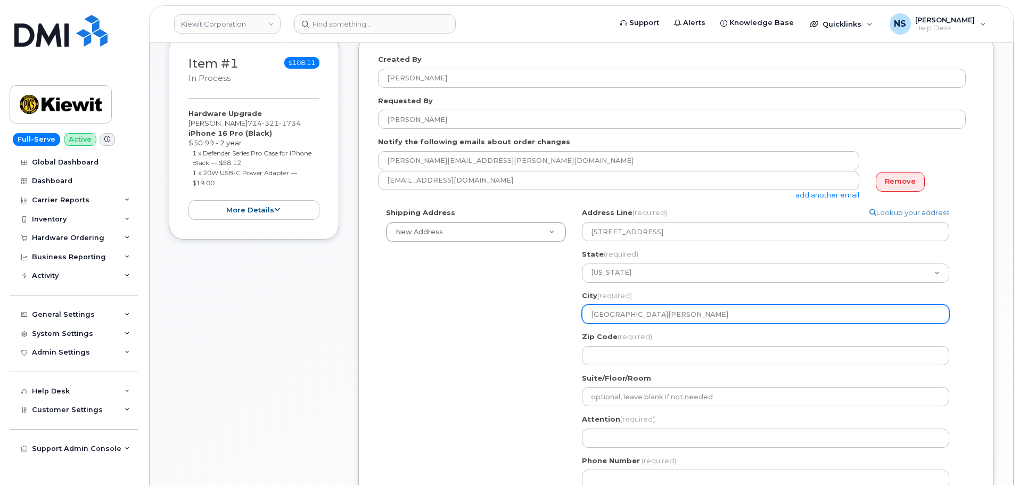
select select
type input "Rancho Dominguez 90220"
click at [672, 313] on input "Rancho Dominguez 90220" at bounding box center [765, 314] width 367 height 19
select select
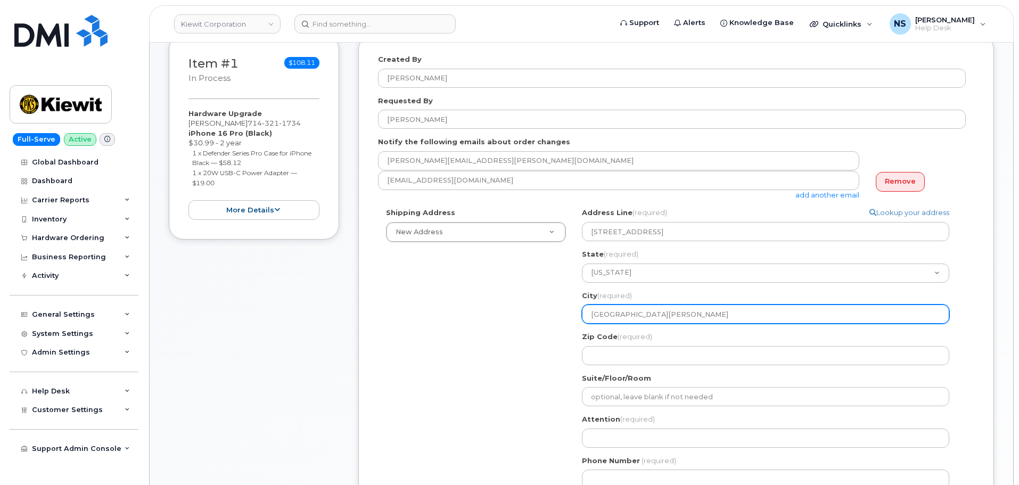
type input "Rancho Dominguez"
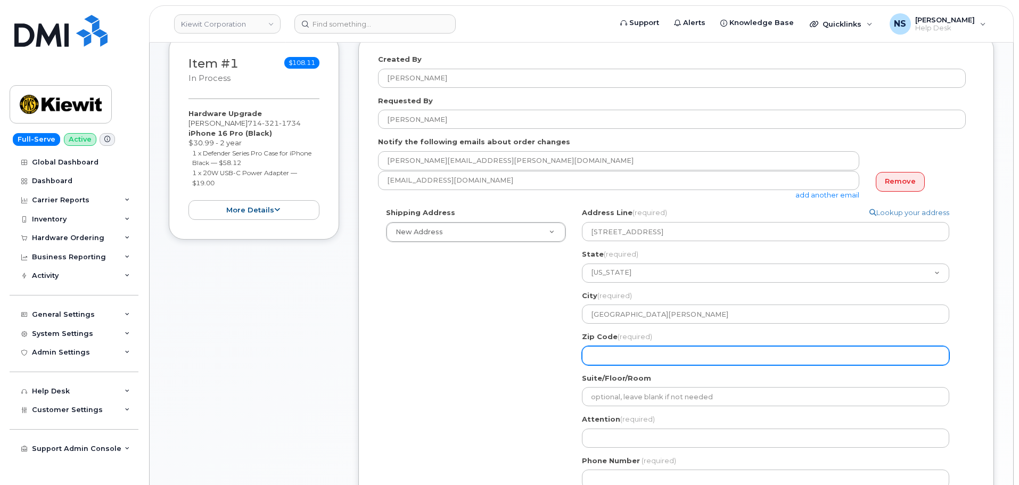
paste input "90220"
select select
type input "90220"
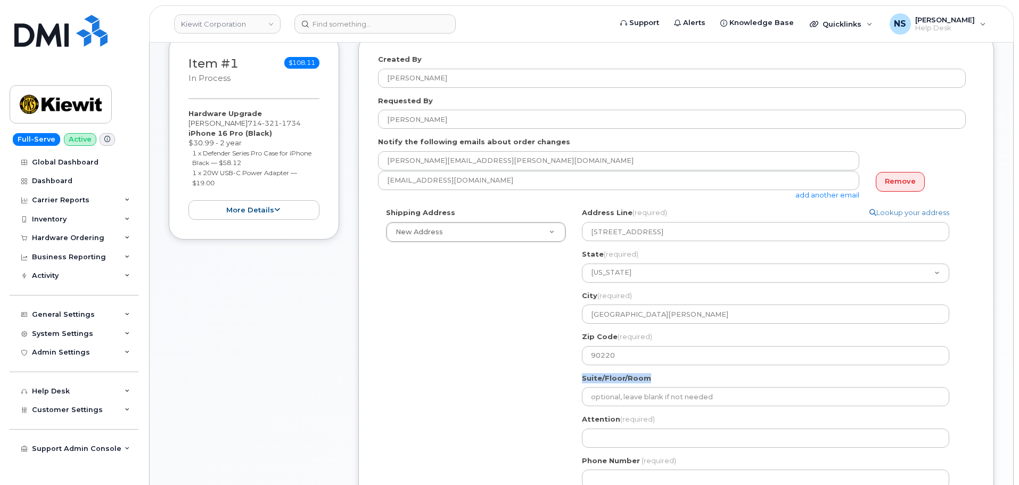
click at [514, 388] on div "Shipping Address New Address New Address 8880 Penrose Ln 4650 Business Center D…" at bounding box center [672, 352] width 588 height 289
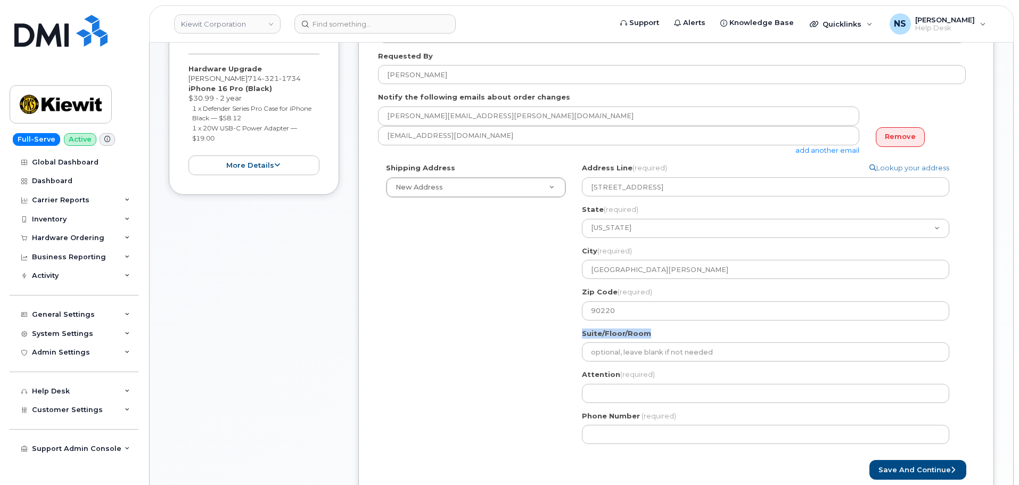
scroll to position [320, 0]
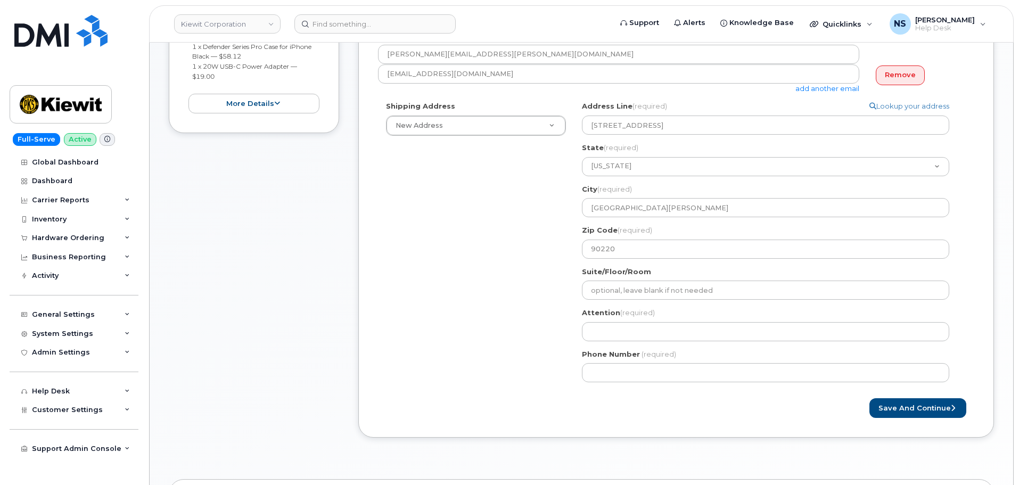
click at [540, 278] on div "Shipping Address New Address New Address 8880 Penrose Ln 4650 Business Center D…" at bounding box center [672, 245] width 588 height 289
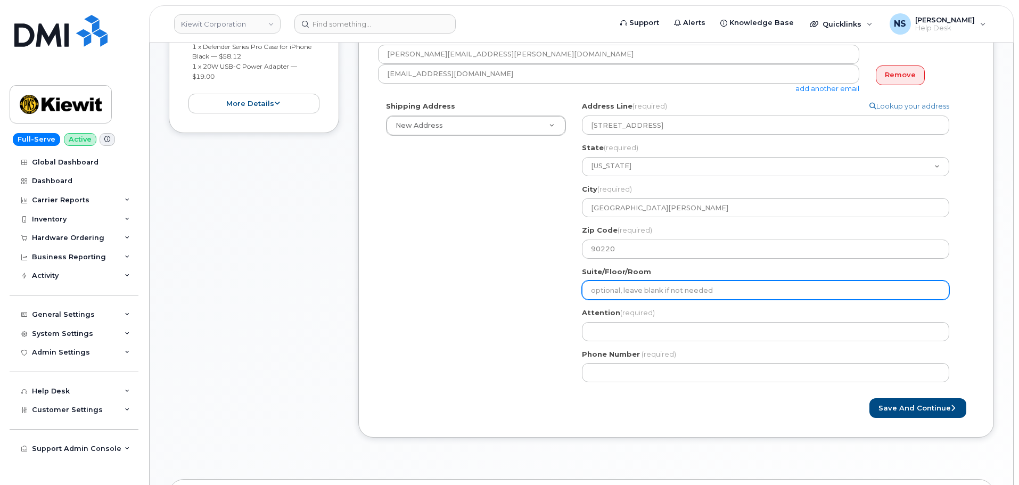
click at [615, 290] on input "Suite/Floor/Room" at bounding box center [765, 290] width 367 height 19
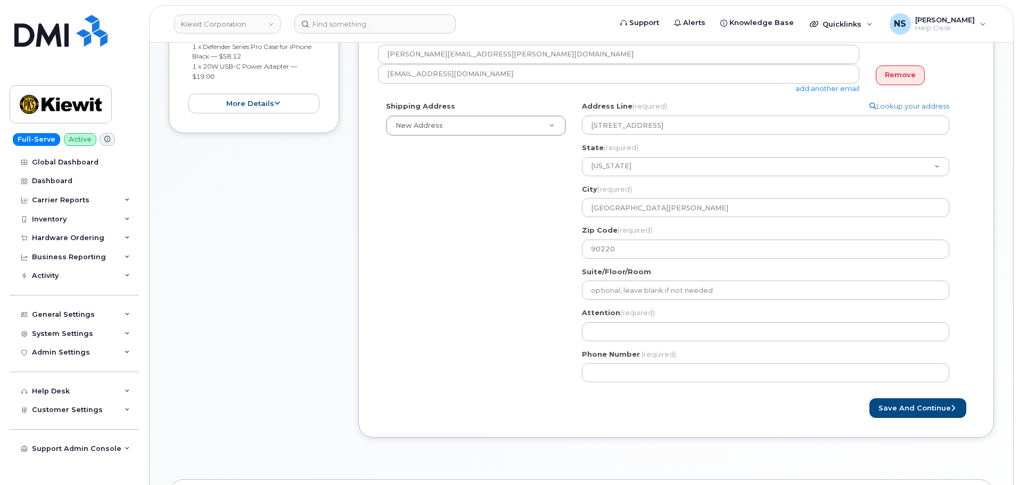
drag, startPoint x: 521, startPoint y: 329, endPoint x: 577, endPoint y: 310, distance: 58.9
click at [520, 329] on div "Shipping Address New Address New Address 8880 Penrose Ln 4650 Business Center D…" at bounding box center [672, 245] width 588 height 289
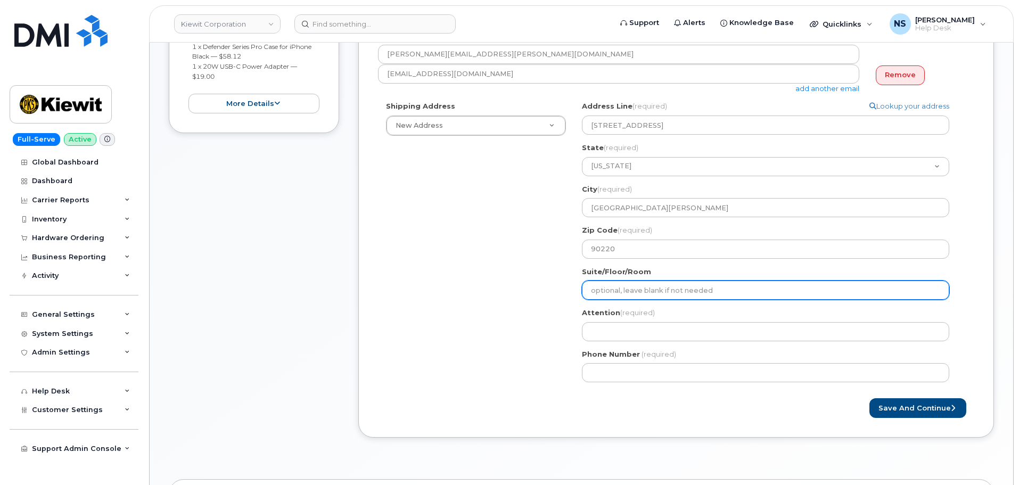
click at [601, 293] on input "Suite/Floor/Room" at bounding box center [765, 290] width 367 height 19
select select
type input "S"
select select
type input "Su"
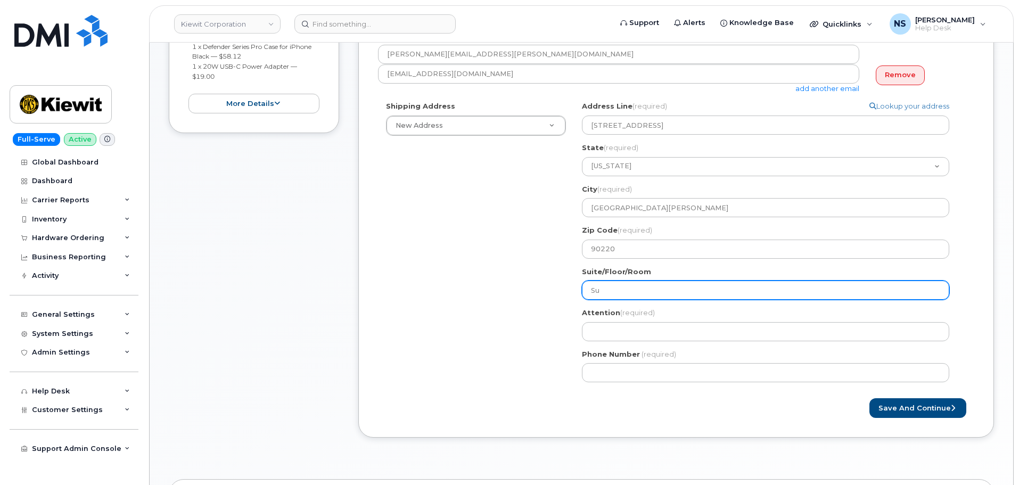
select select
type input "Sui"
select select
type input "Suit"
select select
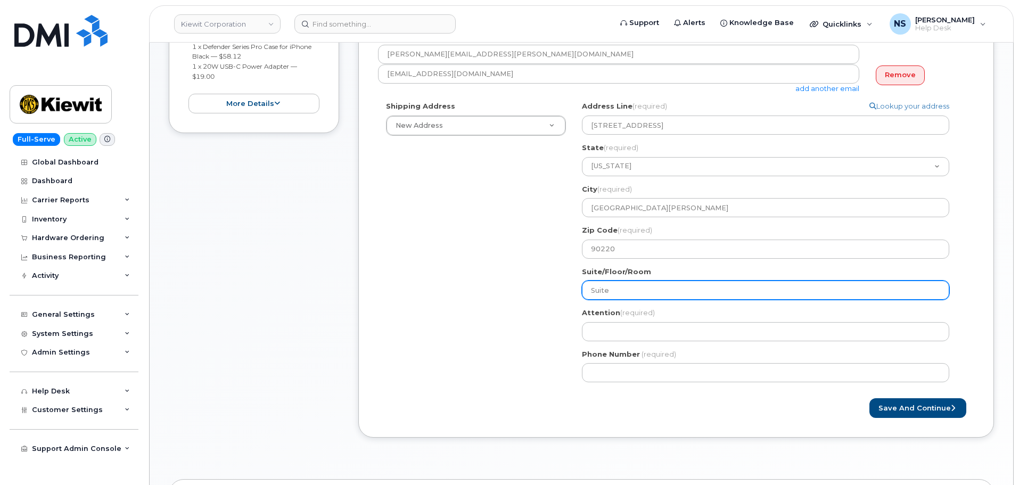
type input "Suite"
select select
type input "S"
select select
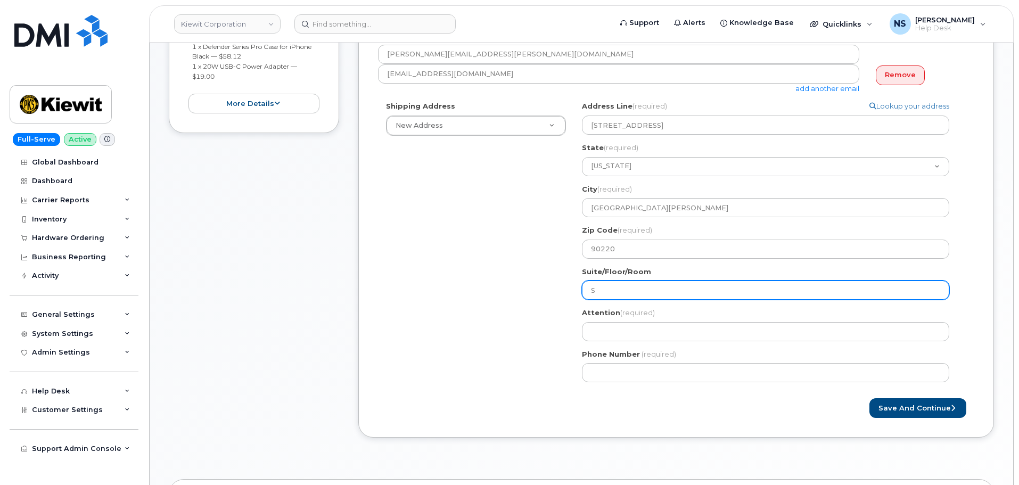
type input "Su"
select select
type input "Sui"
select select
type input "Suit"
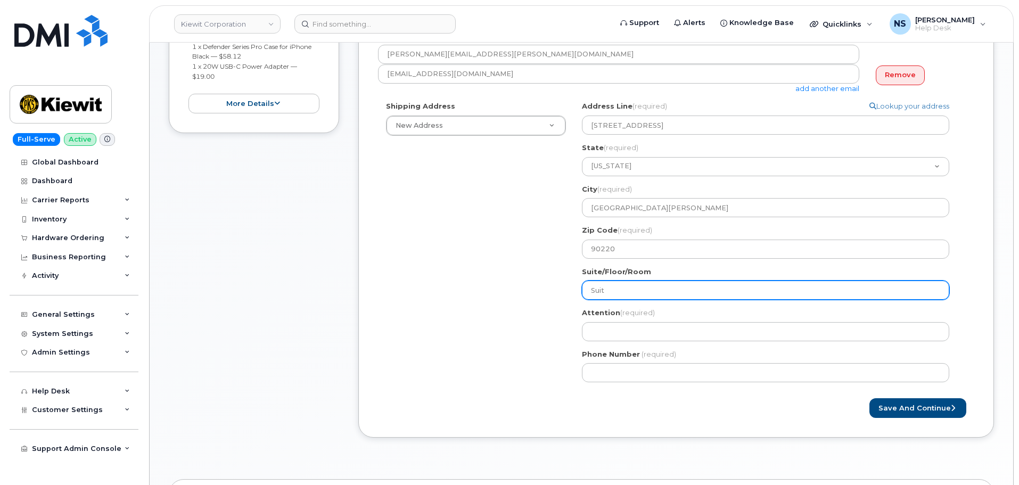
select select
type input "Suite"
select select
type input "Suite 1"
select select
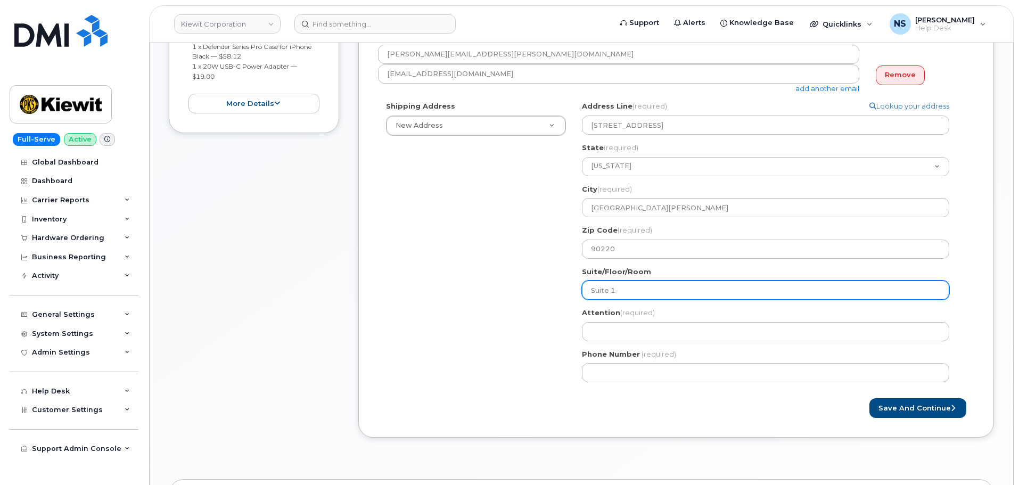
type input "Suite 12"
select select
type input "Suite 120"
select select
type input "Suite 12"
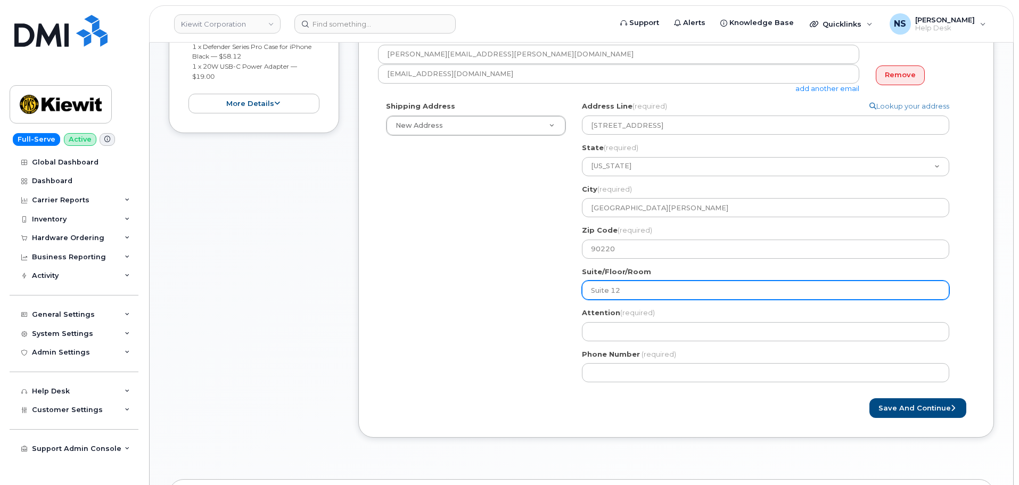
select select
type input "Suite 1"
select select
type input "Suite"
select select
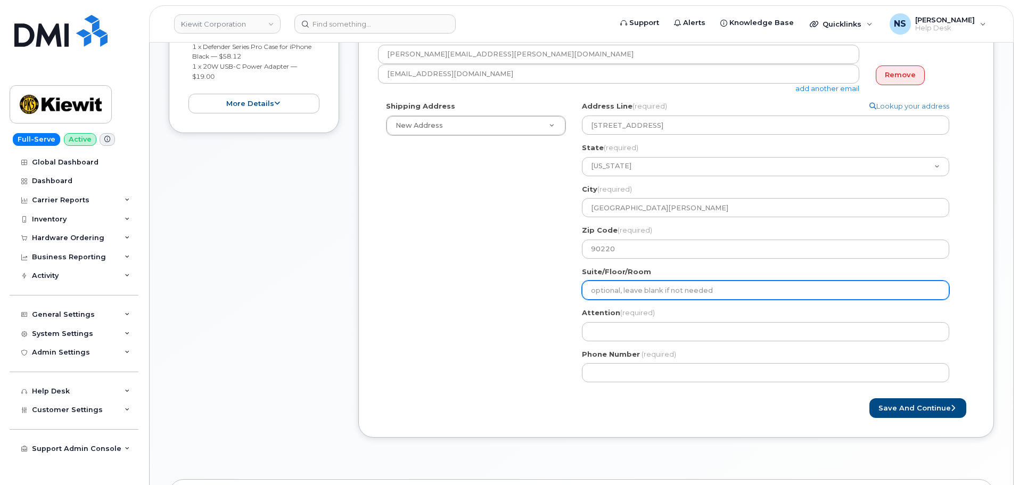
select select
type input "S"
select select
type input "Su"
select select
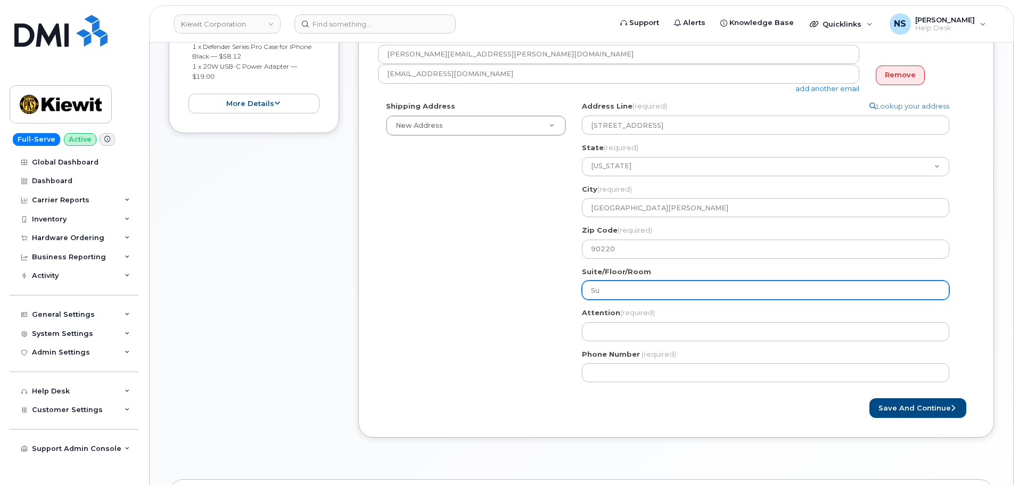
type input "Sui"
select select
type input "Suit"
select select
type input "Suite"
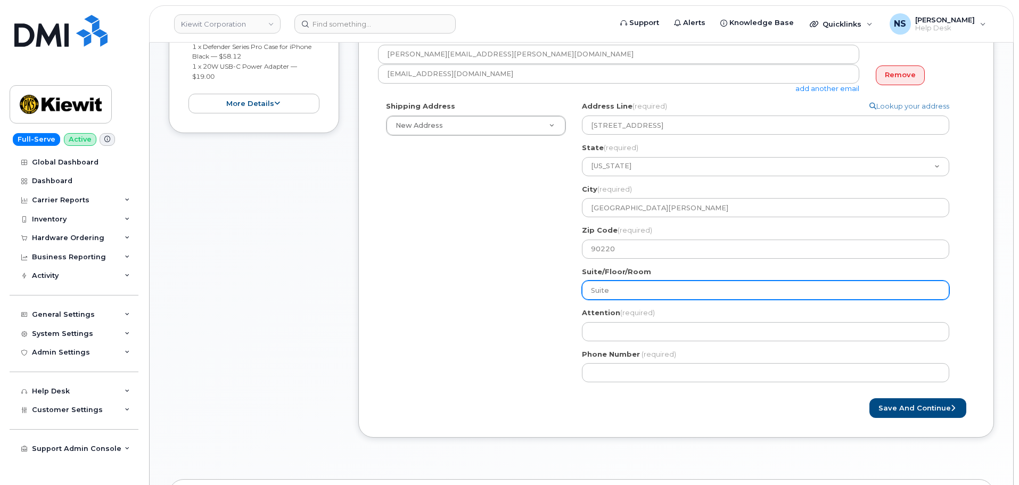
select select
type input "S"
select select
type input "Su"
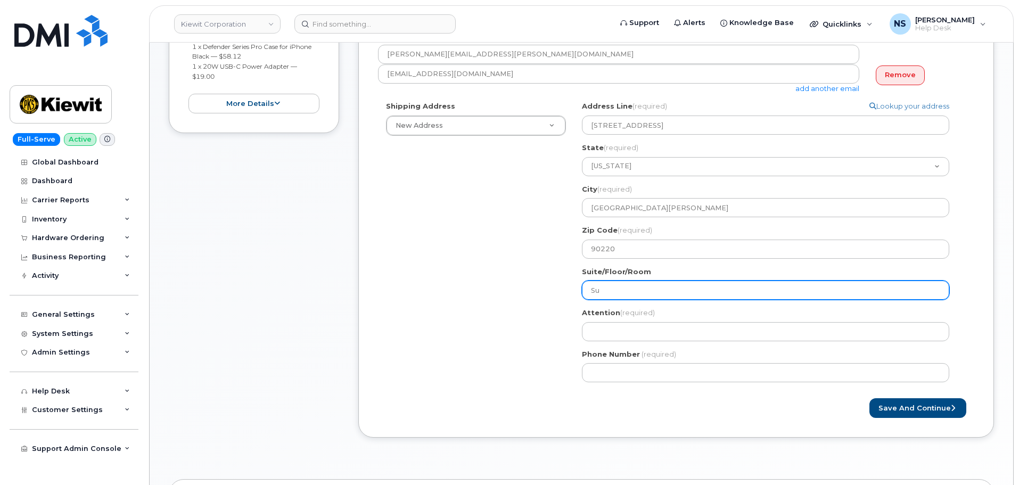
select select
type input "Sui"
select select
type input "Suit"
select select
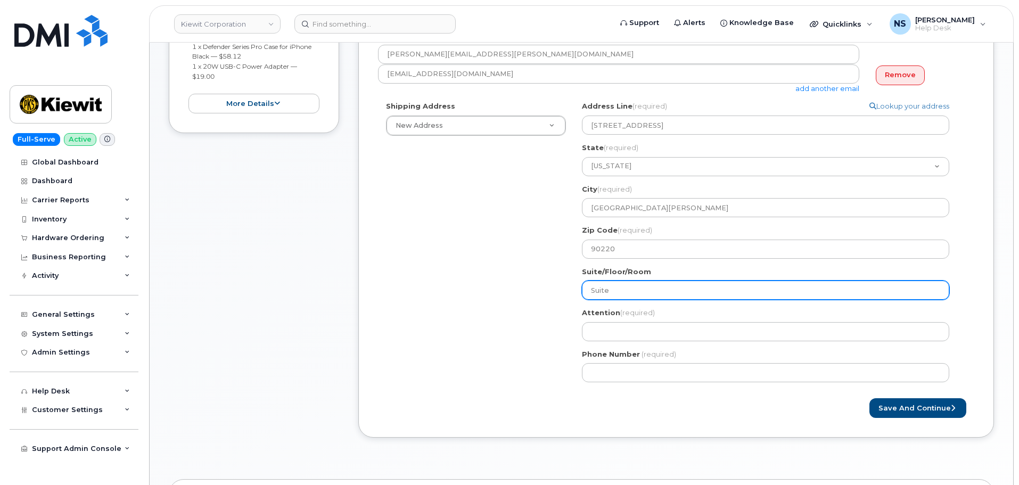
type input "Suite"
select select
type input "Suite 1"
select select
type input "Suite 10"
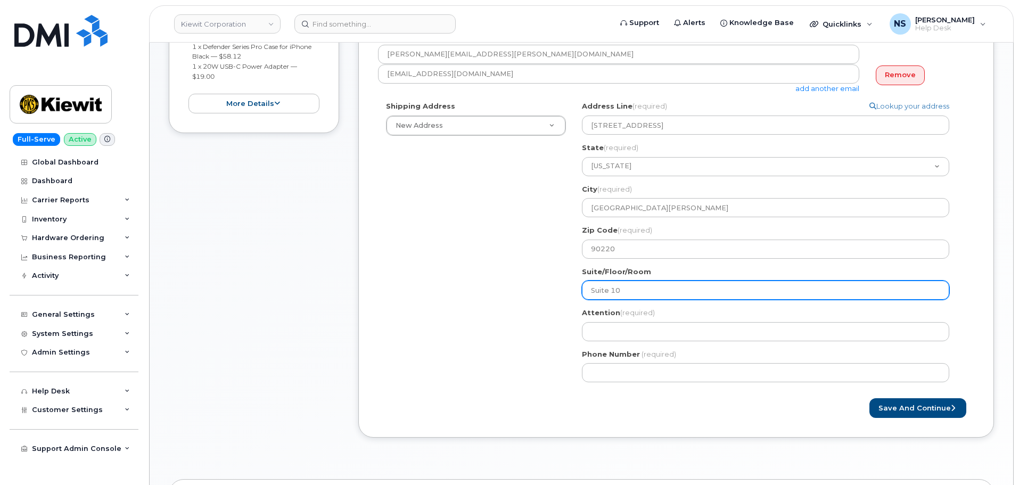
select select
type input "Suite 100"
select select
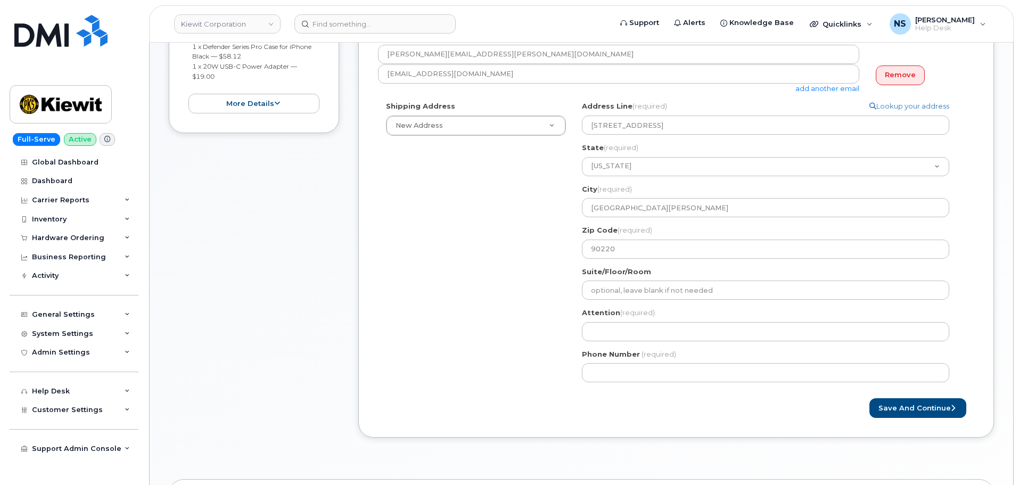
click at [539, 340] on div "Shipping Address New Address New Address 8880 Penrose Ln 4650 Business Center D…" at bounding box center [672, 245] width 588 height 289
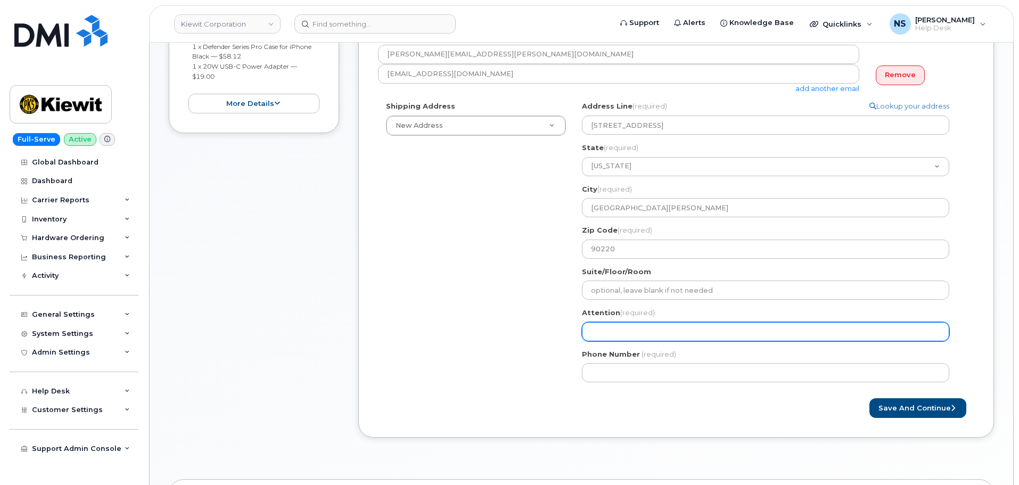
click at [590, 334] on input "Attention (required)" at bounding box center [765, 331] width 367 height 19
click at [611, 326] on input "Attention (required)" at bounding box center [765, 331] width 367 height 19
paste input "Courtney Jones"
select select
type input "Courtney Jones"
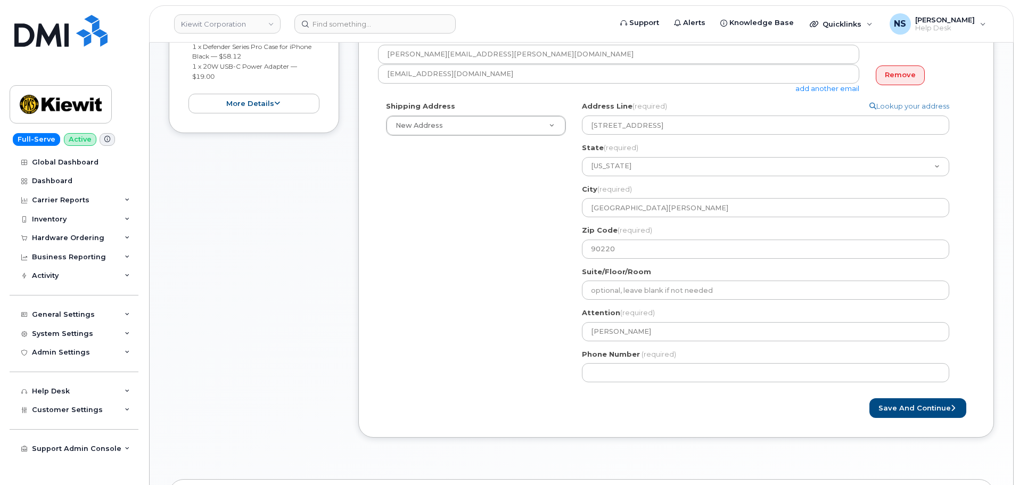
click at [485, 355] on div "Shipping Address New Address New Address 8880 Penrose Ln 4650 Business Center D…" at bounding box center [672, 245] width 588 height 289
click at [386, 270] on div "Shipping Address New Address New Address 8880 Penrose Ln 4650 Business Center D…" at bounding box center [672, 245] width 588 height 289
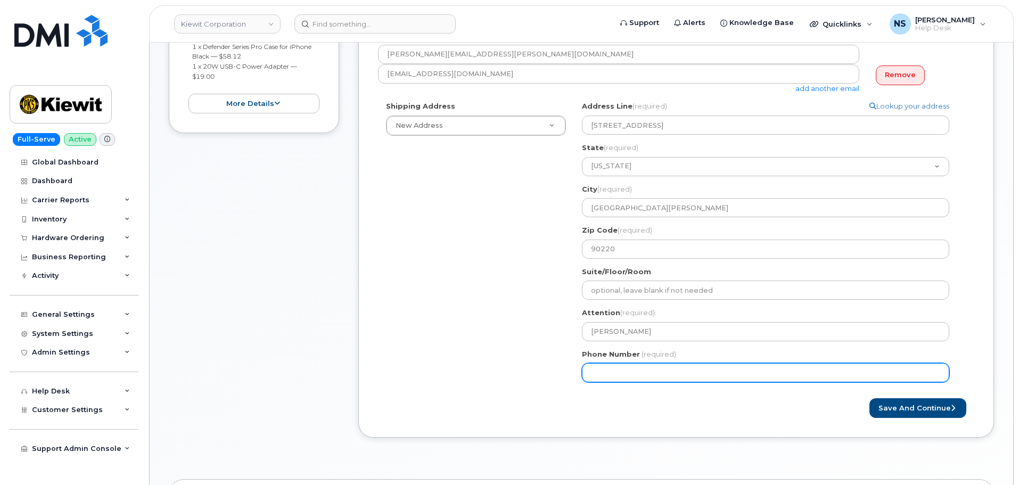
drag, startPoint x: 435, startPoint y: 261, endPoint x: 439, endPoint y: 248, distance: 13.8
click at [440, 248] on div "Shipping Address New Address New Address 8880 Penrose Ln 4650 Business Center D…" at bounding box center [672, 245] width 588 height 289
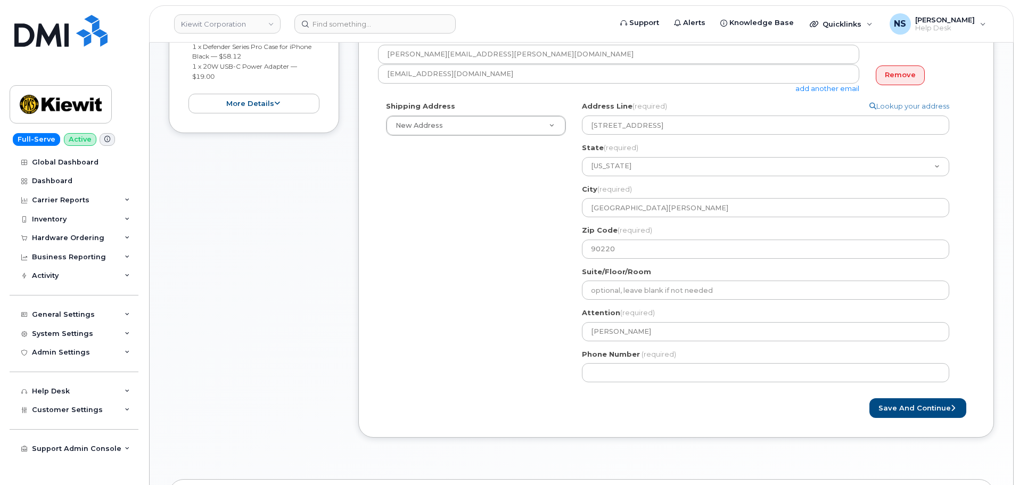
click at [651, 385] on div "CA Rancho Dominguez Search your address... Manually edit your address Click to …" at bounding box center [770, 245] width 392 height 289
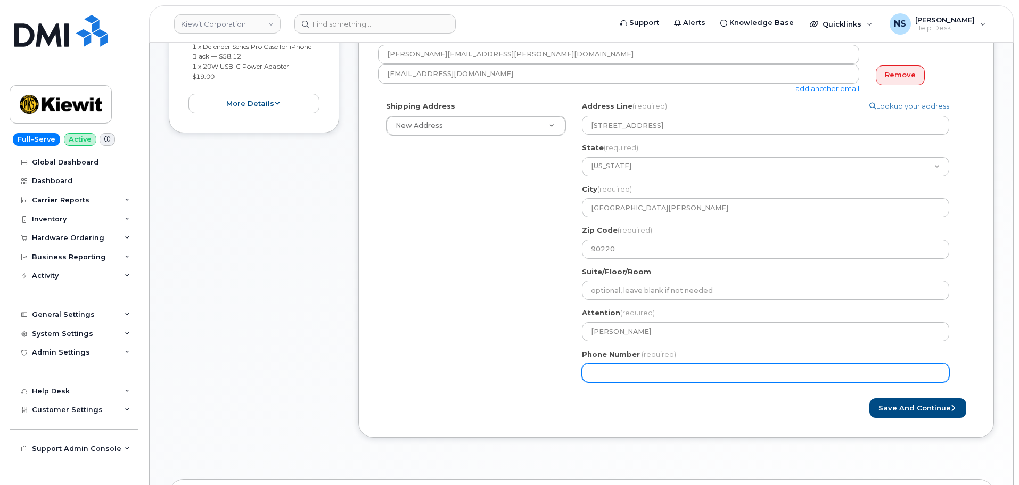
paste input "7143211734"
select select
click at [652, 372] on input "7143211734" at bounding box center [765, 372] width 367 height 19
type input "7143211734"
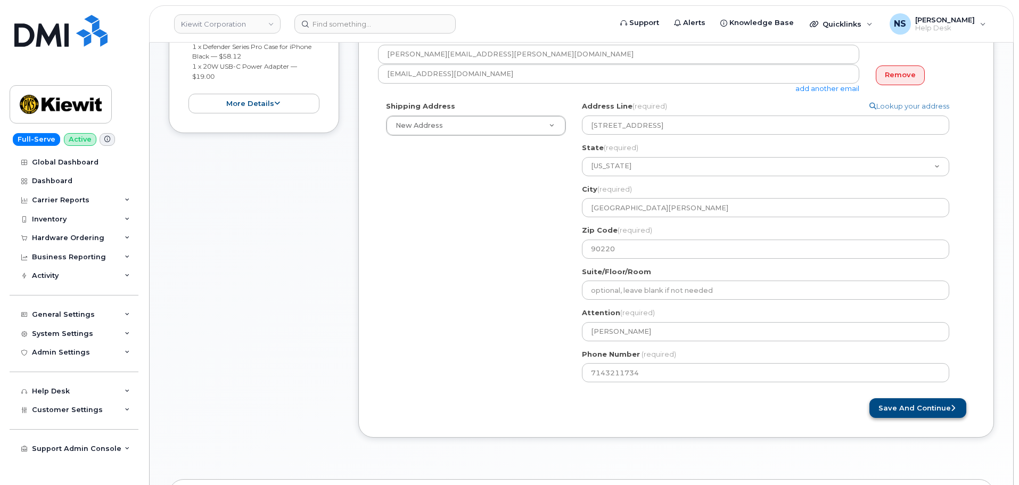
drag, startPoint x: 661, startPoint y: 402, endPoint x: 895, endPoint y: 418, distance: 233.8
click at [663, 403] on div "Save and Continue" at bounding box center [676, 408] width 596 height 20
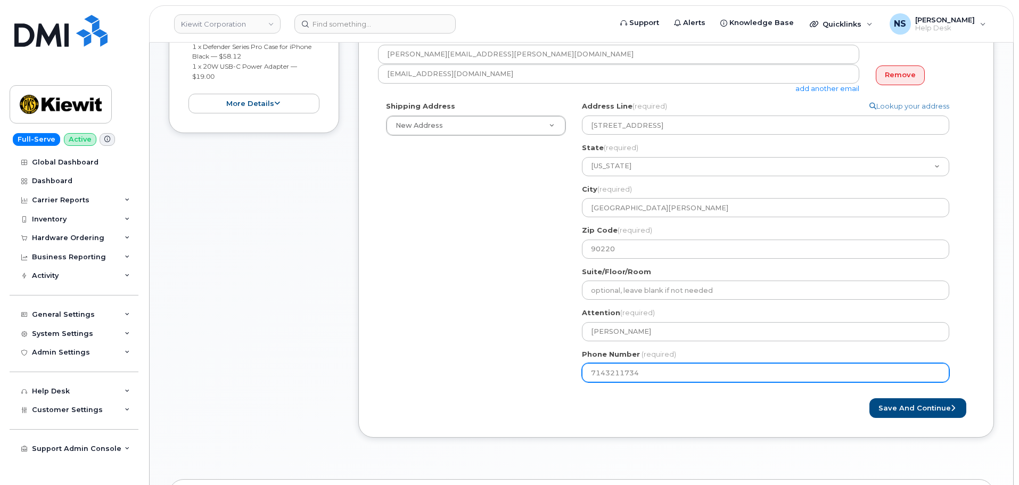
click at [930, 393] on form "Created By Noah Shelton Requested By COURTNEY D JONES Notify the following emai…" at bounding box center [676, 183] width 596 height 470
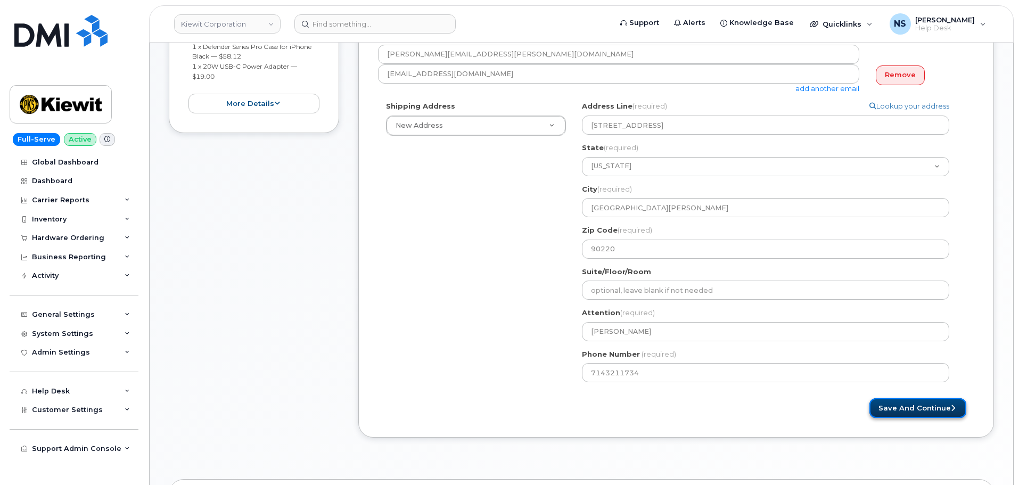
click at [922, 405] on button "Save and Continue" at bounding box center [918, 408] width 97 height 20
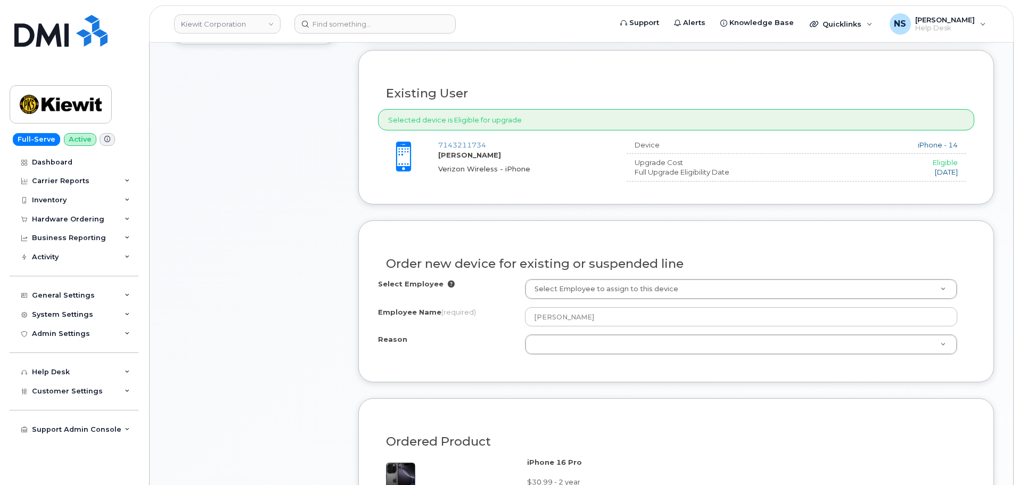
scroll to position [427, 0]
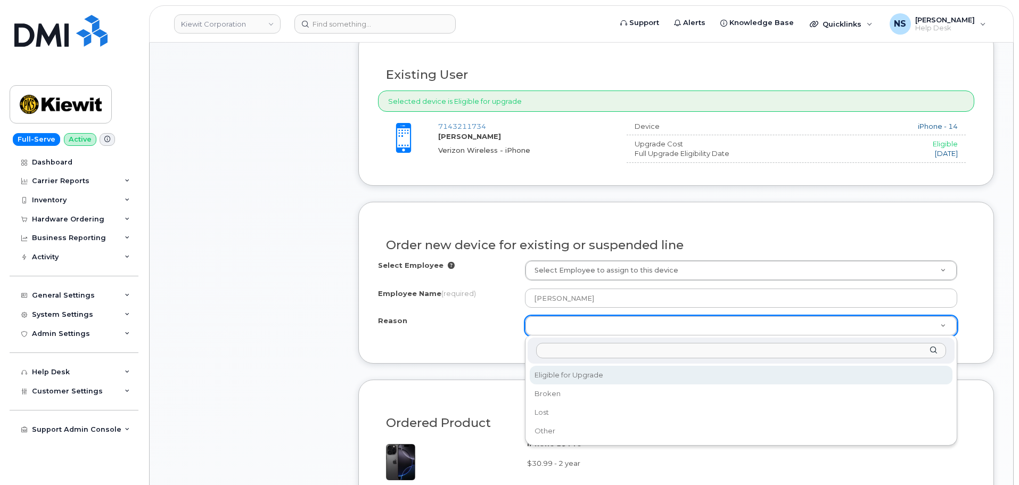
select select "eligible_for_upgrade"
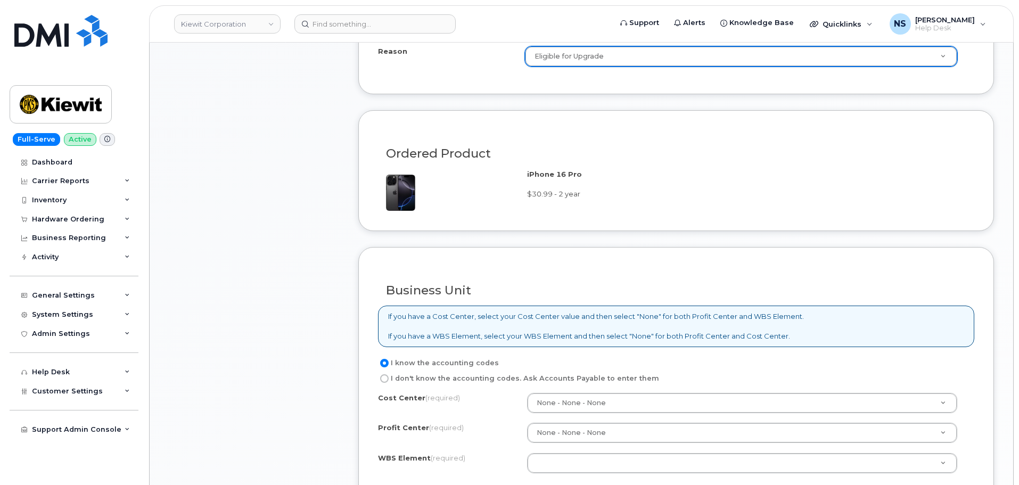
scroll to position [853, 0]
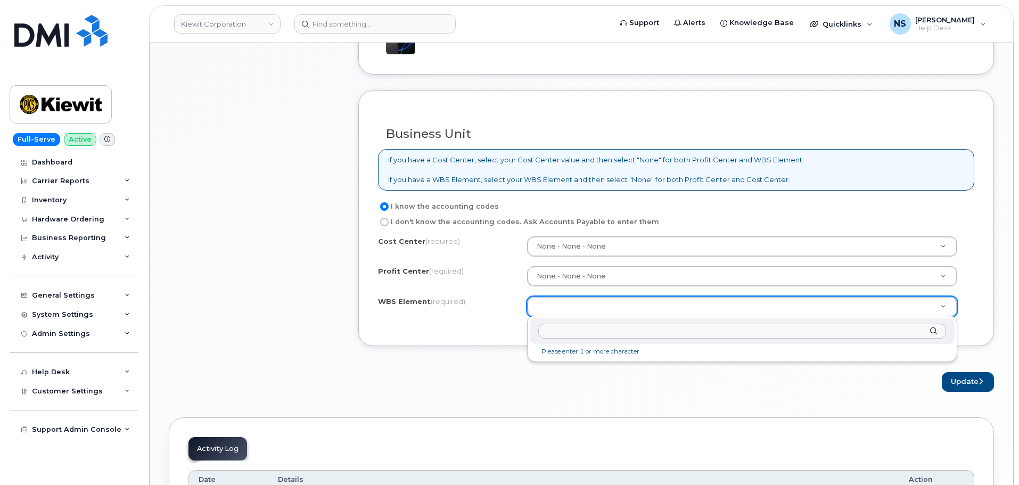
click at [593, 329] on input "text" at bounding box center [742, 331] width 408 height 15
click at [594, 336] on input "text" at bounding box center [742, 331] width 408 height 15
paste input "105987.1488"
type input "105987.1488"
click at [560, 346] on div "105987.1488 1037 - 105987.1488 - Kiewit Power Constructors" at bounding box center [742, 343] width 430 height 54
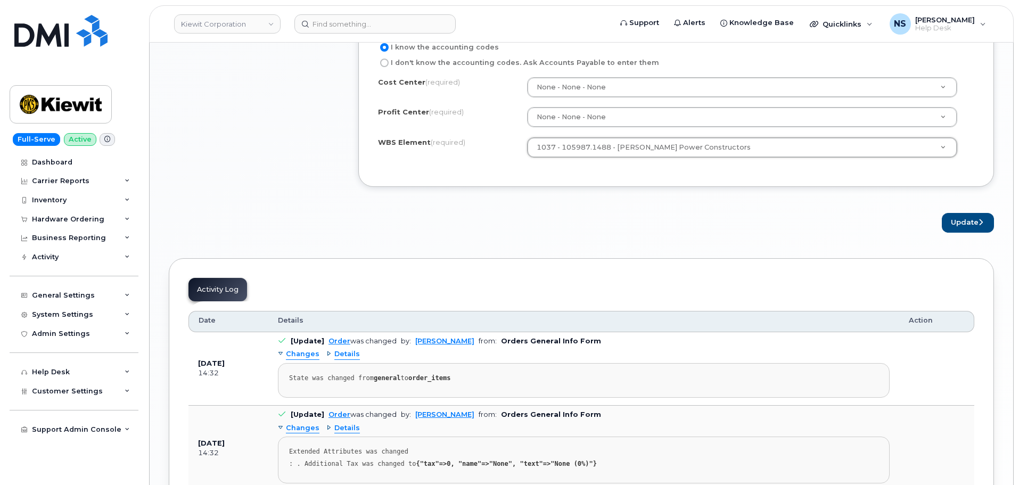
scroll to position [1013, 0]
click at [957, 225] on button "Update" at bounding box center [968, 222] width 52 height 20
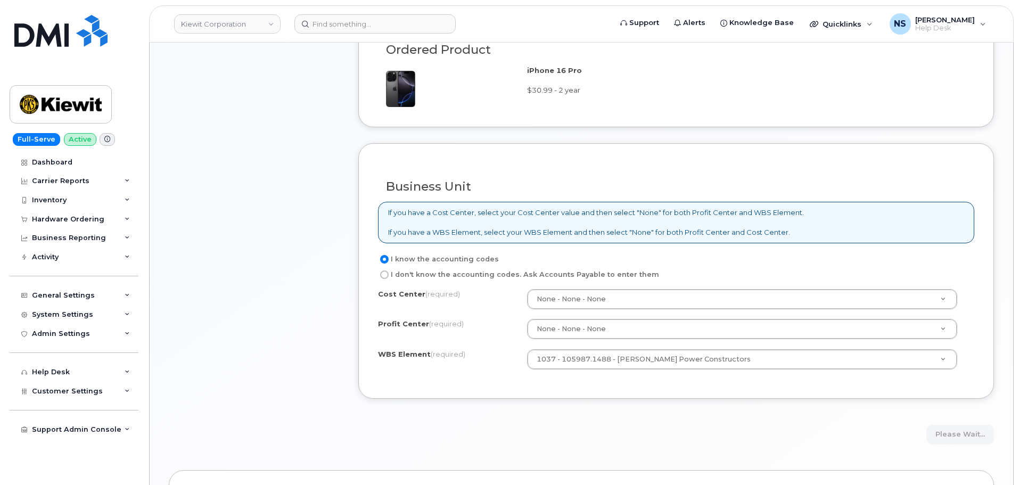
scroll to position [800, 0]
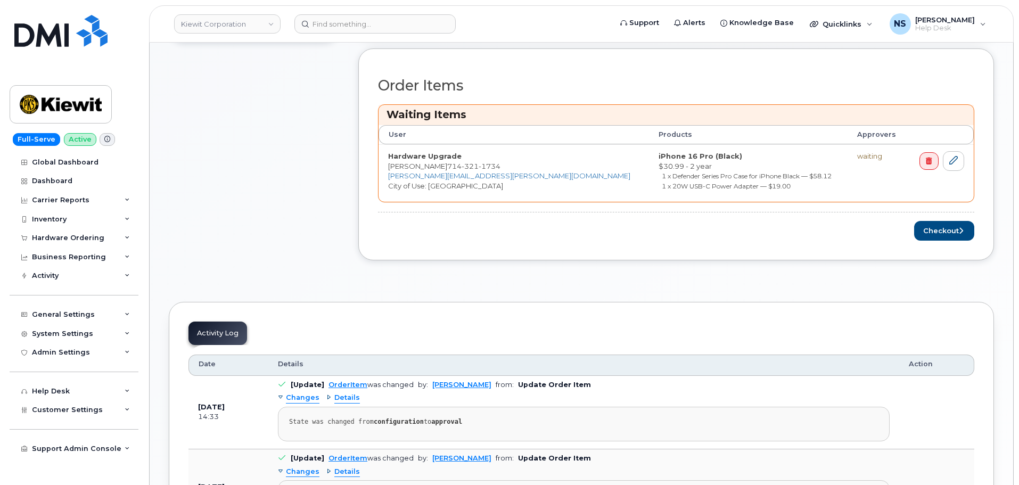
scroll to position [533, 0]
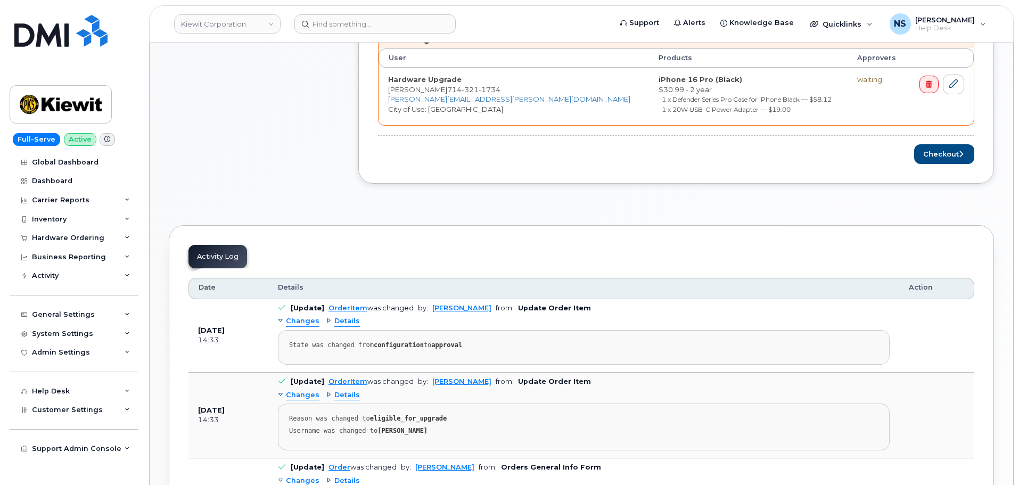
click at [943, 168] on div "Order Items Waiting Items User Products Approvers Hardware Upgrade [PERSON_NAME…" at bounding box center [676, 78] width 636 height 212
click at [941, 165] on div "Order Items Waiting Items User Products Approvers Hardware Upgrade [PERSON_NAME…" at bounding box center [676, 78] width 636 height 212
click at [938, 158] on button "Checkout" at bounding box center [944, 154] width 60 height 20
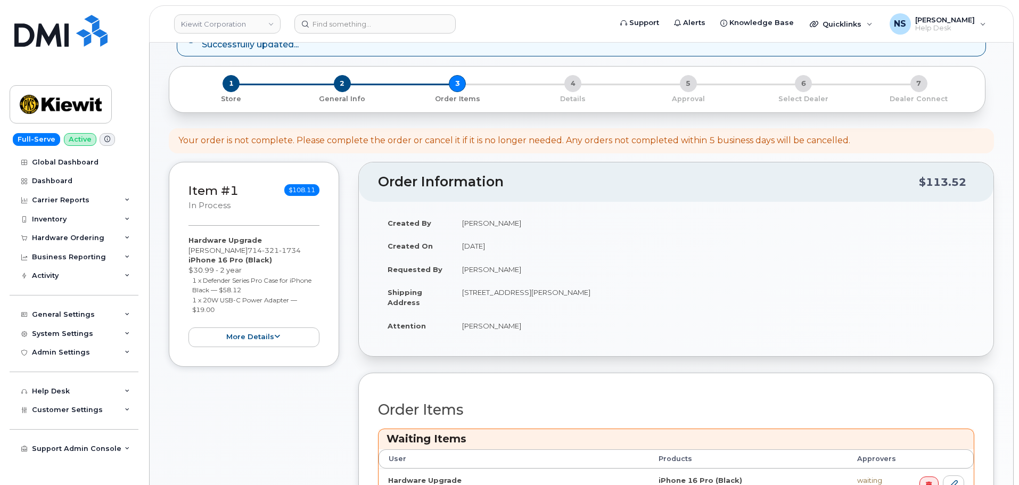
scroll to position [53, 0]
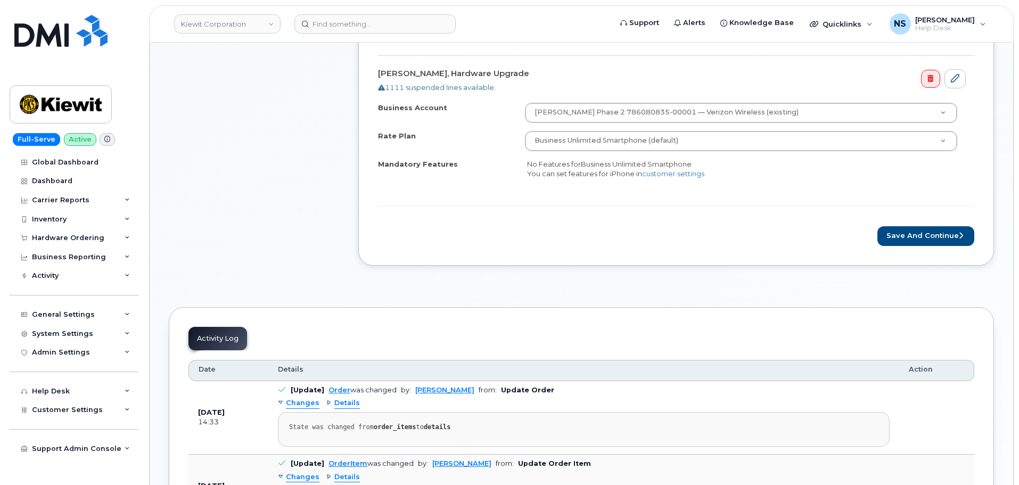
scroll to position [426, 0]
click at [909, 238] on button "Save and Continue" at bounding box center [926, 236] width 97 height 20
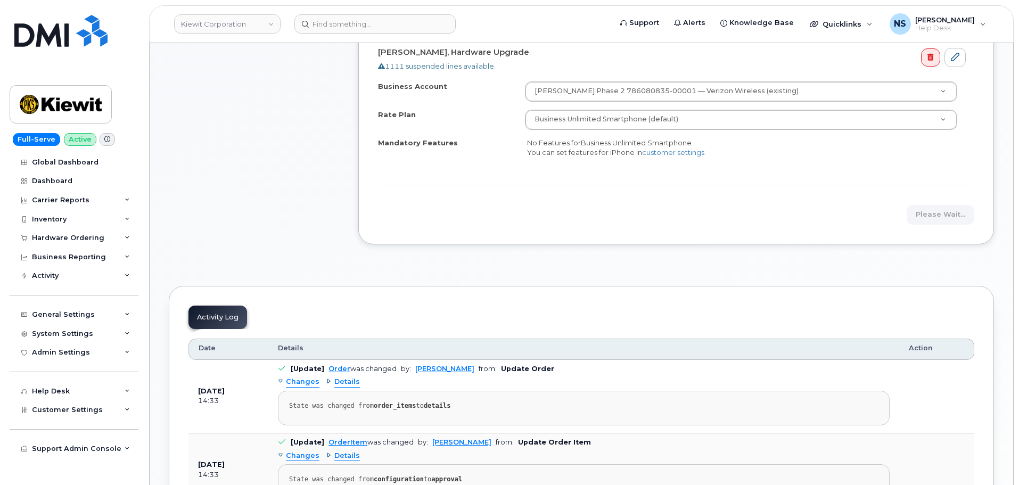
scroll to position [333, 0]
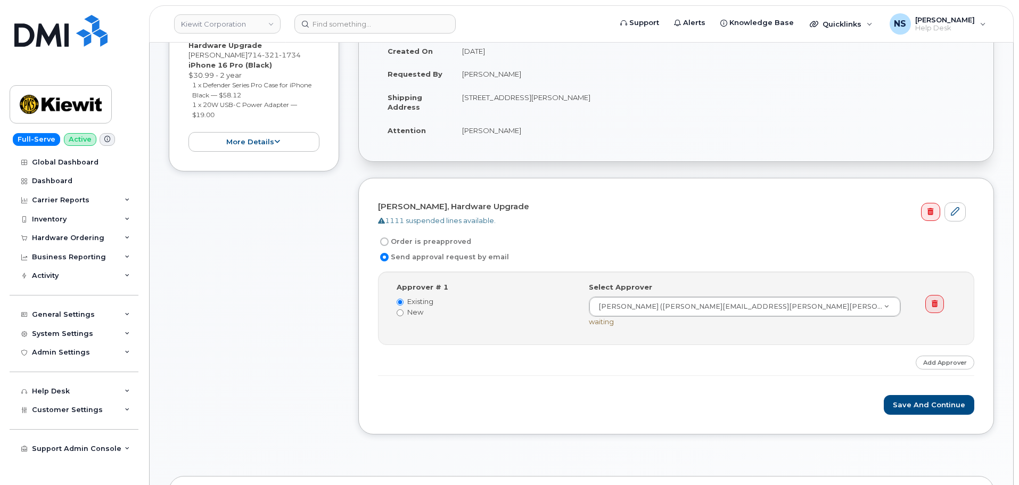
scroll to position [266, 0]
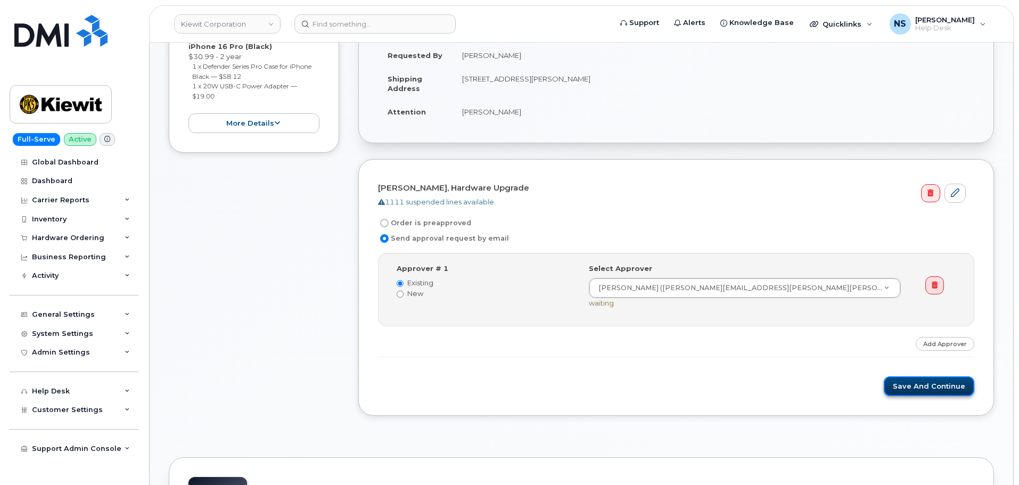
click at [901, 386] on button "Save and Continue" at bounding box center [929, 387] width 91 height 20
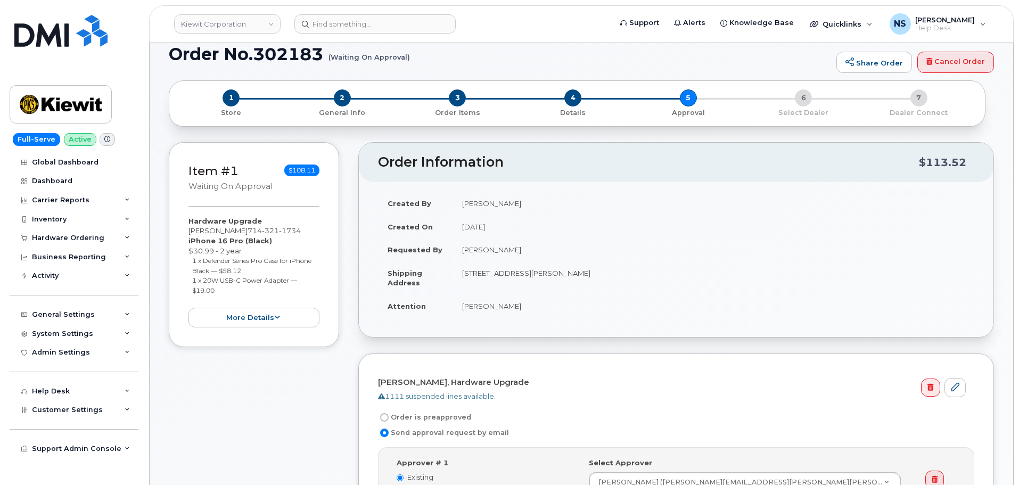
scroll to position [53, 0]
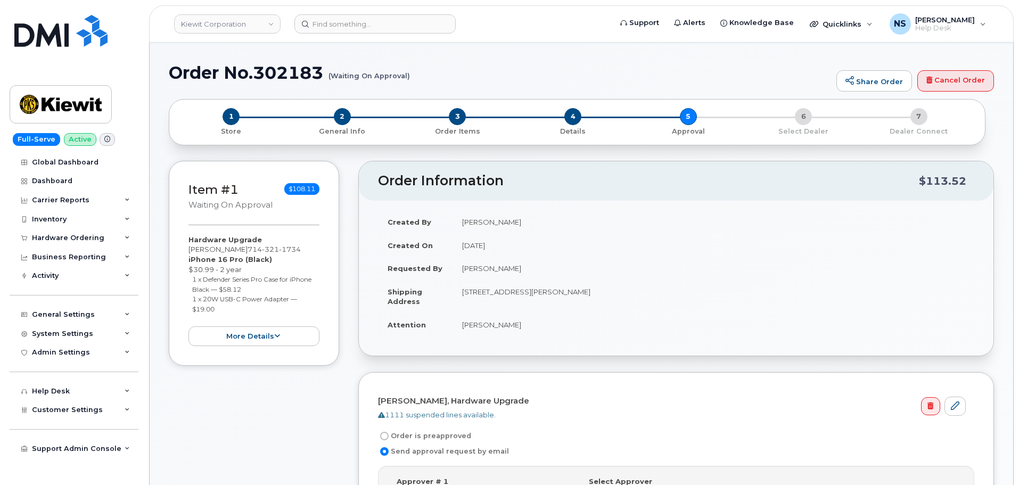
click at [291, 83] on div "Order No.302183 (Waiting On Approval) Share Order Cancel Order" at bounding box center [581, 81] width 825 height 36
click at [291, 77] on h1 "Order No.302183 (Waiting On Approval)" at bounding box center [500, 72] width 663 height 19
click at [291, 78] on h1 "Order No.302183 (Waiting On Approval)" at bounding box center [500, 72] width 663 height 19
copy h1 "302183"
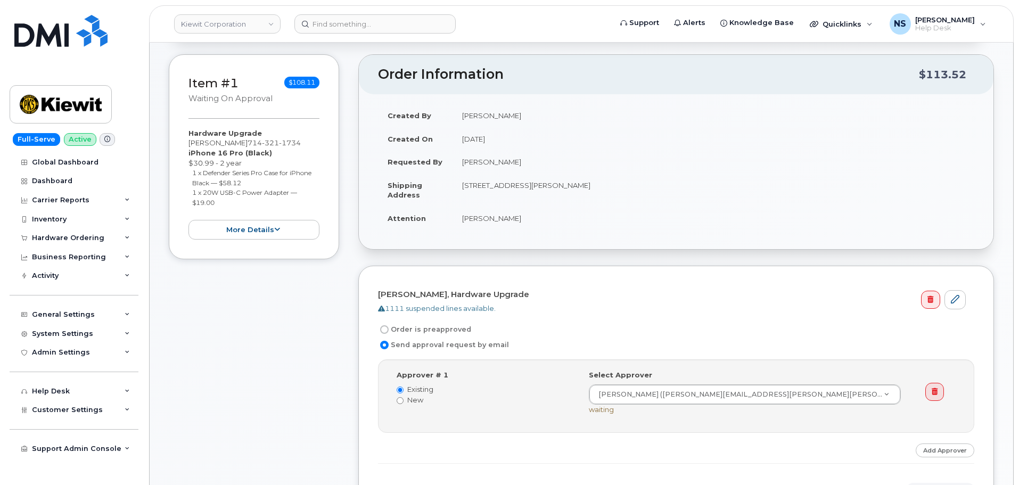
scroll to position [266, 0]
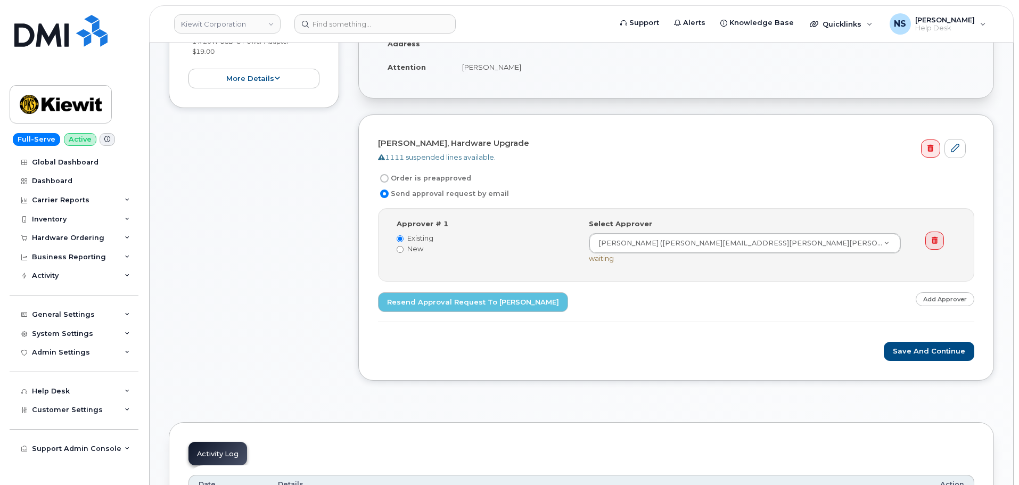
scroll to position [320, 0]
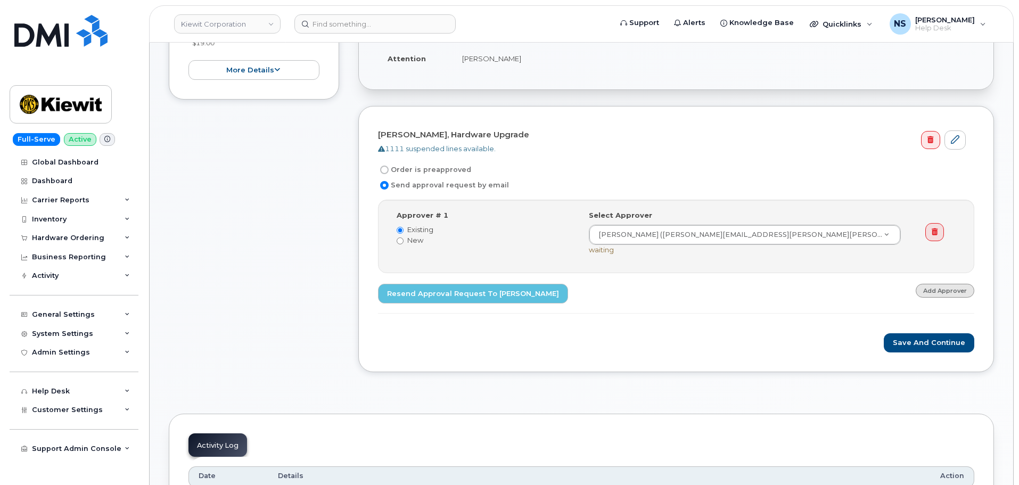
click at [943, 294] on link "Add Approver" at bounding box center [945, 290] width 59 height 13
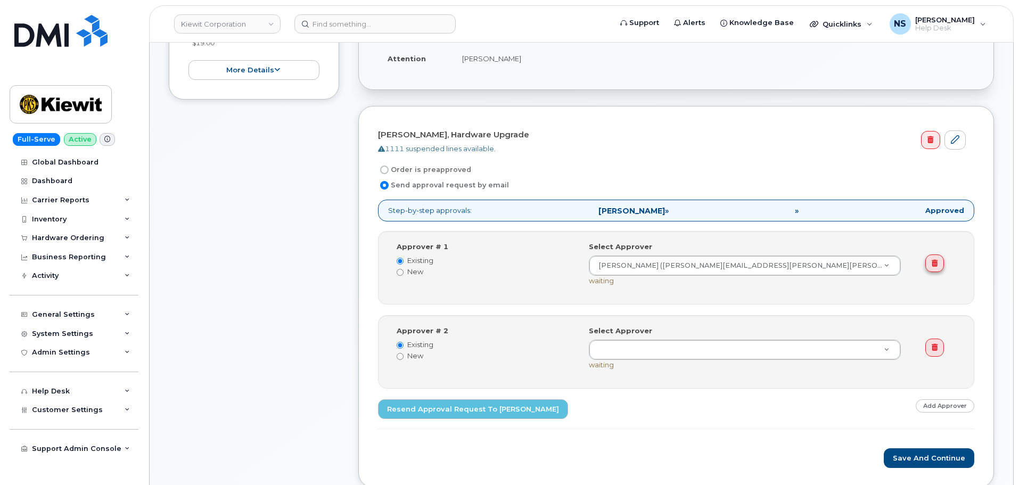
click at [933, 262] on icon at bounding box center [935, 263] width 6 height 7
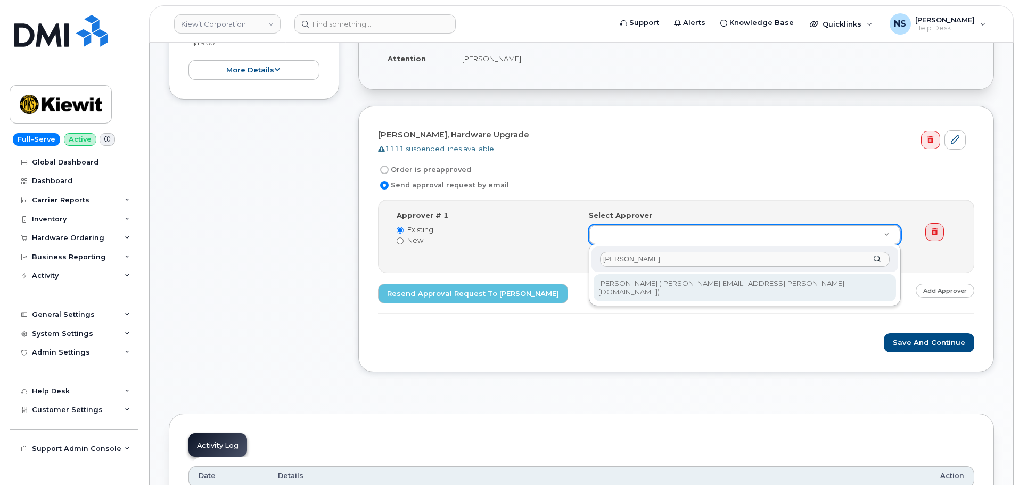
type input "[PERSON_NAME]"
type input "2172376"
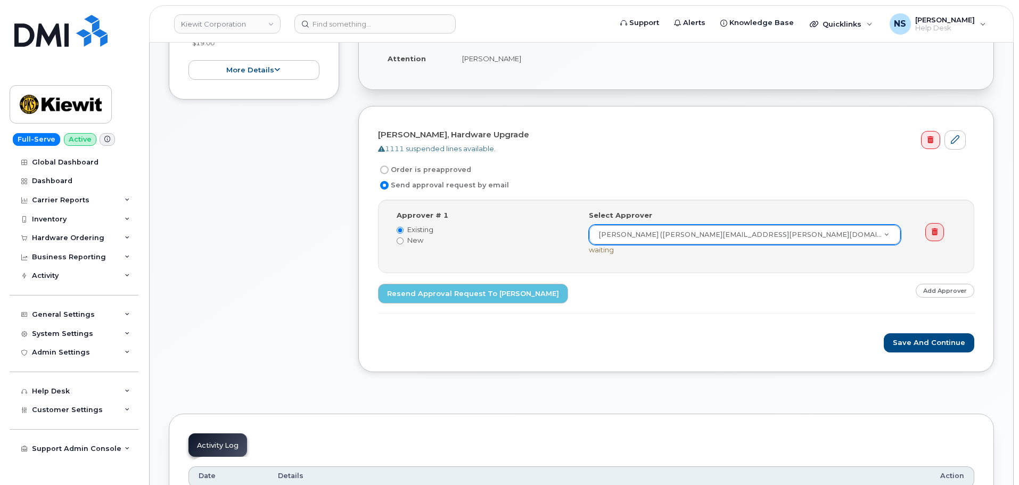
click at [641, 276] on div "Step-by-step approvals: [PERSON_NAME] » Approved Approver # 1 Existing New Sele…" at bounding box center [676, 257] width 596 height 114
click at [914, 346] on button "Save and Continue" at bounding box center [929, 343] width 91 height 20
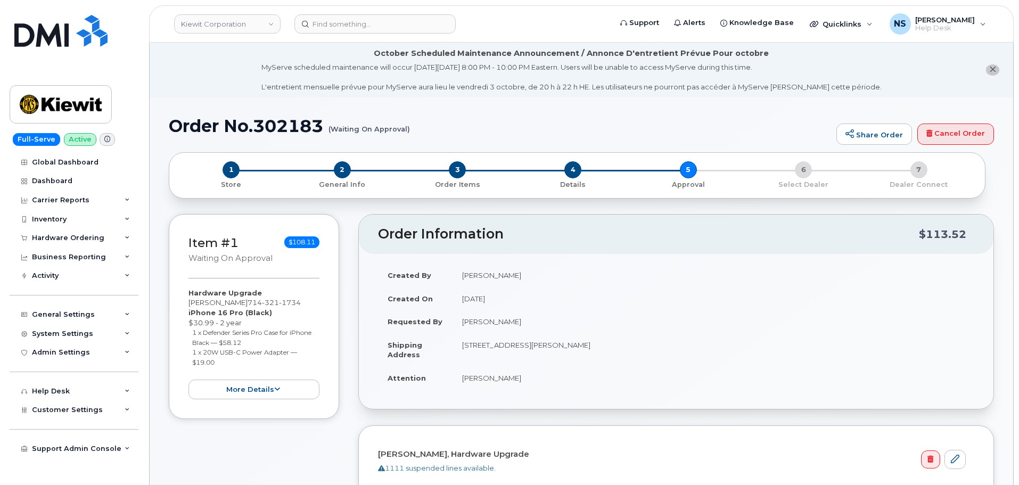
drag, startPoint x: 462, startPoint y: 322, endPoint x: 832, endPoint y: 310, distance: 370.3
click at [553, 326] on td "[PERSON_NAME]" at bounding box center [714, 321] width 522 height 23
copy td "[PERSON_NAME]"
click at [313, 92] on div "MyServe scheduled maintenance will occur [DATE][DATE] 8:00 PM - 10:00 PM Easter…" at bounding box center [571, 77] width 620 height 30
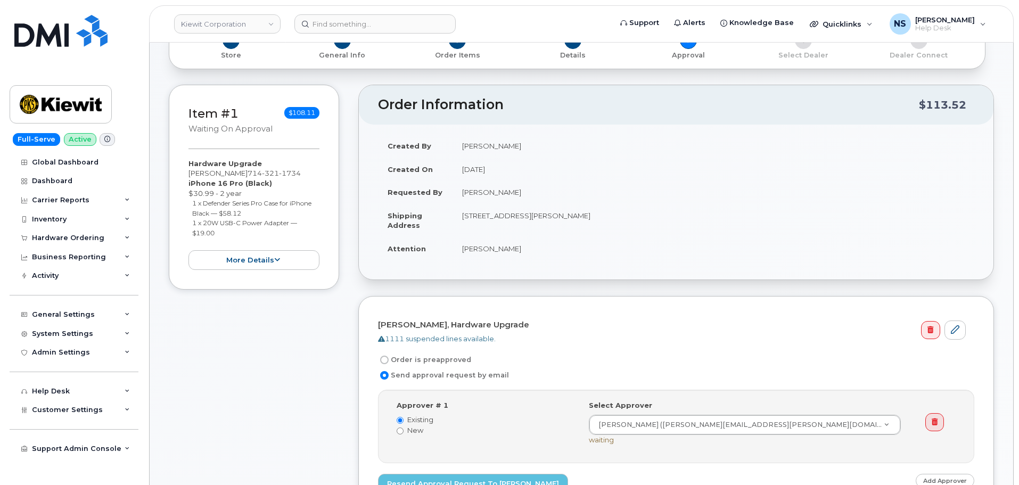
scroll to position [266, 0]
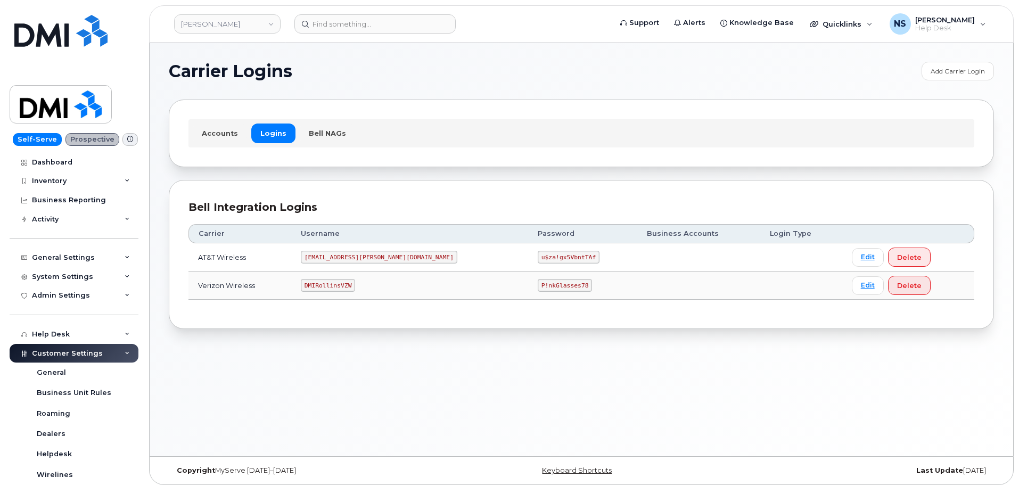
click at [337, 246] on td "[EMAIL_ADDRESS][PERSON_NAME][DOMAIN_NAME]" at bounding box center [409, 257] width 237 height 28
click at [339, 245] on td "[EMAIL_ADDRESS][PERSON_NAME][DOMAIN_NAME]" at bounding box center [409, 257] width 237 height 28
click at [339, 246] on td "[EMAIL_ADDRESS][PERSON_NAME][DOMAIN_NAME]" at bounding box center [409, 257] width 237 height 28
click at [346, 258] on code "[EMAIL_ADDRESS][PERSON_NAME][DOMAIN_NAME]" at bounding box center [379, 257] width 157 height 13
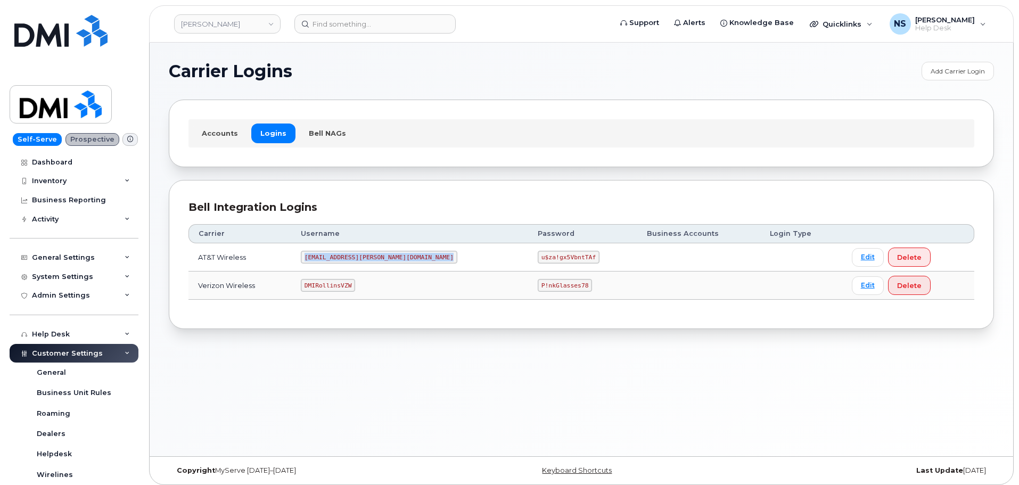
click at [346, 258] on code "[EMAIL_ADDRESS][PERSON_NAME][DOMAIN_NAME]" at bounding box center [379, 257] width 157 height 13
copy code "[EMAIL_ADDRESS][PERSON_NAME][DOMAIN_NAME]"
click at [528, 251] on td "u$za!gx5VbntTAf" at bounding box center [582, 257] width 109 height 28
click at [538, 251] on code "u$za!gx5VbntTAf" at bounding box center [569, 257] width 62 height 13
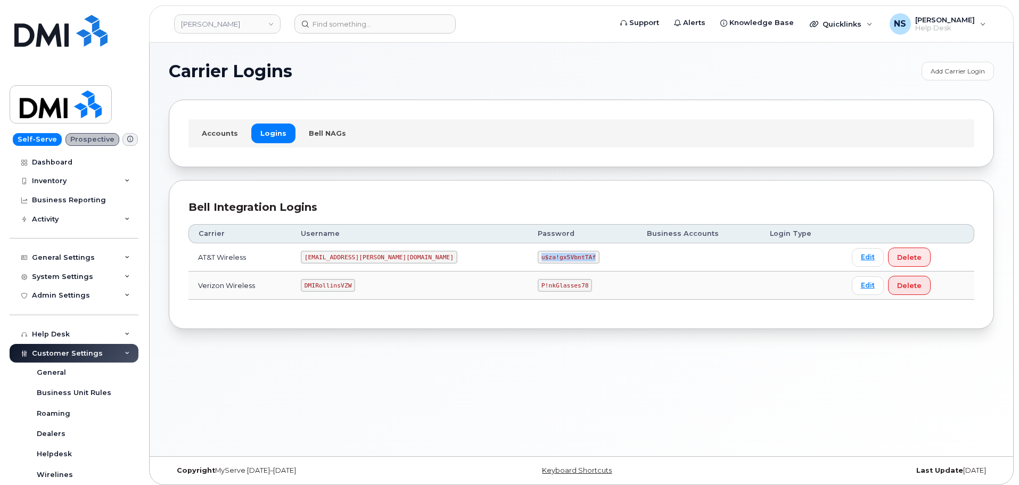
click at [538, 251] on code "u$za!gx5VbntTAf" at bounding box center [569, 257] width 62 height 13
copy code "u$za!gx5VbntTAf"
